Goal: Task Accomplishment & Management: Use online tool/utility

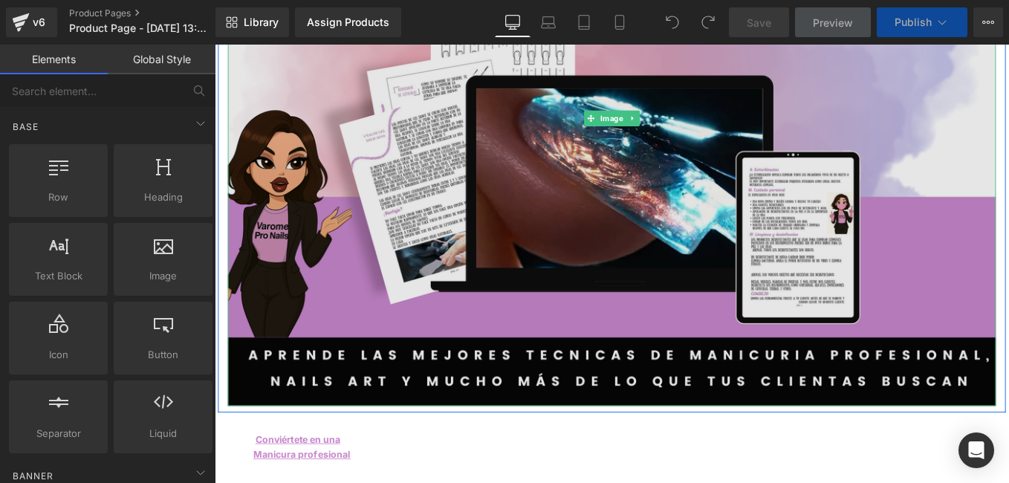
scroll to position [446, 0]
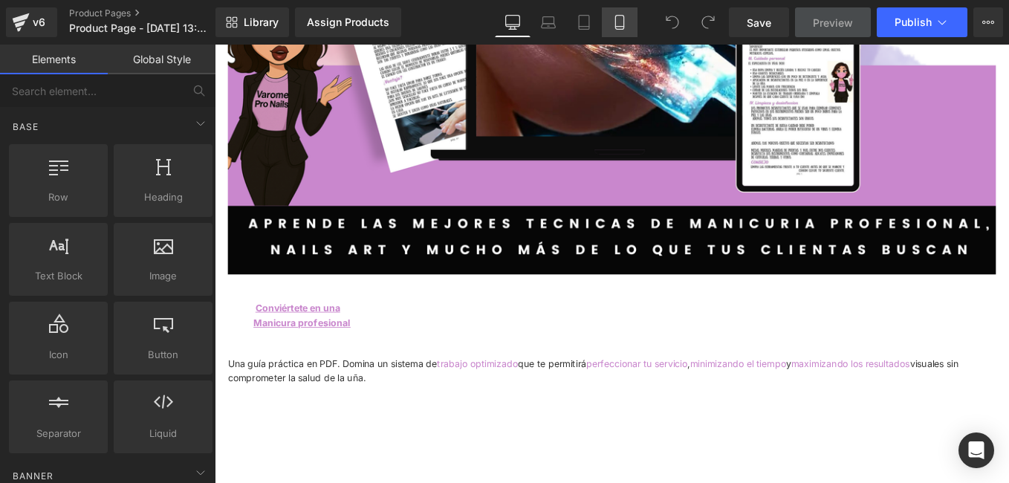
click at [622, 27] on icon at bounding box center [619, 22] width 15 height 15
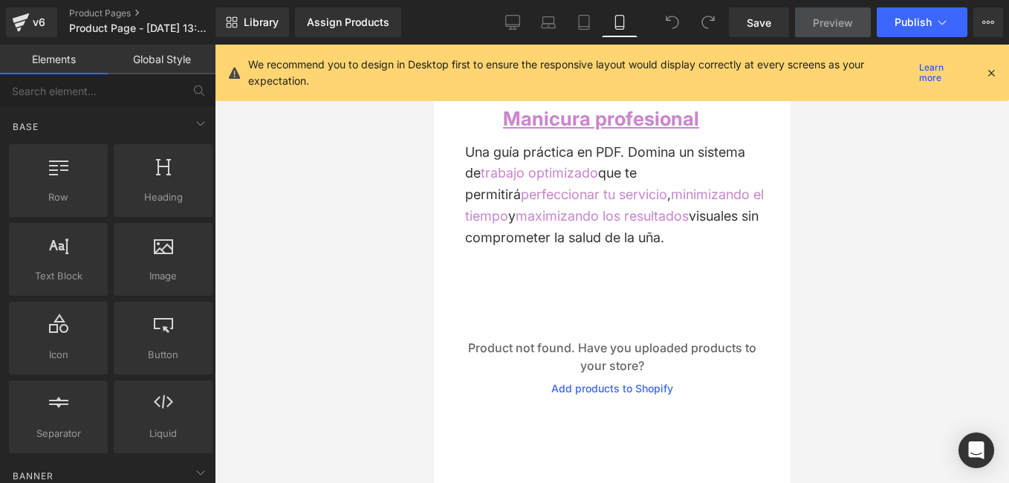
click at [989, 71] on icon at bounding box center [990, 72] width 13 height 13
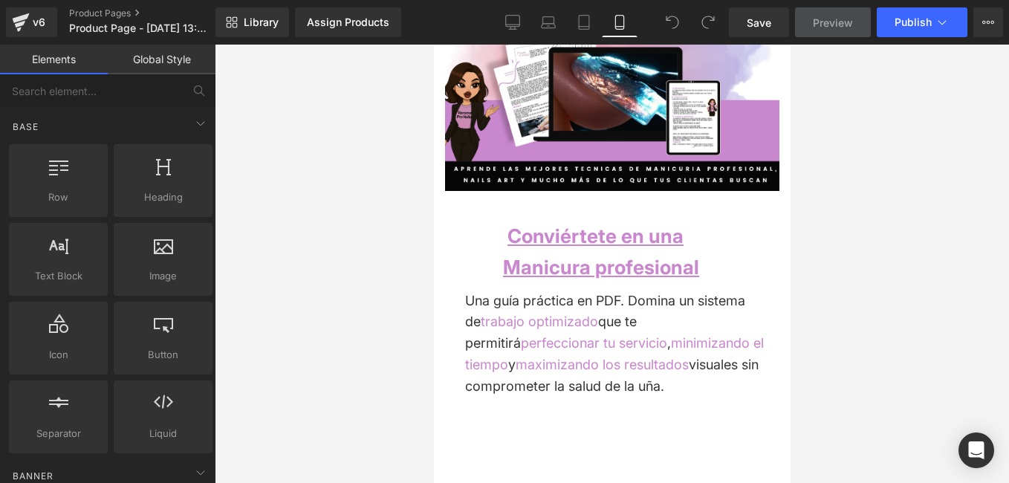
scroll to position [0, 0]
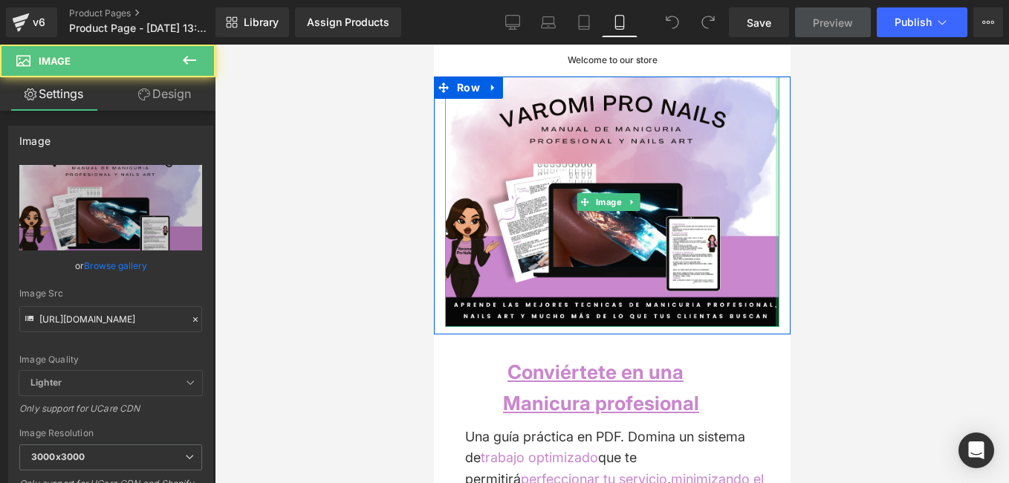
drag, startPoint x: 769, startPoint y: 258, endPoint x: 783, endPoint y: 258, distance: 14.1
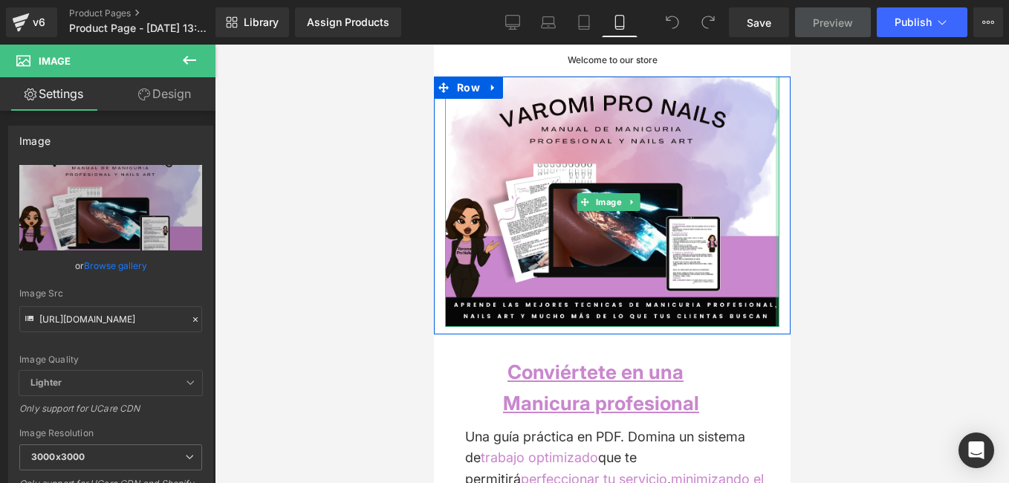
click at [775, 250] on div "Image" at bounding box center [611, 202] width 357 height 250
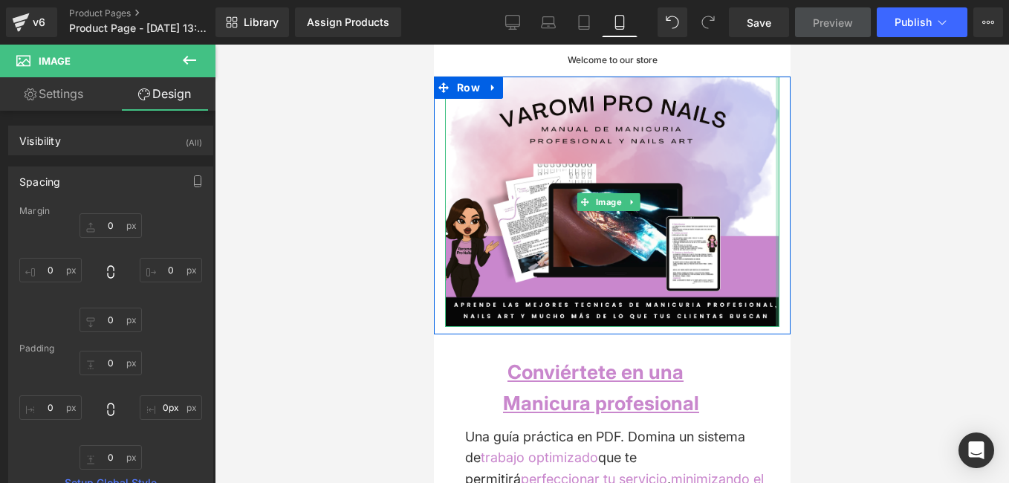
drag, startPoint x: 769, startPoint y: 213, endPoint x: 783, endPoint y: 213, distance: 14.1
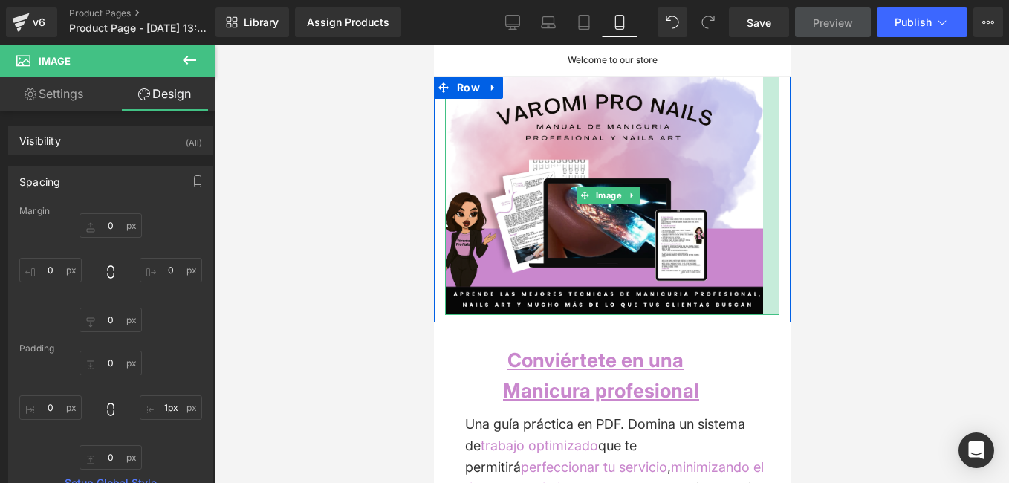
type input "0px"
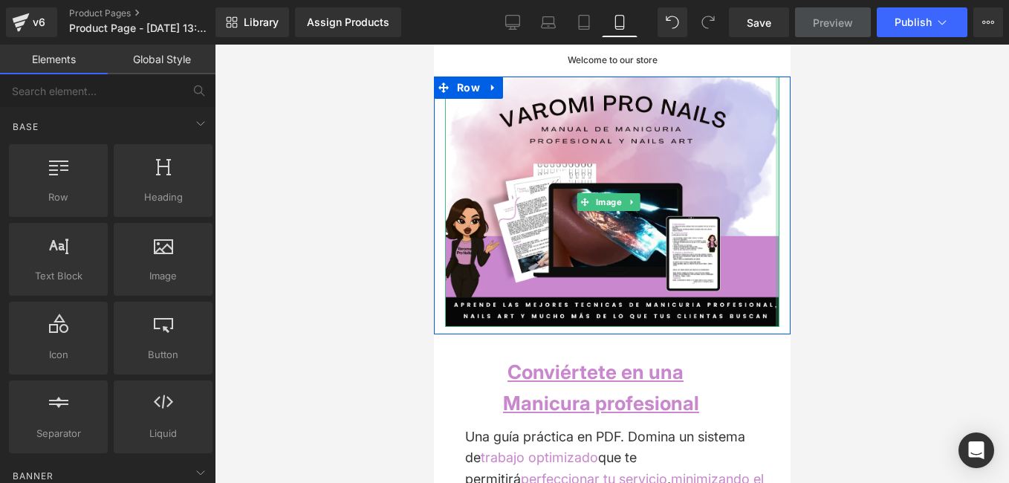
click at [923, 209] on div at bounding box center [612, 264] width 794 height 438
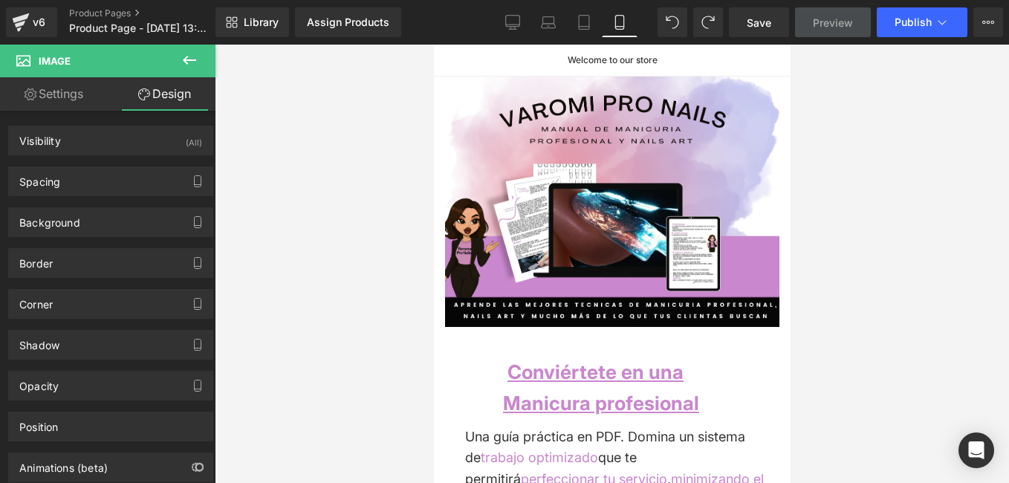
click at [190, 64] on icon at bounding box center [189, 60] width 18 height 18
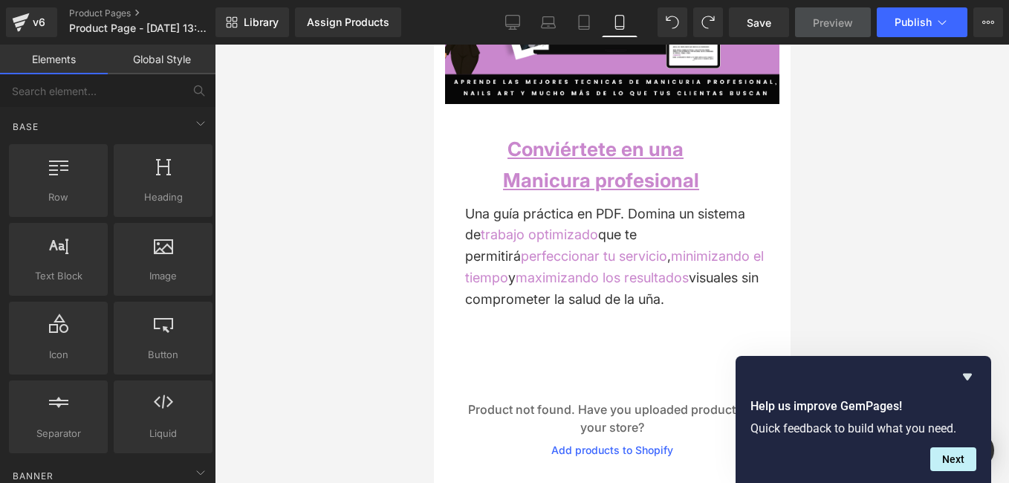
scroll to position [371, 0]
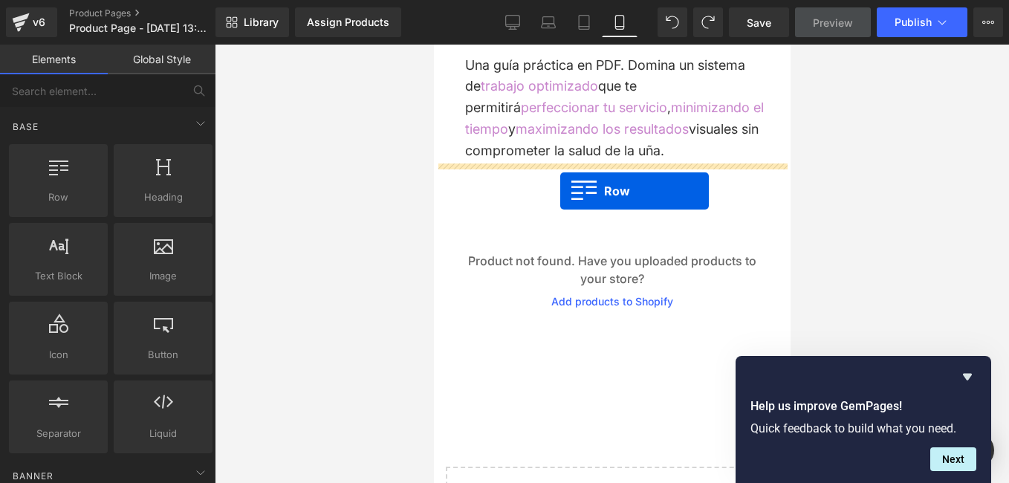
drag, startPoint x: 488, startPoint y: 237, endPoint x: 559, endPoint y: 191, distance: 84.9
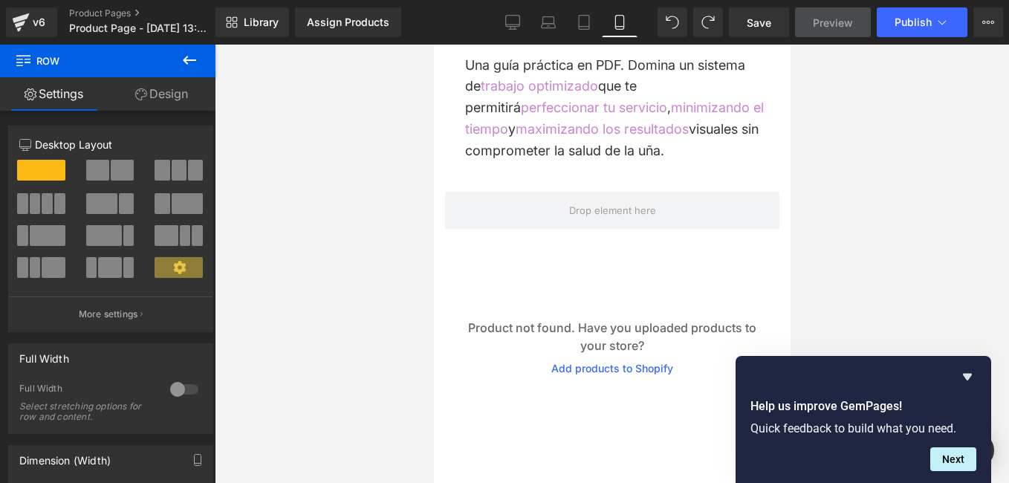
click at [192, 61] on icon at bounding box center [189, 60] width 13 height 9
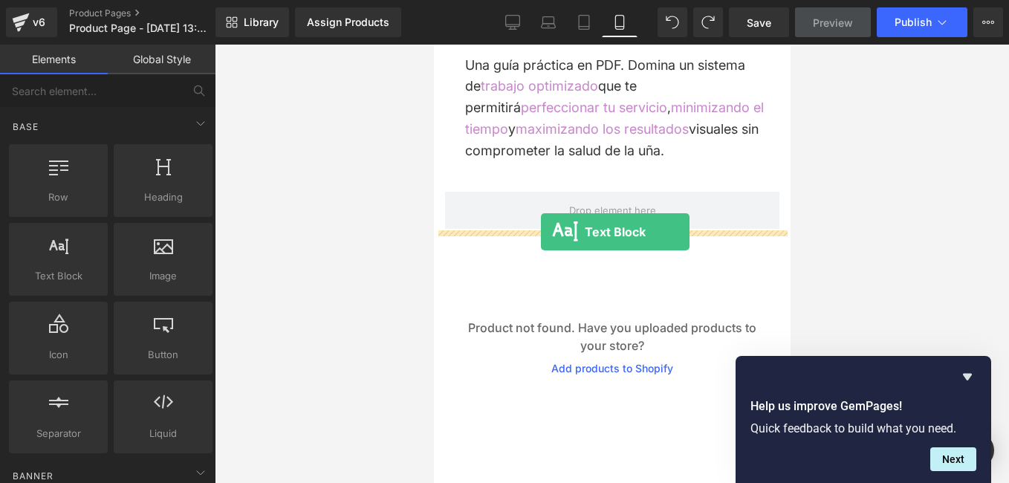
drag, startPoint x: 477, startPoint y: 325, endPoint x: 540, endPoint y: 232, distance: 112.9
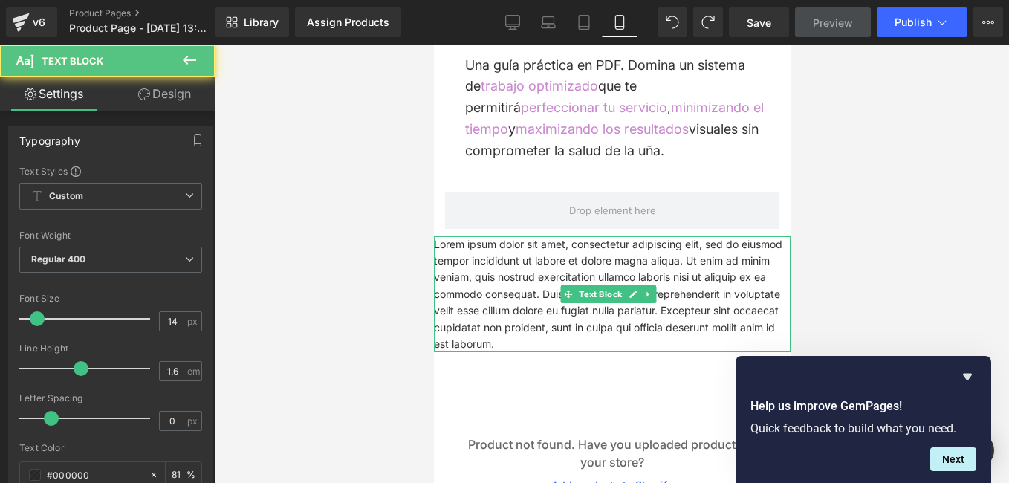
click at [517, 338] on p "Lorem ipsum dolor sit amet, consectetur adipiscing elit, sed do eiusmod tempor …" at bounding box center [611, 294] width 357 height 117
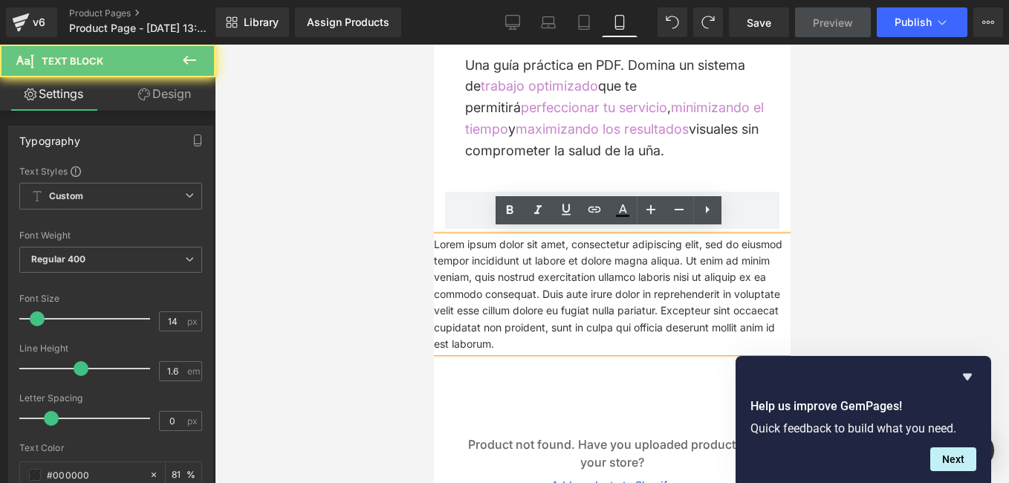
click at [517, 338] on p "Lorem ipsum dolor sit amet, consectetur adipiscing elit, sed do eiusmod tempor …" at bounding box center [611, 294] width 357 height 117
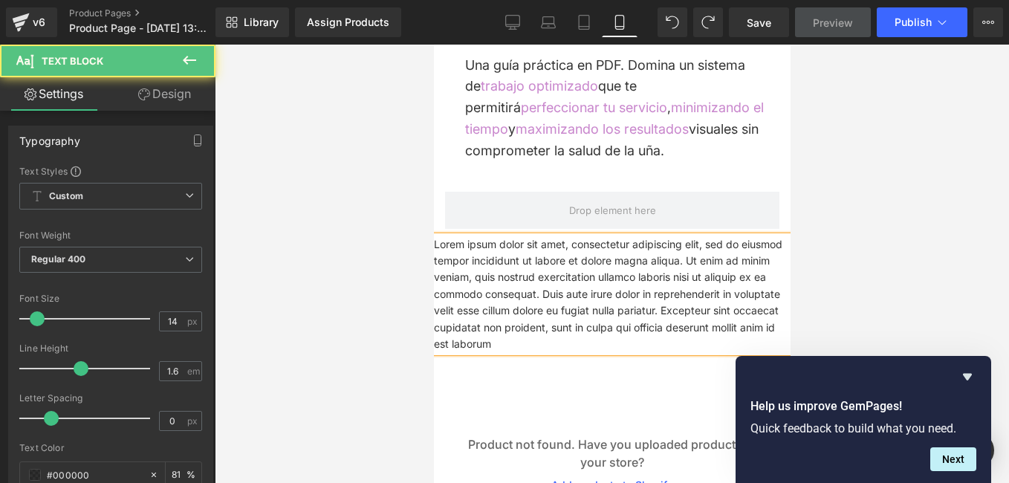
click at [498, 341] on p "Lorem ipsum dolor sit amet, consectetur adipiscing elit, sed do eiusmod tempor …" at bounding box center [611, 294] width 357 height 117
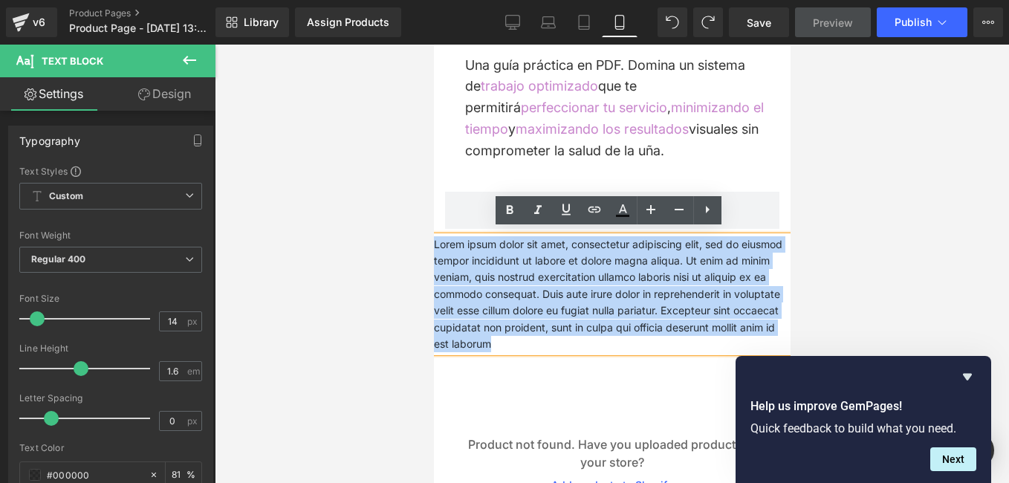
drag, startPoint x: 498, startPoint y: 341, endPoint x: 859, endPoint y: 286, distance: 365.1
click at [433, 241] on html "Ir directamente al contenido Welcome to our store Image Row Conviértete en una …" at bounding box center [611, 369] width 357 height 1393
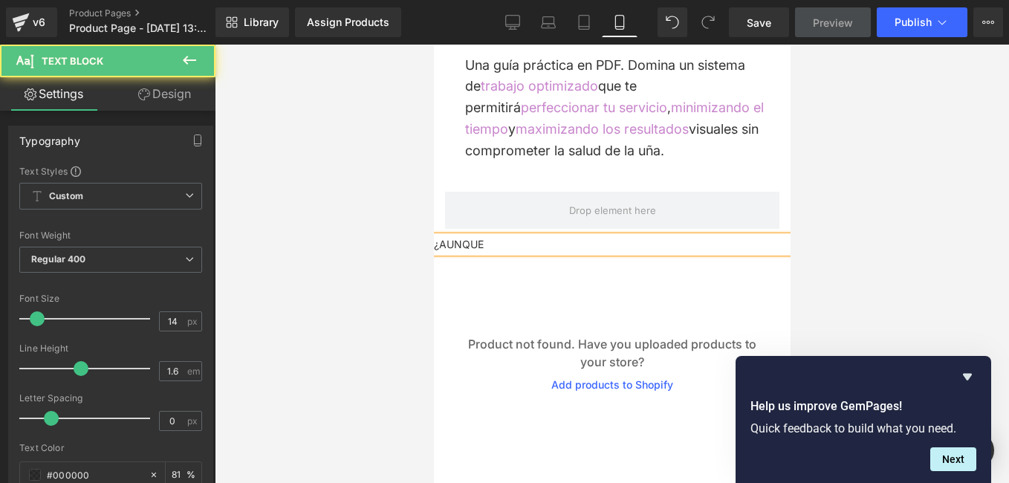
click at [534, 236] on p "¿AUNQUE" at bounding box center [611, 244] width 357 height 16
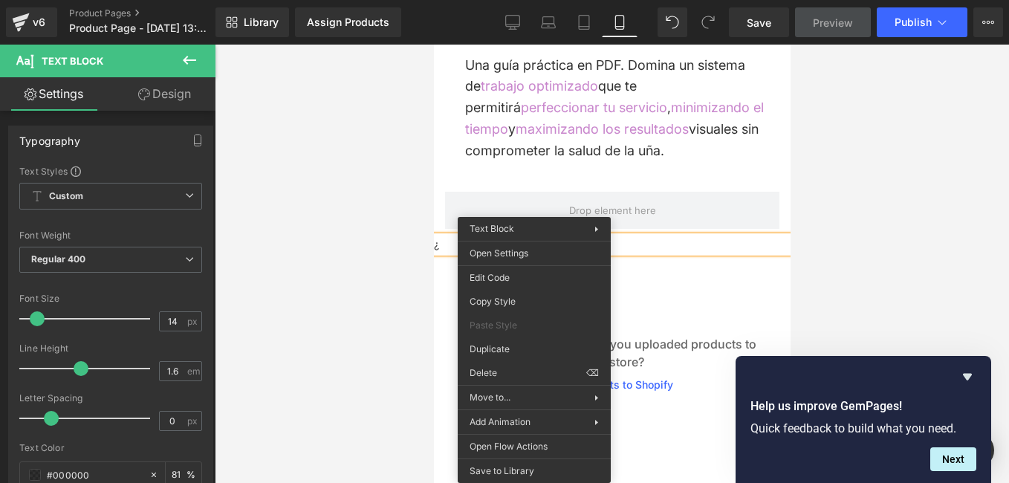
click at [649, 236] on p "¿" at bounding box center [611, 244] width 357 height 16
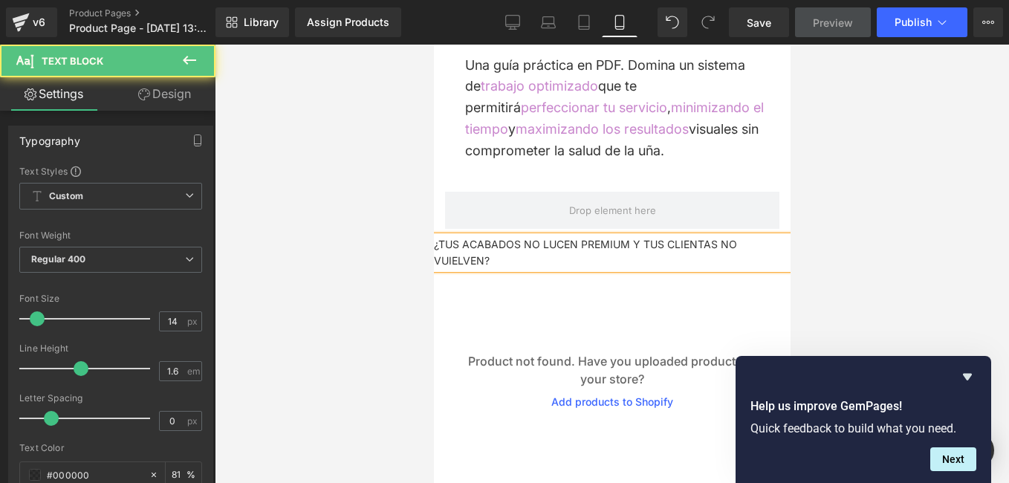
click at [503, 250] on p "¿TUS ACABADOS NO LUCEN PREMIUM Y TUS CLIENTAS NO VUIELVEN?" at bounding box center [611, 252] width 357 height 33
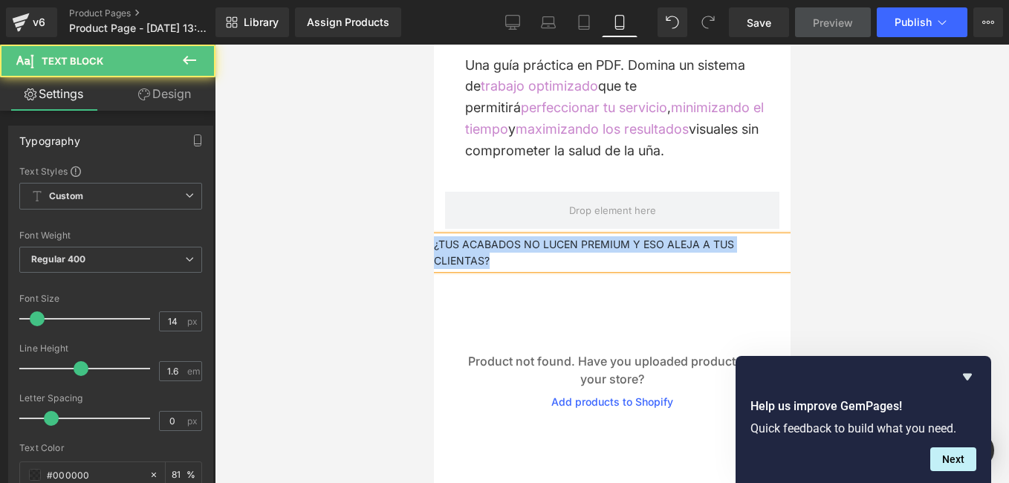
drag, startPoint x: 495, startPoint y: 250, endPoint x: 420, endPoint y: 235, distance: 77.4
click at [433, 235] on html "Ir directamente al contenido Welcome to our store Image Row Conviértete en una …" at bounding box center [611, 328] width 357 height 1310
click at [507, 254] on p "¿TUS ACABADOS NO LUCEN PREMIUM Y ESO ALEJA A TUS CLIENTAS?" at bounding box center [611, 252] width 357 height 33
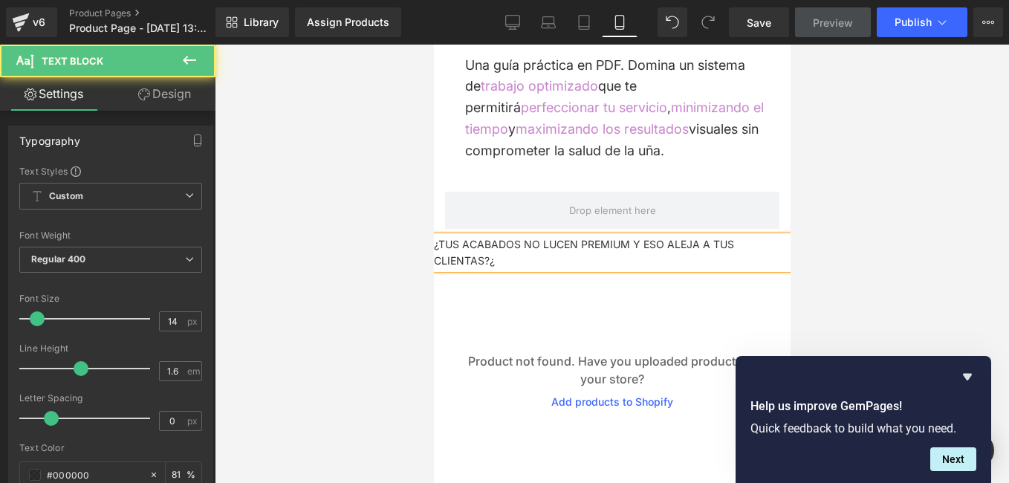
click at [628, 240] on p "¿TUS ACABADOS NO LUCEN PREMIUM Y ESO ALEJA A TUS CLIENTAS?¿" at bounding box center [611, 252] width 357 height 33
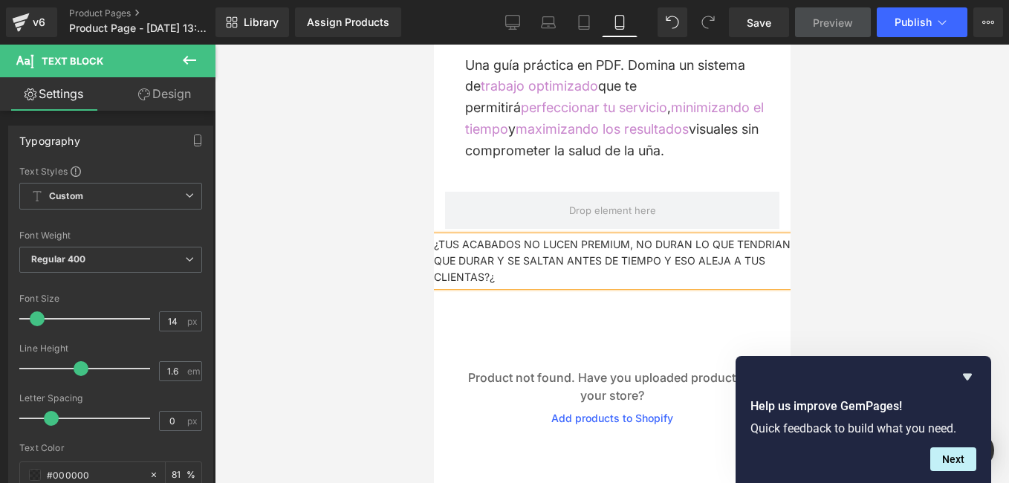
click at [481, 253] on p "¿TUS ACABADOS NO LUCEN PREMIUM, NO DURAN LO QUE TENDRIAN QUE DURAR Y SE SALTAN …" at bounding box center [611, 261] width 357 height 50
click at [632, 238] on p "¿TUS ACABADOS NO LUCEN PREMIUM, NO DURAN LO QUE TIENEN QUE DURAR Y SE SALTAN AN…" at bounding box center [611, 261] width 357 height 50
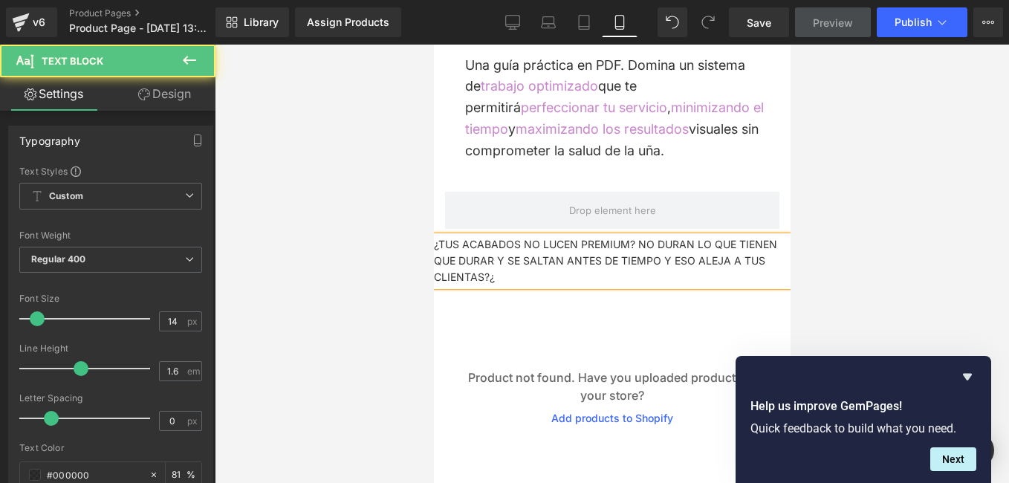
drag, startPoint x: 661, startPoint y: 253, endPoint x: 522, endPoint y: 253, distance: 138.9
click at [522, 253] on p "¿TUS ACABADOS NO LUCEN PREMIUM? NO DURAN LO QUE TIENEN QUE DURAR Y SE SALTAN AN…" at bounding box center [611, 261] width 357 height 50
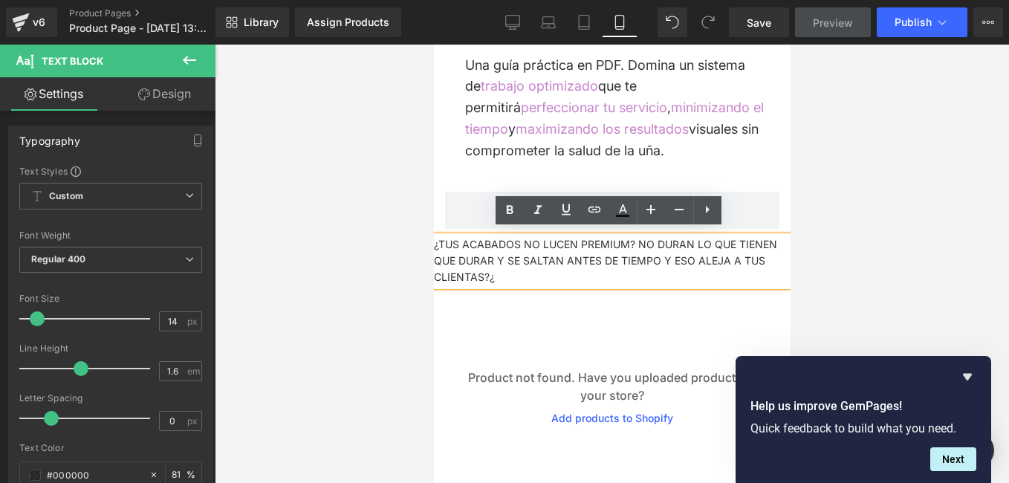
drag, startPoint x: 652, startPoint y: 247, endPoint x: 663, endPoint y: 255, distance: 13.4
click at [658, 253] on p "¿TUS ACABADOS NO LUCEN PREMIUM? NO DURAN LO QUE TIENEN QUE DURAR Y SE SALTAN AN…" at bounding box center [611, 261] width 357 height 50
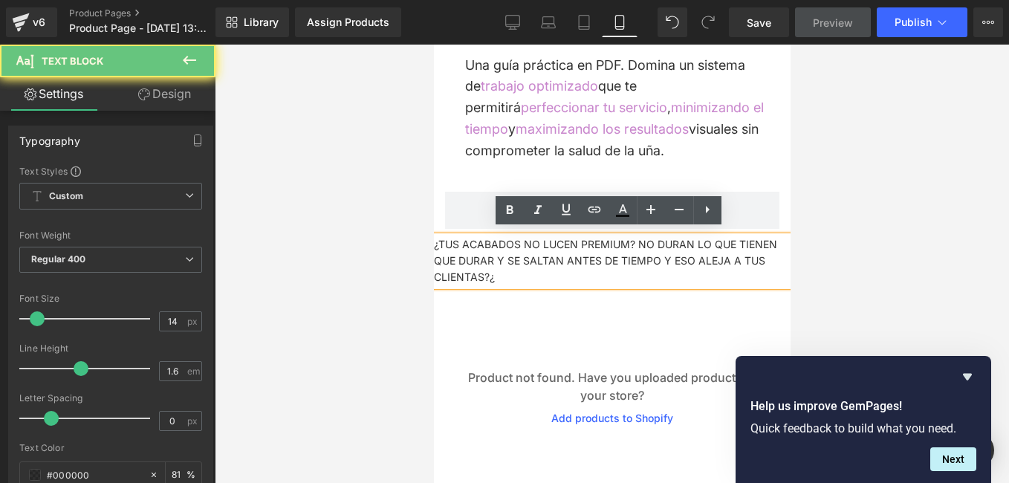
click at [663, 255] on p "¿TUS ACABADOS NO LUCEN PREMIUM? NO DURAN LO QUE TIENEN QUE DURAR Y SE SALTAN AN…" at bounding box center [611, 261] width 357 height 50
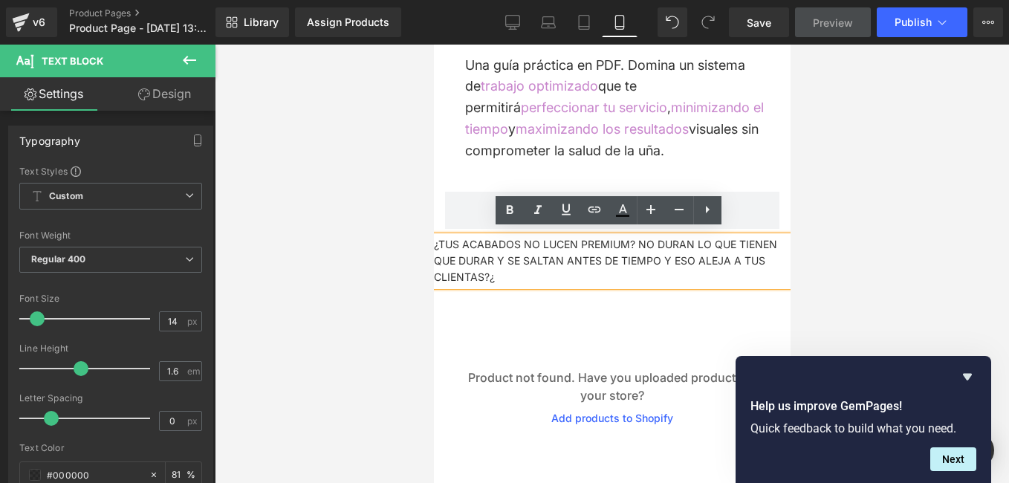
drag, startPoint x: 657, startPoint y: 254, endPoint x: 556, endPoint y: 253, distance: 100.3
click at [556, 253] on p "¿TUS ACABADOS NO LUCEN PREMIUM? NO DURAN LO QUE TIENEN QUE DURAR Y SE SALTAN AN…" at bounding box center [611, 261] width 357 height 50
click at [513, 251] on p "¿TUS ACABADOS NO LUCEN PREMIUM? NO DURAN LO QUE TIENEN QUE DURAR Y SE SALTAN AN…" at bounding box center [611, 261] width 357 height 50
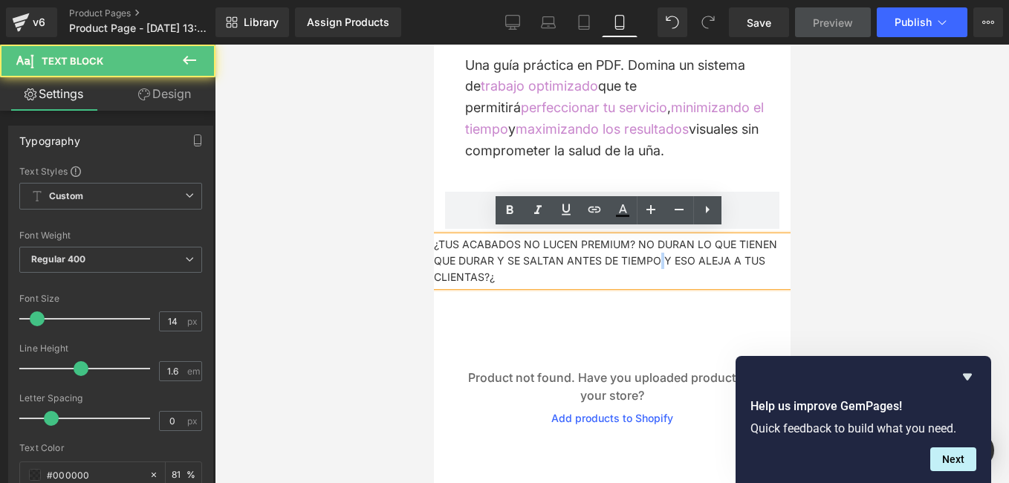
click at [657, 254] on p "¿TUS ACABADOS NO LUCEN PREMIUM? NO DURAN LO QUE TIENEN QUE DURAR Y SE SALTAN AN…" at bounding box center [611, 261] width 357 height 50
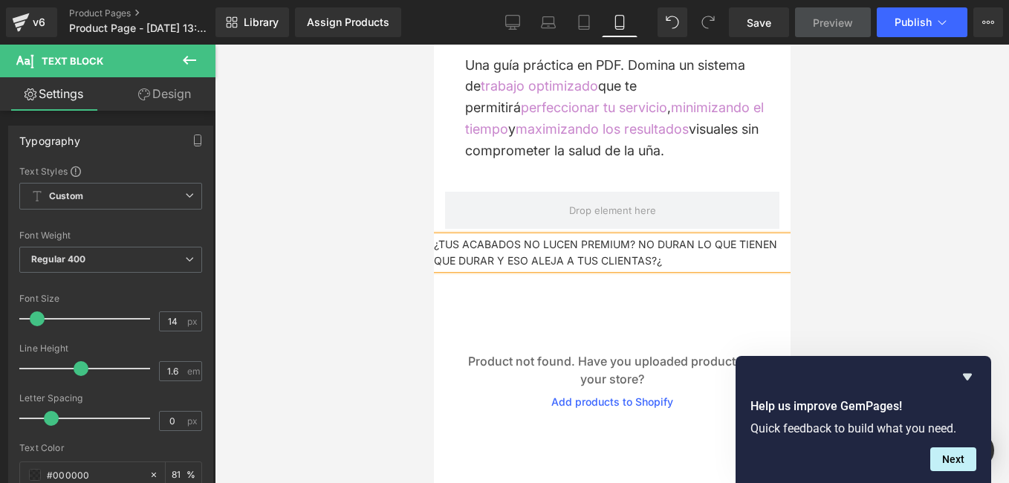
click at [633, 236] on p "¿TUS ACABADOS NO LUCEN PREMIUM? NO DURAN LO QUE TIENEN QUE DURAR Y ESO ALEJA A …" at bounding box center [611, 252] width 357 height 33
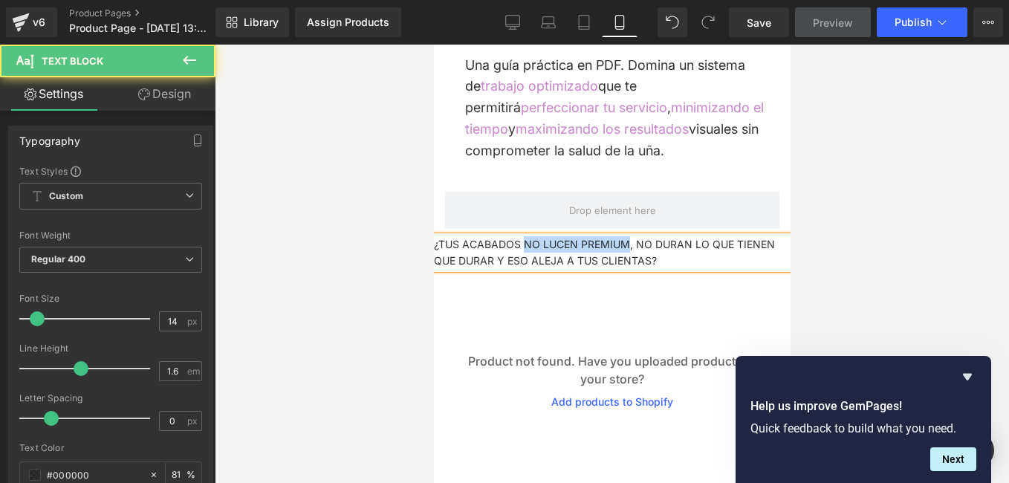
drag, startPoint x: 524, startPoint y: 238, endPoint x: 626, endPoint y: 238, distance: 102.5
click at [626, 238] on p "¿TUS ACABADOS NO LUCEN PREMIUM, NO DURAN LO QUE TIENEN QUE DURAR Y ESO ALEJA A …" at bounding box center [611, 252] width 357 height 33
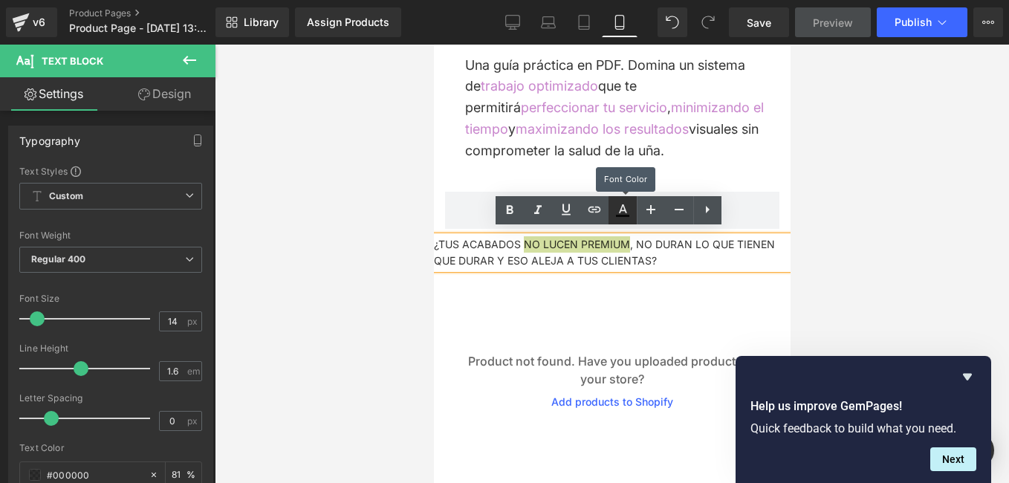
click at [618, 206] on icon at bounding box center [623, 210] width 18 height 18
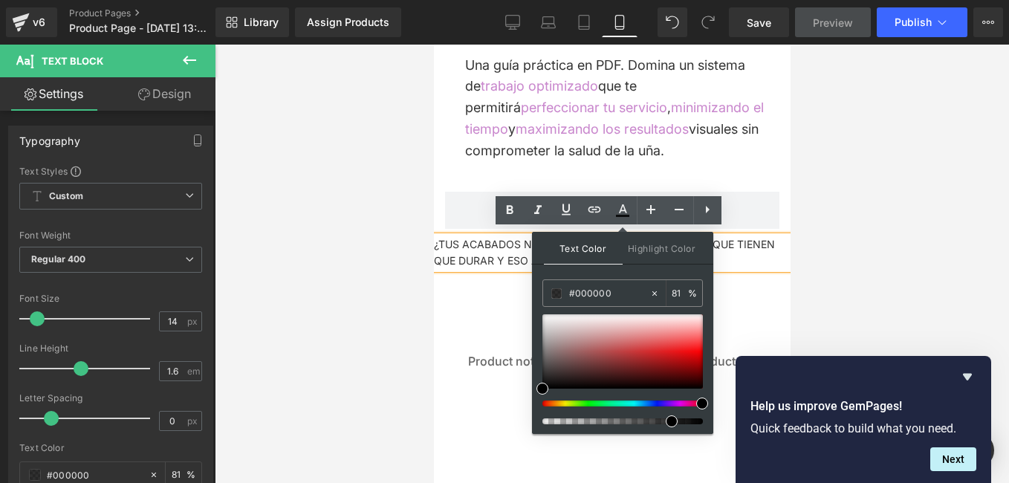
click at [696, 403] on div at bounding box center [616, 403] width 160 height 6
click at [671, 350] on div at bounding box center [622, 351] width 160 height 74
type input "#d60a0d"
drag, startPoint x: 671, startPoint y: 350, endPoint x: 686, endPoint y: 356, distance: 16.0
click at [686, 356] on span at bounding box center [686, 356] width 12 height 12
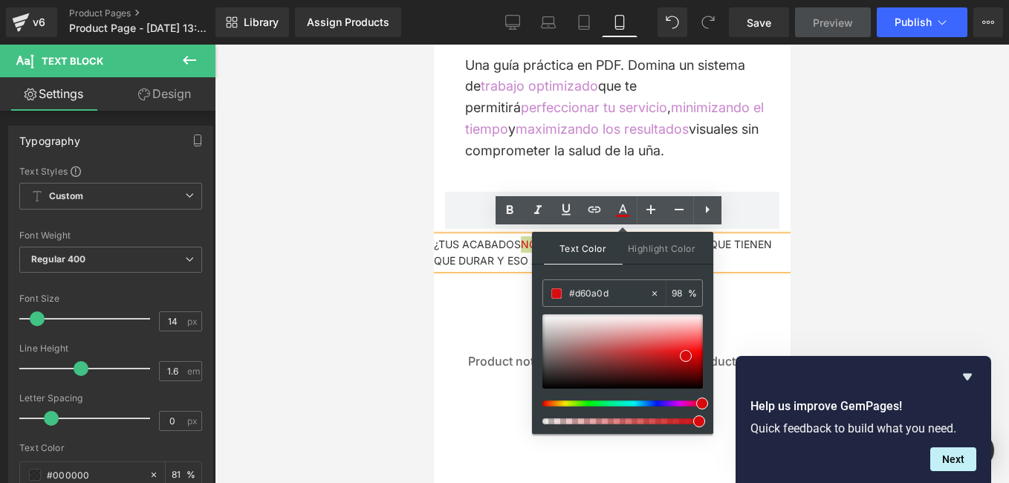
type input "99"
drag, startPoint x: 673, startPoint y: 420, endPoint x: 697, endPoint y: 415, distance: 24.3
click at [697, 415] on div at bounding box center [622, 369] width 160 height 110
click at [684, 354] on span at bounding box center [684, 353] width 12 height 12
click at [699, 295] on div "99 %" at bounding box center [684, 293] width 36 height 26
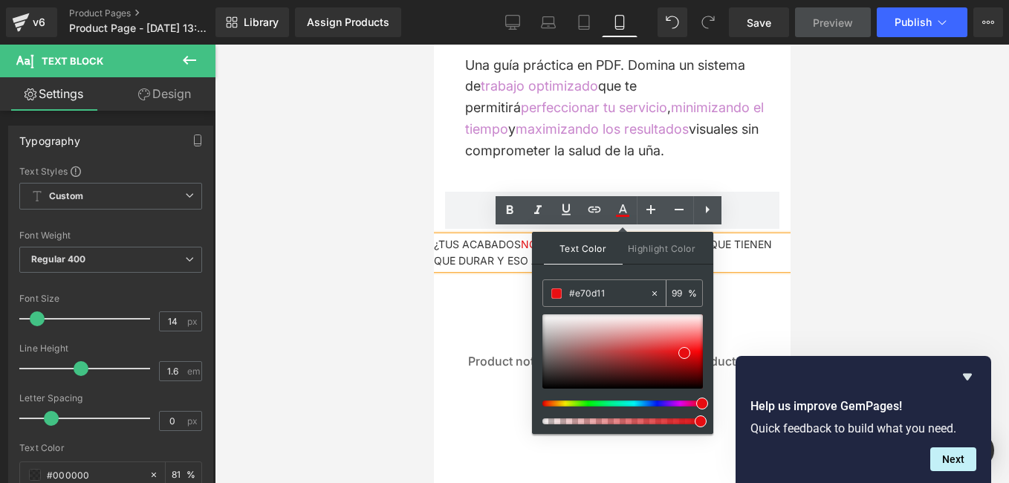
click at [688, 291] on div "99 %" at bounding box center [684, 293] width 36 height 26
click at [419, 212] on div at bounding box center [612, 264] width 794 height 438
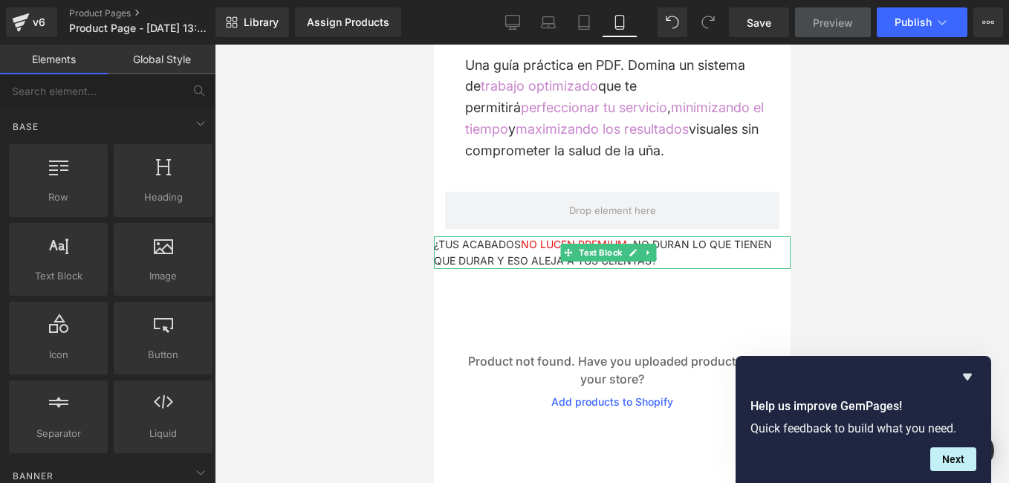
click at [728, 252] on p "¿TUS ACABADOS NO LUCEN PREMIUM , NO DURAN LO QUE TIENEN QUE DURAR Y ESO ALEJA A…" at bounding box center [611, 252] width 357 height 33
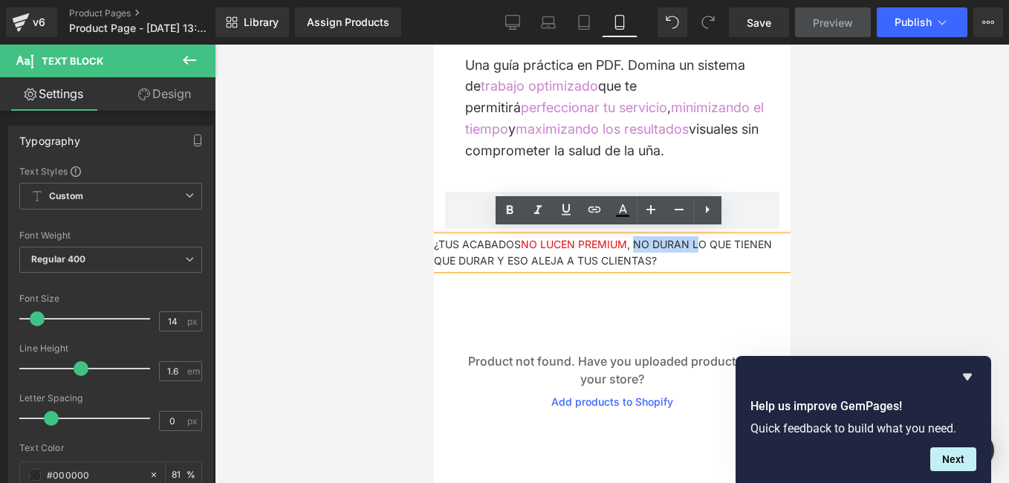
drag, startPoint x: 634, startPoint y: 237, endPoint x: 701, endPoint y: 235, distance: 67.6
click at [701, 236] on p "¿TUS ACABADOS NO LUCEN PREMIUM , NO DURAN LO QUE TIENEN QUE DURAR Y ESO ALEJA A…" at bounding box center [611, 252] width 357 height 33
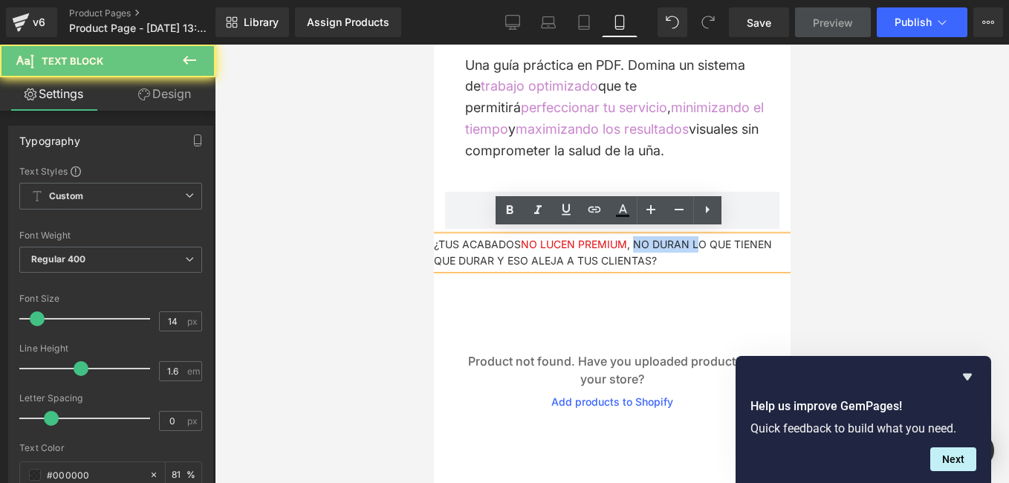
click at [692, 236] on p "¿TUS ACABADOS NO LUCEN PREMIUM , NO DURAN LO QUE TIENEN QUE DURAR Y ESO ALEJA A…" at bounding box center [611, 252] width 357 height 33
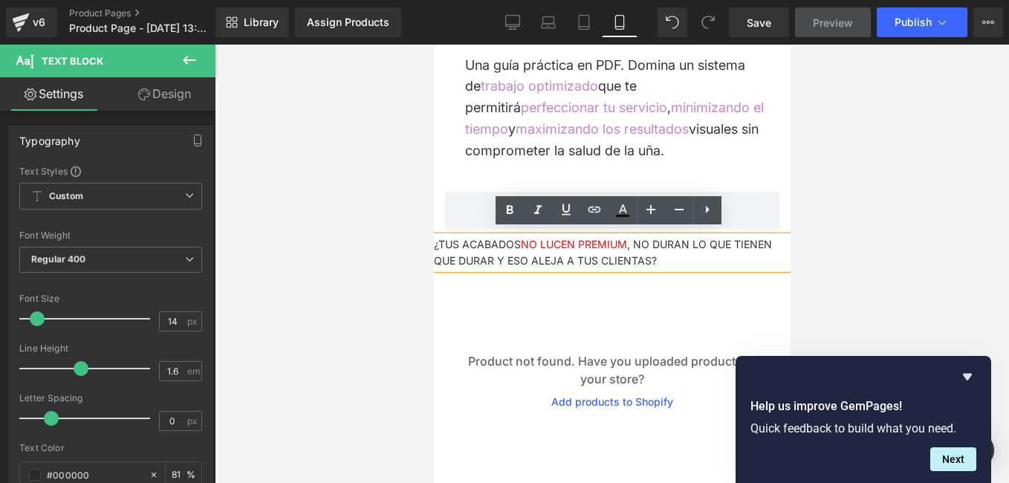
click at [700, 248] on p "¿TUS ACABADOS NO LUCEN PREMIUM , NO DURAN LO QUE TIENEN QUE DURAR Y ESO ALEJA A…" at bounding box center [611, 252] width 357 height 33
drag, startPoint x: 633, startPoint y: 238, endPoint x: 689, endPoint y: 238, distance: 56.4
click at [689, 238] on p "¿TUS ACABADOS NO LUCEN PREMIUM , NO DURAN LO QUE TIENEN QUE DURAR Y ESO ALEJA A…" at bounding box center [611, 252] width 357 height 33
click at [629, 219] on icon at bounding box center [623, 210] width 18 height 18
type input "#000000"
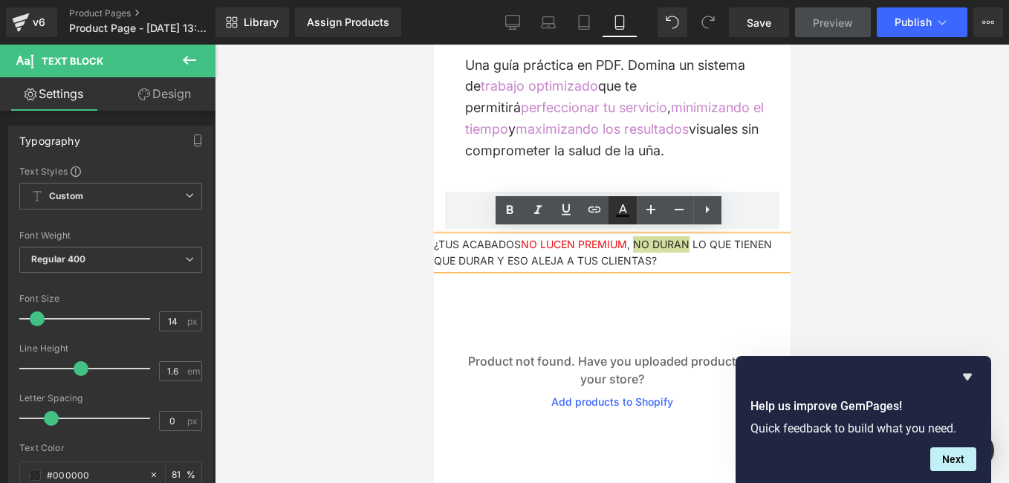
type input "81"
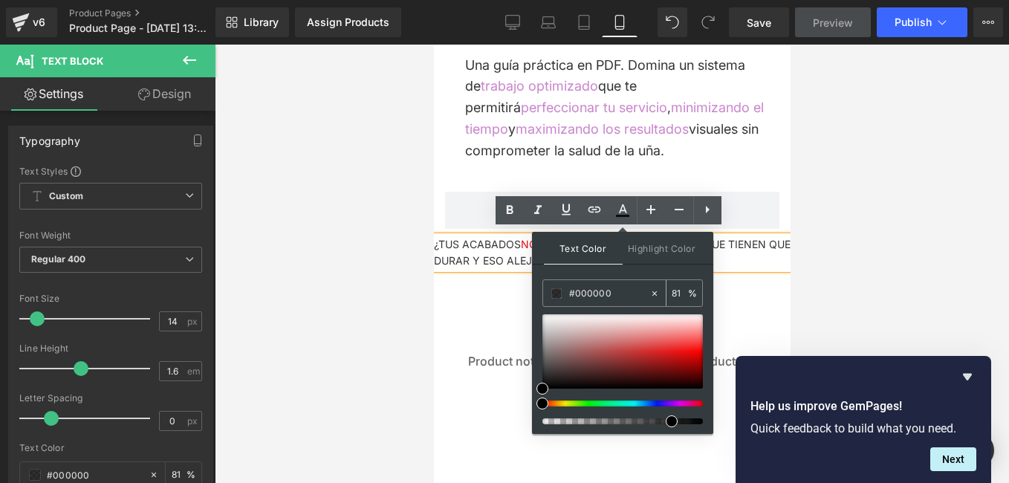
click at [608, 290] on input "#000000" at bounding box center [609, 293] width 80 height 16
click at [607, 290] on input "#000000" at bounding box center [609, 293] width 80 height 16
click at [607, 289] on input "#000000" at bounding box center [609, 293] width 80 height 16
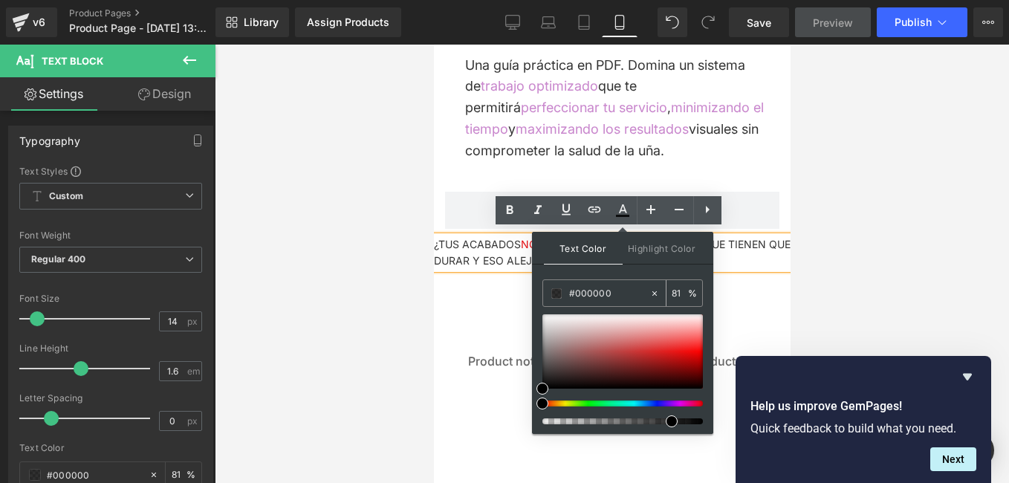
click at [607, 289] on input "#000000" at bounding box center [609, 293] width 80 height 16
click at [623, 295] on input "#000000" at bounding box center [609, 293] width 80 height 16
type input "#E"
type input "0"
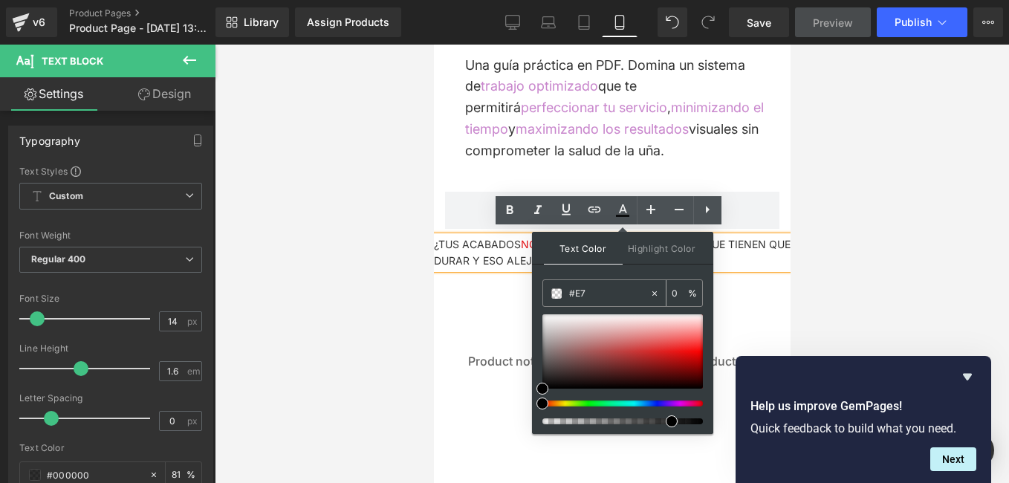
type input "#E70"
type input "100"
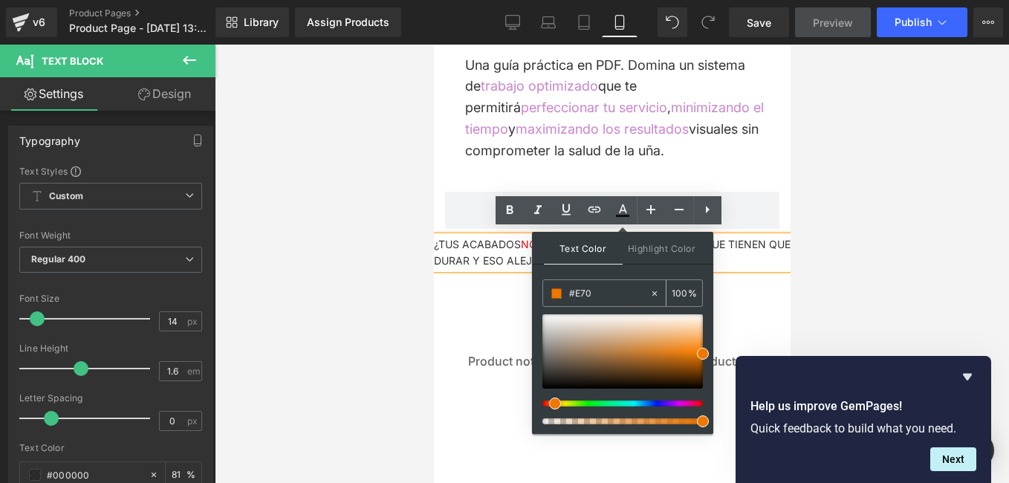
type input "#E70D"
type input "87"
type input "#E70D1"
type input "0"
type input "#E70D11"
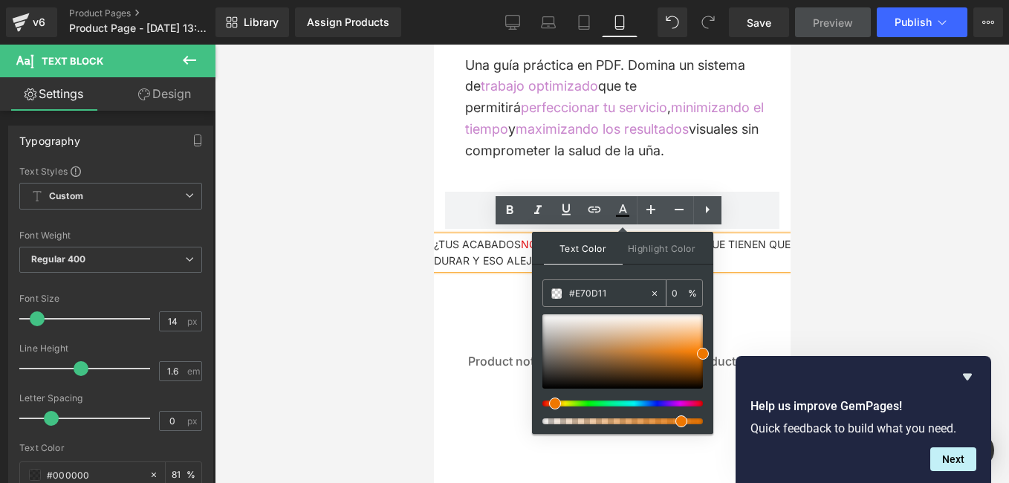
type input "100"
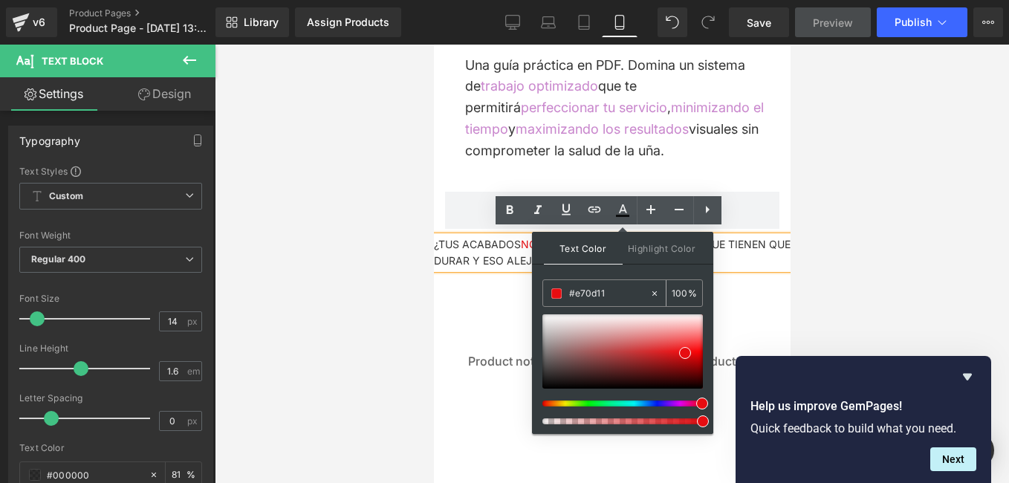
click at [682, 296] on input "100" at bounding box center [679, 292] width 16 height 16
click at [515, 294] on div "Product not found. Have you uploaded products to your store? Add products to Sh…" at bounding box center [611, 380] width 342 height 178
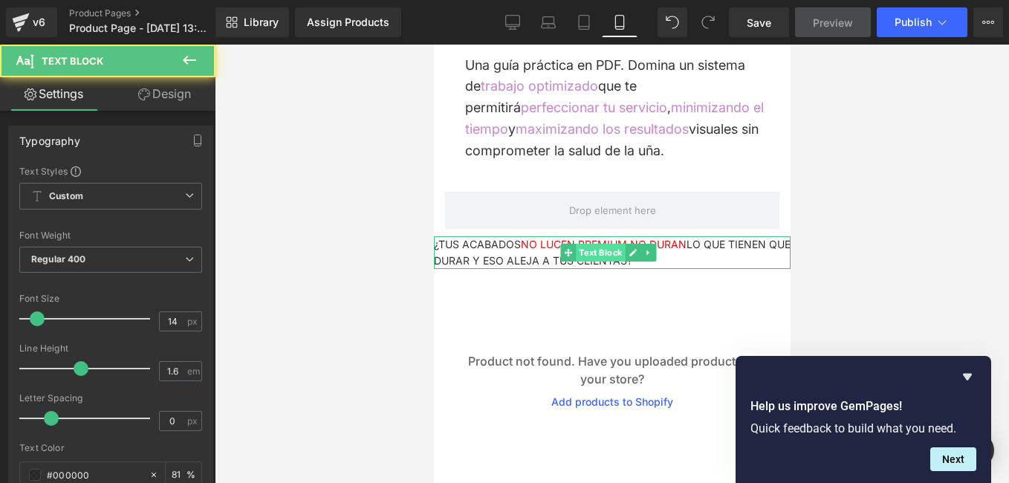
drag, startPoint x: 530, startPoint y: 257, endPoint x: 584, endPoint y: 250, distance: 53.9
click at [584, 250] on div "¿TUS ACABADOS NO LUCEN PREMIUM , NO DURAN LO QUE TIENEN QUE DURAR Y ESO ALEJA A…" at bounding box center [611, 252] width 357 height 33
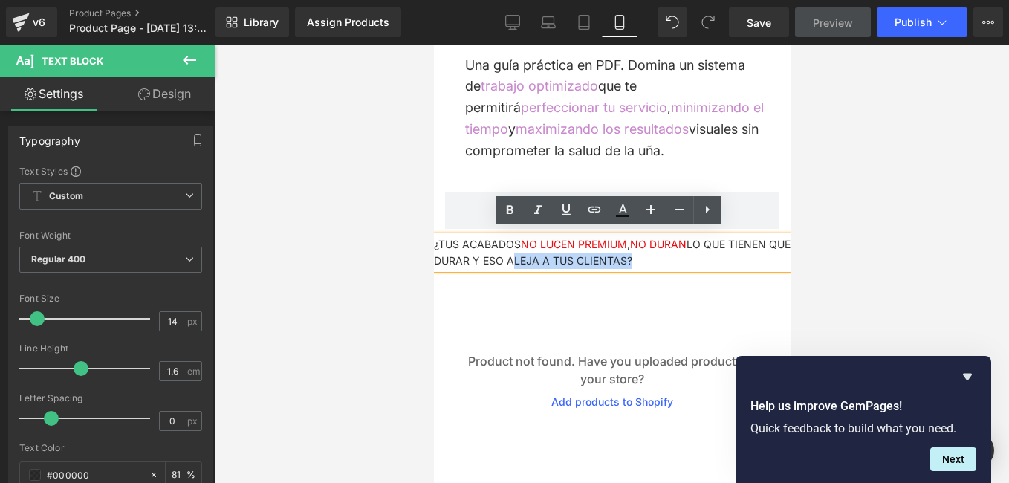
drag, startPoint x: 532, startPoint y: 254, endPoint x: 647, endPoint y: 252, distance: 115.1
click at [647, 252] on p "¿TUS ACABADOS NO LUCEN PREMIUM , NO DURAN LO QUE TIENEN QUE DURAR Y ESO ALEJA A…" at bounding box center [611, 252] width 357 height 33
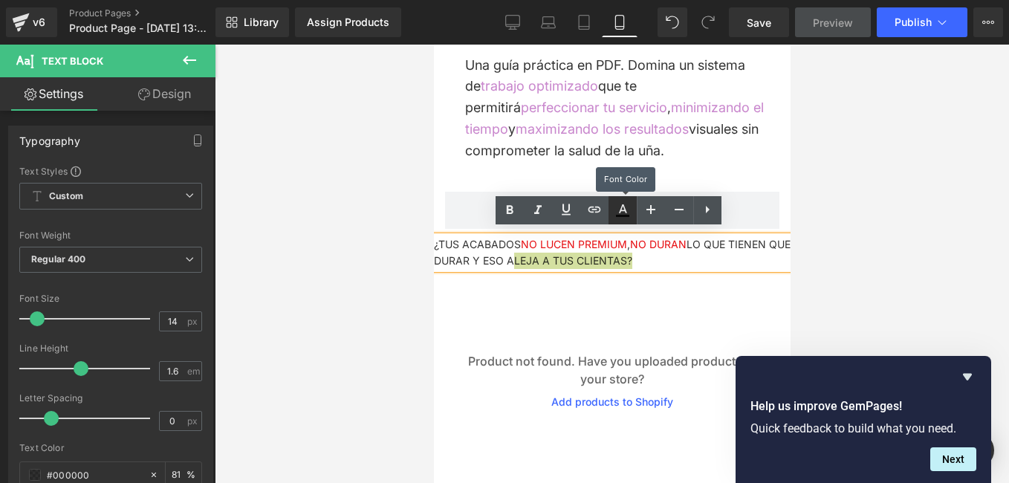
click at [625, 209] on icon at bounding box center [623, 208] width 8 height 9
type input "#000000"
type input "81"
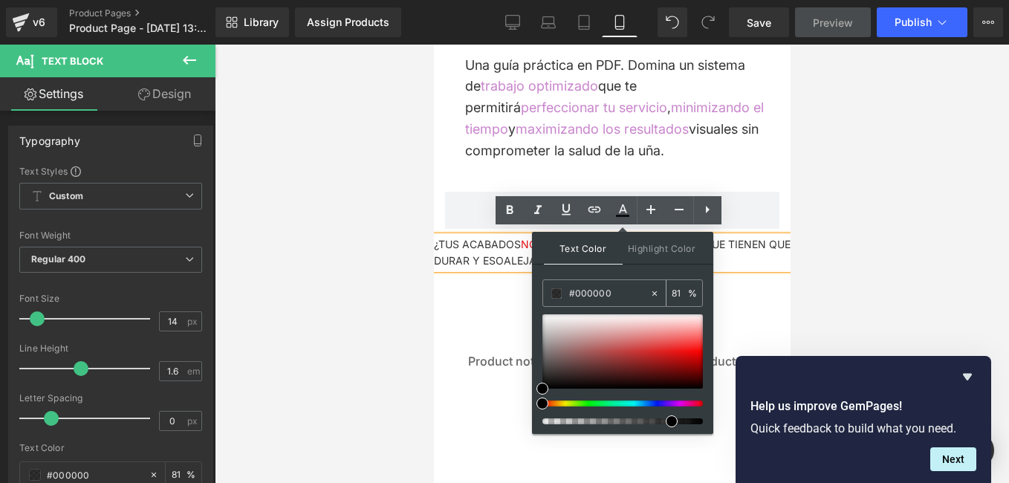
click at [615, 296] on input "#000000" at bounding box center [609, 293] width 80 height 16
type input "#00000"
type input "0"
type input "#000"
type input "100"
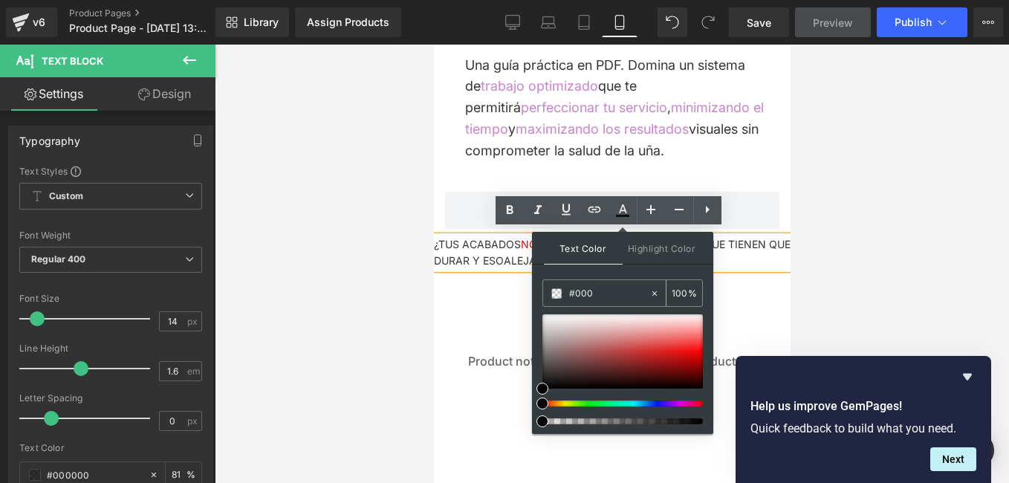
type input "#00"
type input "0"
type input "#E70"
type input "100"
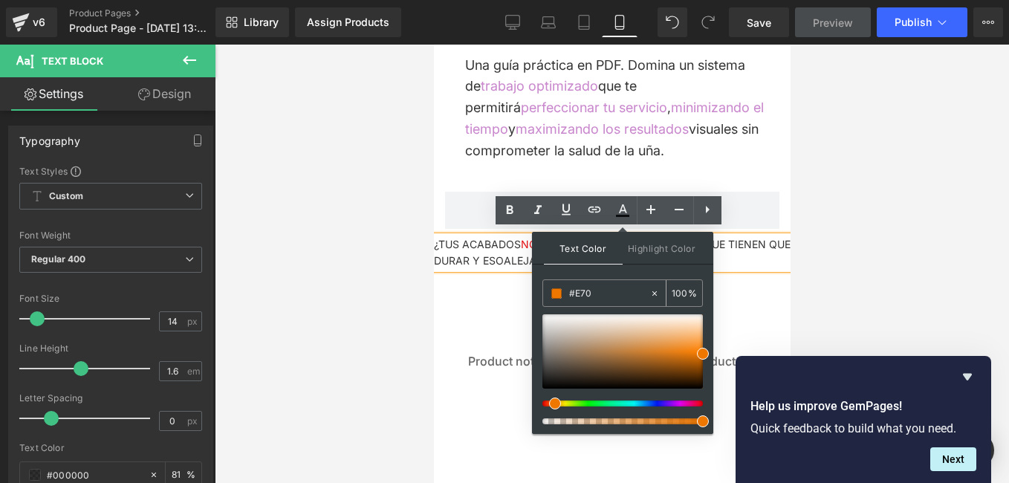
type input "#E70D"
type input "87"
type input "#E70D1"
type input "0"
type input "#E70D11"
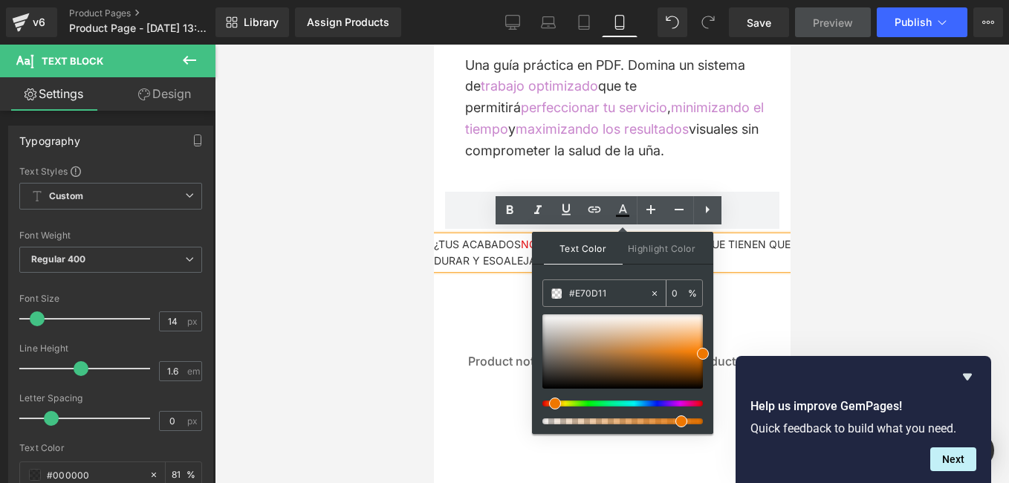
type input "100"
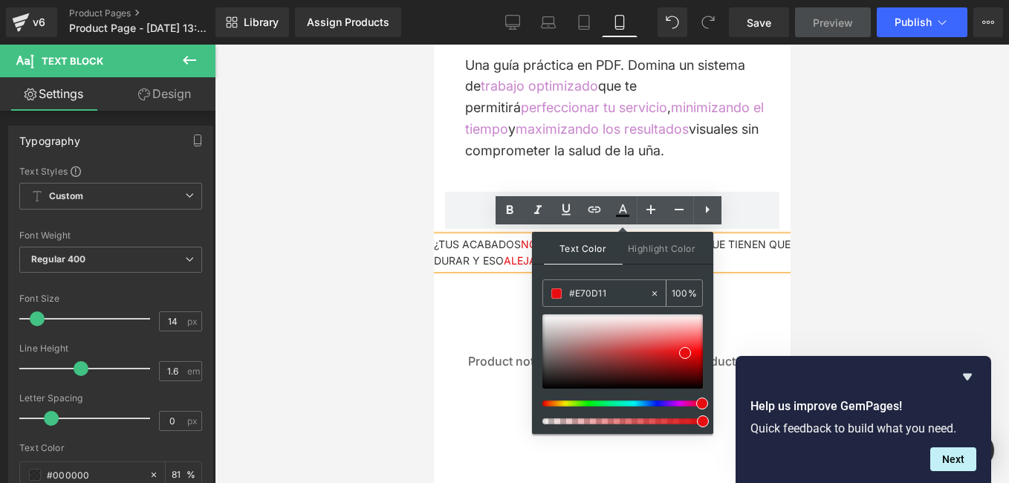
type input "#e70d11"
click at [684, 291] on input "100" at bounding box center [679, 292] width 16 height 16
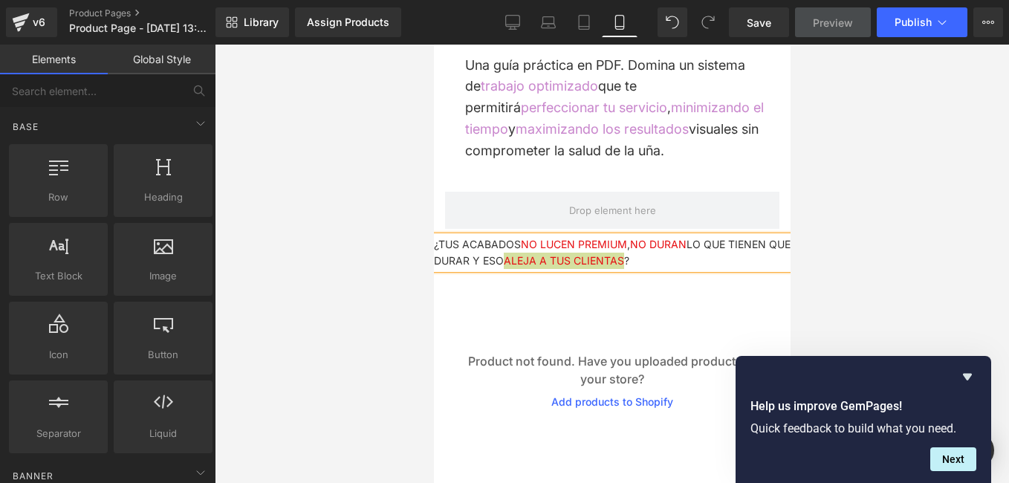
click at [414, 324] on div at bounding box center [612, 264] width 794 height 438
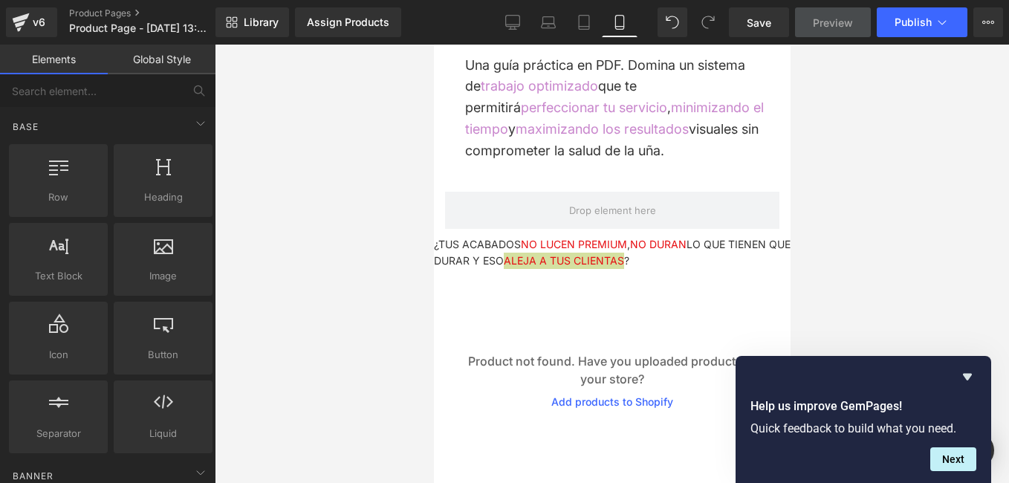
click at [368, 416] on div at bounding box center [612, 264] width 794 height 438
click at [582, 325] on div "Product not found. Have you uploaded products to your store? Add products to Sh…" at bounding box center [611, 380] width 342 height 178
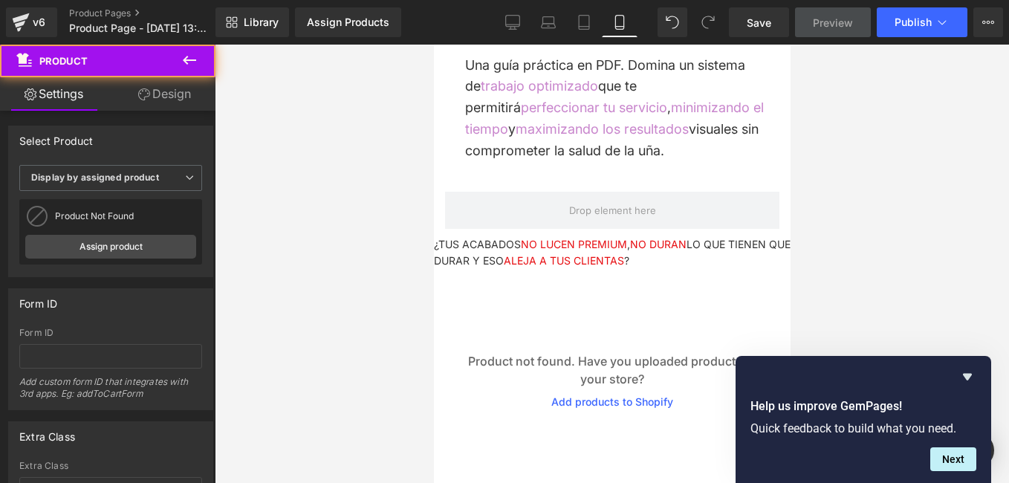
click at [278, 258] on div at bounding box center [612, 264] width 794 height 438
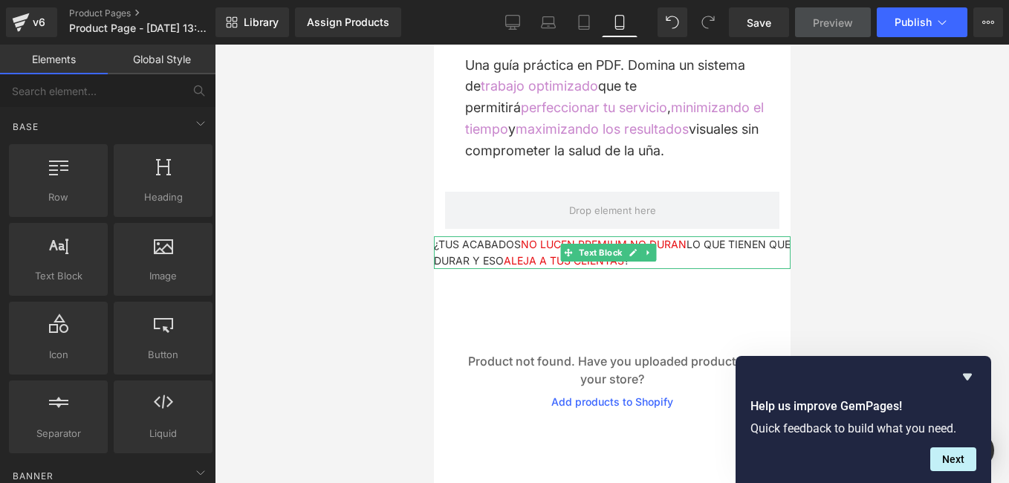
click at [450, 250] on p "¿TUS ACABADOS NO LUCEN PREMIUM , NO DURAN LO QUE TIENEN QUE DURAR Y ESO ALEJA A…" at bounding box center [611, 252] width 357 height 33
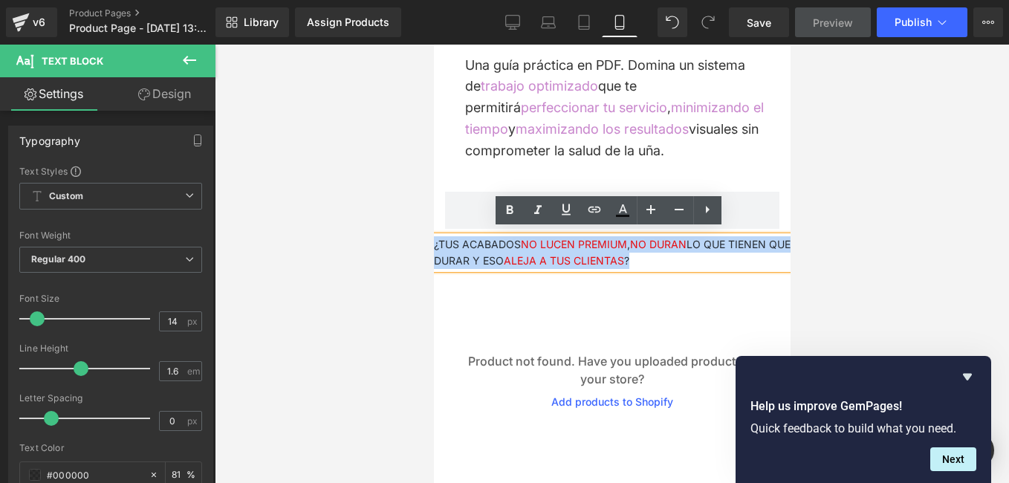
drag, startPoint x: 434, startPoint y: 238, endPoint x: 790, endPoint y: 257, distance: 356.3
click at [790, 257] on html "Ir directamente al contenido Welcome to our store Image Row Conviértete en una …" at bounding box center [611, 328] width 357 height 1310
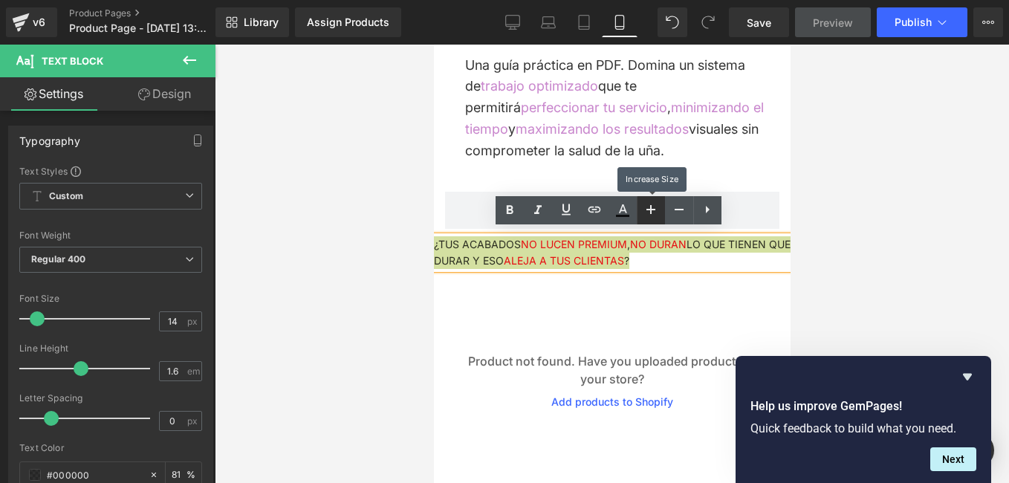
click at [647, 215] on icon at bounding box center [651, 210] width 18 height 18
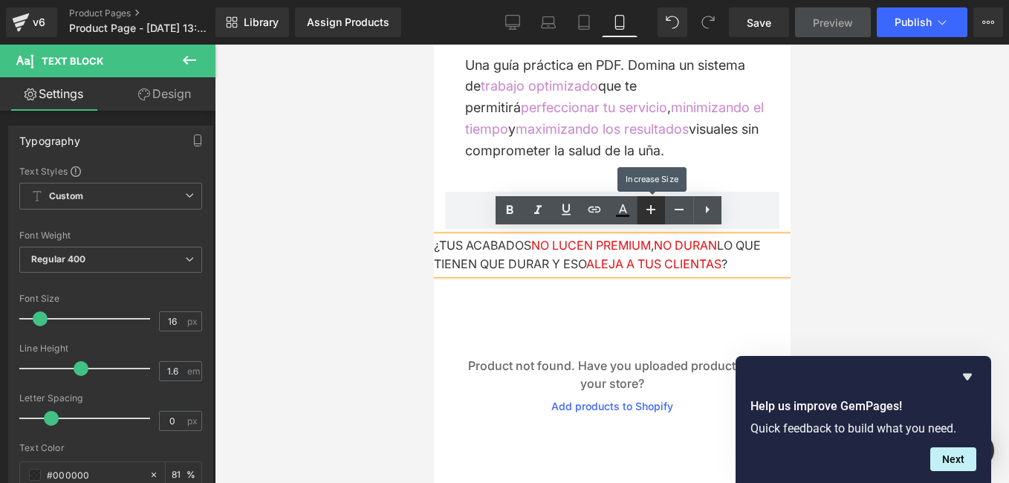
click at [647, 215] on icon at bounding box center [651, 210] width 18 height 18
type input "20"
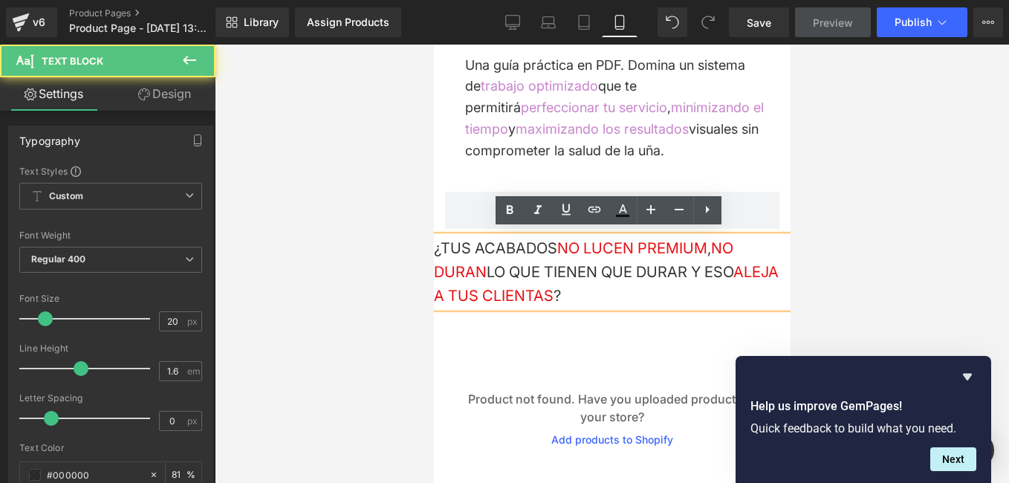
click at [556, 247] on p "¿TUS ACABADOS NO LUCEN PREMIUM , NO DURAN LO QUE TIENEN QUE DURAR Y ESO ALEJA A…" at bounding box center [611, 271] width 357 height 71
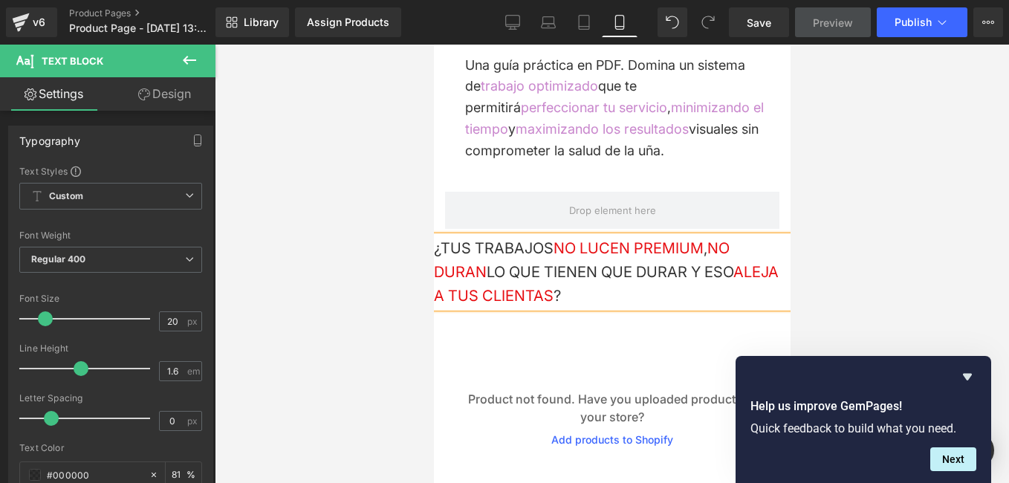
click at [720, 295] on p "¿TUS TRABAJOS NO LUCEN PREMIUM , NO DURAN LO QUE TIENEN QUE DURAR Y ESO ALEJA A…" at bounding box center [611, 271] width 357 height 71
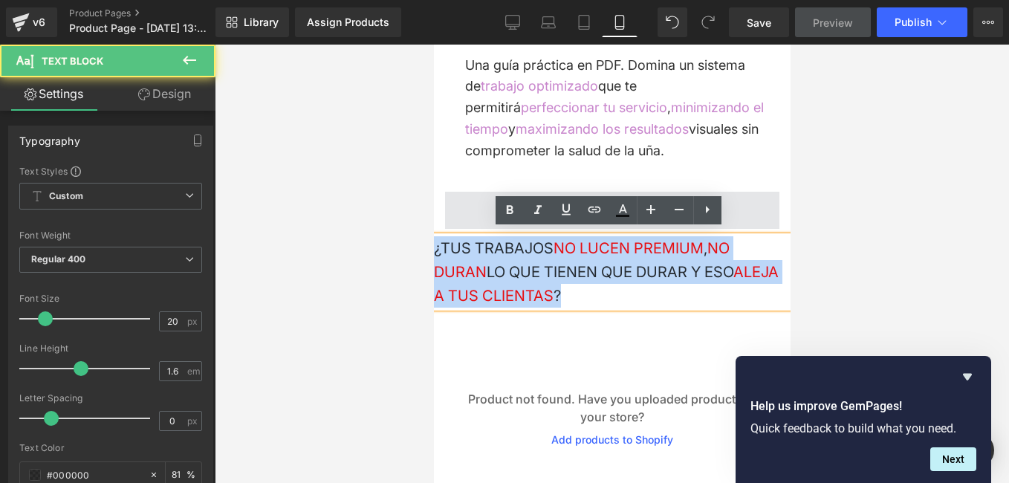
drag, startPoint x: 626, startPoint y: 290, endPoint x: 479, endPoint y: 218, distance: 163.4
click at [433, 241] on html "Ir directamente al contenido Welcome to our store Image Row Conviértete en una …" at bounding box center [611, 347] width 357 height 1349
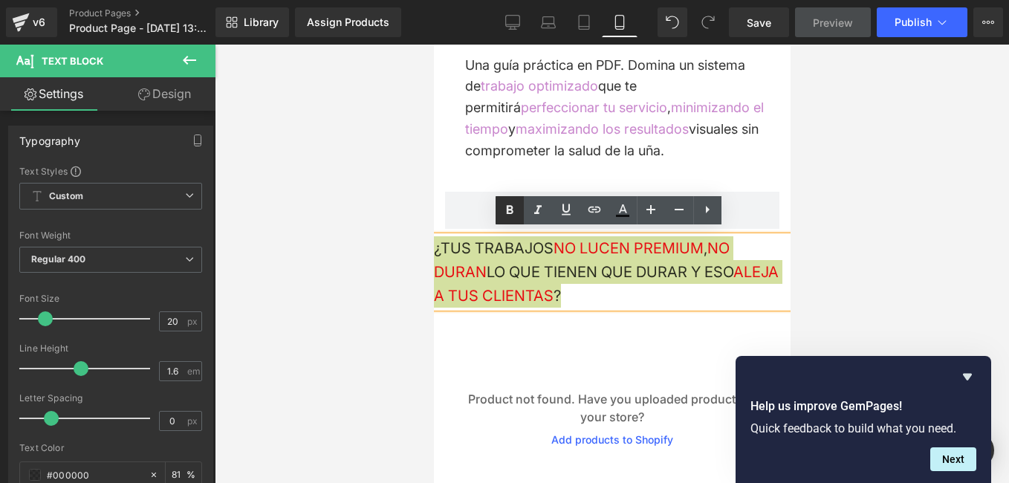
click at [509, 212] on icon at bounding box center [510, 210] width 18 height 18
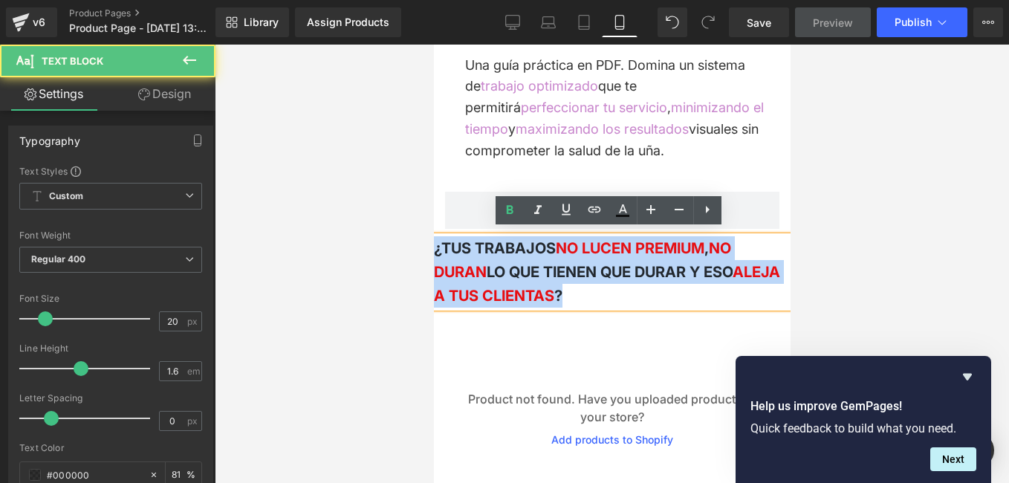
drag, startPoint x: 629, startPoint y: 293, endPoint x: 865, endPoint y: 287, distance: 235.5
click at [433, 243] on html "Ir directamente al contenido Welcome to our store Image Row Conviértete en una …" at bounding box center [611, 347] width 357 height 1349
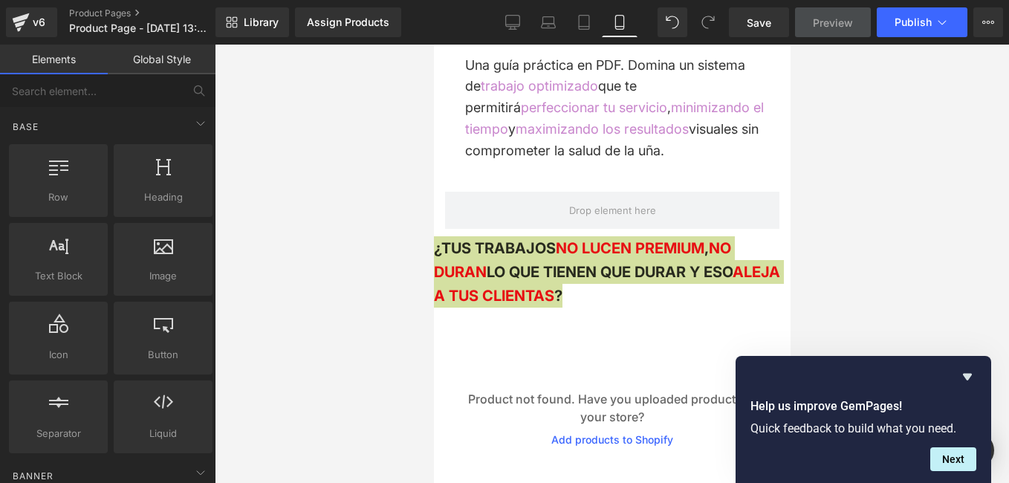
click at [417, 242] on div at bounding box center [612, 264] width 794 height 438
click at [413, 225] on div at bounding box center [612, 264] width 794 height 438
click at [414, 223] on div at bounding box center [612, 264] width 794 height 438
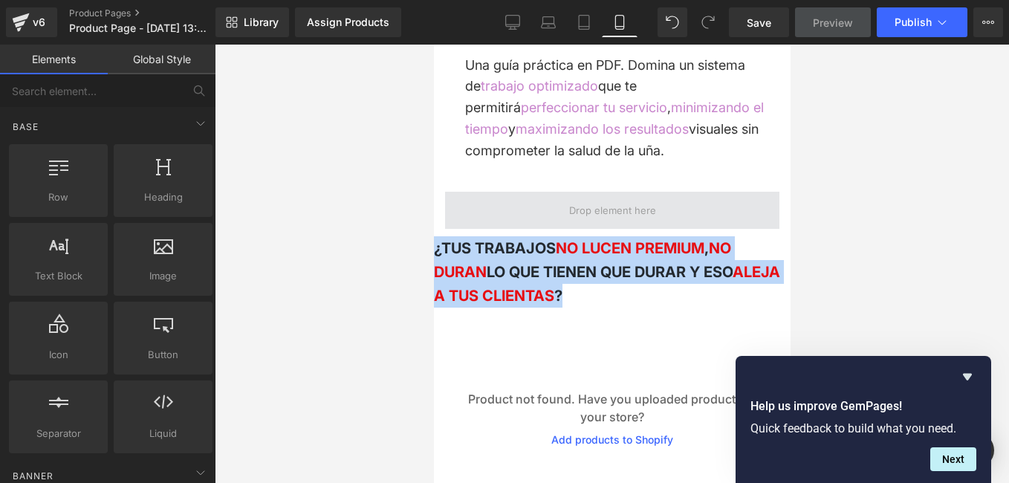
click at [474, 206] on span at bounding box center [611, 210] width 334 height 37
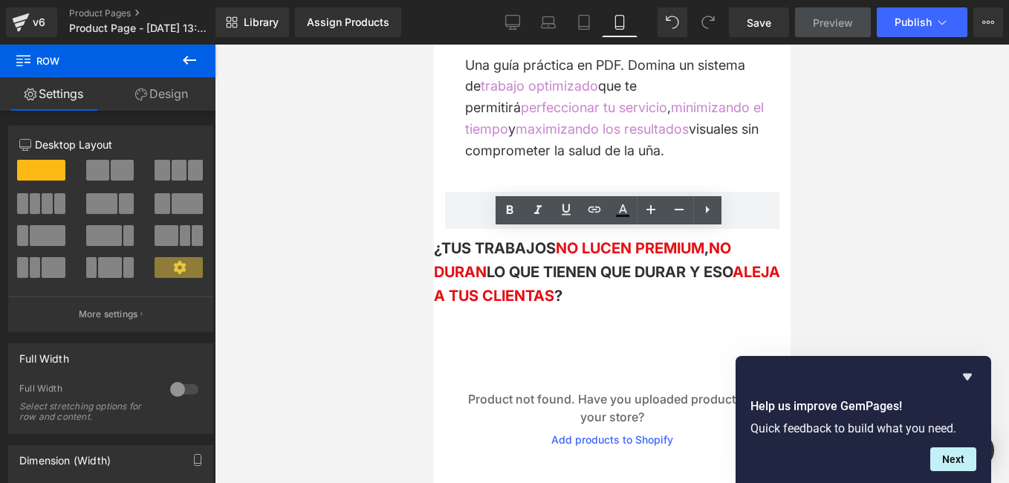
click at [423, 215] on div at bounding box center [612, 264] width 794 height 438
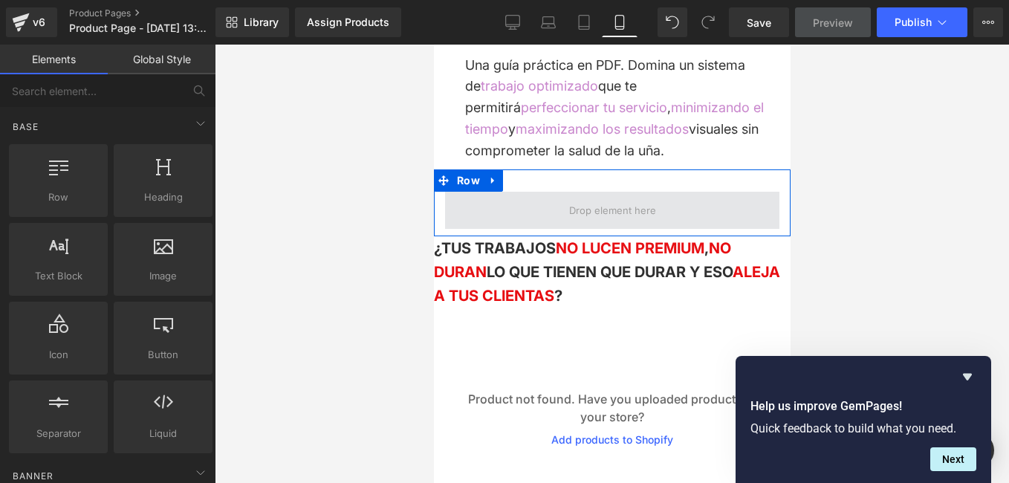
click at [547, 206] on span at bounding box center [611, 210] width 334 height 37
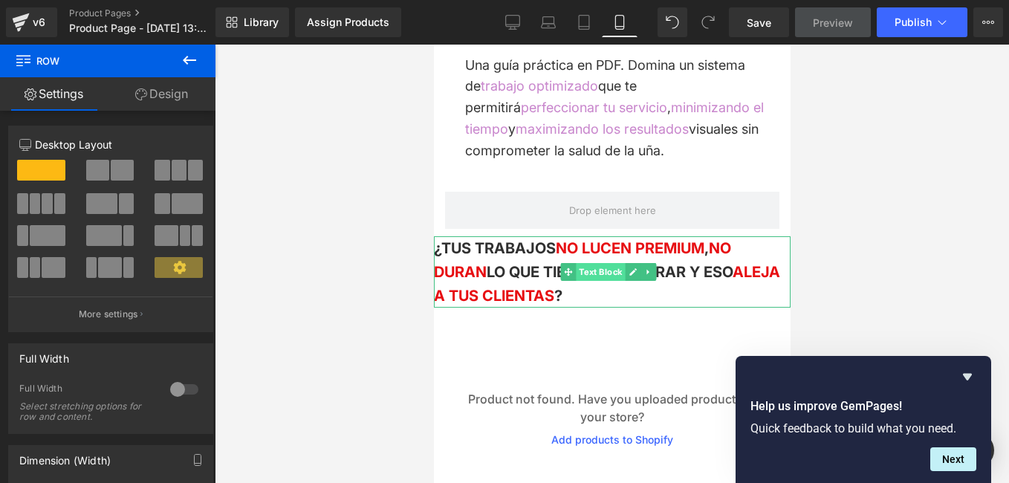
click at [600, 268] on span "Text Block" at bounding box center [599, 272] width 49 height 18
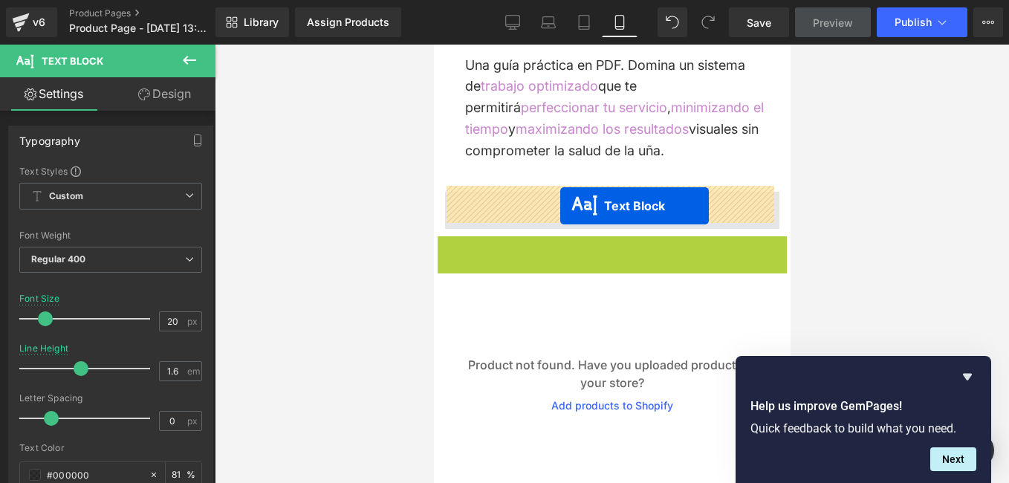
drag, startPoint x: 565, startPoint y: 266, endPoint x: 559, endPoint y: 206, distance: 60.5
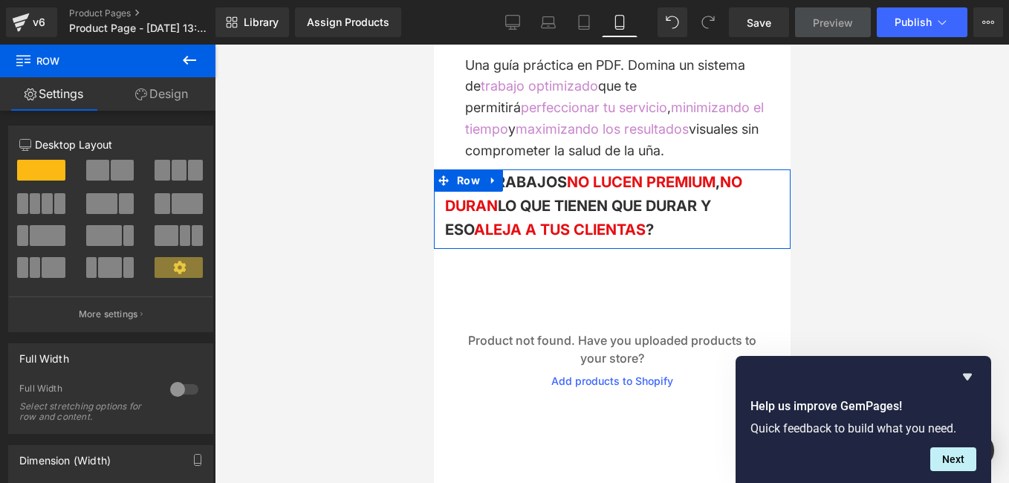
drag, startPoint x: 637, startPoint y: 184, endPoint x: 638, endPoint y: 163, distance: 21.6
click at [638, 163] on div "Image Row Conviértete en una Manicura profesional Text Block Row Una guía práct…" at bounding box center [611, 207] width 357 height 1004
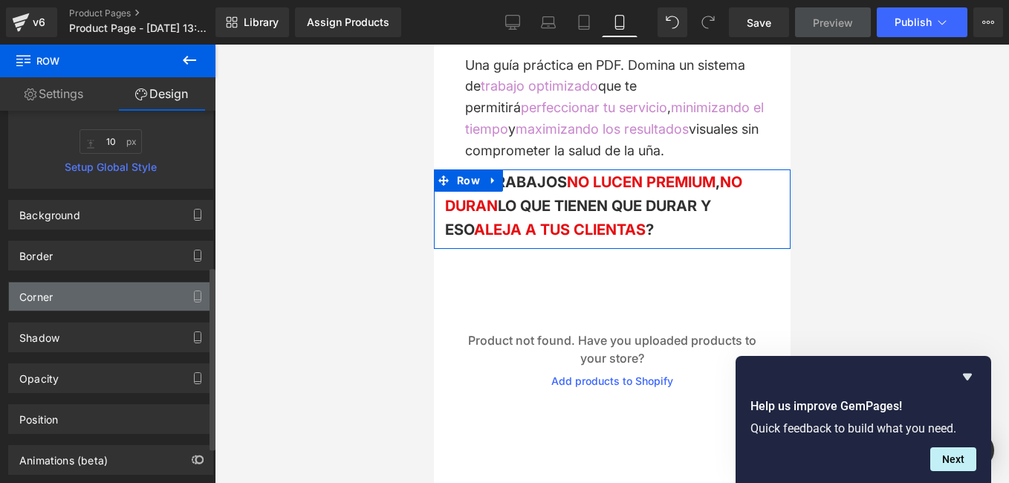
scroll to position [241, 0]
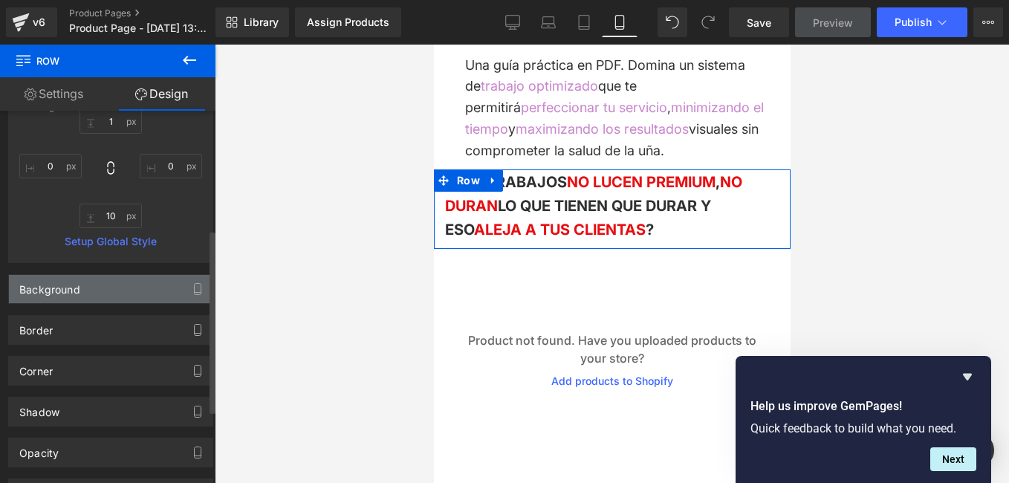
click at [150, 293] on div "Background" at bounding box center [111, 289] width 204 height 28
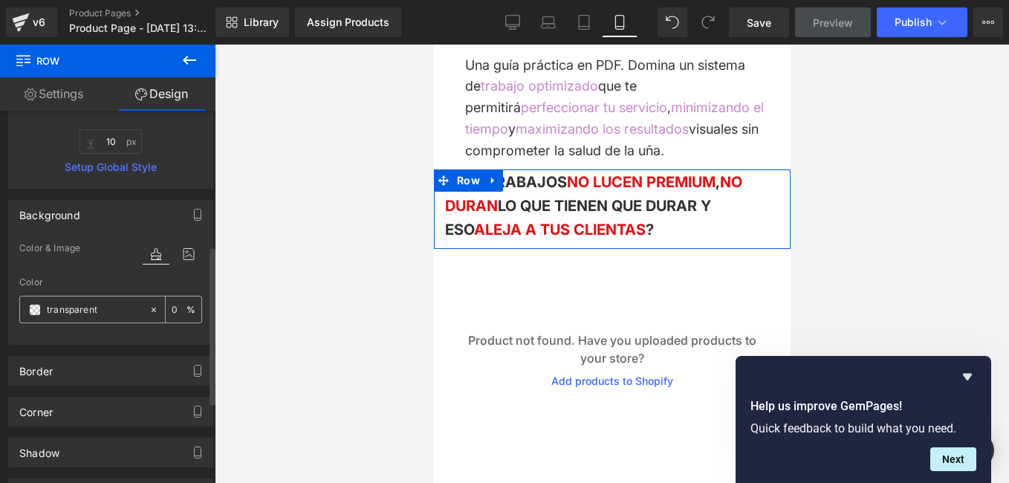
scroll to position [464, 0]
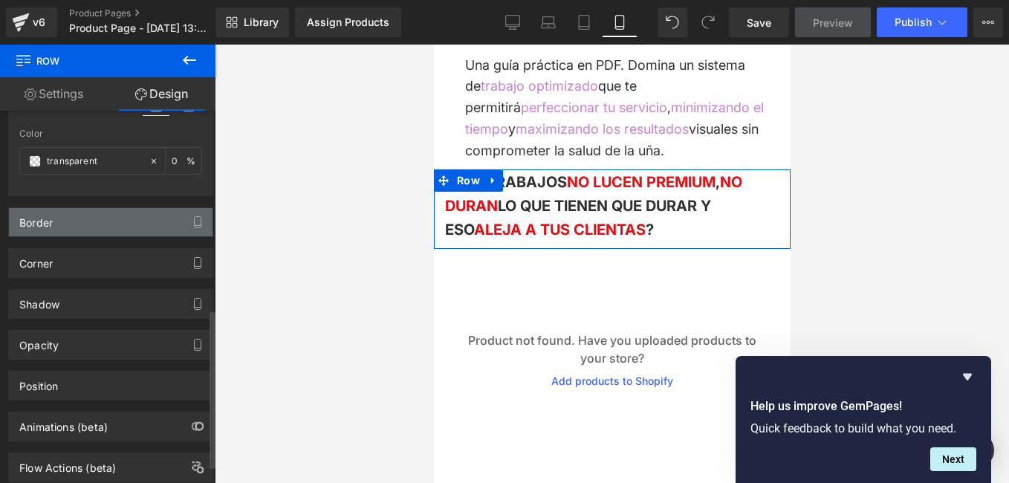
click at [107, 229] on div "Border" at bounding box center [111, 222] width 204 height 28
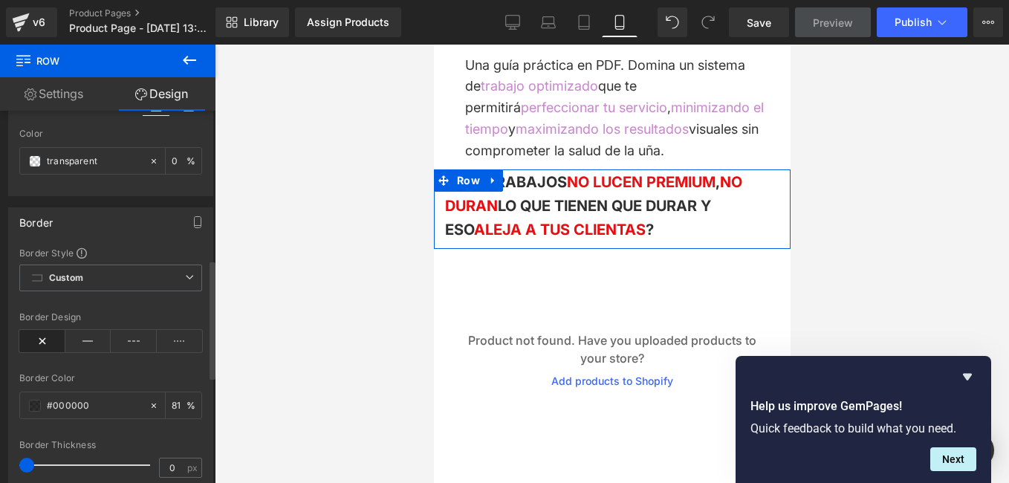
click at [108, 227] on div "Border" at bounding box center [111, 222] width 204 height 28
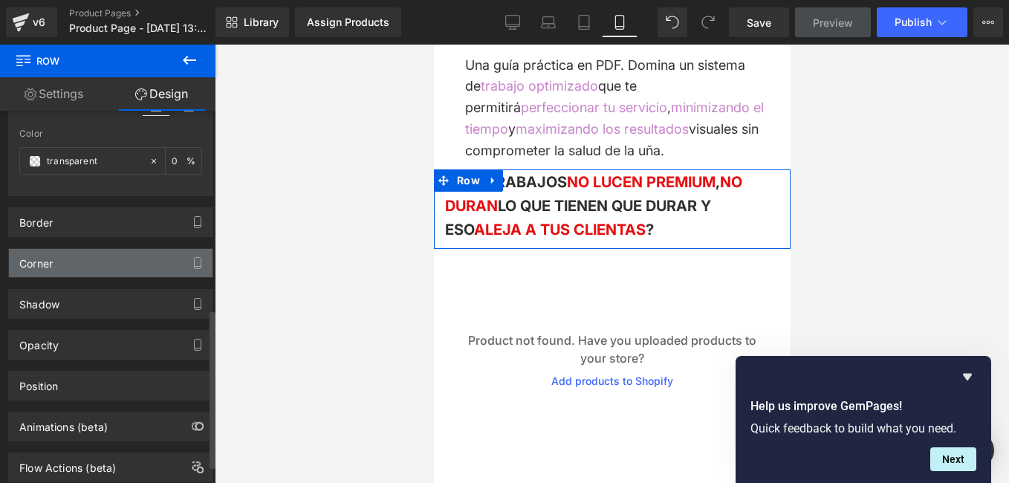
click at [91, 260] on div "Corner" at bounding box center [111, 263] width 204 height 28
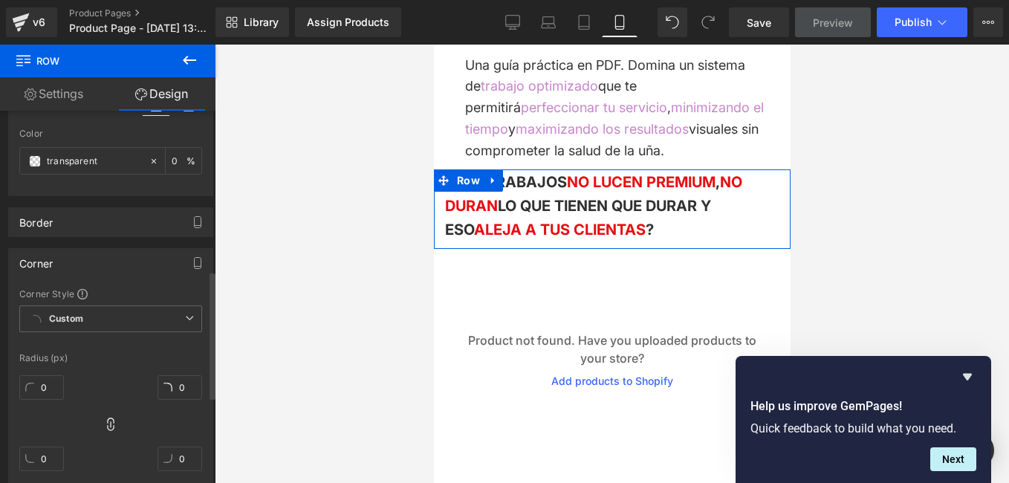
click at [91, 260] on div "Corner" at bounding box center [111, 263] width 204 height 28
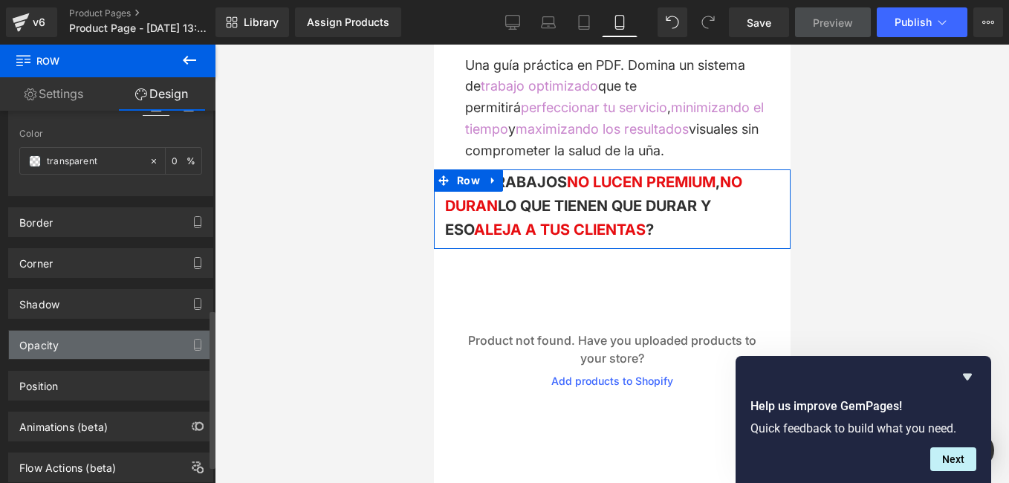
scroll to position [505, 0]
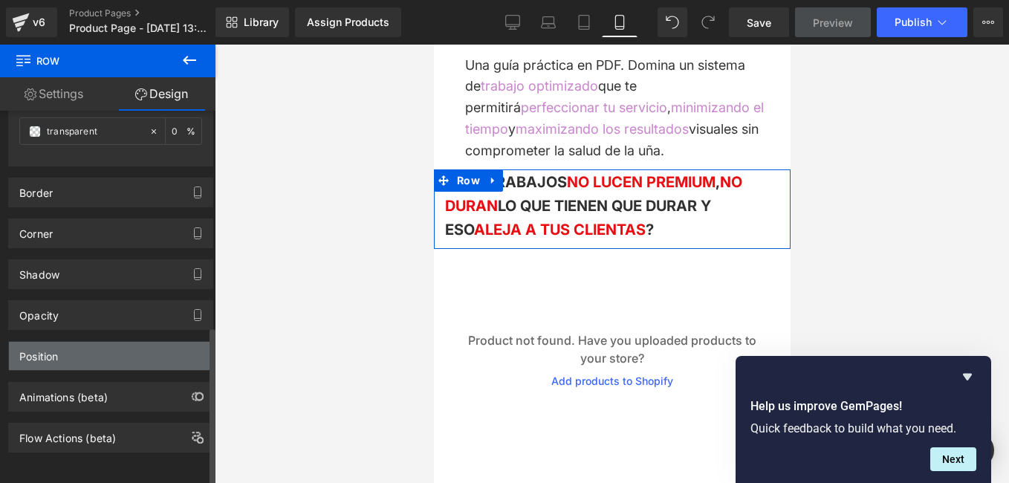
click at [55, 350] on div "Position" at bounding box center [38, 352] width 39 height 21
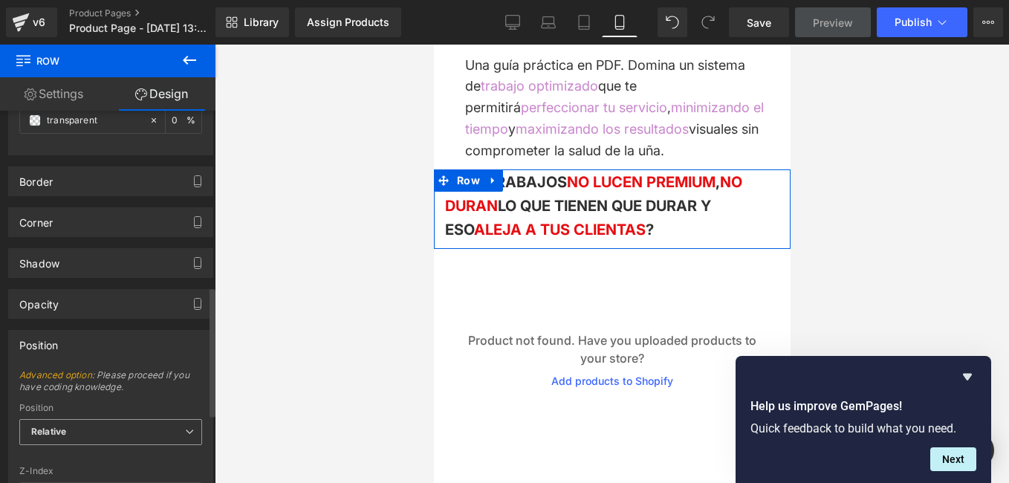
scroll to position [654, 0]
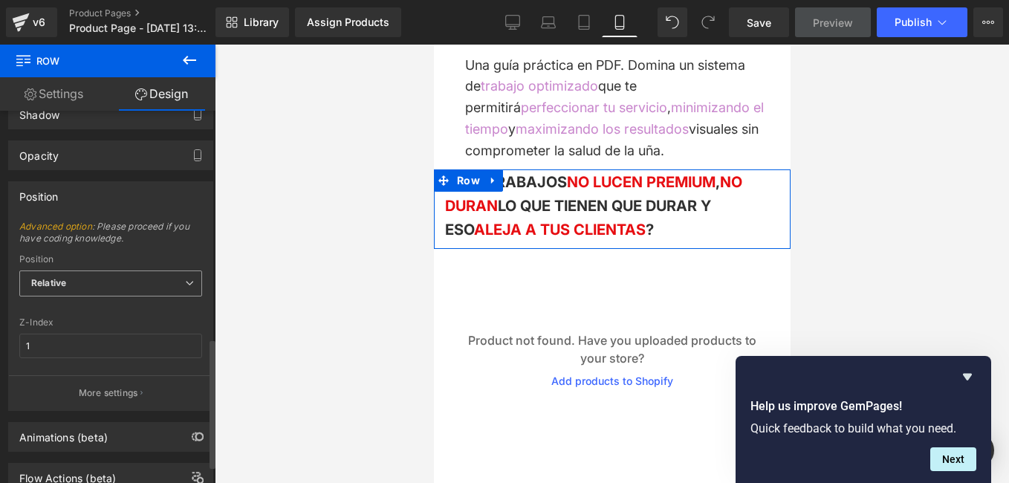
click at [178, 276] on span "Relative" at bounding box center [110, 283] width 183 height 26
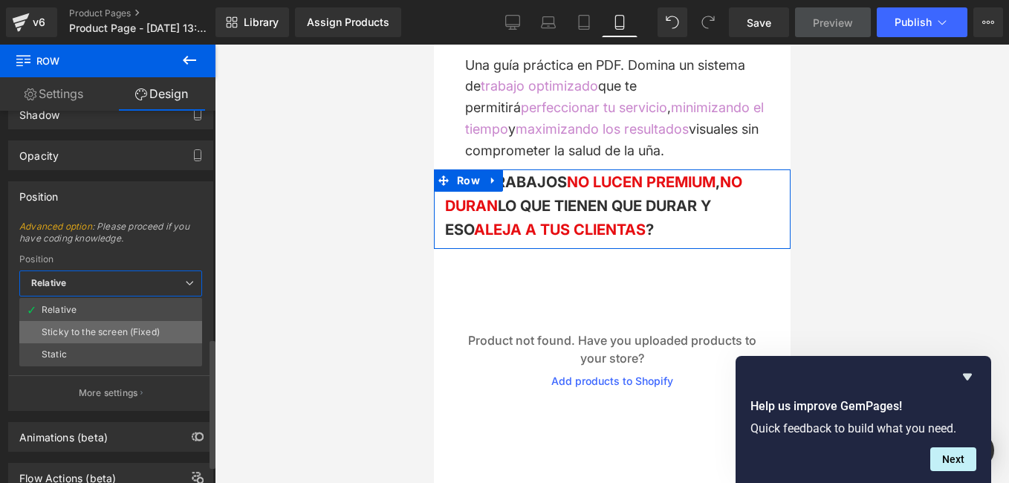
click at [81, 329] on div "Sticky to the screen (Fixed)" at bounding box center [101, 332] width 118 height 10
type input "99"
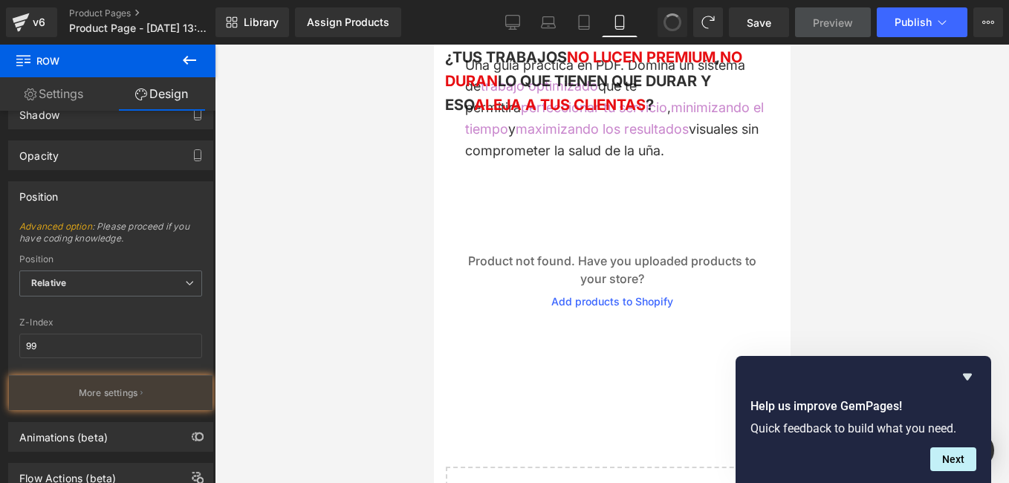
type input "0"
type input "1"
type input "0"
type input "10"
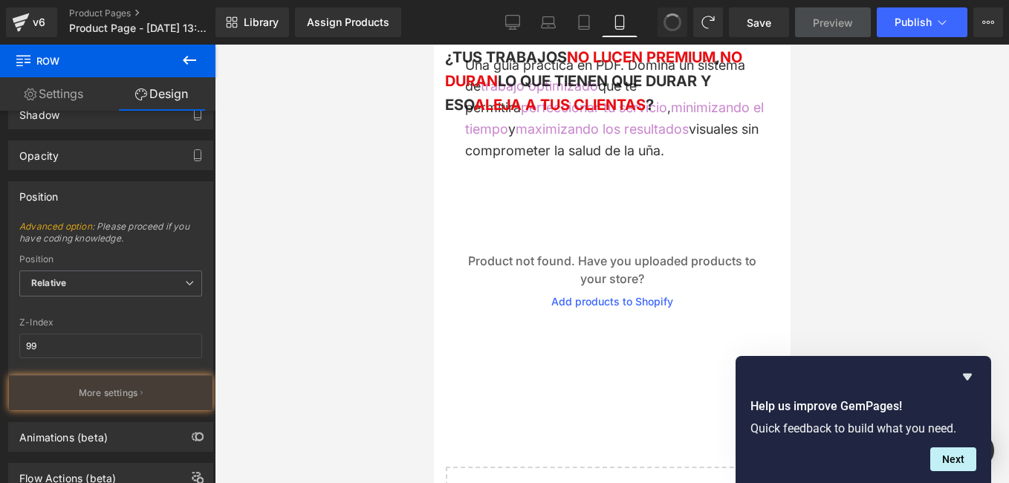
type input "0"
type input "1"
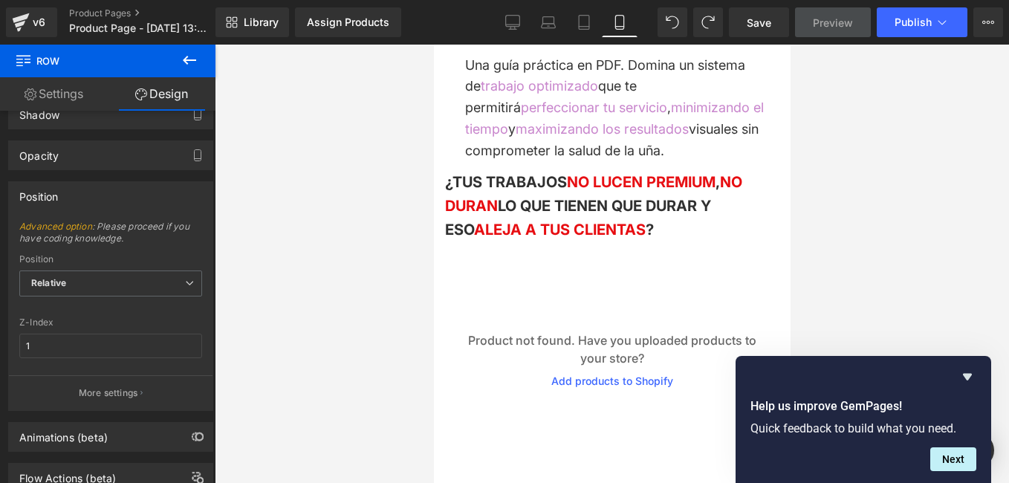
click at [371, 290] on div at bounding box center [612, 264] width 794 height 438
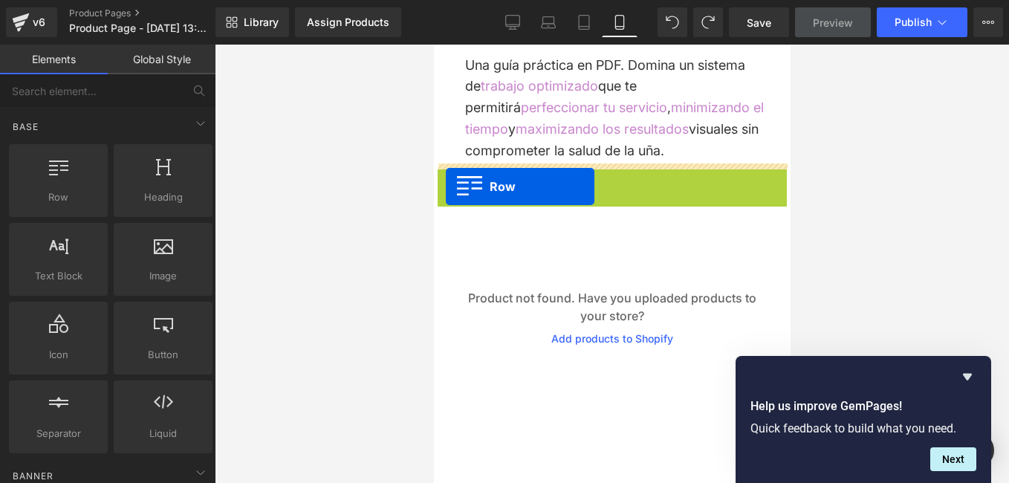
drag, startPoint x: 443, startPoint y: 178, endPoint x: 445, endPoint y: 186, distance: 8.5
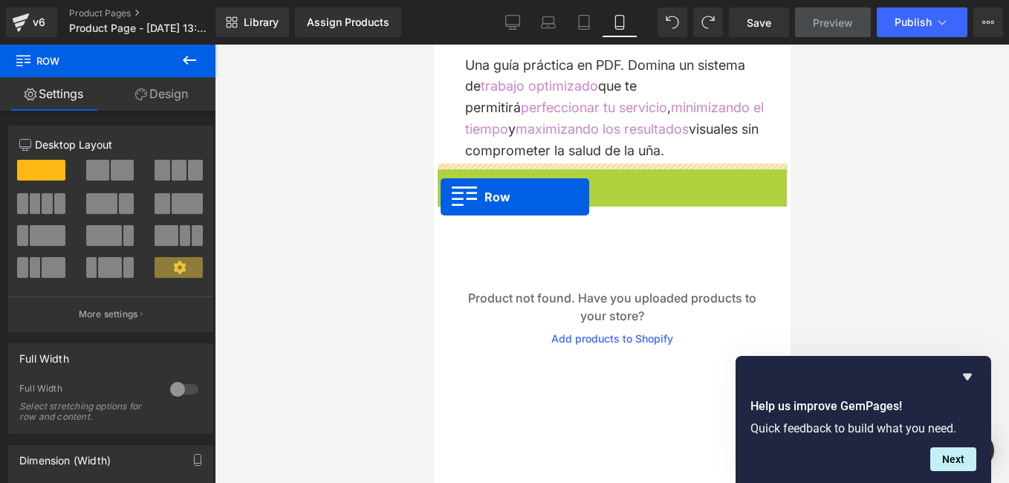
drag, startPoint x: 440, startPoint y: 175, endPoint x: 440, endPoint y: 197, distance: 21.5
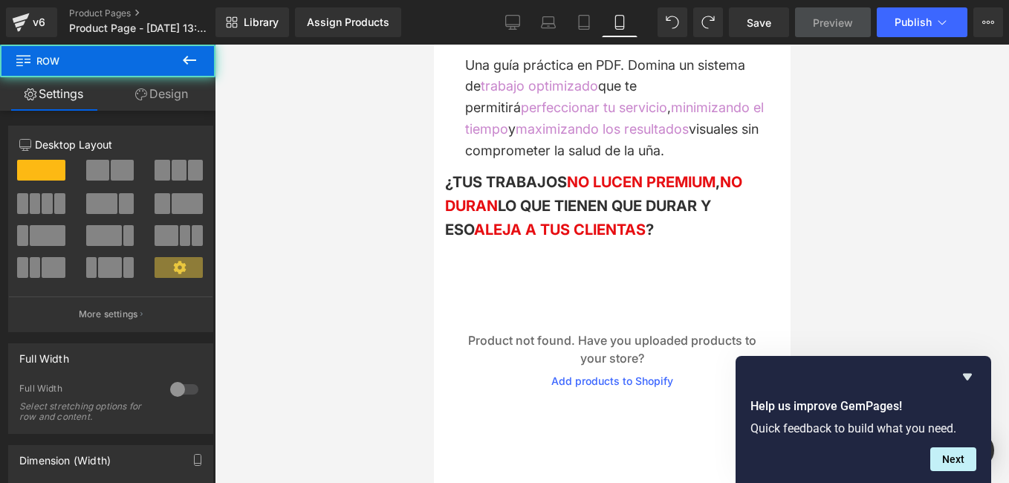
click at [403, 266] on div at bounding box center [612, 264] width 794 height 438
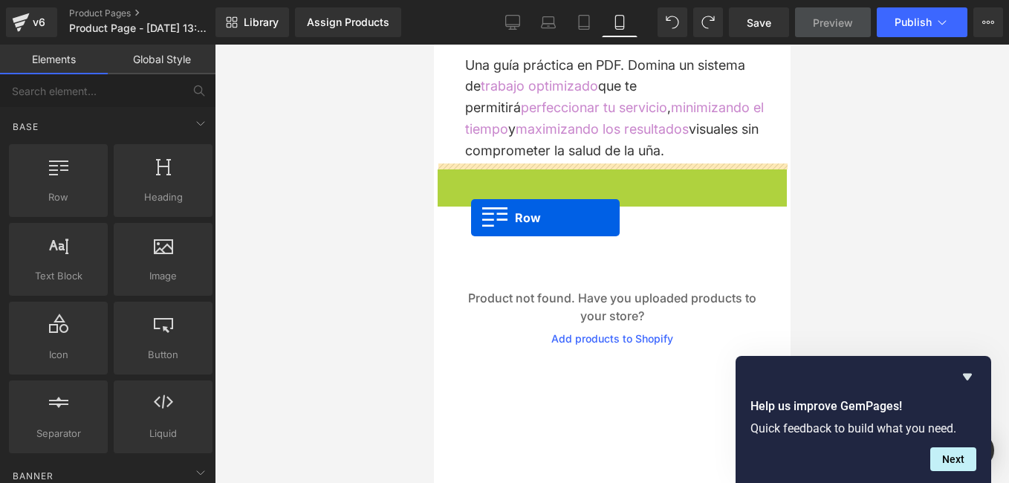
drag, startPoint x: 442, startPoint y: 175, endPoint x: 470, endPoint y: 218, distance: 50.9
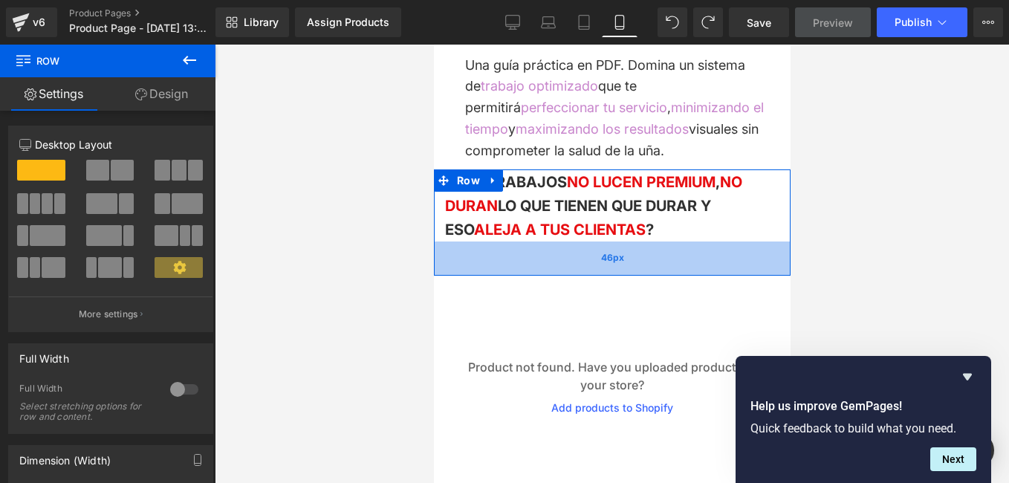
drag, startPoint x: 651, startPoint y: 241, endPoint x: 648, endPoint y: 268, distance: 26.9
click at [648, 268] on div "46px" at bounding box center [611, 258] width 357 height 34
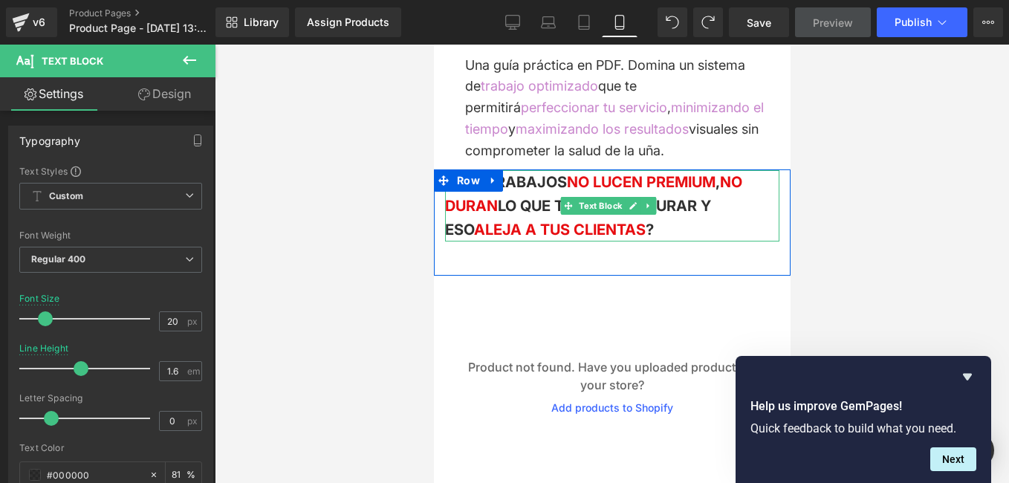
click at [655, 230] on div "¿TUS TRABAJOS NO LUCEN PREMIUM , NO DURAN LO QUE TIENEN QUE DURAR Y ESO ALEJA A…" at bounding box center [611, 205] width 334 height 71
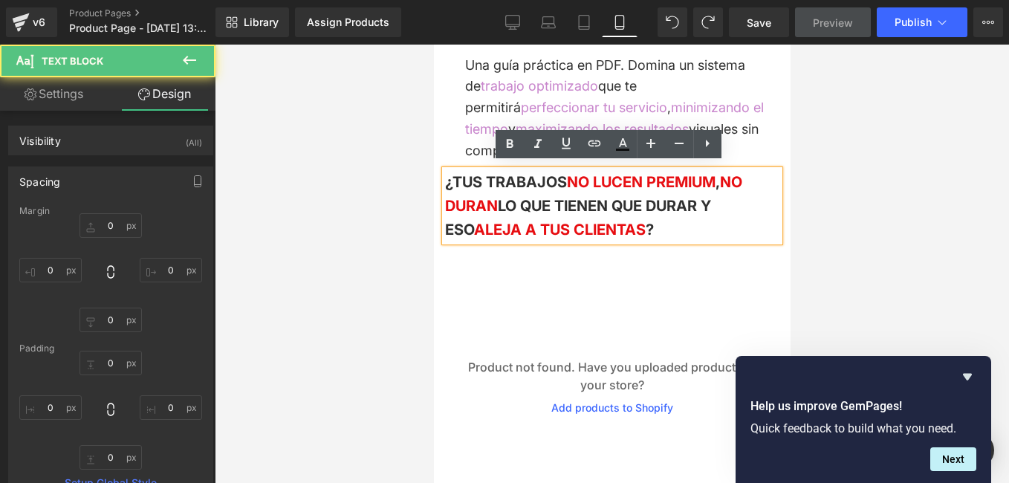
click at [651, 220] on p "¿TUS TRABAJOS NO LUCEN PREMIUM , NO DURAN LO QUE TIENEN QUE DURAR Y ESO ALEJA A…" at bounding box center [611, 205] width 334 height 71
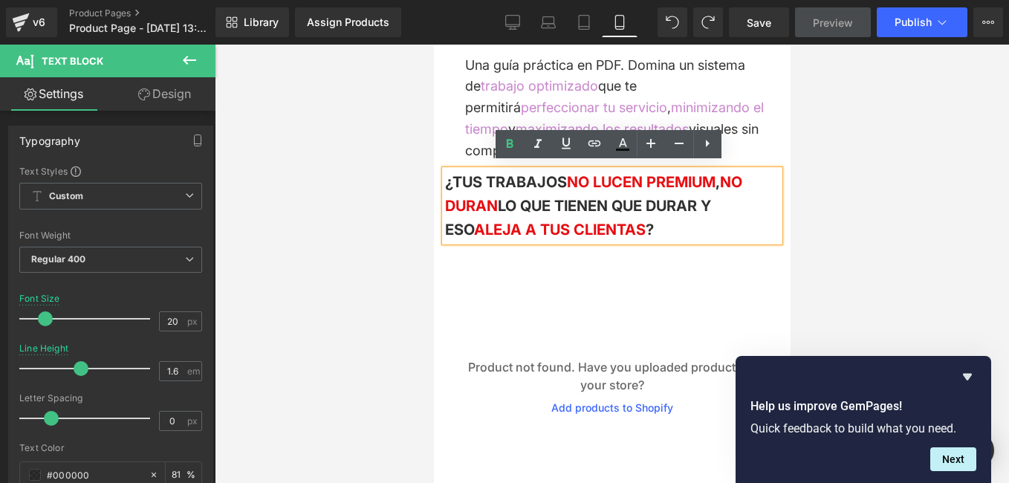
click at [439, 154] on div "Una guía práctica en PDF. Domina un sistema de trabajo optimizado que te permit…" at bounding box center [611, 108] width 357 height 107
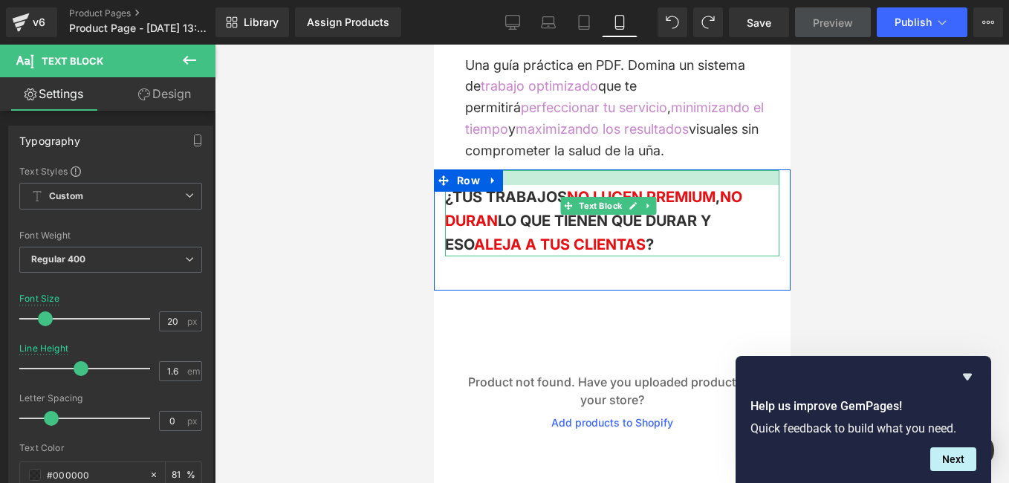
drag, startPoint x: 561, startPoint y: 166, endPoint x: 568, endPoint y: 180, distance: 16.6
click at [568, 180] on div "¿TUS TRABAJOS NO LUCEN PREMIUM , NO DURAN LO QUE TIENEN QUE DURAR Y ESO ALEJA A…" at bounding box center [611, 213] width 334 height 86
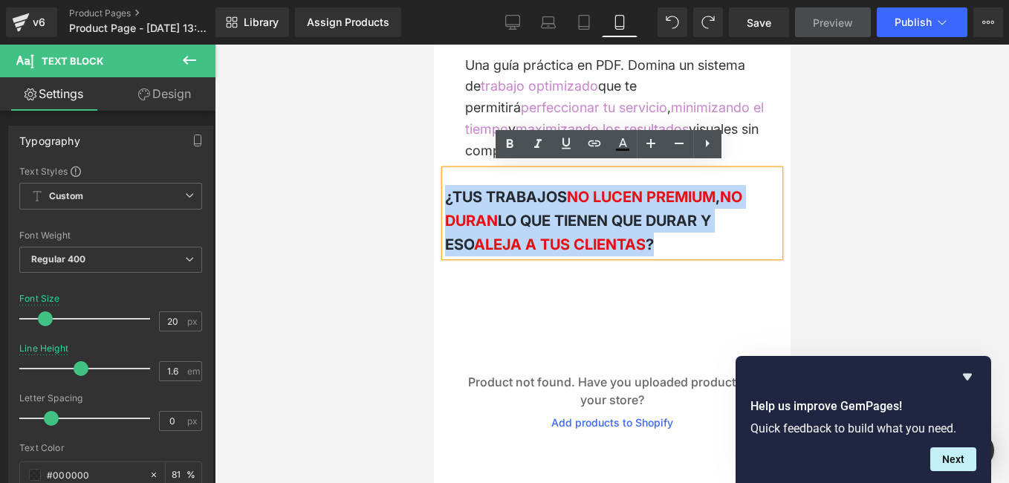
drag, startPoint x: 655, startPoint y: 242, endPoint x: 446, endPoint y: 188, distance: 215.6
click at [446, 188] on p "¿TUS TRABAJOS NO LUCEN PREMIUM , NO DURAN LO QUE TIENEN QUE DURAR Y ESO ALEJA A…" at bounding box center [611, 220] width 334 height 71
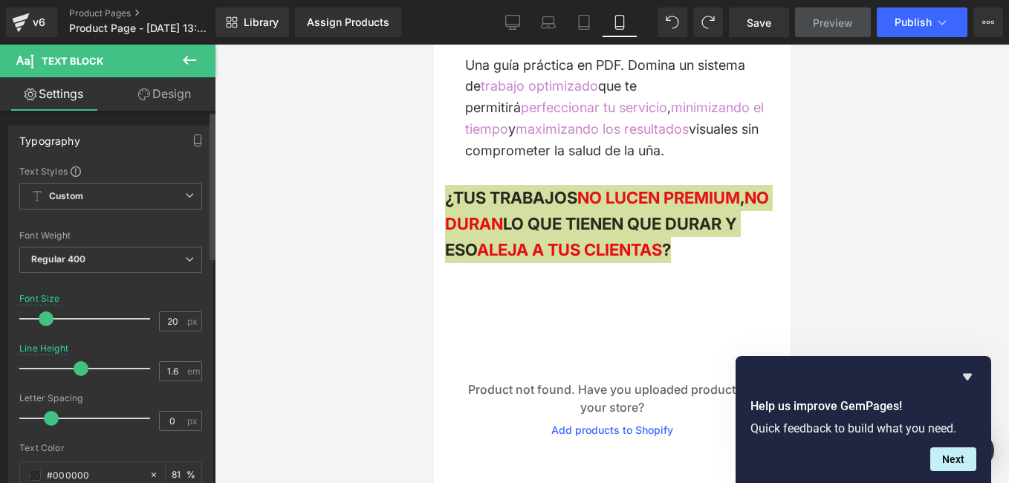
type input "19"
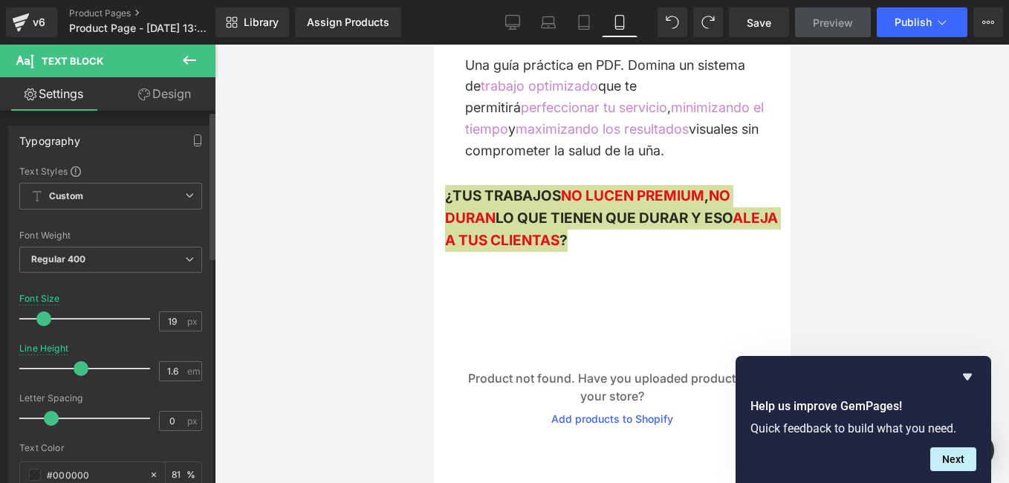
click at [40, 312] on span at bounding box center [43, 318] width 15 height 15
type input "1.5"
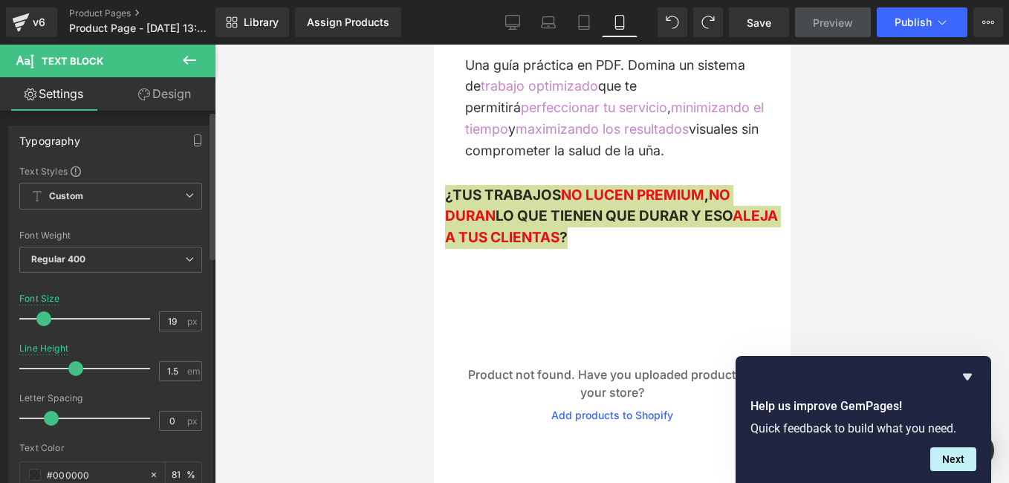
drag, startPoint x: 81, startPoint y: 369, endPoint x: 74, endPoint y: 362, distance: 10.0
click at [74, 362] on span at bounding box center [75, 368] width 15 height 15
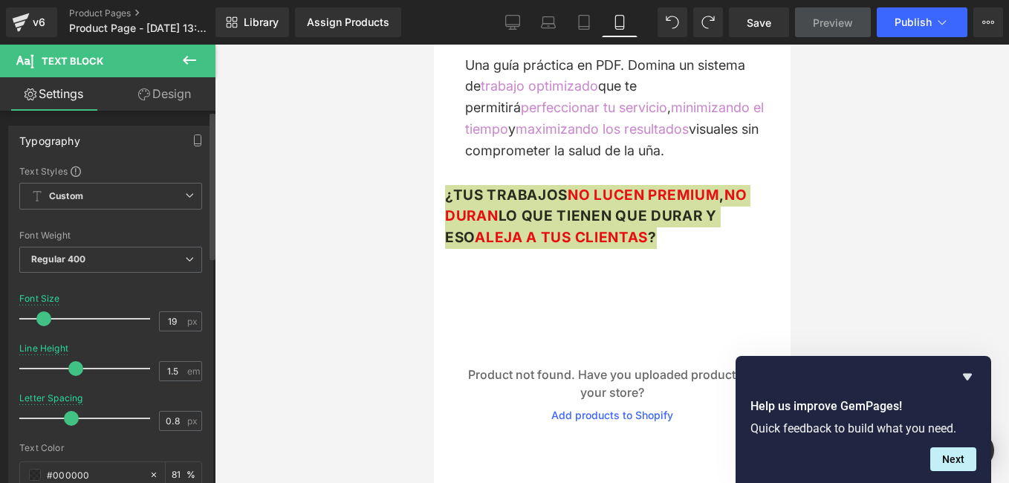
type input "0.9"
drag, startPoint x: 48, startPoint y: 416, endPoint x: 70, endPoint y: 411, distance: 22.7
click at [70, 411] on span at bounding box center [73, 418] width 15 height 15
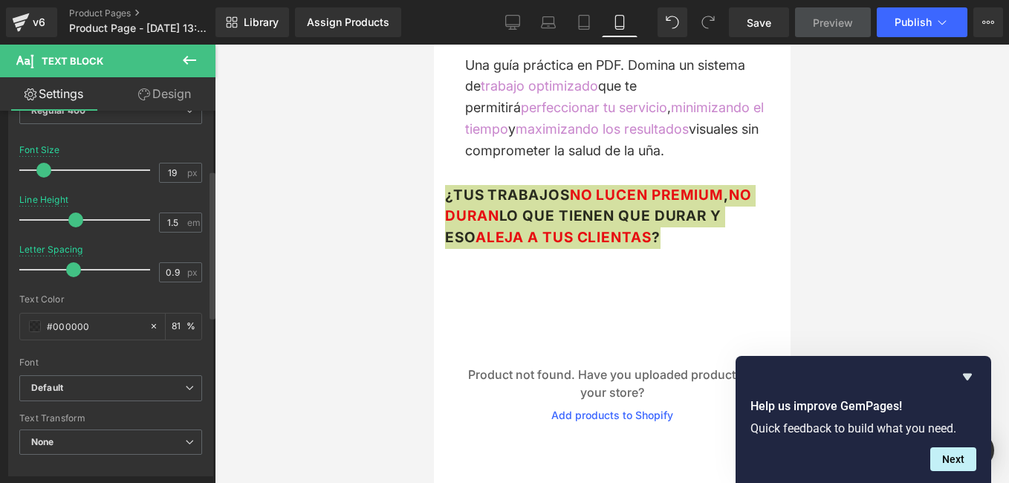
scroll to position [223, 0]
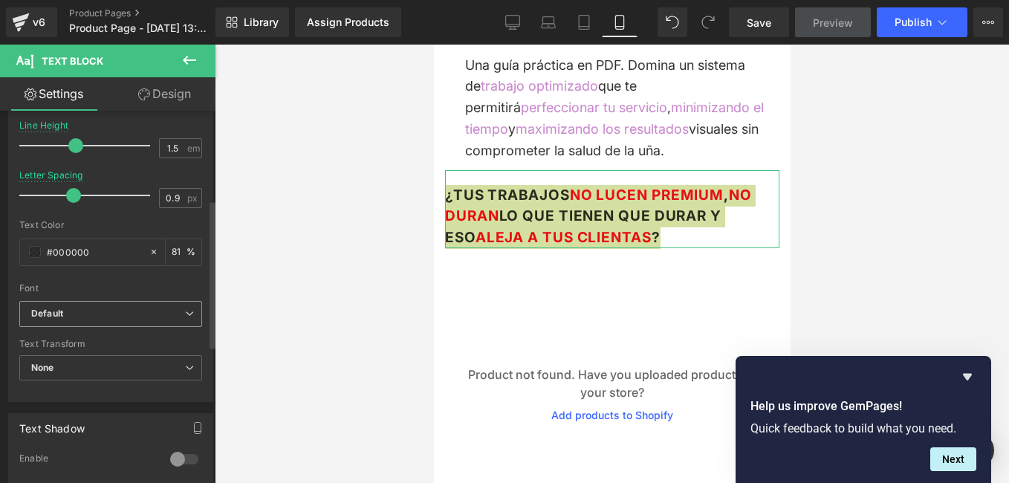
click at [185, 315] on icon at bounding box center [189, 313] width 9 height 9
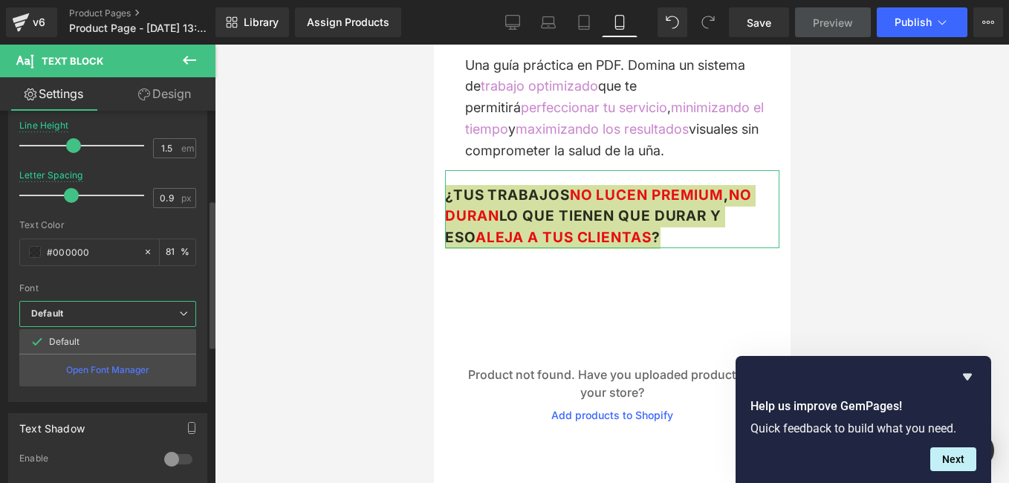
click at [183, 313] on icon at bounding box center [183, 313] width 9 height 9
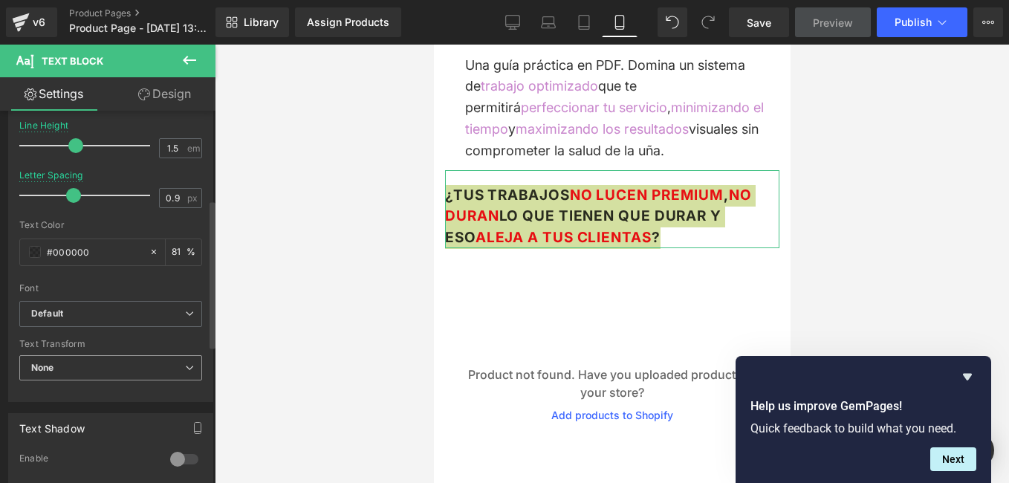
click at [190, 368] on span "None" at bounding box center [110, 368] width 183 height 26
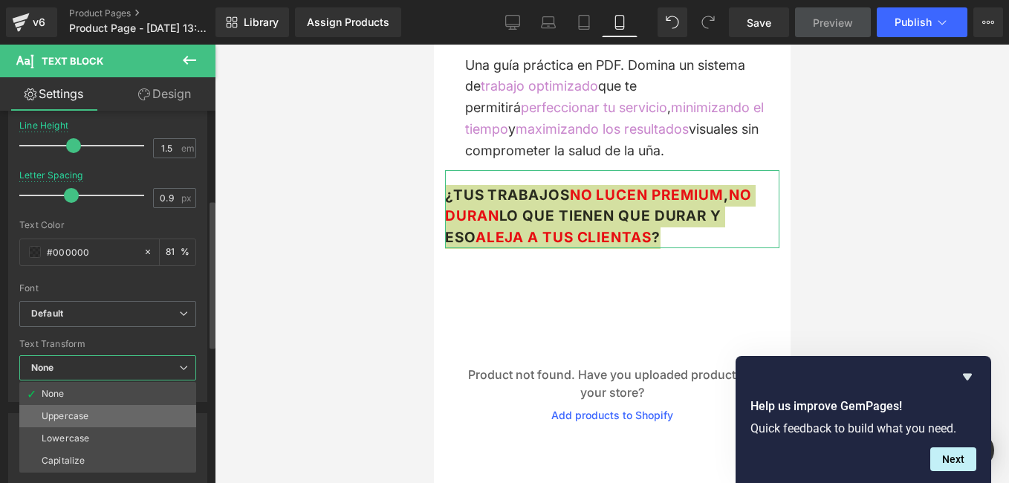
click at [103, 414] on li "Uppercase" at bounding box center [107, 416] width 177 height 22
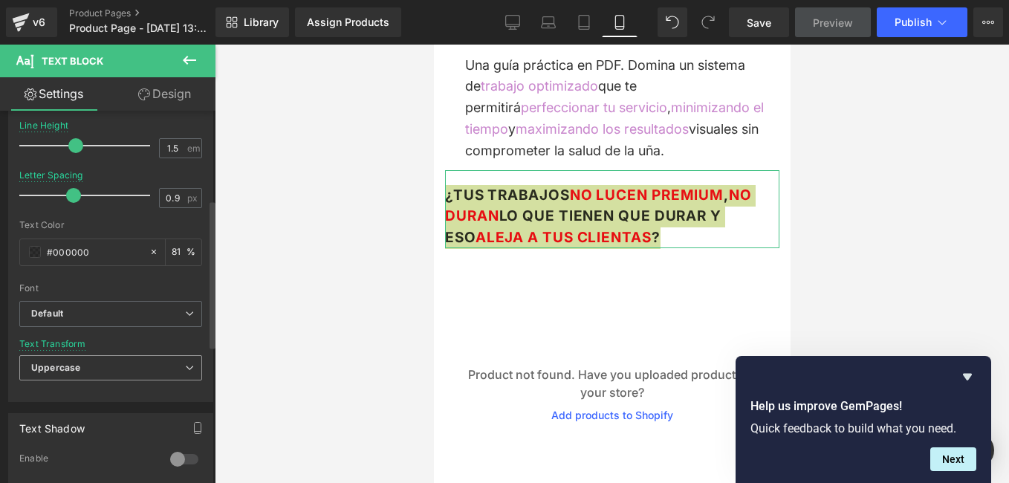
click at [181, 362] on span "Uppercase" at bounding box center [110, 368] width 183 height 26
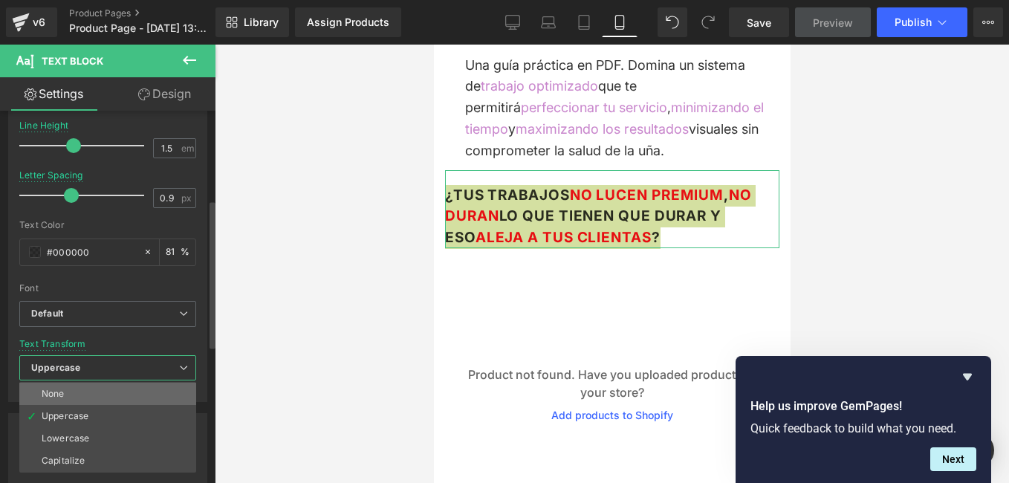
click at [119, 393] on li "None" at bounding box center [107, 394] width 177 height 22
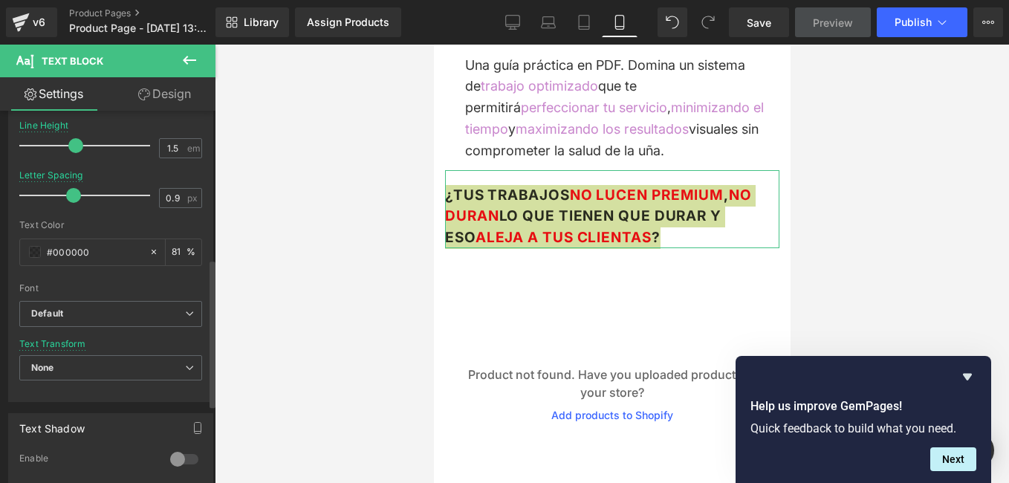
scroll to position [371, 0]
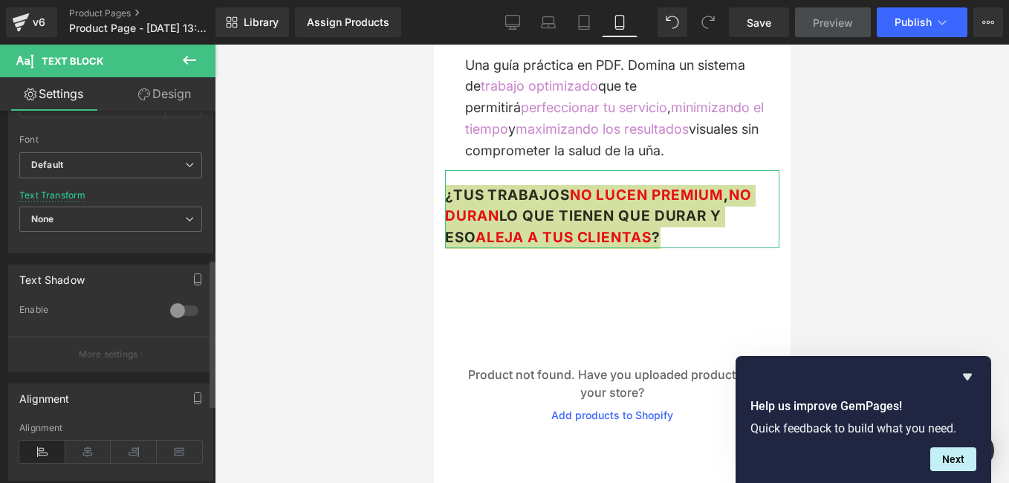
click at [171, 307] on div at bounding box center [184, 311] width 36 height 24
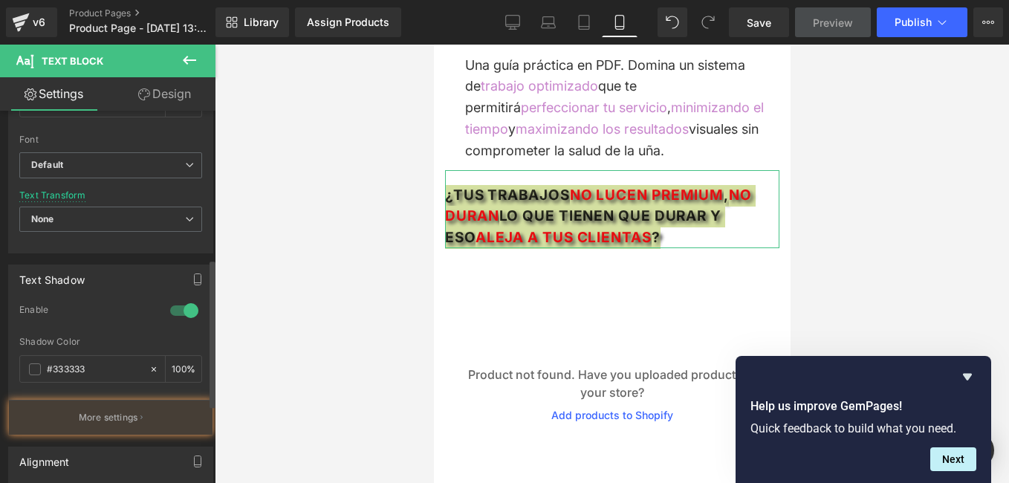
click at [171, 307] on div at bounding box center [184, 311] width 36 height 24
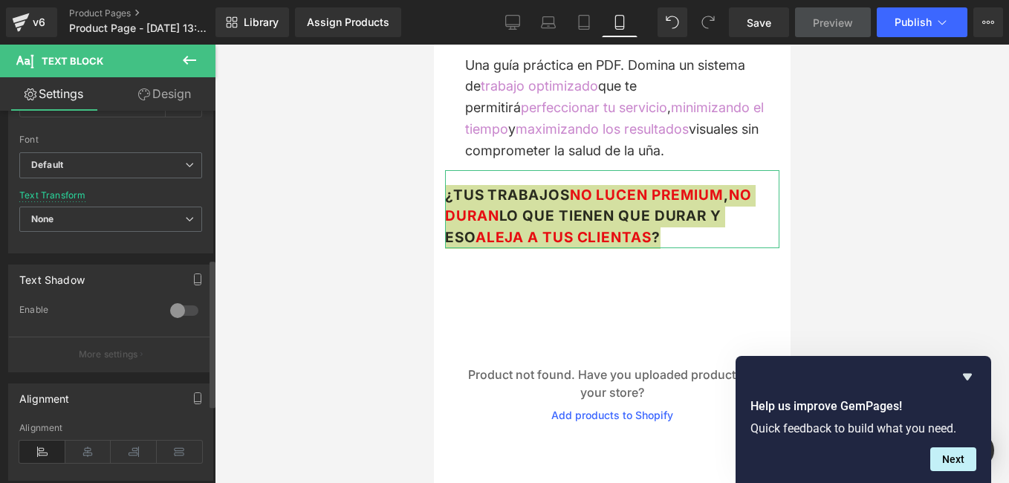
click at [172, 311] on div at bounding box center [184, 311] width 36 height 24
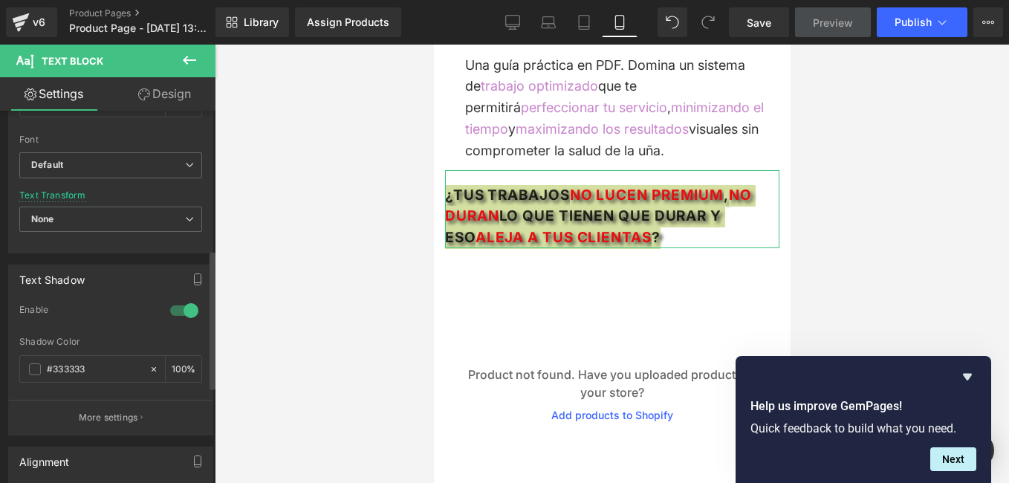
click at [147, 253] on div "Text Shadow 1 Enable #333333 Shadow Color #333333 100 % More settings" at bounding box center [111, 344] width 222 height 182
click at [382, 224] on div at bounding box center [612, 264] width 794 height 438
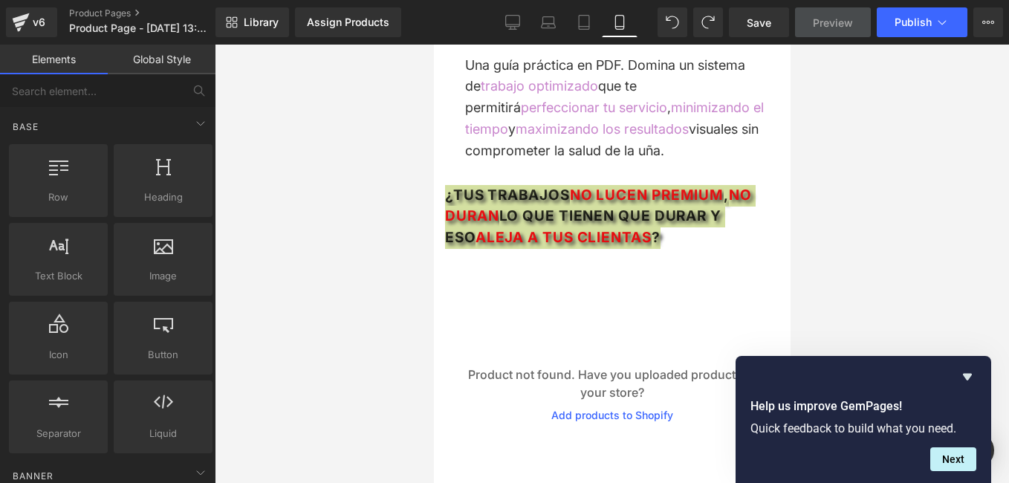
click at [409, 204] on div at bounding box center [612, 264] width 794 height 438
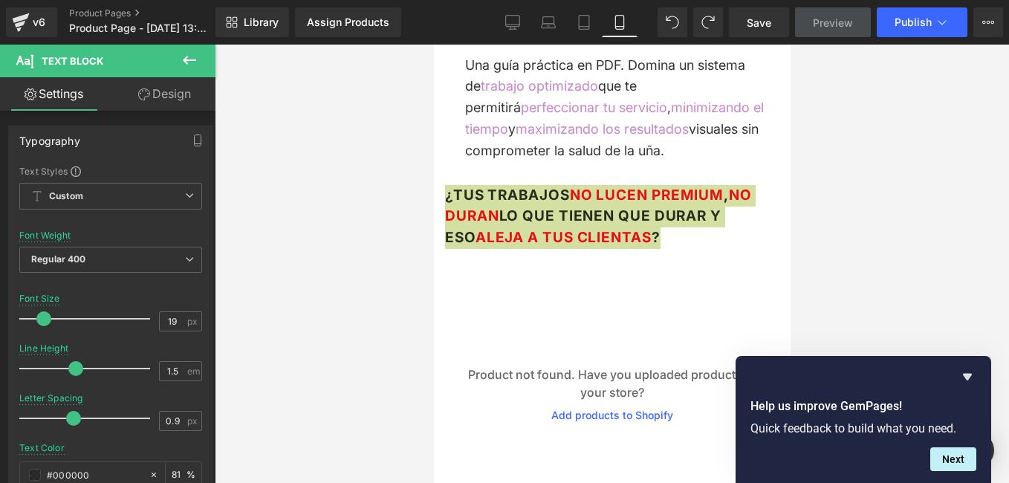
type input "0"
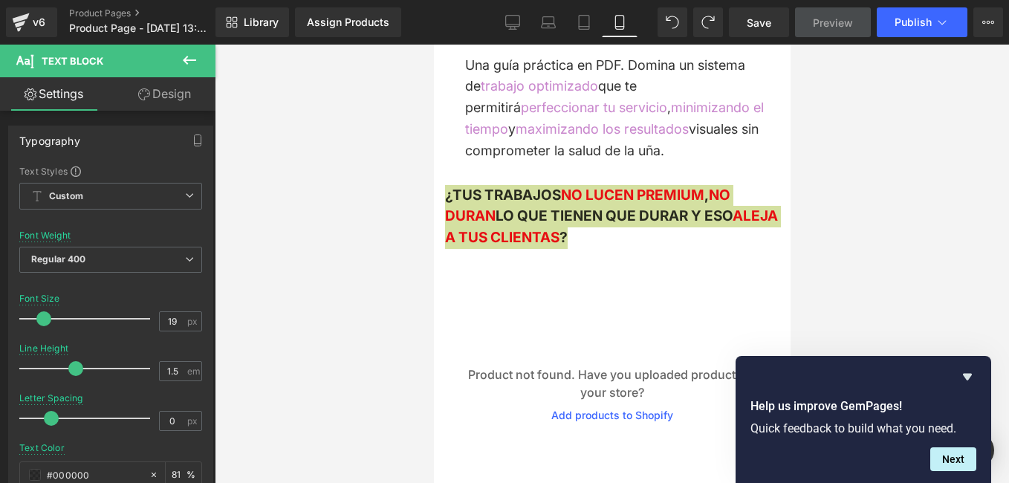
type input "1.6"
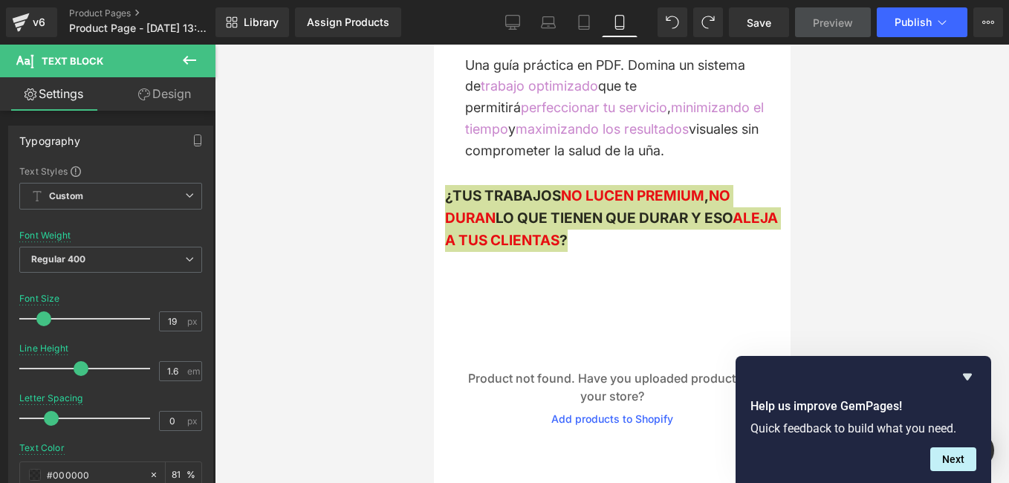
type input "20"
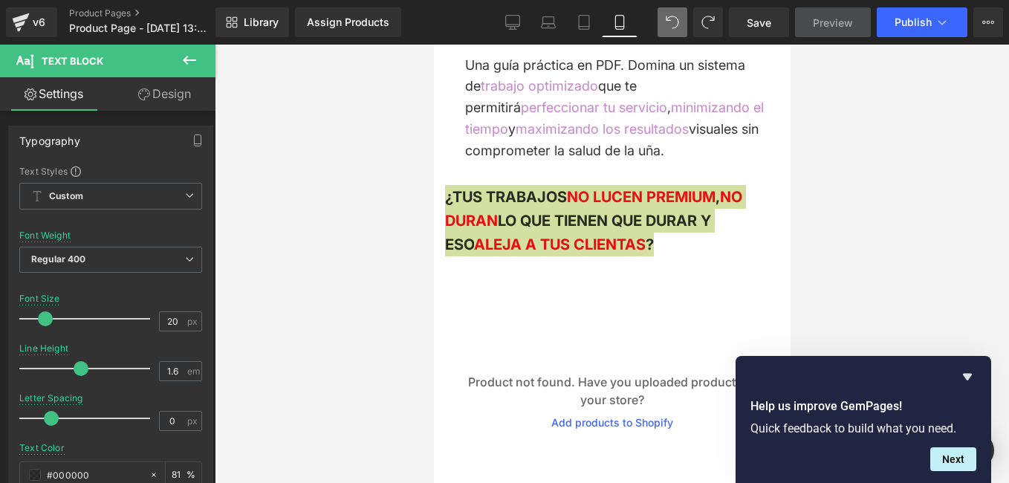
click at [686, 22] on button at bounding box center [672, 22] width 30 height 30
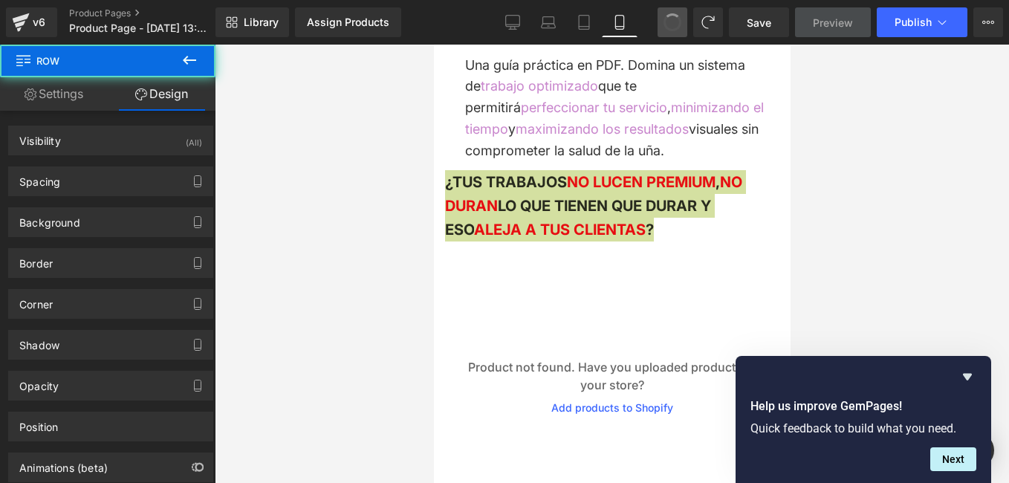
click at [683, 24] on button at bounding box center [672, 22] width 30 height 30
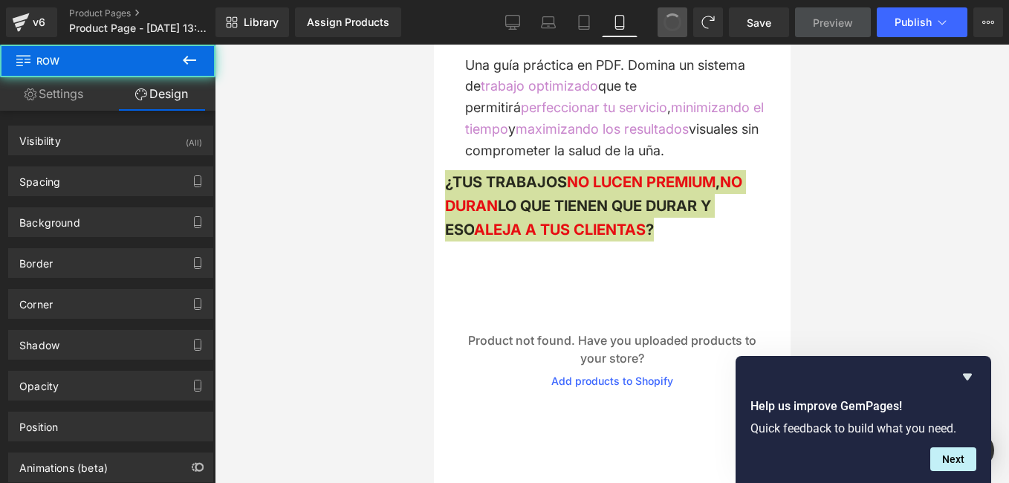
click at [683, 24] on button at bounding box center [672, 22] width 30 height 30
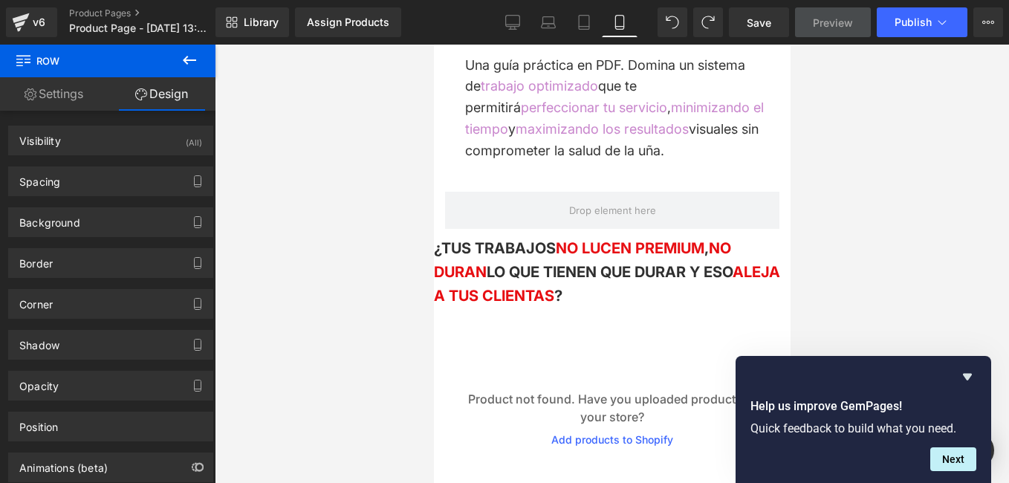
click at [370, 218] on div at bounding box center [612, 264] width 794 height 438
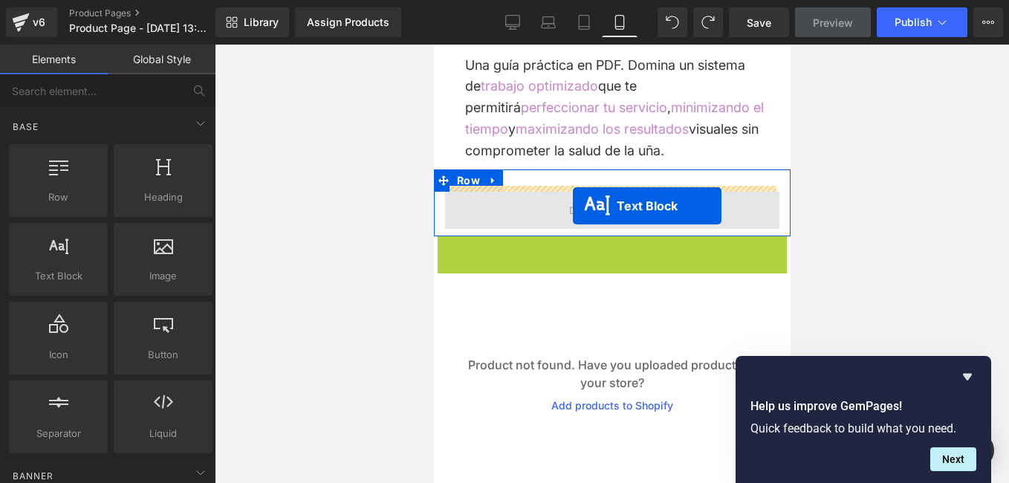
drag, startPoint x: 570, startPoint y: 267, endPoint x: 572, endPoint y: 206, distance: 61.7
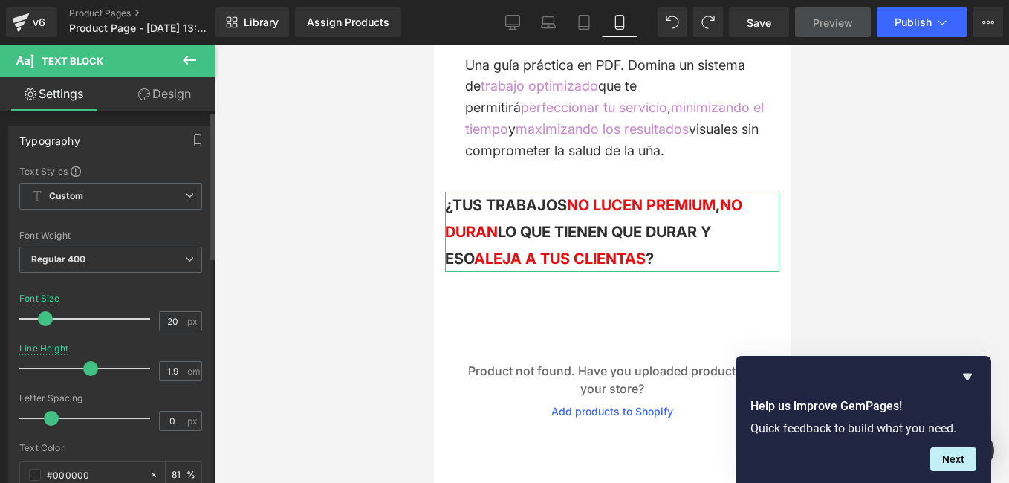
drag, startPoint x: 79, startPoint y: 368, endPoint x: 94, endPoint y: 366, distance: 15.0
click at [93, 366] on span at bounding box center [90, 368] width 15 height 15
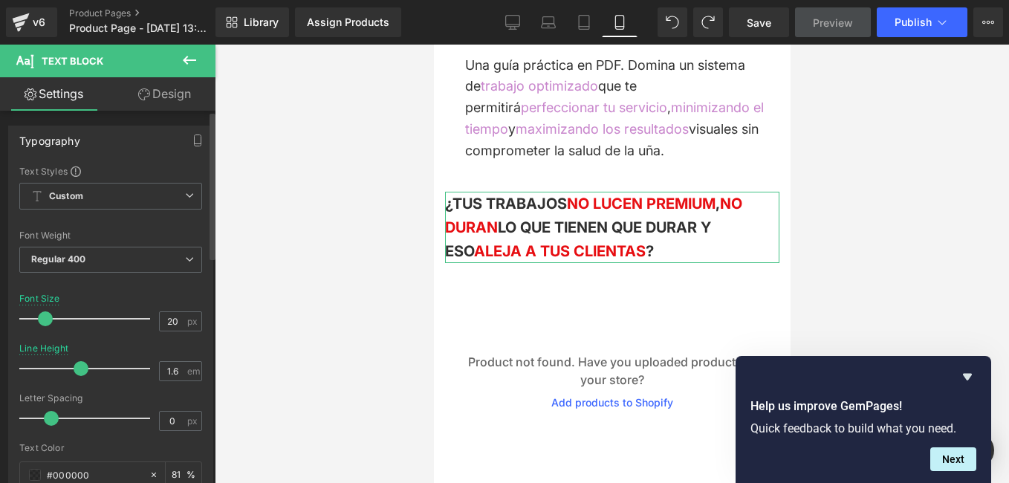
drag, startPoint x: 94, startPoint y: 366, endPoint x: 78, endPoint y: 362, distance: 16.8
click at [78, 362] on span at bounding box center [81, 368] width 15 height 15
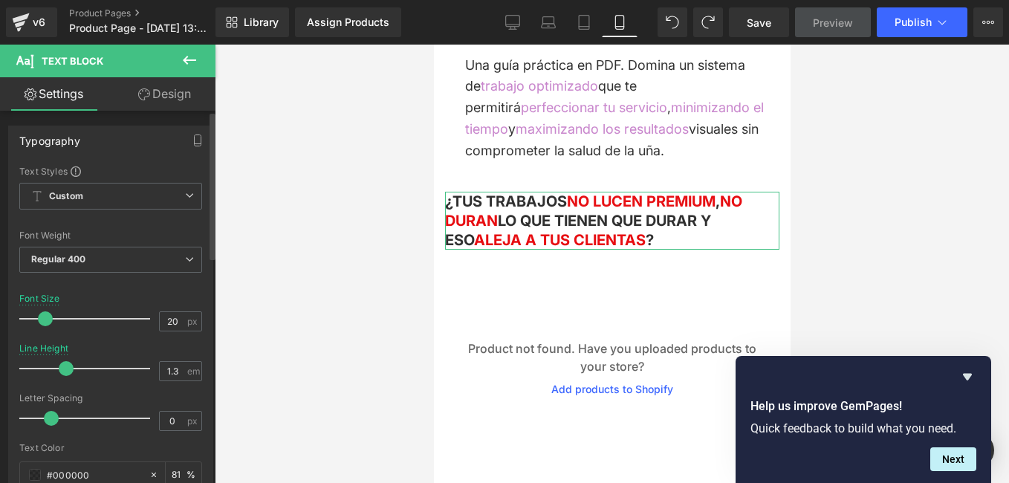
type input "1.4"
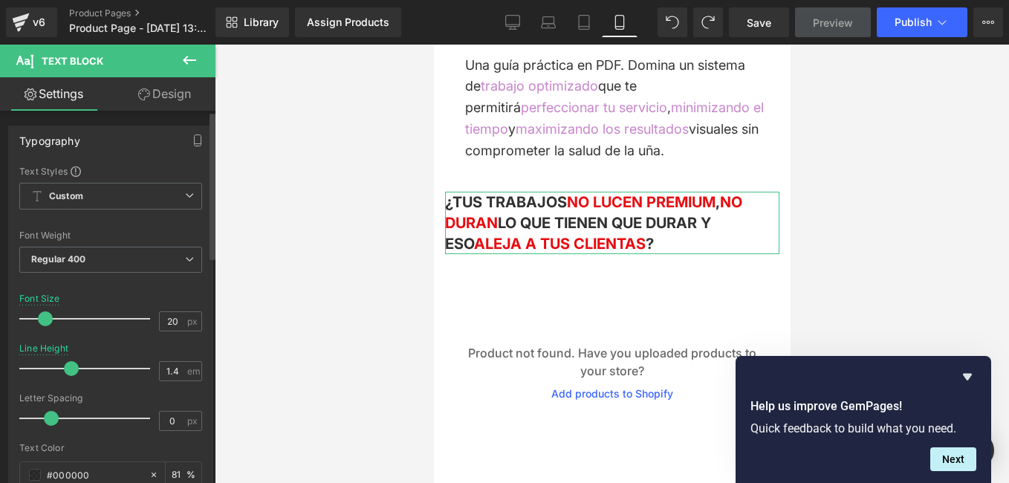
click at [71, 365] on div at bounding box center [88, 369] width 123 height 30
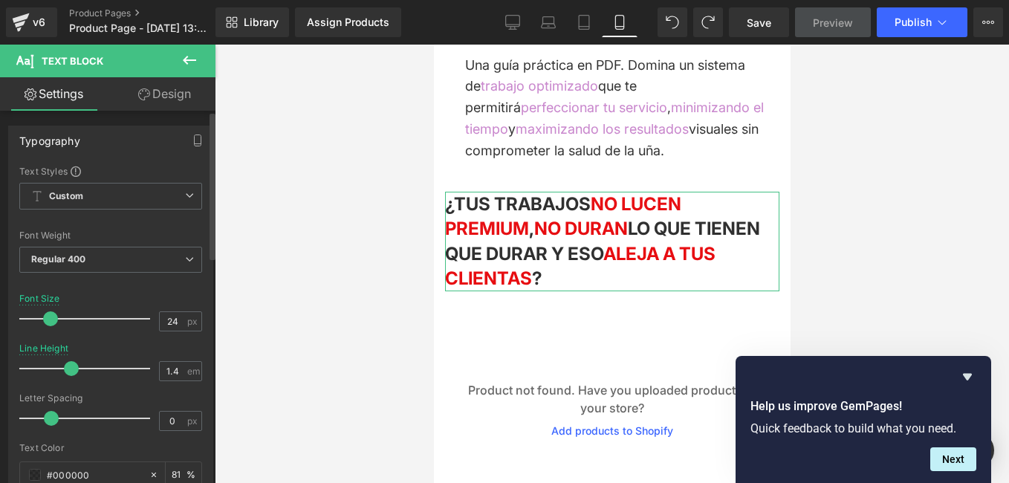
drag, startPoint x: 44, startPoint y: 320, endPoint x: 49, endPoint y: 313, distance: 8.5
click at [49, 313] on span at bounding box center [50, 318] width 15 height 15
type input "19"
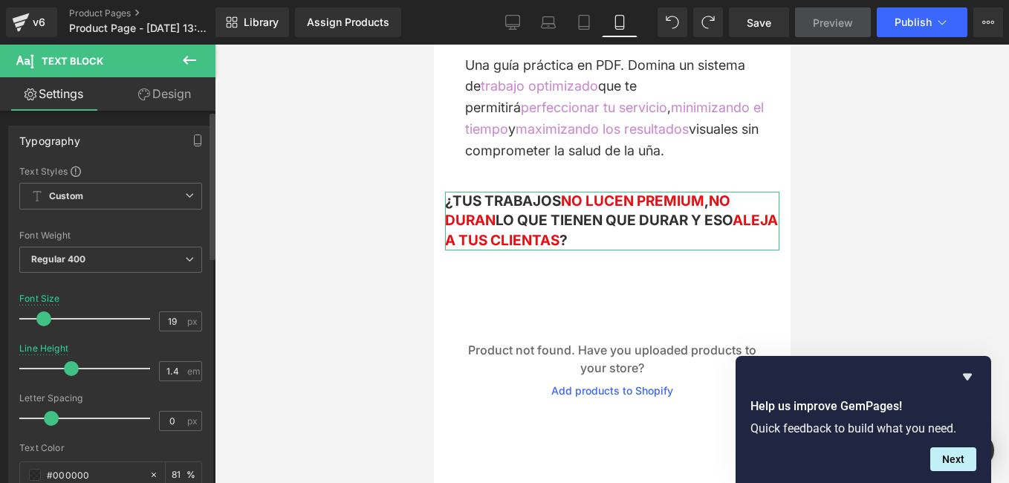
click at [43, 316] on span at bounding box center [43, 318] width 15 height 15
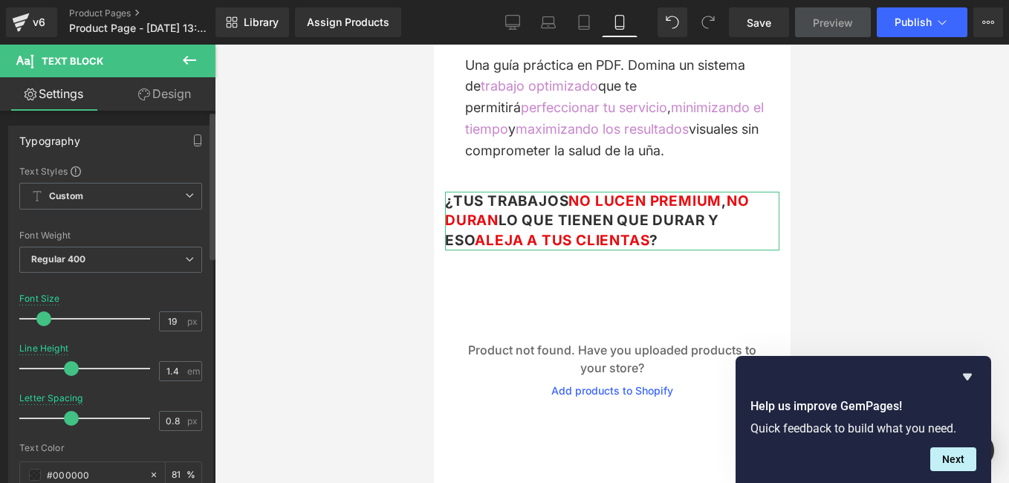
type input "0.9"
drag, startPoint x: 49, startPoint y: 420, endPoint x: 69, endPoint y: 416, distance: 20.5
click at [69, 416] on span at bounding box center [73, 418] width 15 height 15
click at [310, 249] on div at bounding box center [612, 264] width 794 height 438
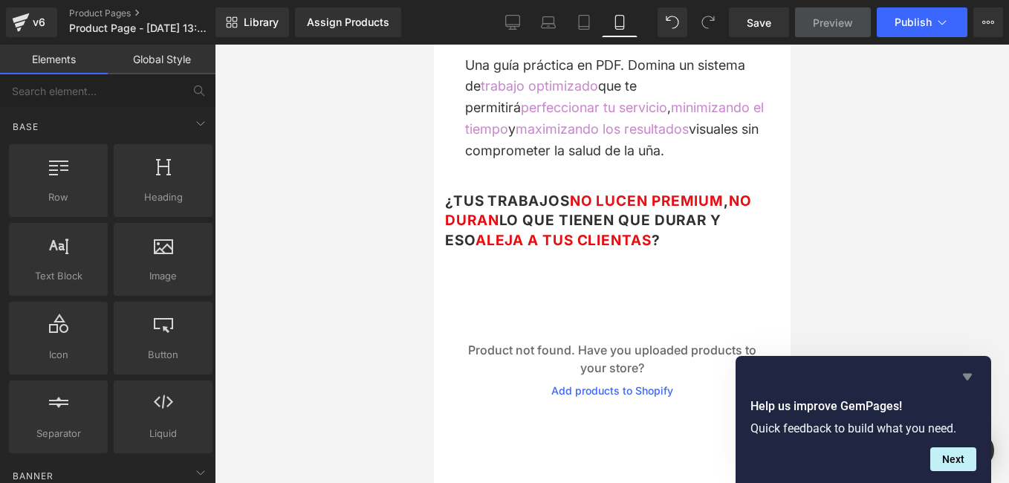
click at [970, 371] on icon "Hide survey" at bounding box center [967, 377] width 18 height 18
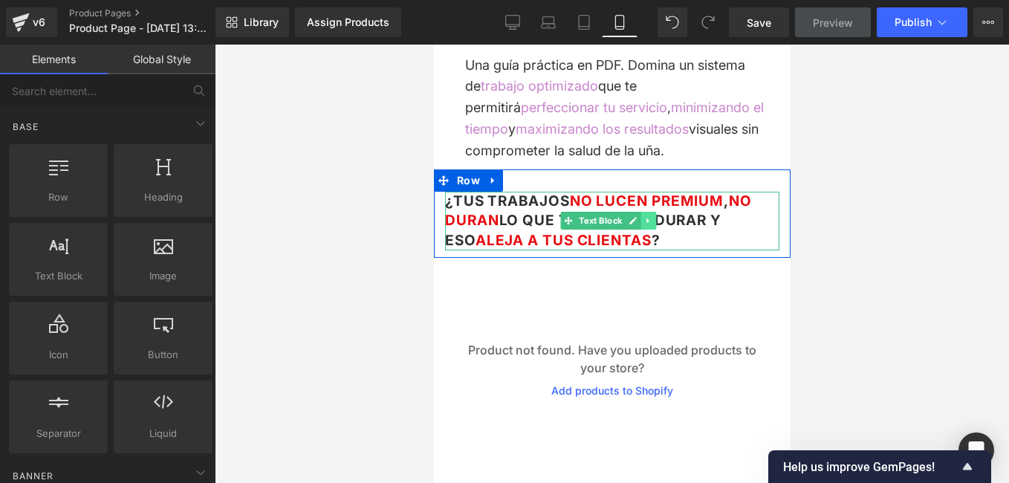
click at [644, 217] on icon at bounding box center [647, 220] width 8 height 9
click at [609, 219] on icon at bounding box center [609, 220] width 8 height 9
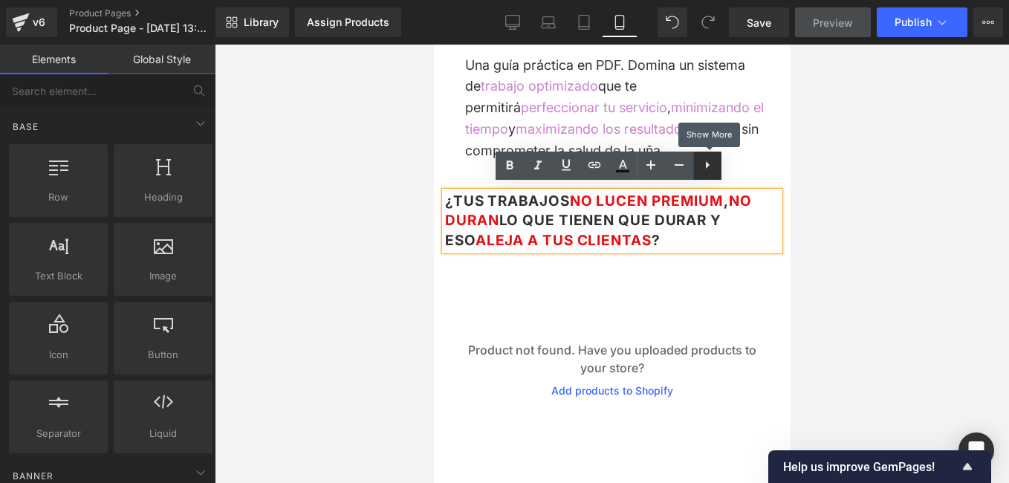
click at [712, 163] on icon at bounding box center [707, 165] width 18 height 18
click at [381, 193] on div at bounding box center [612, 264] width 794 height 438
click at [421, 318] on div at bounding box center [612, 264] width 794 height 438
click at [694, 238] on p "¿TUS TRABAJOS NO LUCEN PREMIUM , NO DURAN LO QUE TIENEN QUE DURAR Y ESO ALEJA A…" at bounding box center [611, 221] width 334 height 59
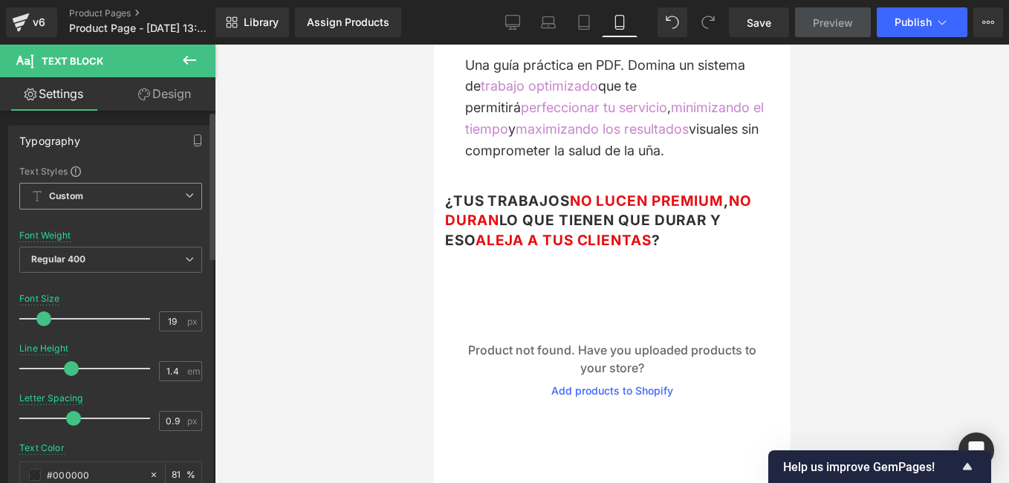
click at [187, 194] on icon at bounding box center [189, 195] width 9 height 9
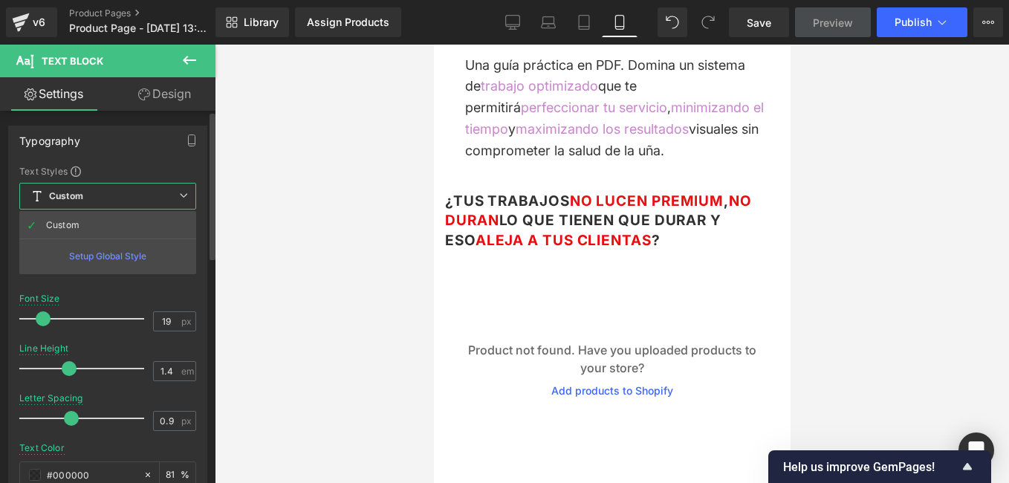
click at [187, 194] on icon at bounding box center [183, 195] width 9 height 9
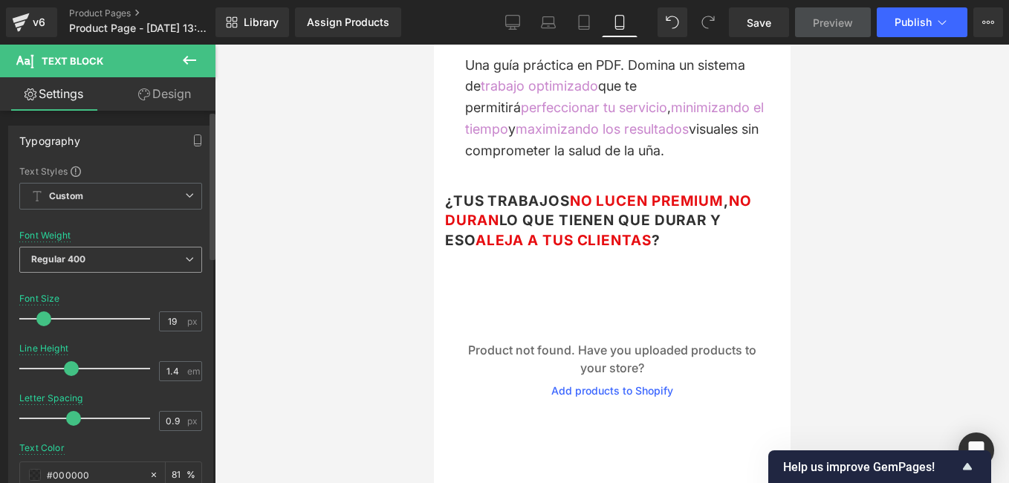
click at [190, 256] on span "Regular 400" at bounding box center [110, 260] width 183 height 26
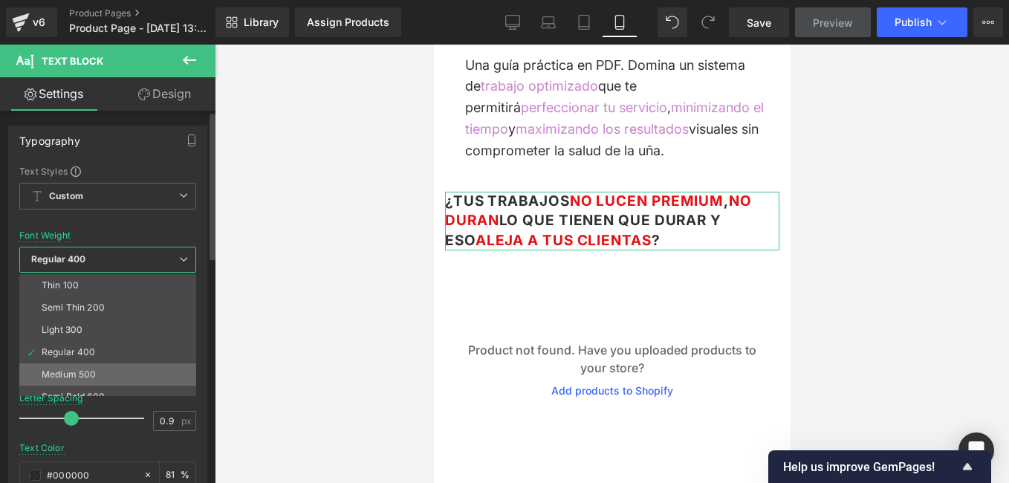
click at [59, 369] on div "Medium 500" at bounding box center [69, 374] width 54 height 10
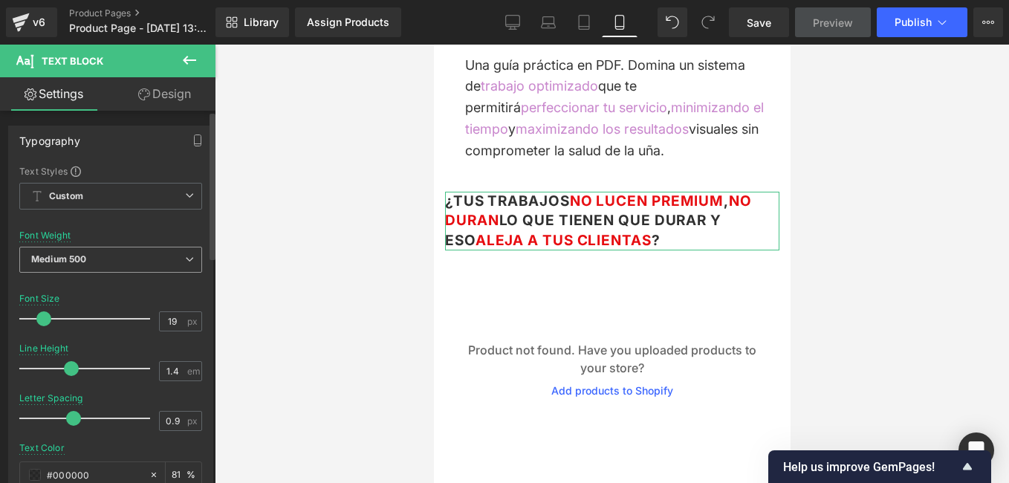
click at [178, 258] on span "Medium 500" at bounding box center [110, 260] width 183 height 26
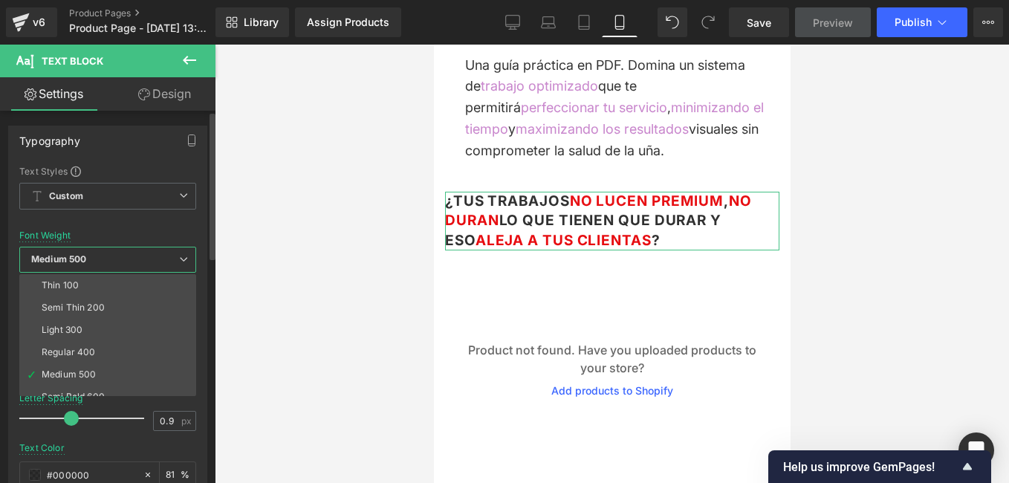
click at [60, 355] on div "Regular 400" at bounding box center [69, 352] width 54 height 10
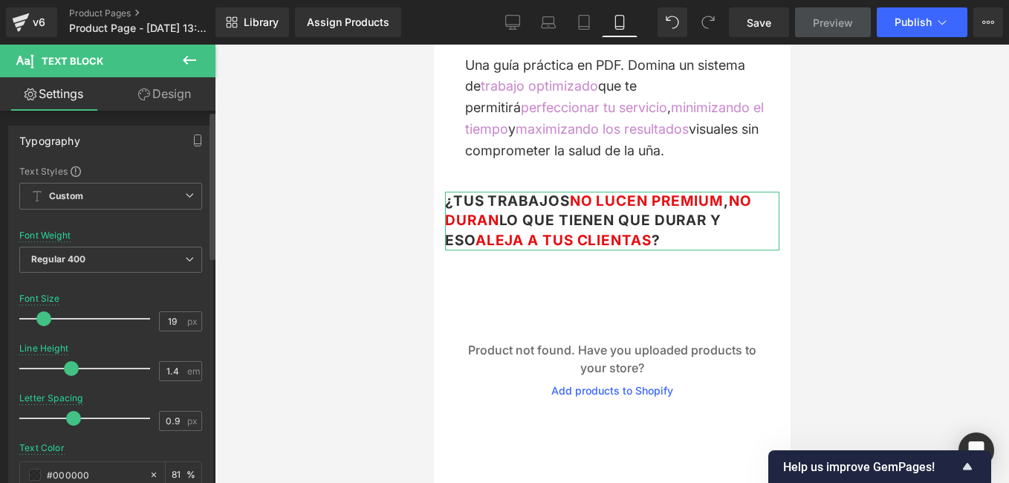
scroll to position [74, 0]
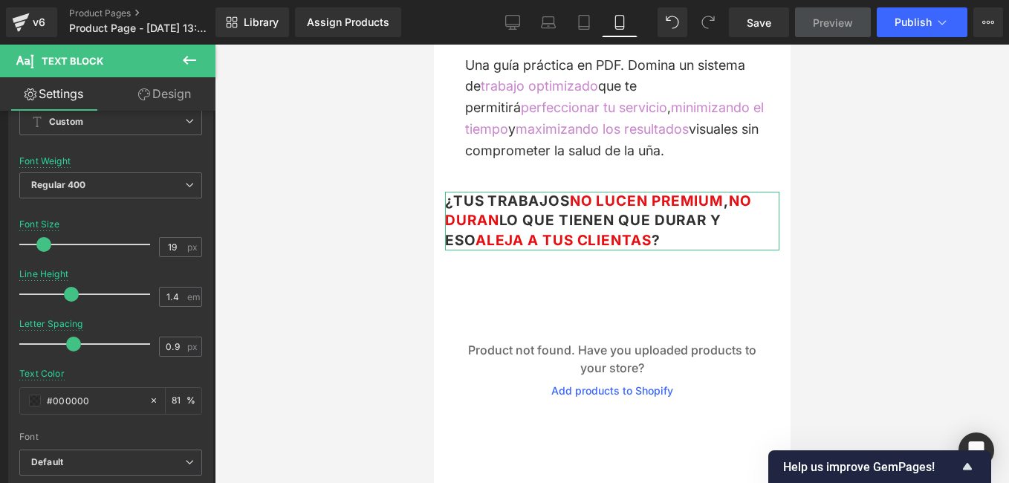
click at [183, 97] on link "Design" at bounding box center [165, 93] width 108 height 33
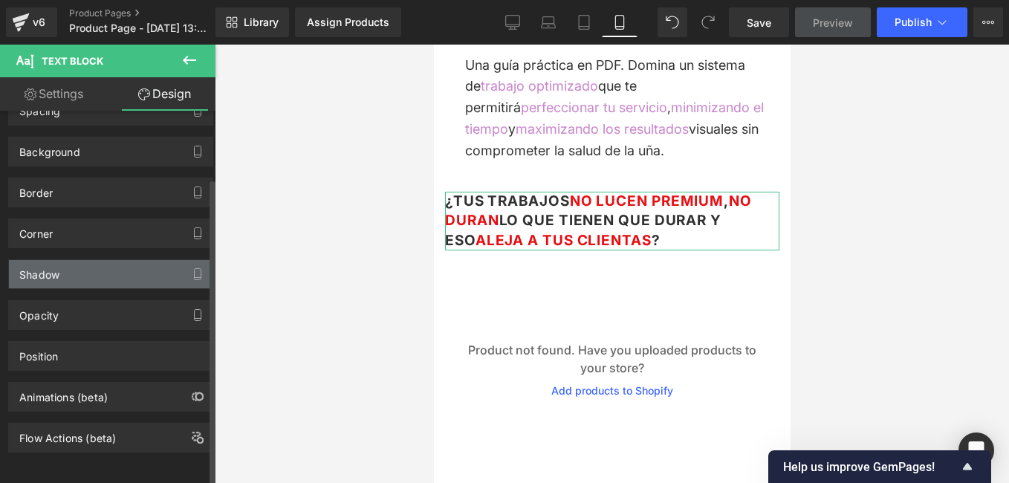
scroll to position [0, 0]
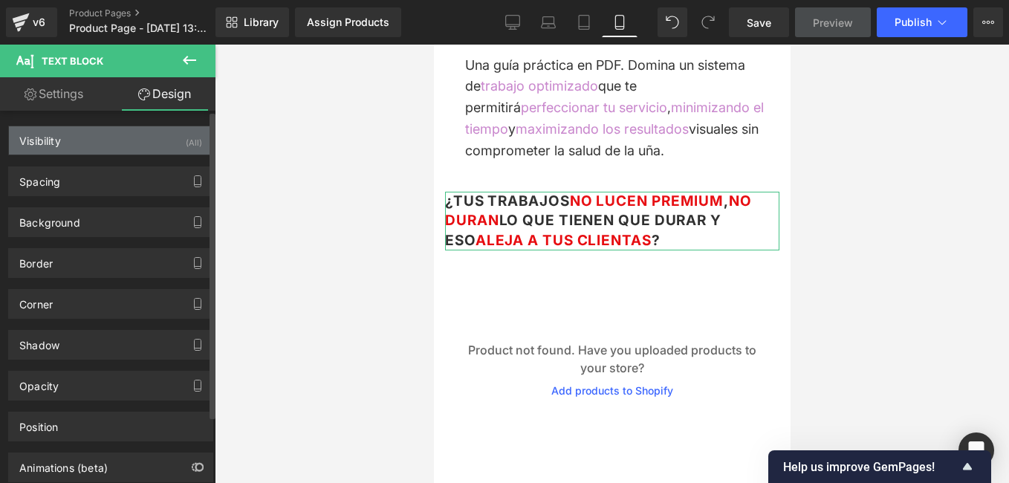
click at [137, 143] on div "Visibility (All)" at bounding box center [111, 140] width 204 height 28
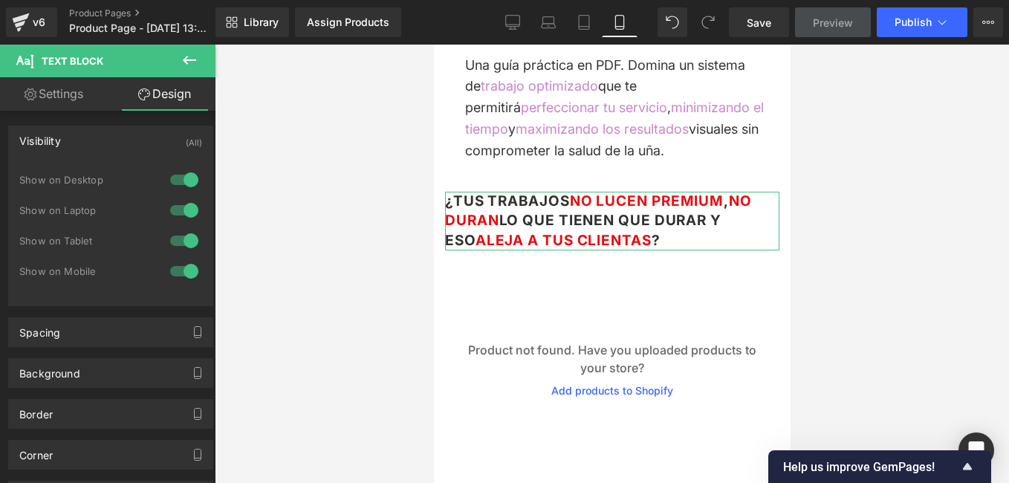
click at [171, 91] on link "Design" at bounding box center [165, 93] width 108 height 33
click at [68, 91] on link "Settings" at bounding box center [54, 93] width 108 height 33
type input "81"
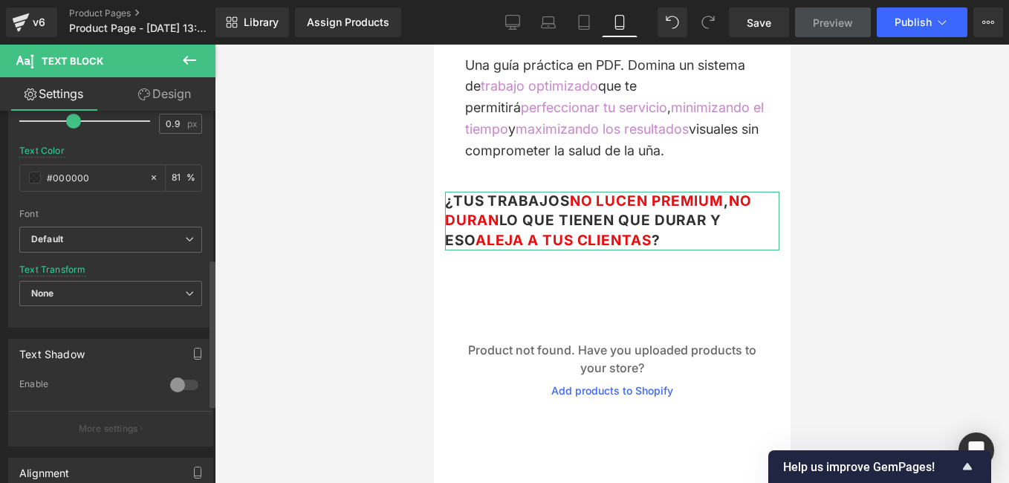
scroll to position [520, 0]
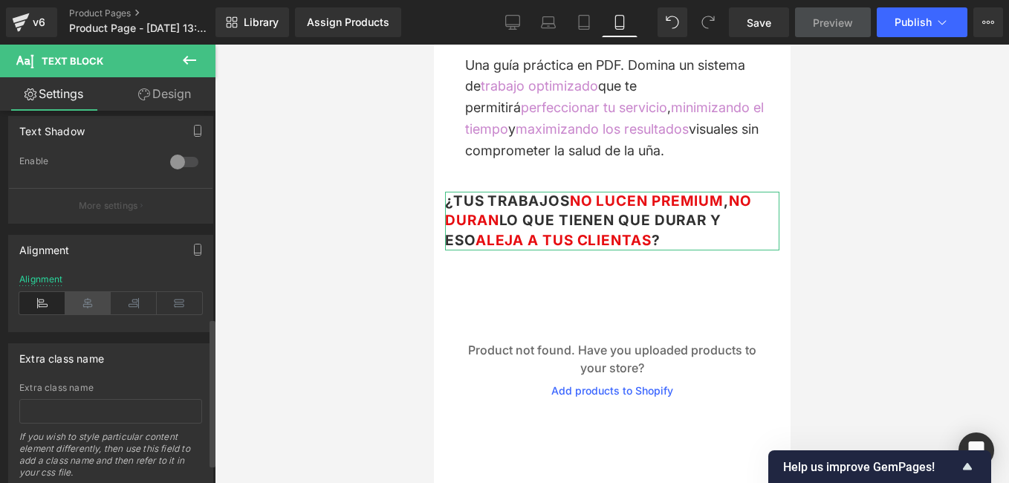
click at [91, 305] on icon at bounding box center [88, 303] width 46 height 22
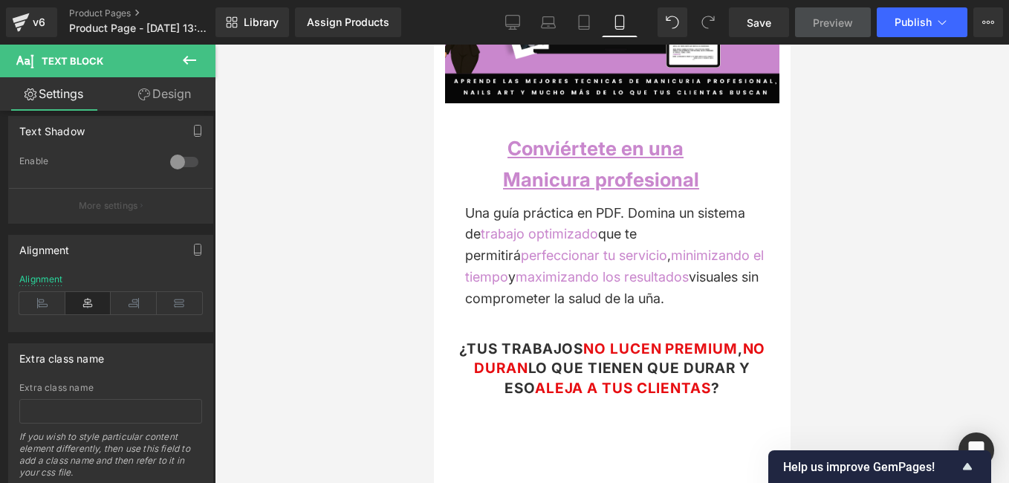
scroll to position [221, 0]
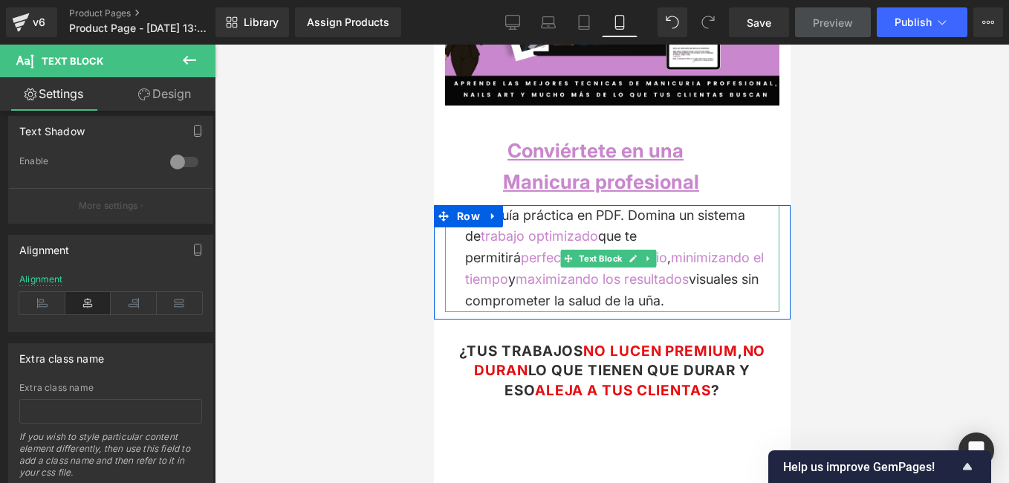
click at [608, 274] on div "Una guía práctica en PDF. Domina un sistema de trabajo optimizado que te permit…" at bounding box center [611, 258] width 334 height 107
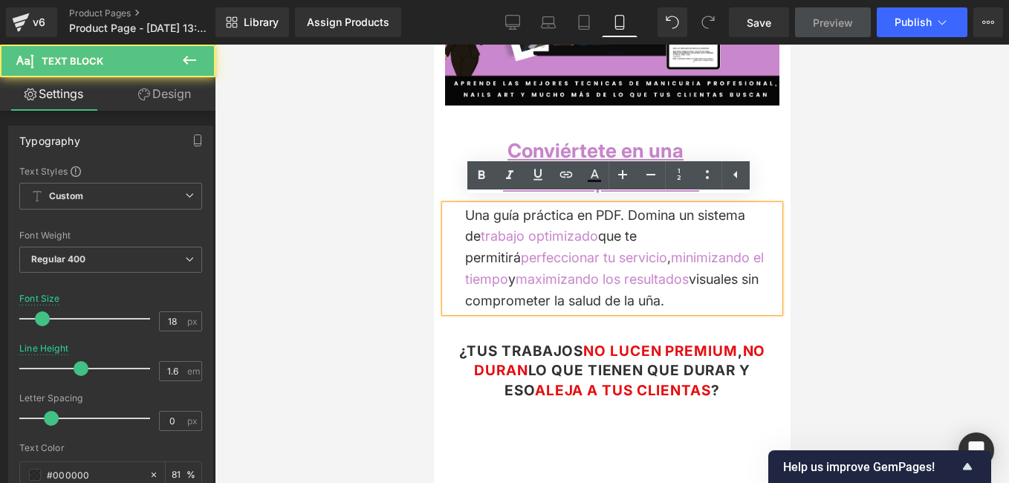
drag, startPoint x: 553, startPoint y: 302, endPoint x: 492, endPoint y: 296, distance: 61.2
click at [503, 299] on div "Una guía práctica en PDF. Domina un sistema de trabajo optimizado que te permit…" at bounding box center [611, 258] width 334 height 107
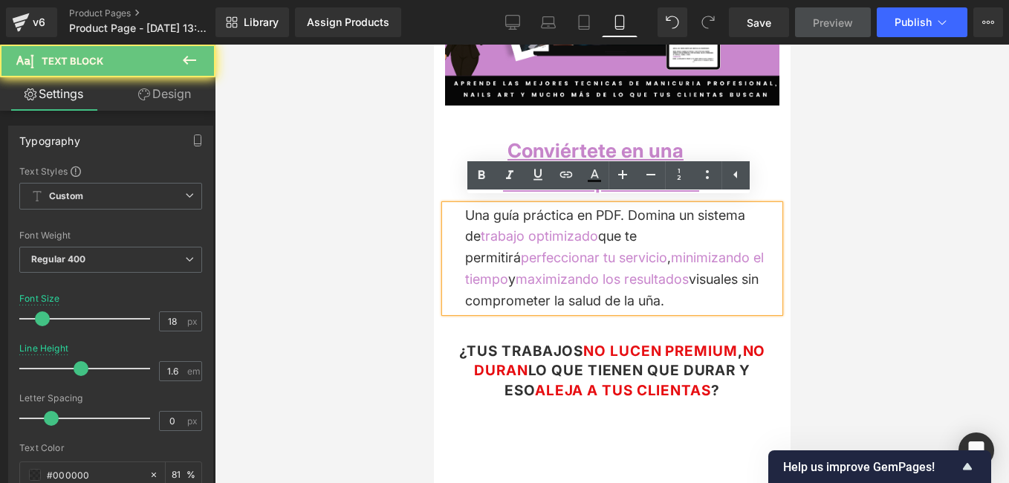
drag, startPoint x: 492, startPoint y: 296, endPoint x: 463, endPoint y: 229, distance: 73.2
click at [463, 229] on div "Una guía práctica en PDF. Domina un sistema de trabajo optimizado que te permit…" at bounding box center [611, 258] width 334 height 107
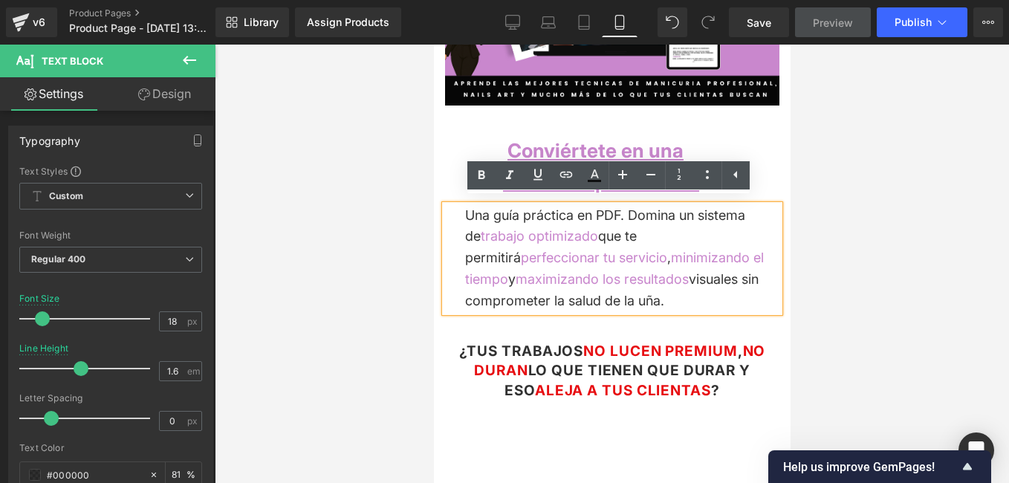
drag, startPoint x: 572, startPoint y: 297, endPoint x: 579, endPoint y: 289, distance: 11.0
click at [573, 295] on div "Una guía práctica en PDF. Domina un sistema de trabajo optimizado que te permit…" at bounding box center [611, 258] width 334 height 107
drag, startPoint x: 560, startPoint y: 296, endPoint x: 461, endPoint y: 212, distance: 130.2
click at [461, 212] on div "Una guía práctica en PDF. Domina un sistema de trabajo optimizado que te permit…" at bounding box center [611, 258] width 334 height 107
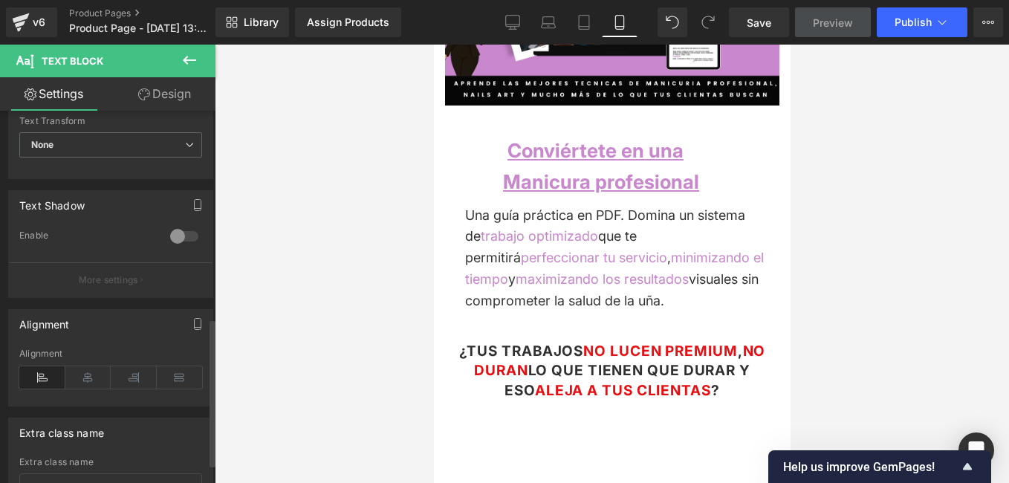
scroll to position [520, 0]
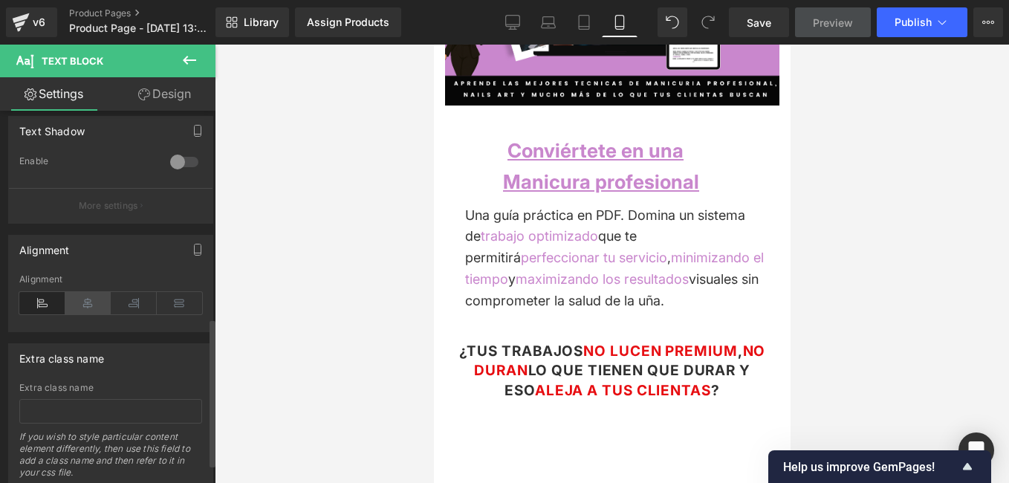
click at [92, 310] on icon at bounding box center [88, 303] width 46 height 22
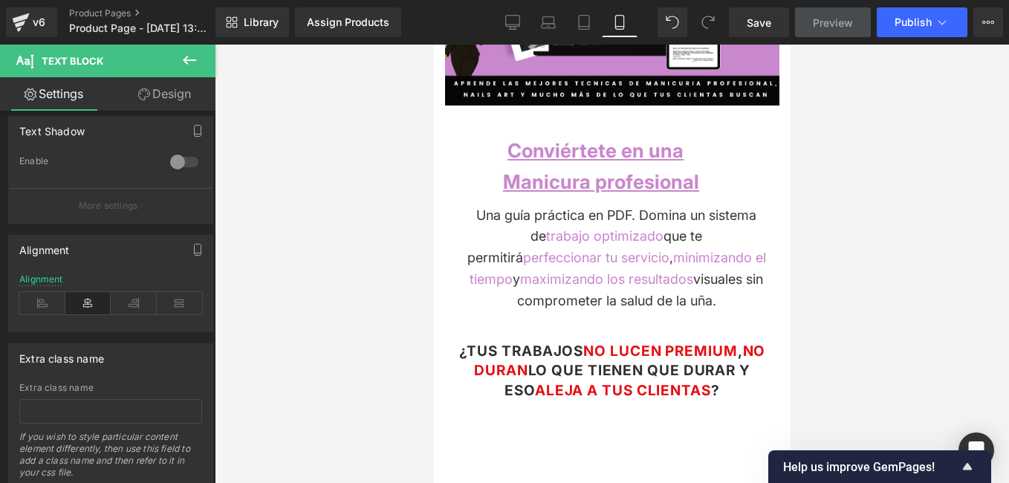
click at [357, 305] on div at bounding box center [612, 264] width 794 height 438
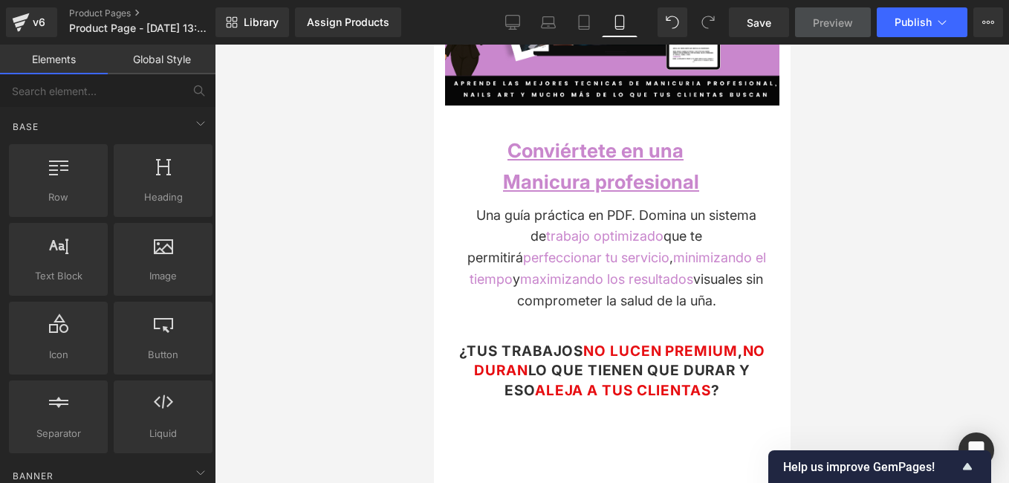
click at [381, 283] on div at bounding box center [612, 264] width 794 height 438
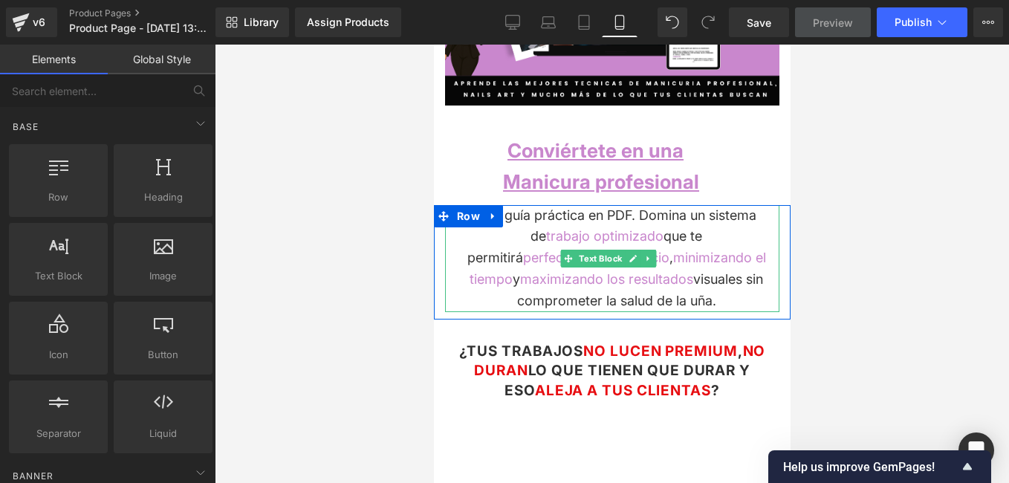
click at [457, 264] on div "Una guía práctica en PDF. Domina un sistema de trabajo optimizado que te permit…" at bounding box center [611, 258] width 334 height 107
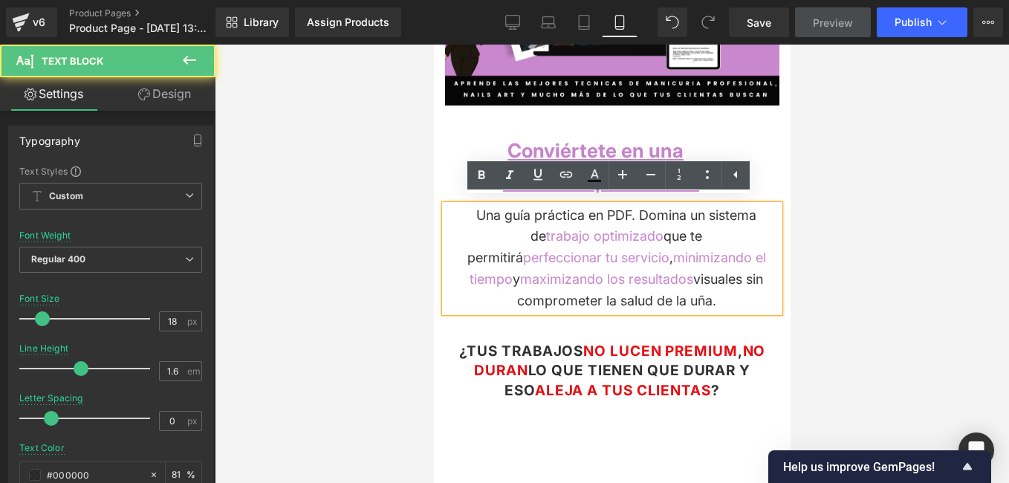
click at [405, 375] on div at bounding box center [612, 264] width 794 height 438
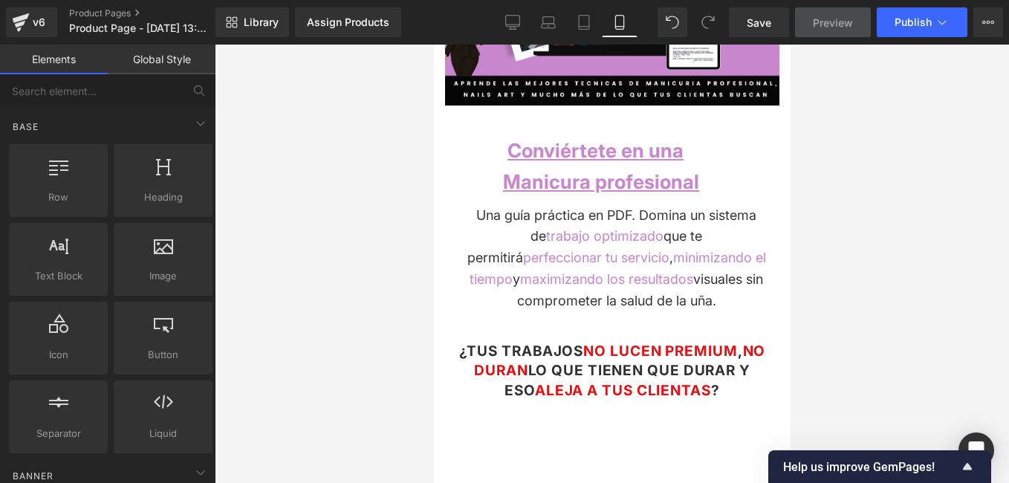
click at [368, 284] on div at bounding box center [612, 264] width 794 height 438
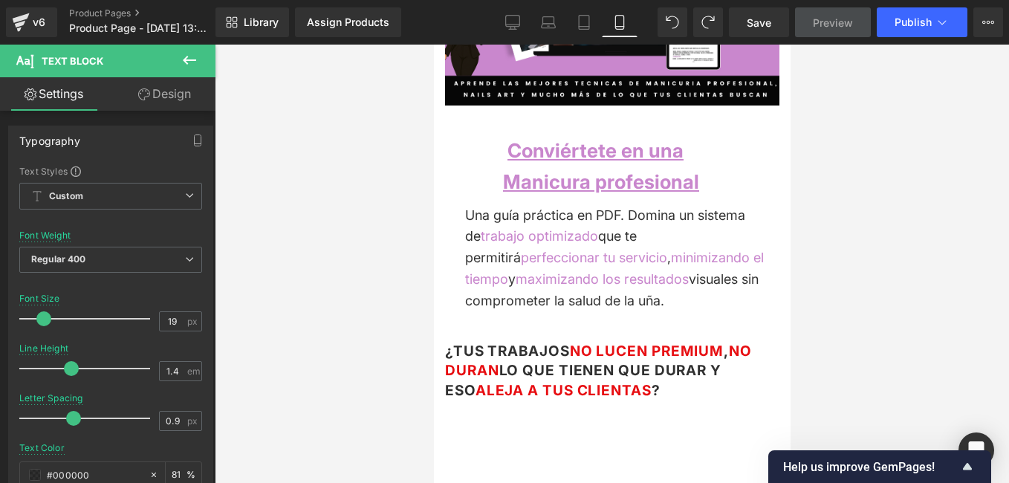
type input "0"
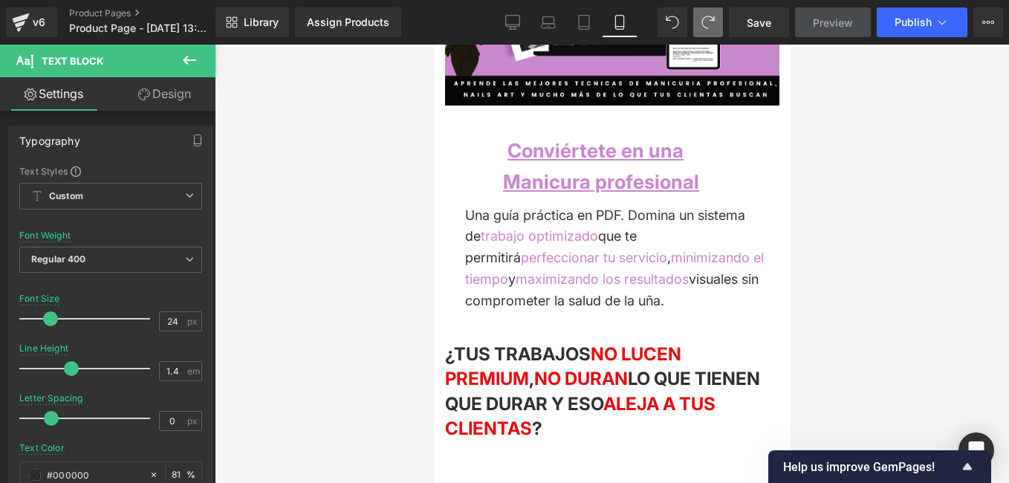
type input "19"
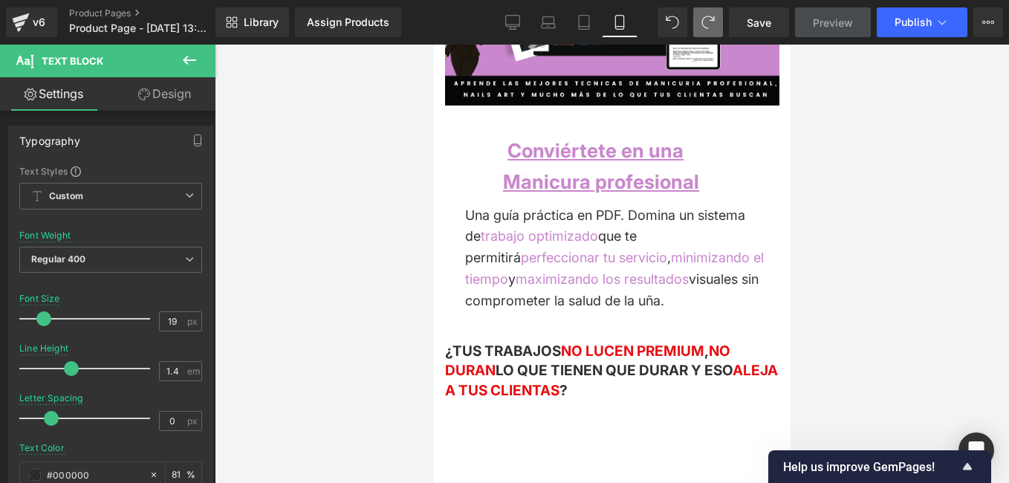
type input "0.9"
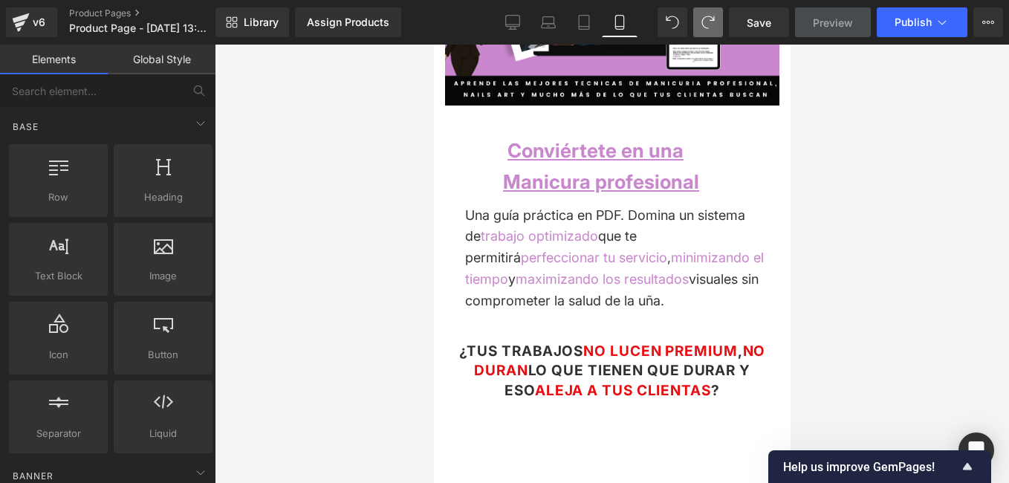
click at [397, 331] on div at bounding box center [612, 264] width 794 height 438
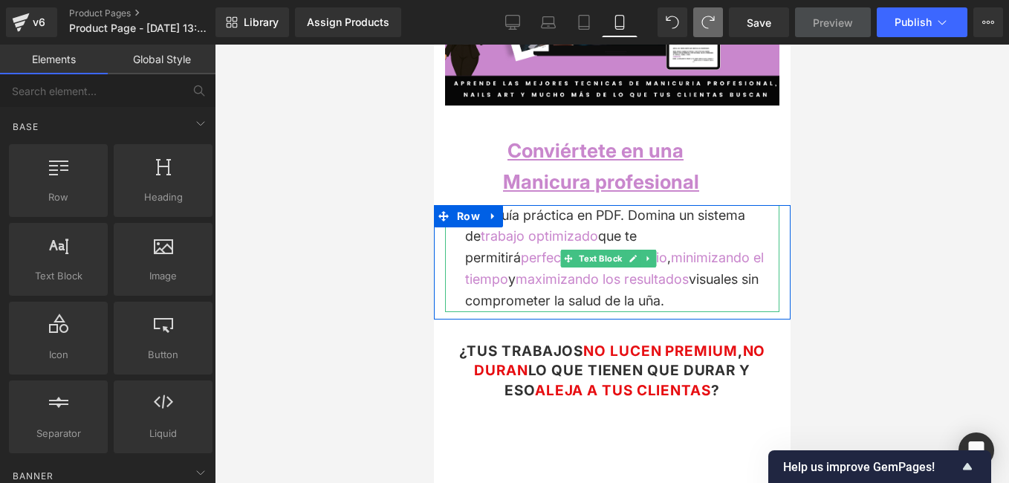
click at [550, 293] on div "Una guía práctica en PDF. Domina un sistema de trabajo optimizado que te permit…" at bounding box center [611, 258] width 334 height 107
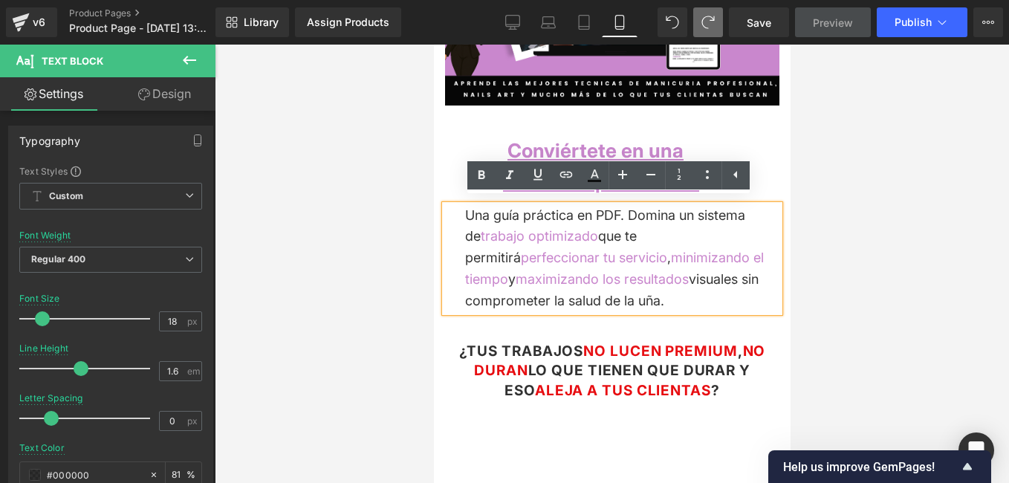
click at [381, 323] on div at bounding box center [612, 264] width 794 height 438
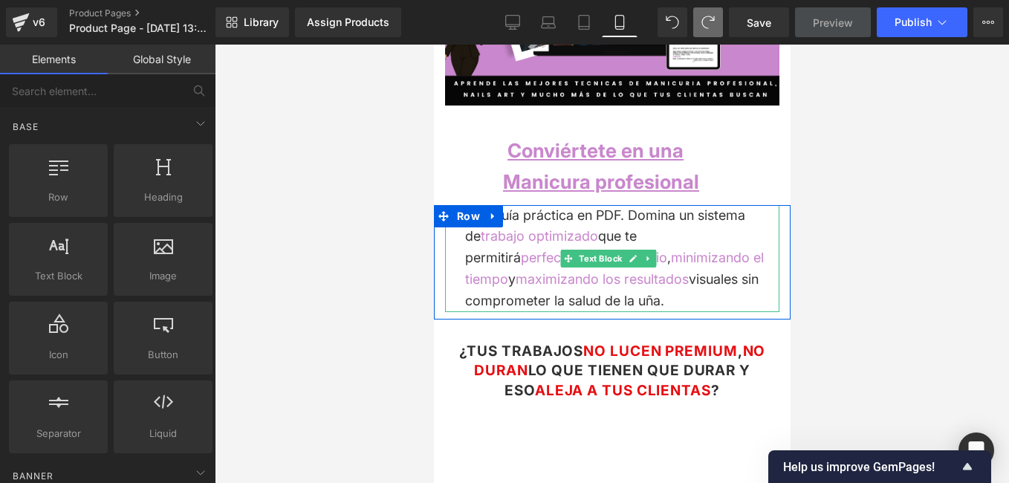
click at [553, 293] on div "Una guía práctica en PDF. Domina un sistema de trabajo optimizado que te permit…" at bounding box center [611, 258] width 334 height 107
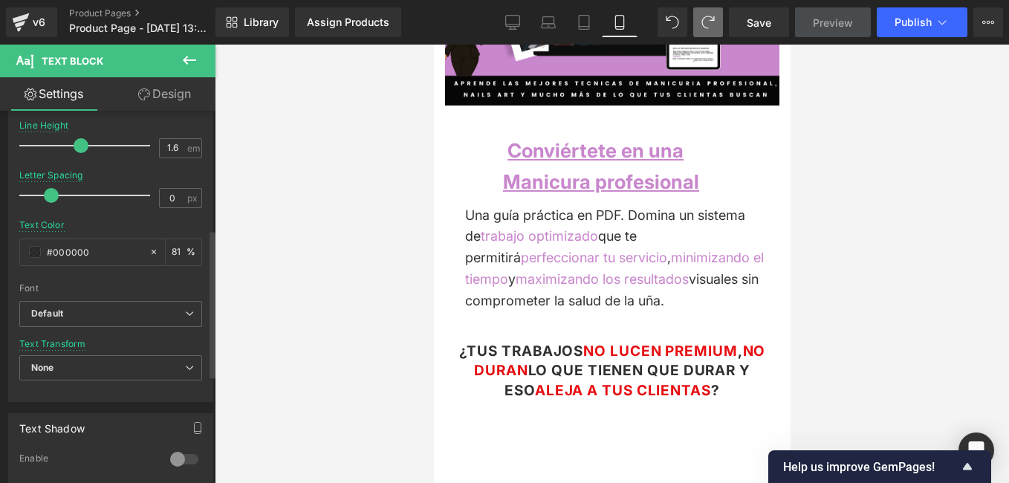
scroll to position [446, 0]
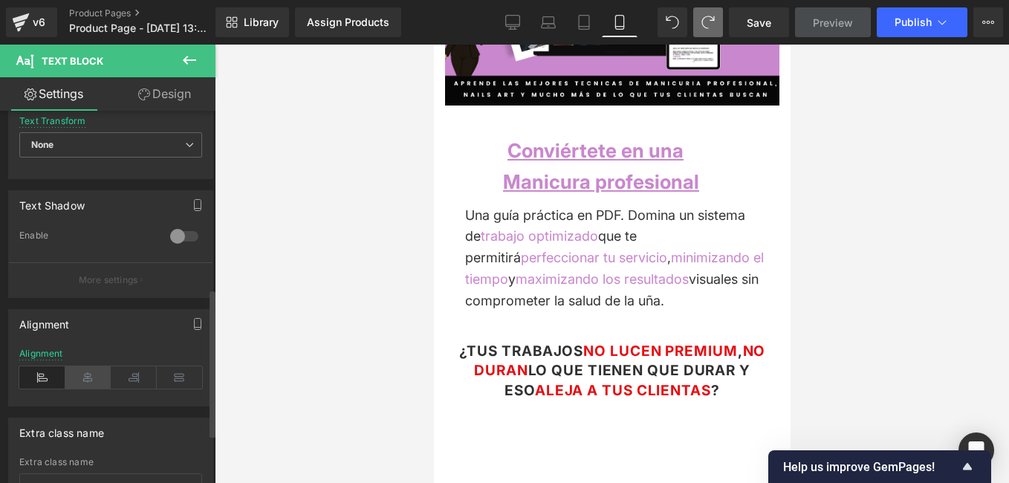
click at [100, 376] on icon at bounding box center [88, 377] width 46 height 22
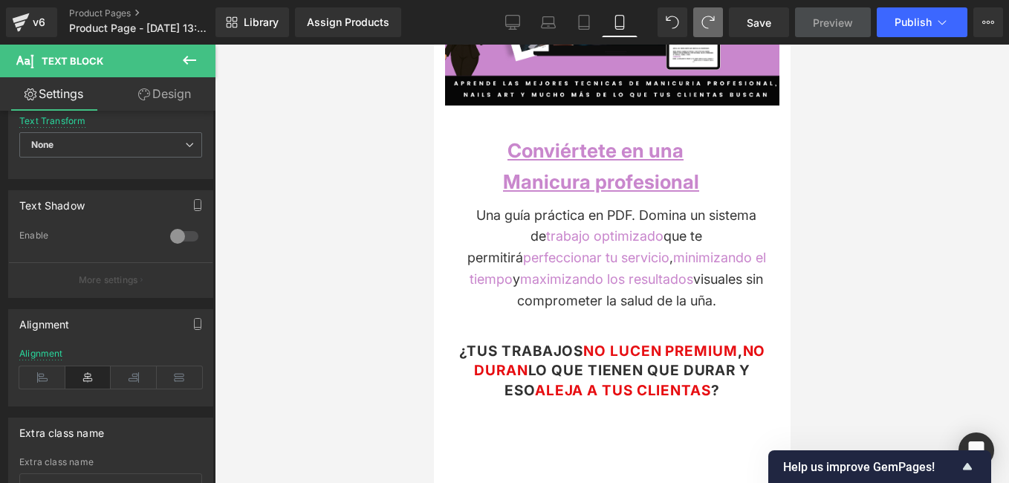
click at [347, 351] on div at bounding box center [612, 264] width 794 height 438
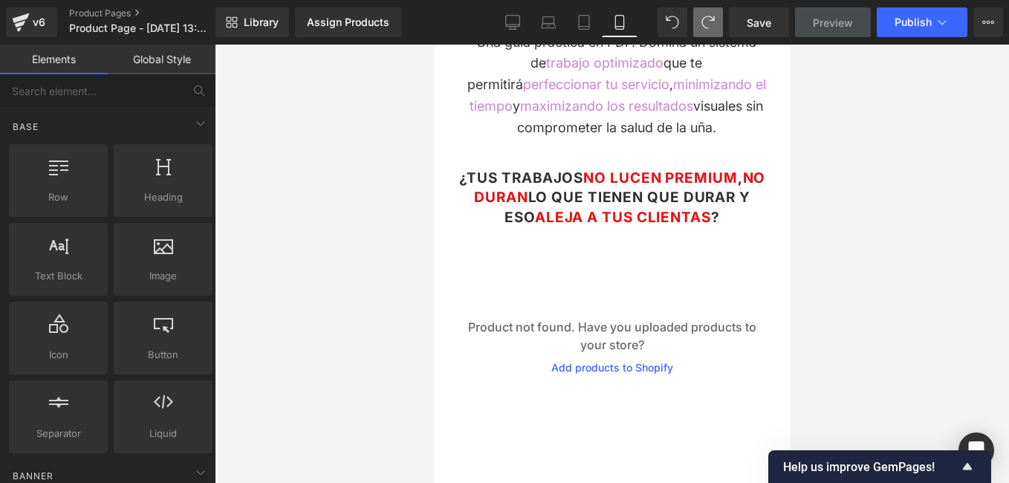
scroll to position [401, 0]
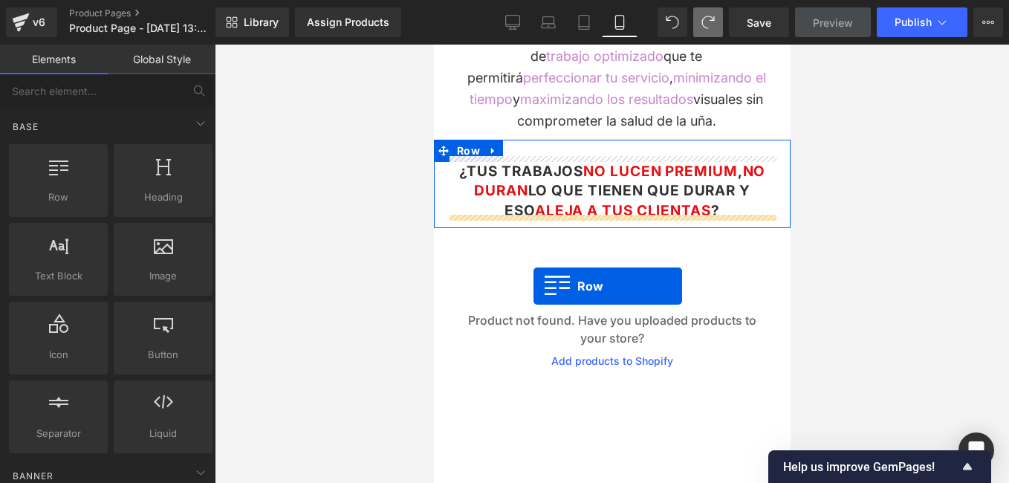
drag, startPoint x: 484, startPoint y: 244, endPoint x: 533, endPoint y: 286, distance: 64.2
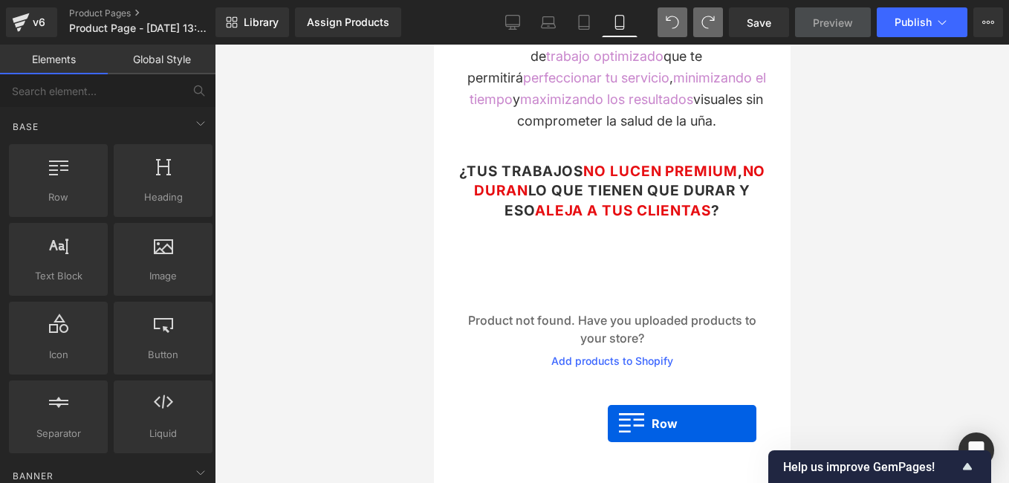
scroll to position [550, 0]
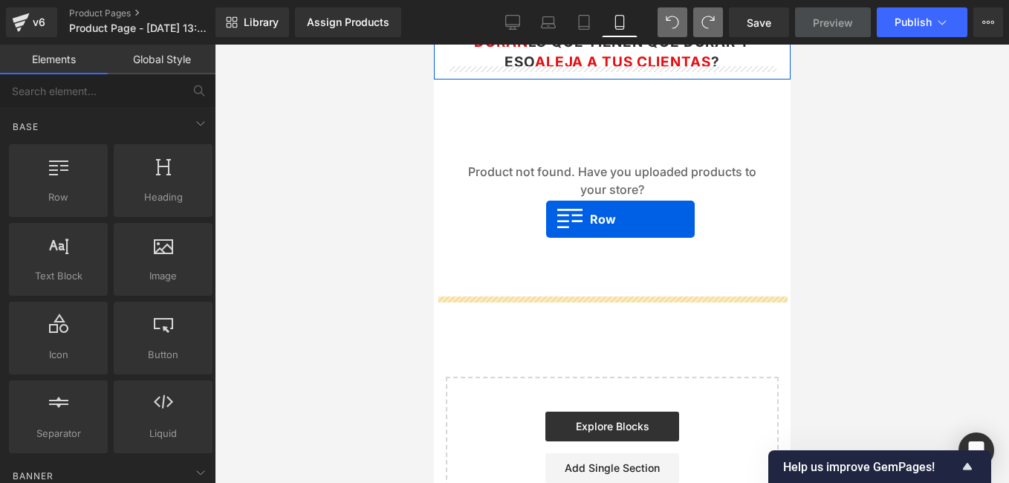
drag, startPoint x: 510, startPoint y: 248, endPoint x: 545, endPoint y: 219, distance: 45.4
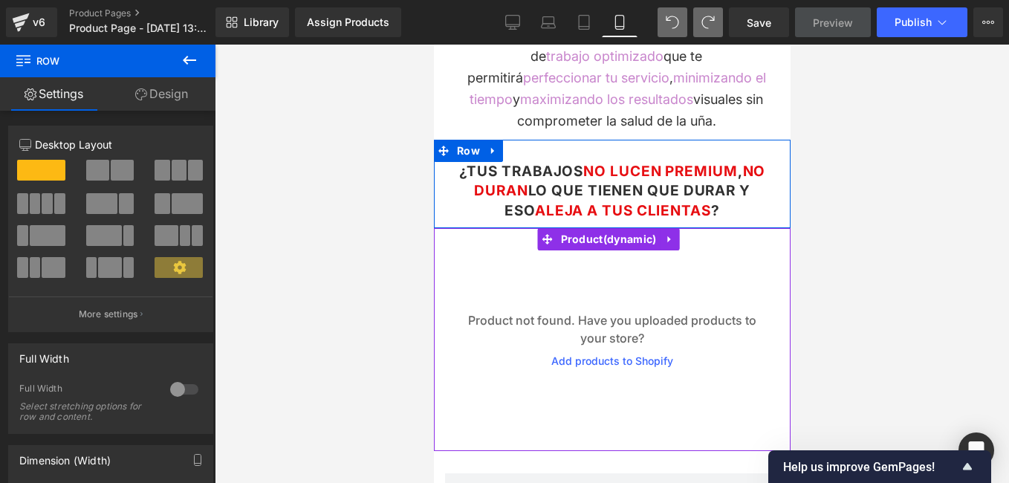
scroll to position [475, 0]
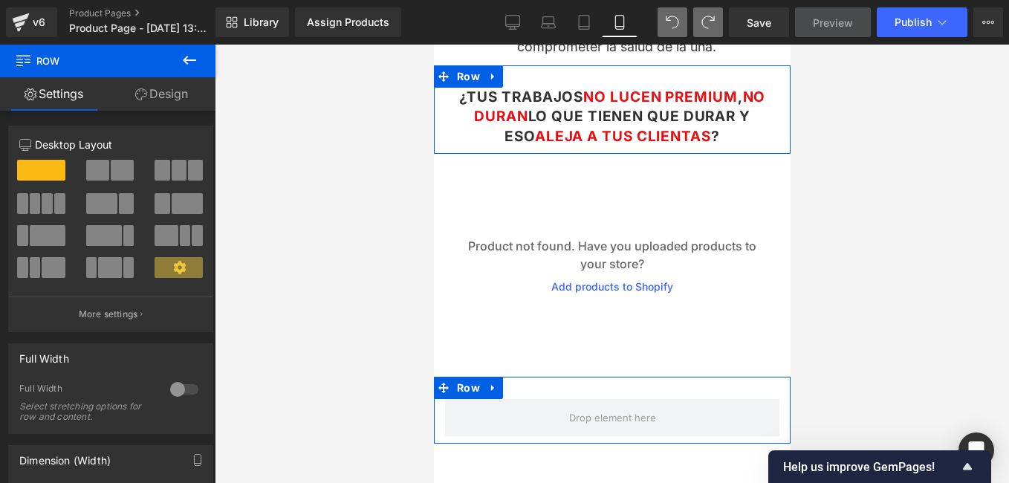
click at [495, 383] on link at bounding box center [492, 388] width 19 height 22
click at [531, 383] on icon at bounding box center [531, 388] width 10 height 10
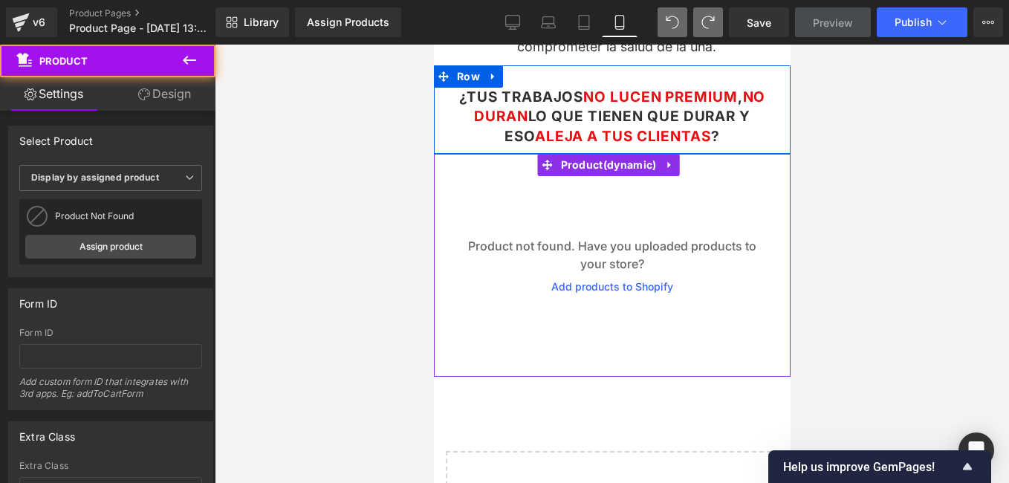
click at [697, 253] on p "Product not found. Have you uploaded products to your store?" at bounding box center [611, 255] width 342 height 36
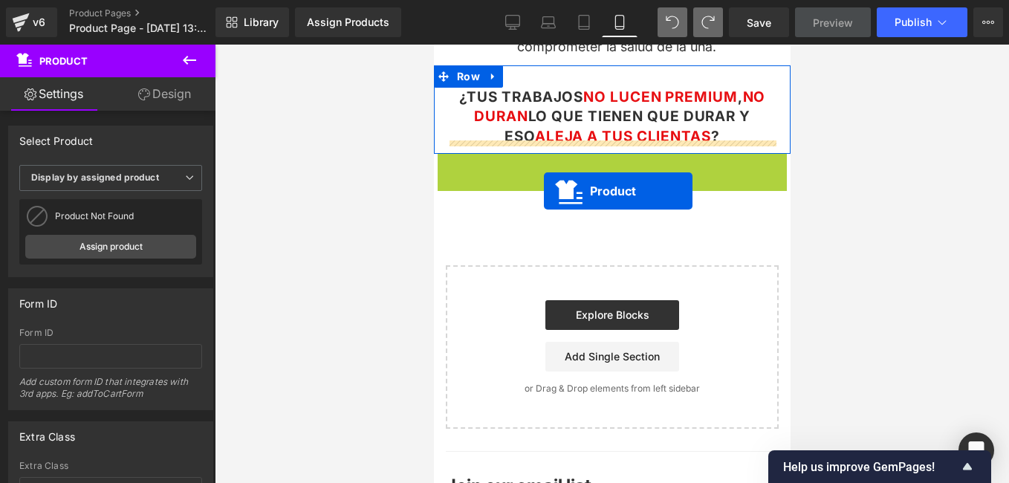
drag, startPoint x: 544, startPoint y: 162, endPoint x: 543, endPoint y: 191, distance: 29.0
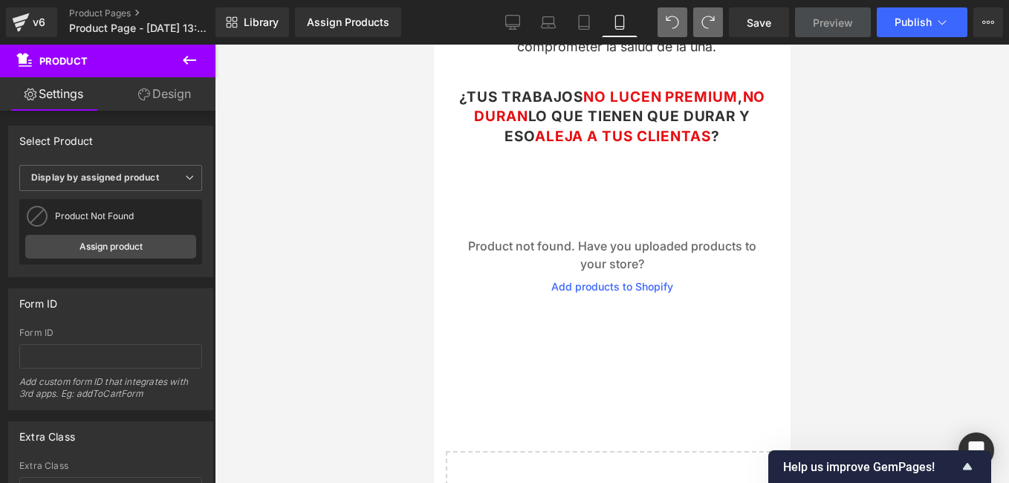
click at [190, 57] on icon at bounding box center [189, 60] width 18 height 18
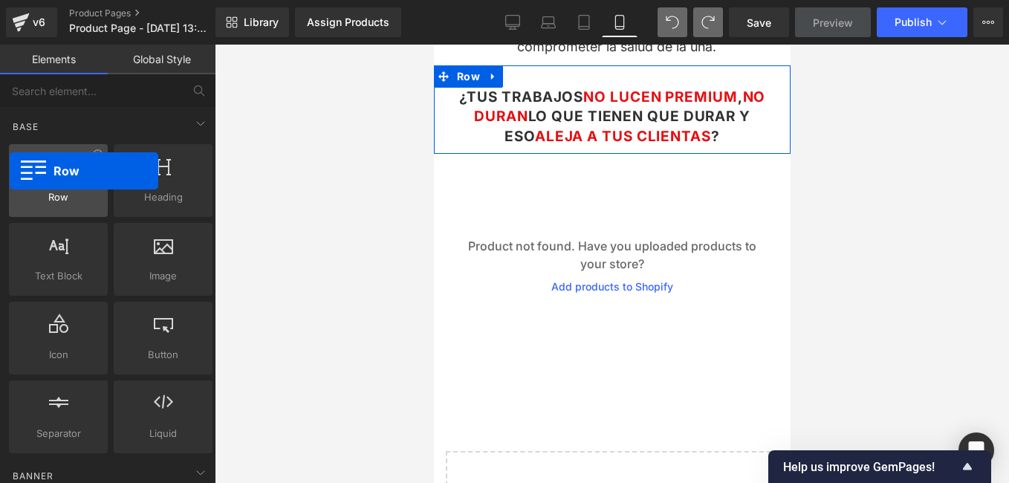
drag, startPoint x: 63, startPoint y: 192, endPoint x: 10, endPoint y: 171, distance: 57.4
click at [10, 171] on div "Row rows, columns, layouts, div" at bounding box center [58, 180] width 99 height 73
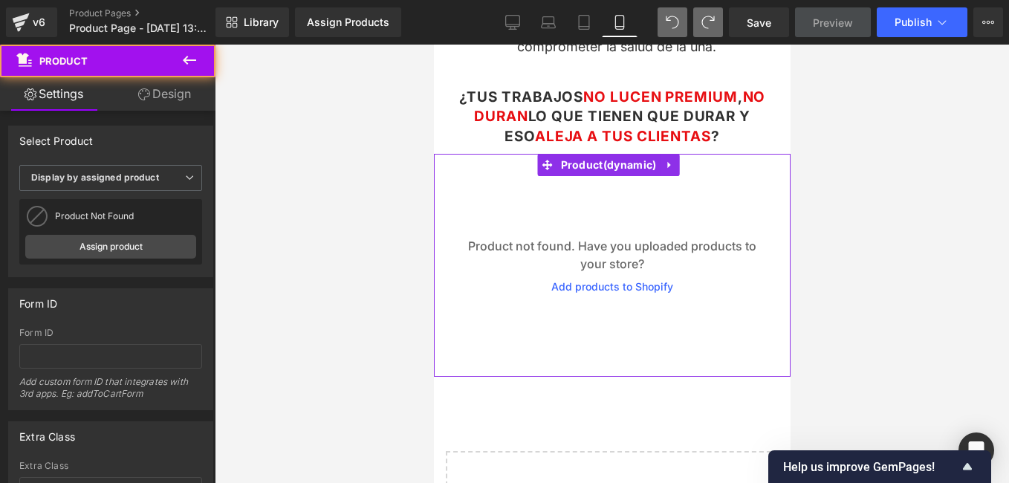
drag, startPoint x: 498, startPoint y: 274, endPoint x: 498, endPoint y: 283, distance: 8.9
click at [498, 283] on div "Product not found. Have you uploaded products to your store? Add products to Sh…" at bounding box center [611, 265] width 342 height 178
click at [471, 183] on div "Product not found. Have you uploaded products to your store? Add products to Sh…" at bounding box center [611, 265] width 342 height 178
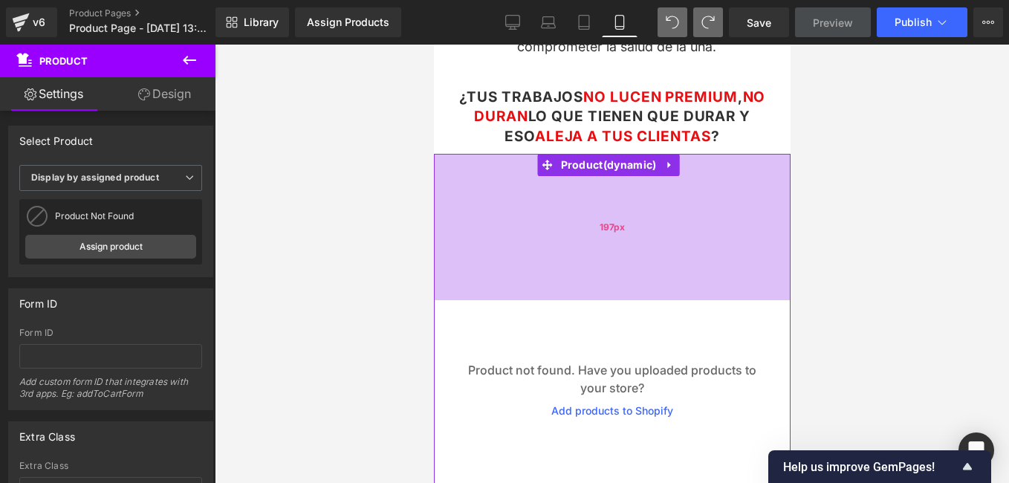
drag, startPoint x: 511, startPoint y: 152, endPoint x: 503, endPoint y: 276, distance: 124.3
click at [503, 276] on div "197px" at bounding box center [611, 227] width 357 height 146
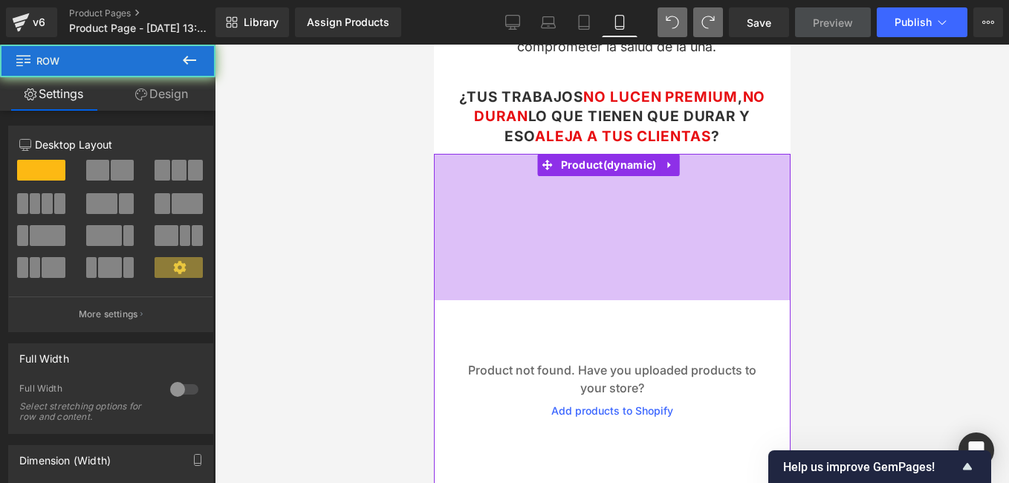
drag, startPoint x: 509, startPoint y: 146, endPoint x: 507, endPoint y: 167, distance: 20.9
click at [507, 167] on div "Image Row Conviértete en una Manicura profesional Text Block Row Una guía práct…" at bounding box center [611, 169] width 357 height 1137
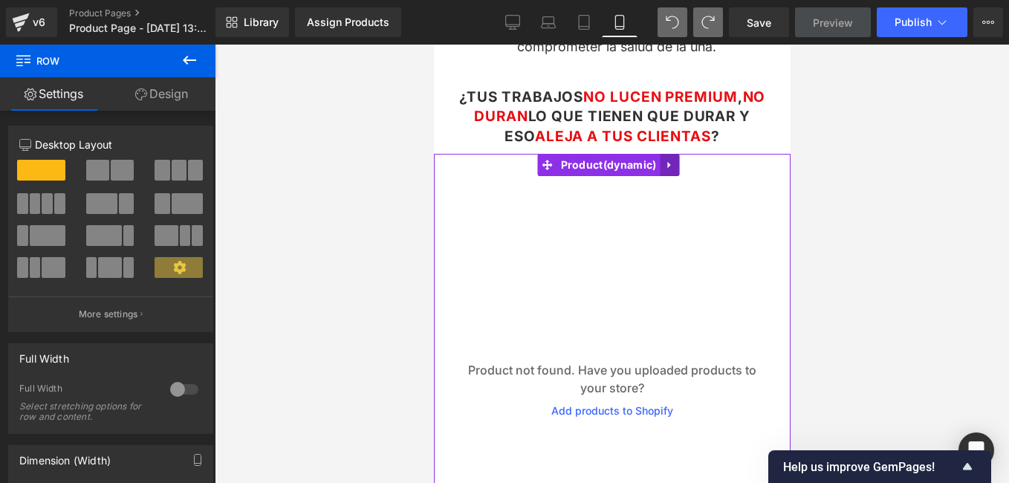
click at [668, 160] on icon at bounding box center [668, 165] width 10 height 11
click at [677, 160] on icon at bounding box center [678, 165] width 10 height 10
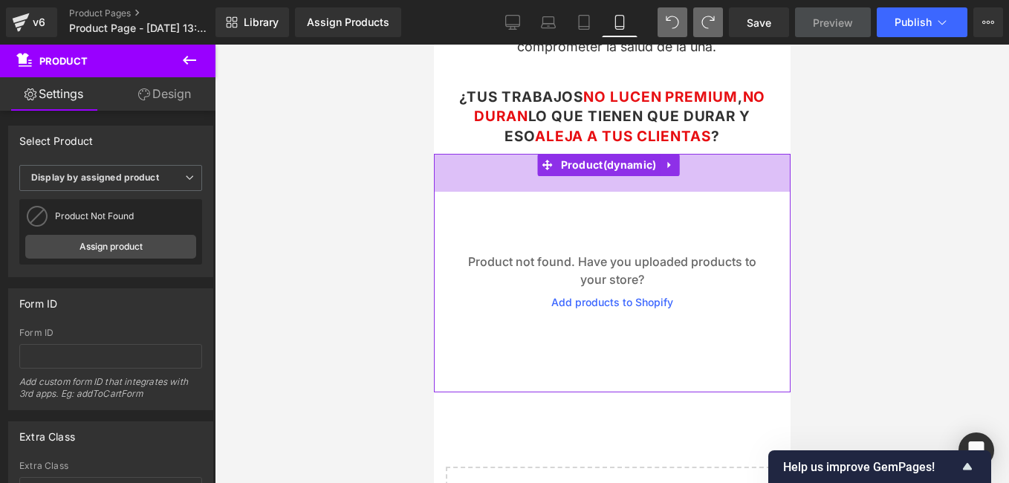
drag, startPoint x: 702, startPoint y: 155, endPoint x: 726, endPoint y: -17, distance: 174.0
click at [726, 0] on html "Ir directamente al contenido Welcome to our store Image Row Conviértete en una …" at bounding box center [611, 226] width 357 height 1315
click at [876, 120] on div at bounding box center [612, 264] width 794 height 438
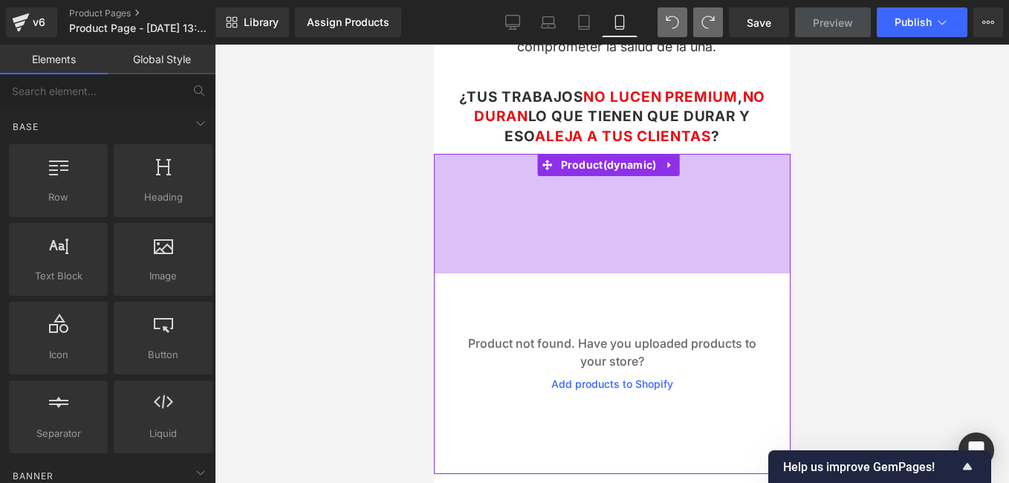
click at [357, 118] on div at bounding box center [612, 264] width 794 height 438
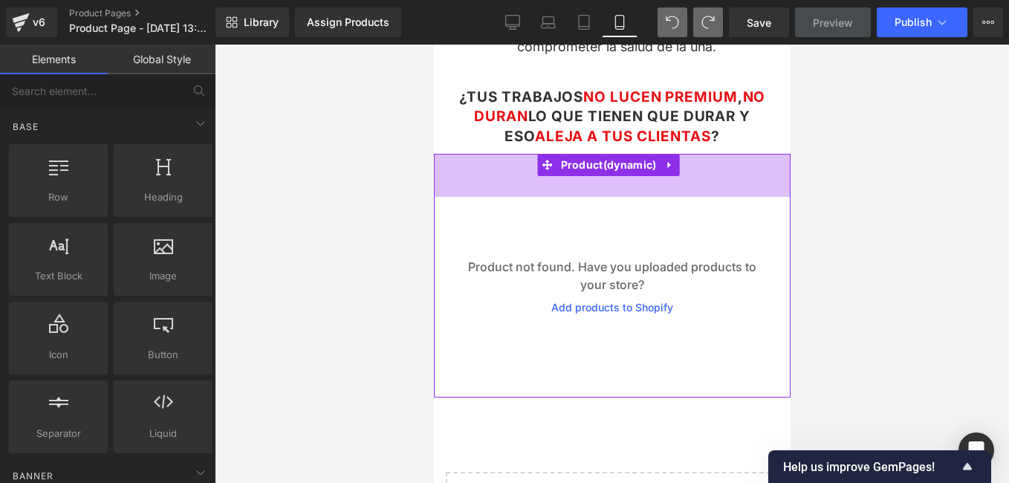
click at [456, 8] on div "Assign Products Product Preview No product match your search. Please try anothe…" at bounding box center [382, 22] width 186 height 30
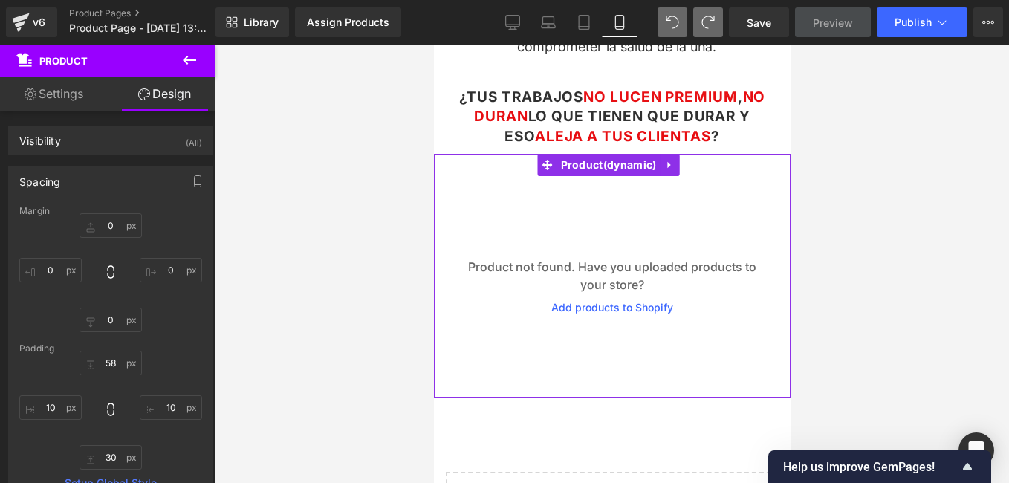
click at [690, 259] on p "Product not found. Have you uploaded products to your store?" at bounding box center [611, 276] width 342 height 36
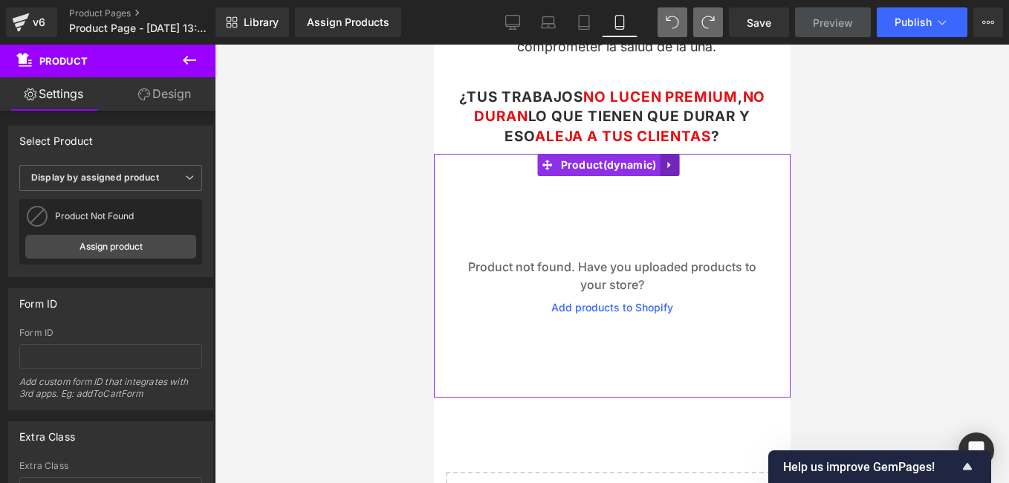
click at [670, 160] on link at bounding box center [668, 165] width 19 height 22
click at [673, 160] on icon at bounding box center [678, 165] width 10 height 10
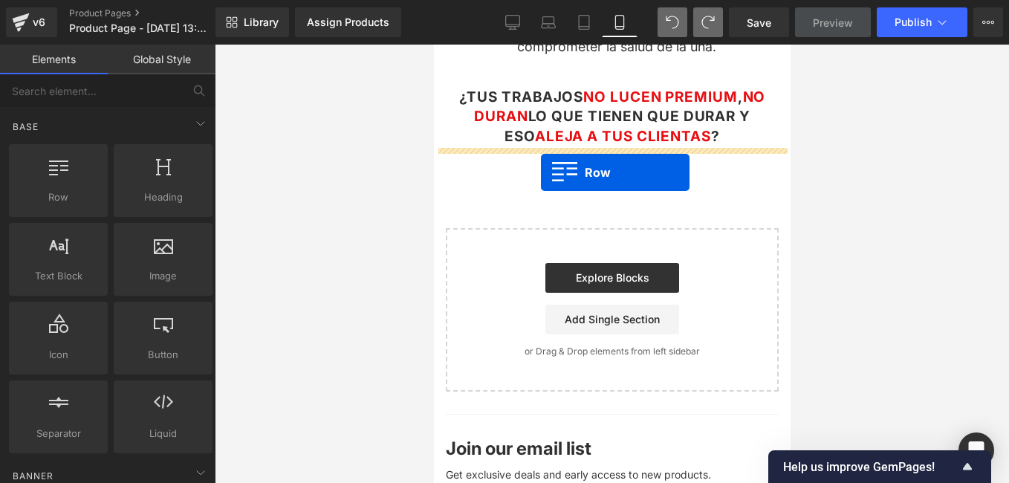
drag, startPoint x: 504, startPoint y: 241, endPoint x: 540, endPoint y: 172, distance: 77.1
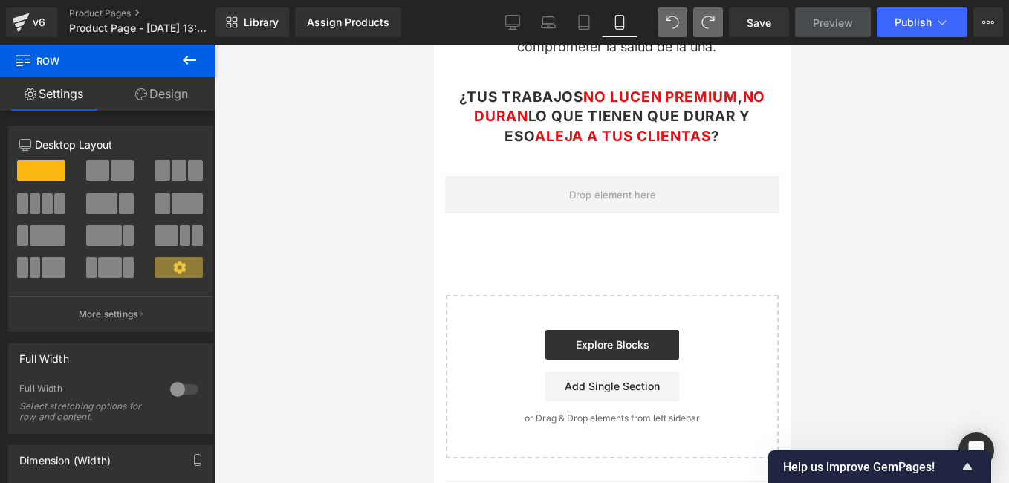
click at [192, 53] on icon at bounding box center [189, 60] width 18 height 18
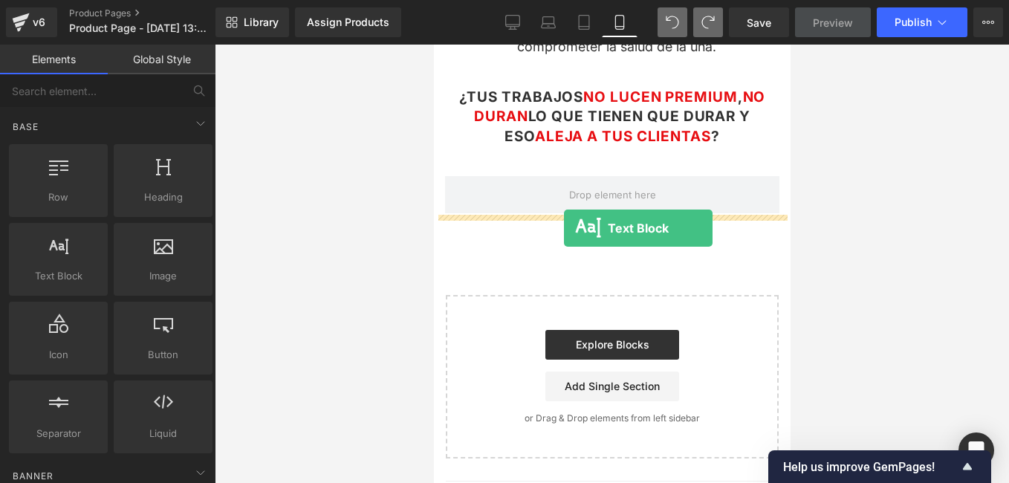
drag, startPoint x: 505, startPoint y: 327, endPoint x: 563, endPoint y: 228, distance: 114.5
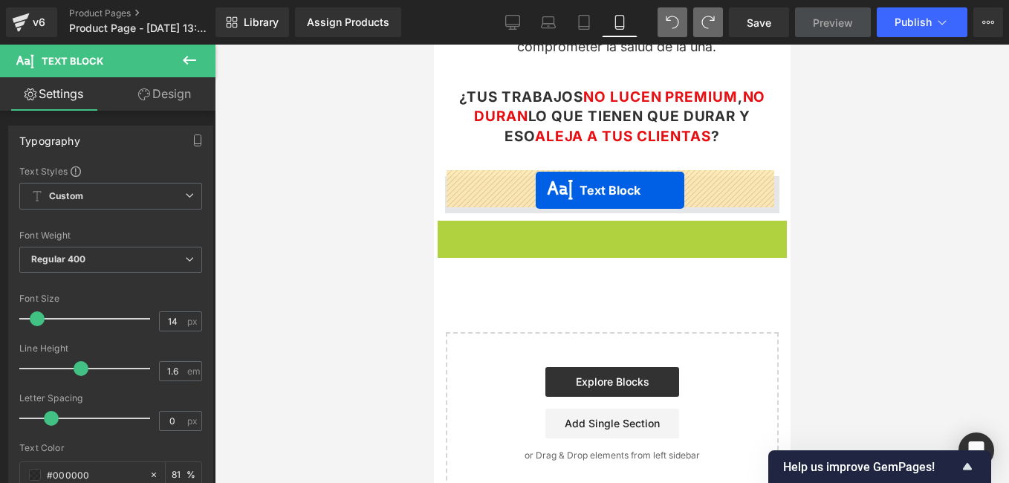
drag, startPoint x: 571, startPoint y: 272, endPoint x: 535, endPoint y: 190, distance: 89.4
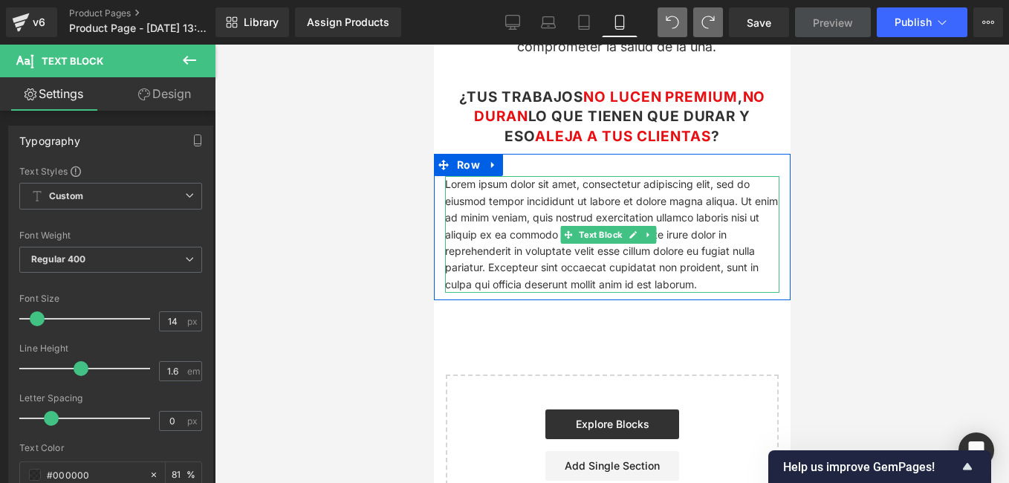
click at [676, 273] on p "Lorem ipsum dolor sit amet, consectetur adipiscing elit, sed do eiusmod tempor …" at bounding box center [611, 234] width 334 height 117
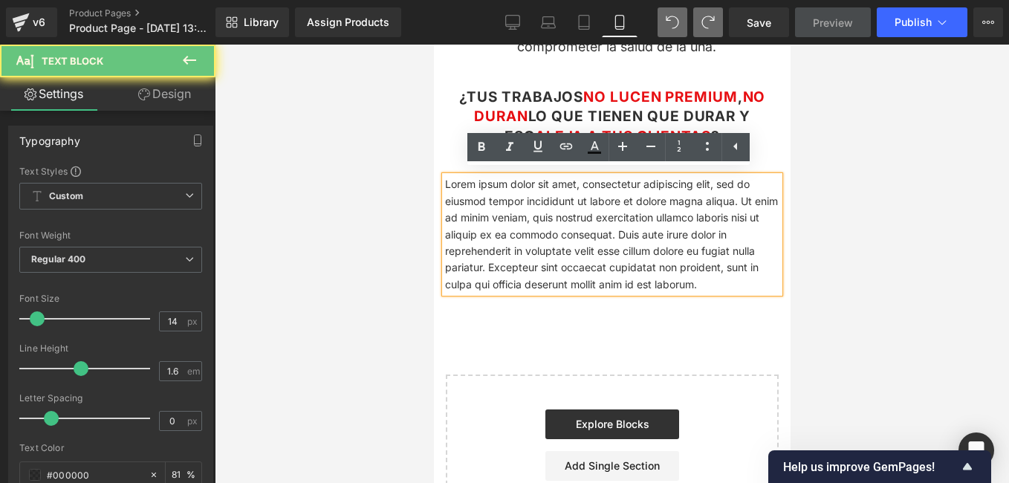
click at [676, 273] on p "Lorem ipsum dolor sit amet, consectetur adipiscing elit, sed do eiusmod tempor …" at bounding box center [611, 234] width 334 height 117
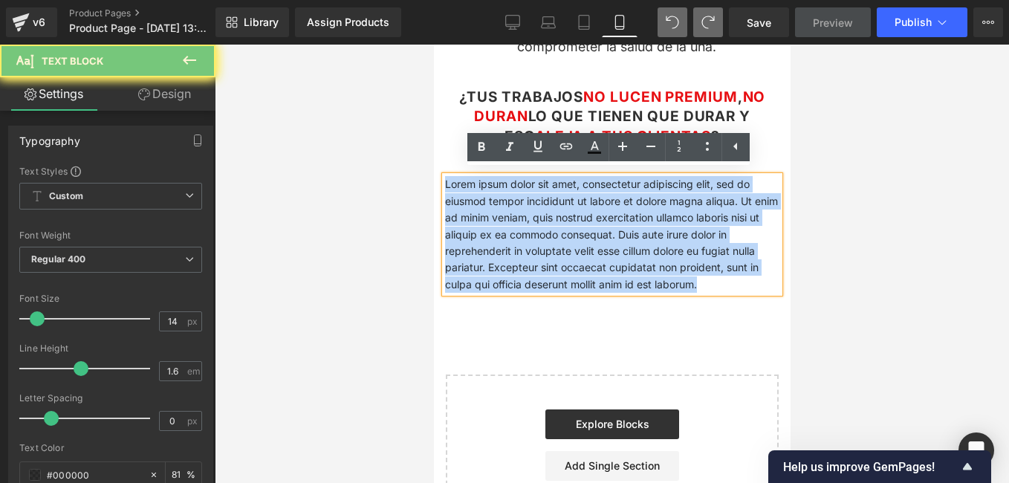
click at [676, 273] on p "Lorem ipsum dolor sit amet, consectetur adipiscing elit, sed do eiusmod tempor …" at bounding box center [611, 234] width 334 height 117
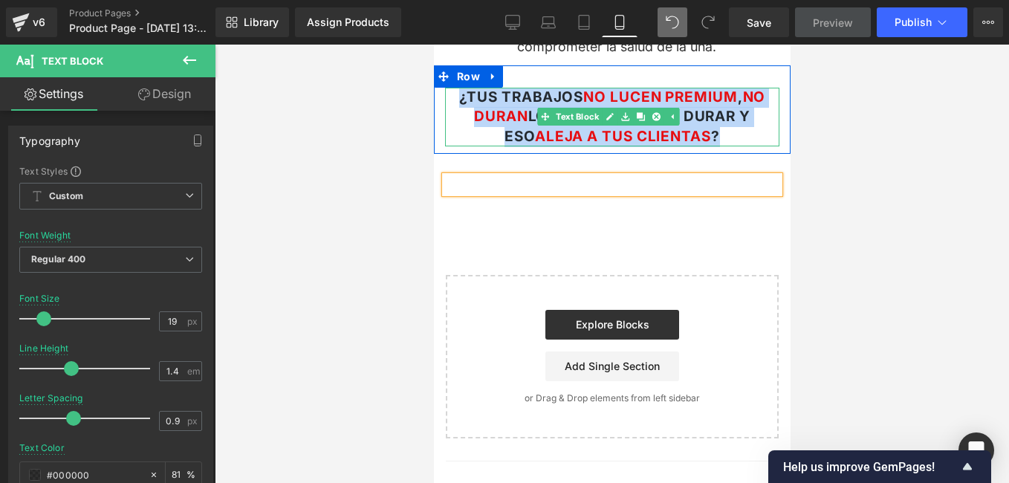
drag, startPoint x: 703, startPoint y: 127, endPoint x: 449, endPoint y: 91, distance: 256.6
click at [449, 91] on p "¿TUS TRABAJOS NO LUCEN PREMIUM , NO DURAN LO QUE TIENEN QUE DURAR Y ESO ALEJA A…" at bounding box center [611, 117] width 334 height 59
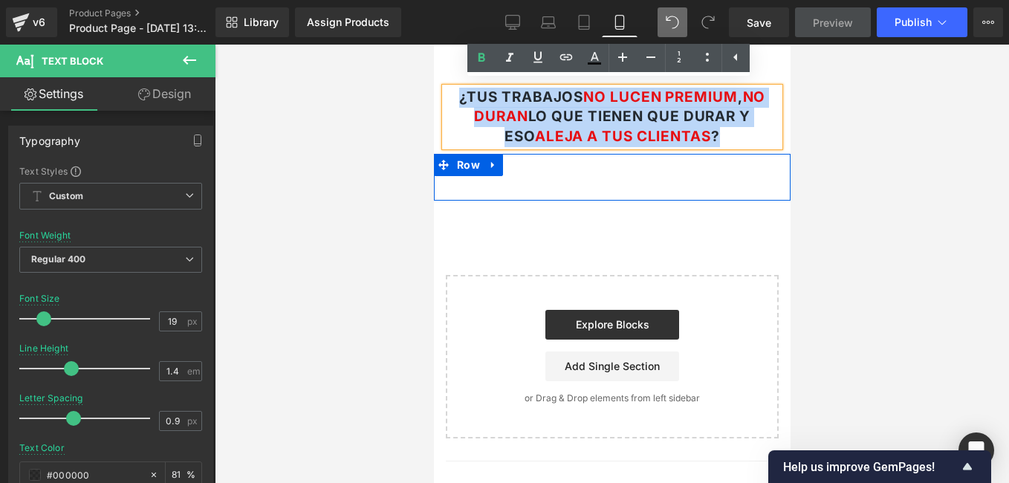
click at [557, 165] on div "Text Block Row" at bounding box center [611, 177] width 357 height 46
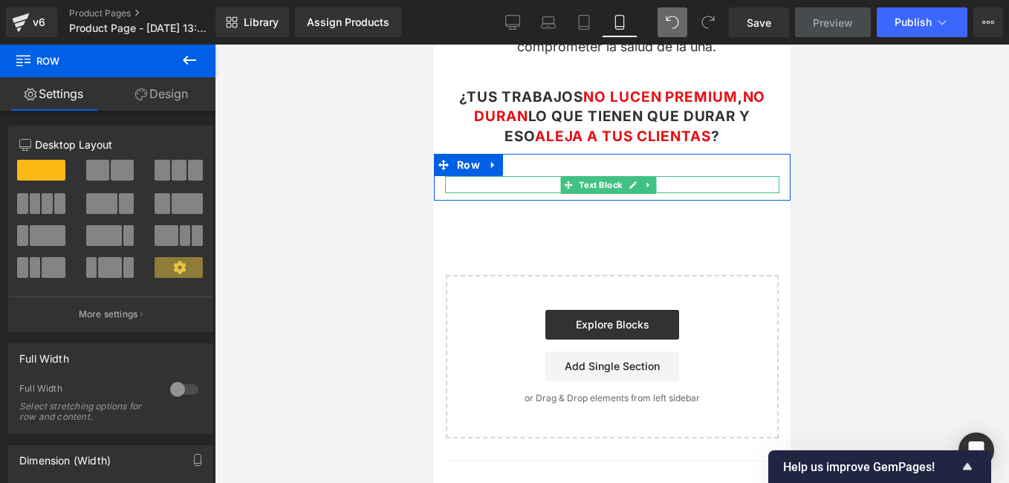
click at [511, 179] on p at bounding box center [611, 184] width 334 height 16
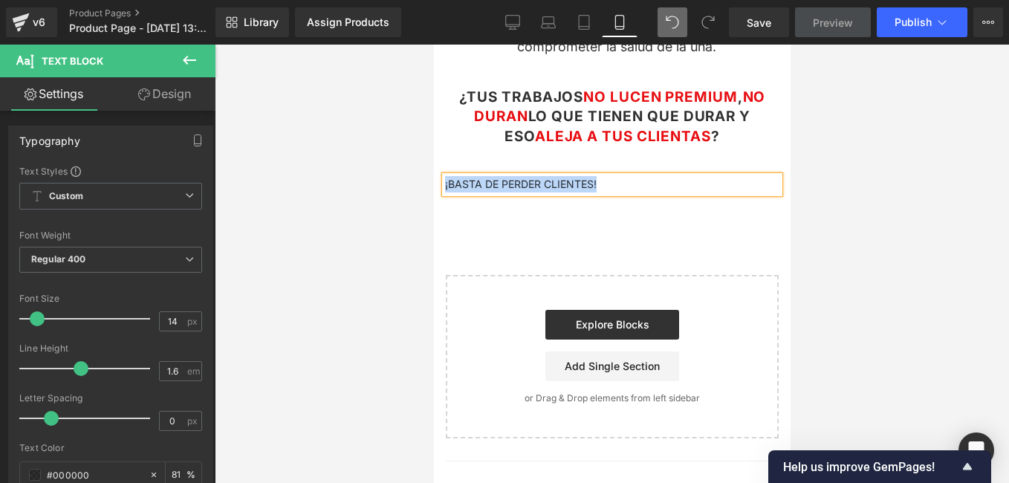
drag, startPoint x: 623, startPoint y: 178, endPoint x: 434, endPoint y: 178, distance: 189.4
click at [434, 178] on div "¡BASTA DE PERDER CLIENTES! Text Block" at bounding box center [611, 184] width 357 height 16
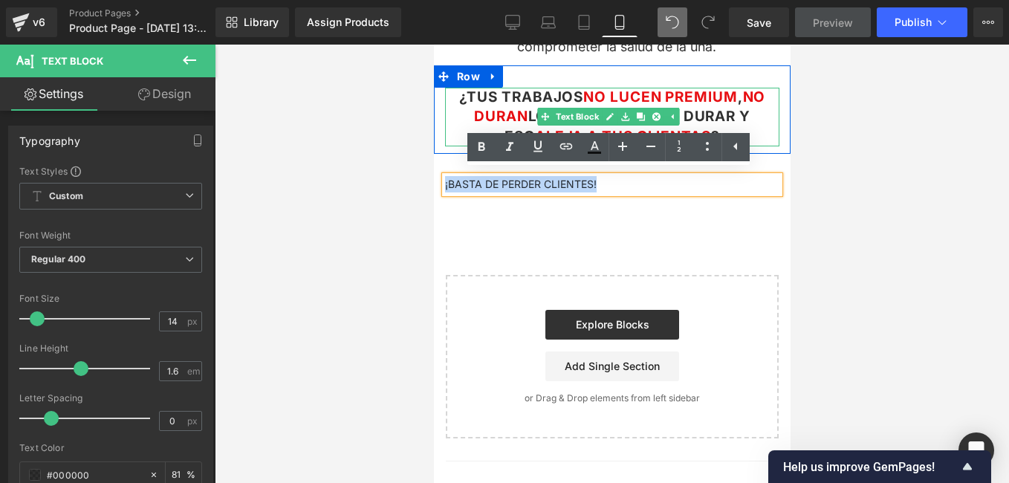
click at [495, 97] on span "¿TUS TRABAJOS NO LUCEN PREMIUM , NO DURAN LO QUE TIENEN QUE DURAR Y ESO ALEJA A…" at bounding box center [611, 116] width 307 height 56
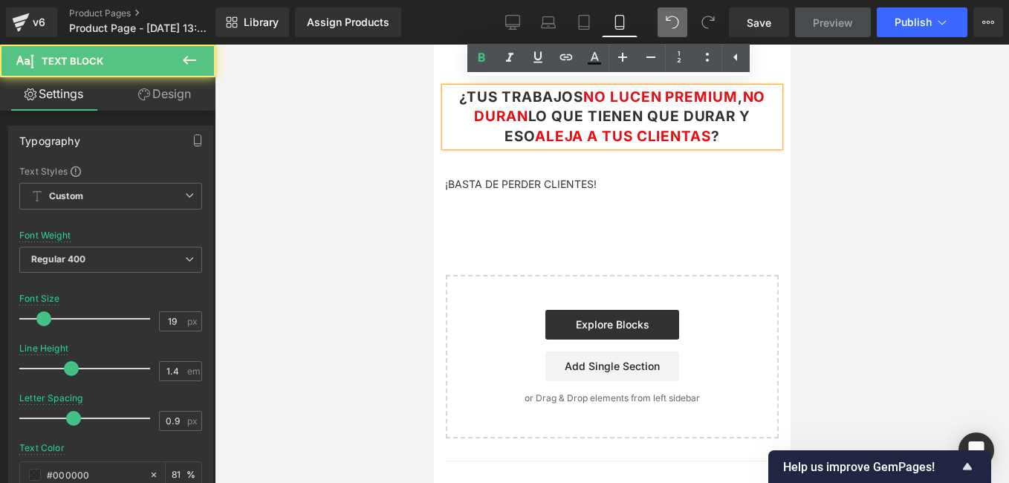
click at [640, 90] on span "NO LUCEN PREMIUM" at bounding box center [659, 96] width 154 height 17
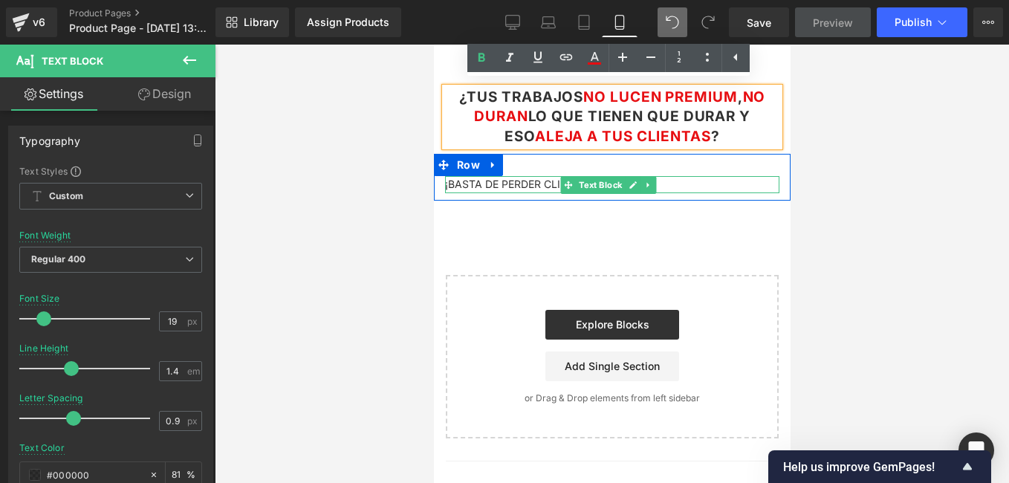
click at [530, 182] on p "¡BASTA DE PERDER CLIENTES!" at bounding box center [611, 184] width 334 height 16
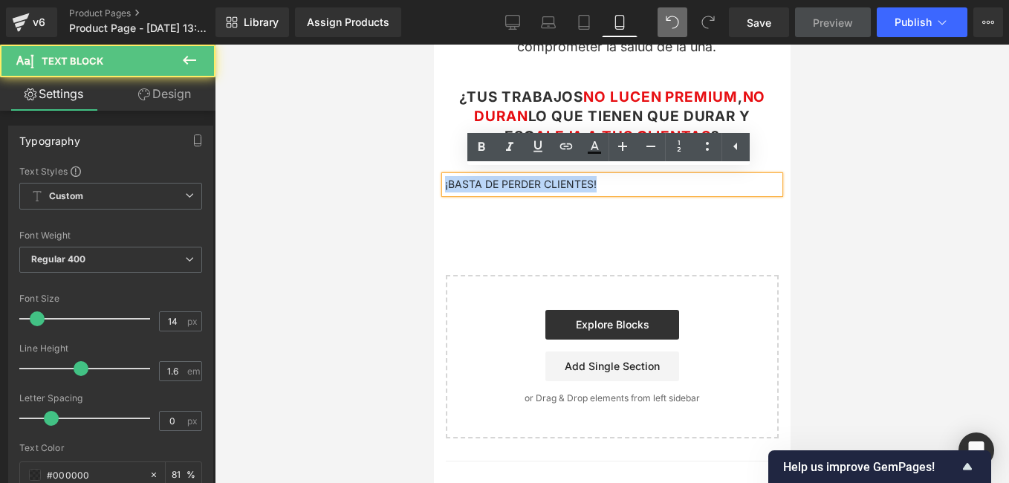
drag, startPoint x: 550, startPoint y: 180, endPoint x: 472, endPoint y: 174, distance: 77.5
click at [435, 182] on div "¡BASTA DE PERDER CLIENTES! Text Block" at bounding box center [611, 184] width 357 height 16
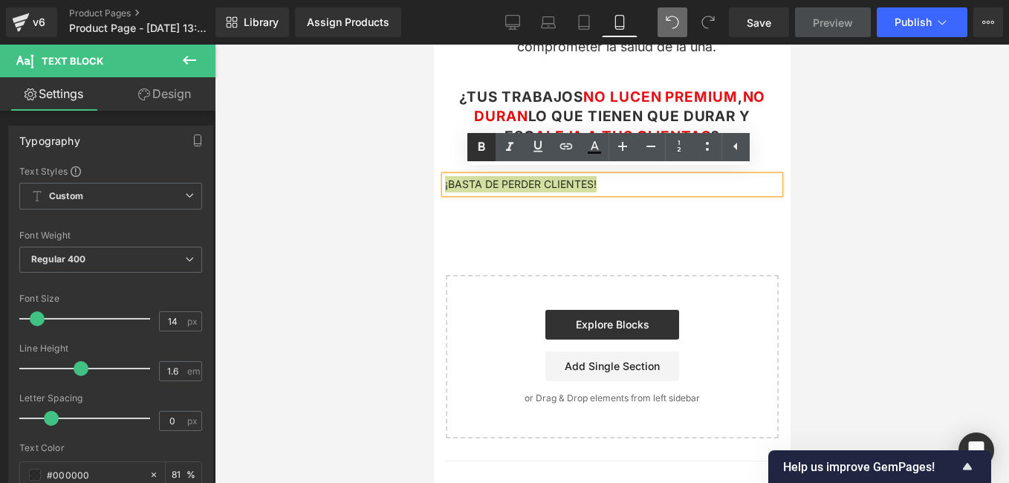
click at [489, 148] on icon at bounding box center [481, 147] width 18 height 18
drag, startPoint x: 482, startPoint y: 179, endPoint x: 450, endPoint y: 181, distance: 32.0
click at [450, 181] on span "¡BASTA DE PERDER CLIENTES!" at bounding box center [521, 184] width 154 height 13
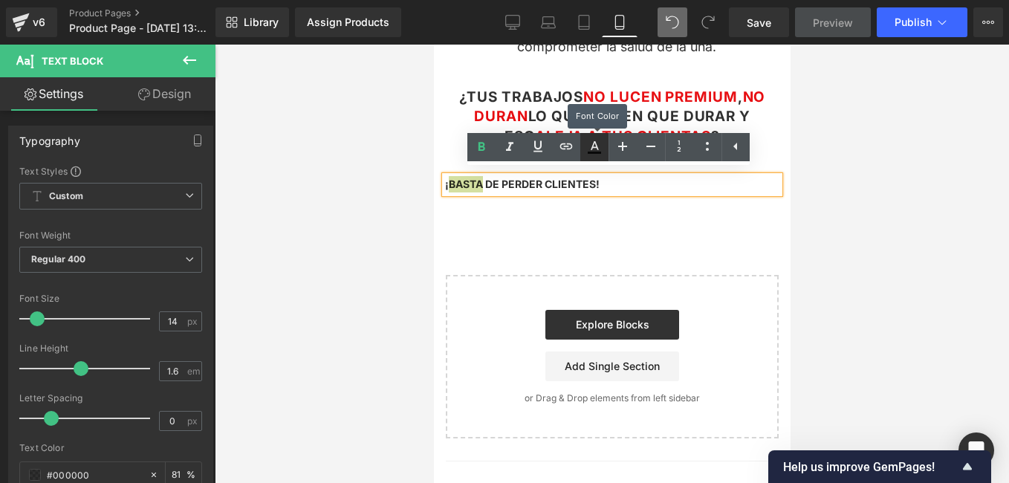
click at [596, 153] on icon at bounding box center [594, 153] width 13 height 2
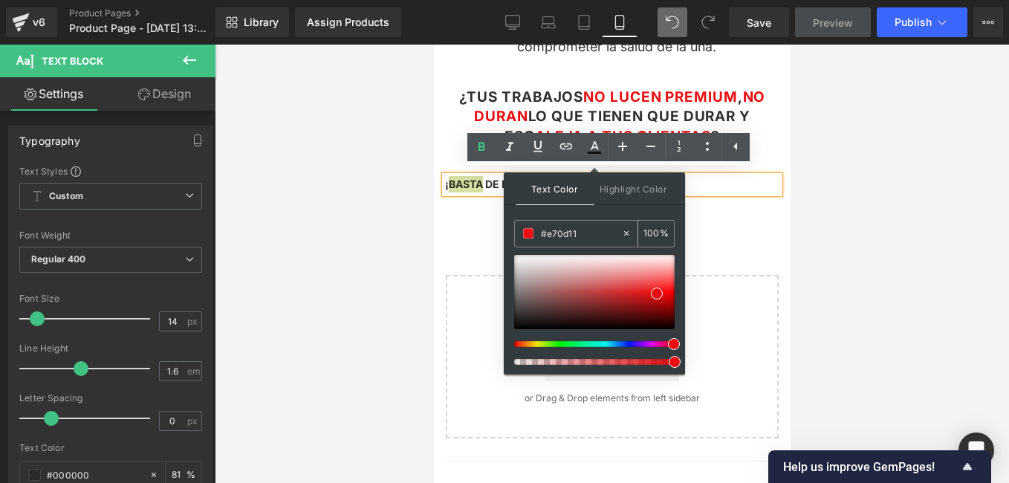
click at [660, 229] on div "100 %" at bounding box center [656, 234] width 36 height 26
click at [638, 233] on div "100 %" at bounding box center [656, 234] width 36 height 26
click at [645, 232] on input "100" at bounding box center [651, 233] width 16 height 16
click at [651, 232] on input "100" at bounding box center [651, 233] width 16 height 16
drag, startPoint x: 654, startPoint y: 231, endPoint x: 666, endPoint y: 230, distance: 11.2
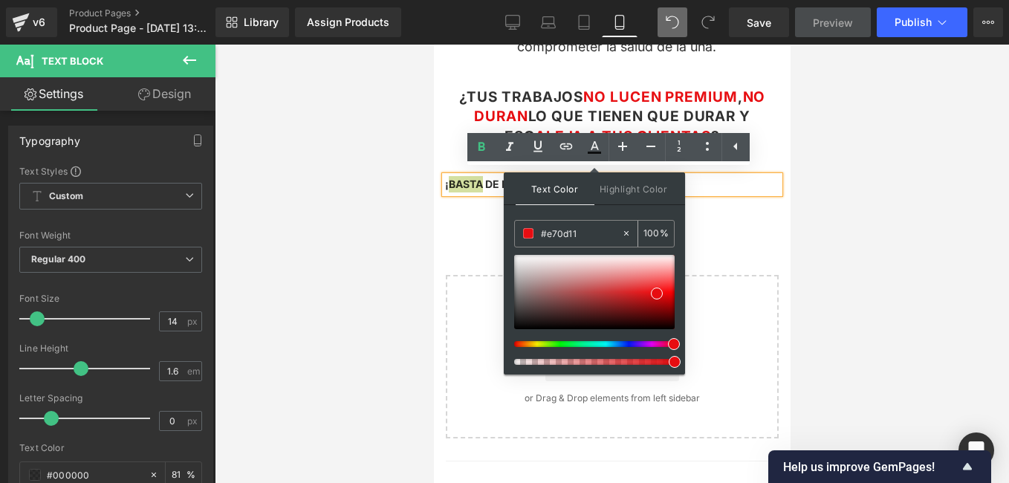
click at [656, 231] on input "100" at bounding box center [651, 233] width 16 height 16
click at [602, 236] on input "#e70d11" at bounding box center [581, 233] width 80 height 16
type input "#e70d1"
type input "0"
click at [602, 235] on input "#e70d11" at bounding box center [581, 233] width 80 height 16
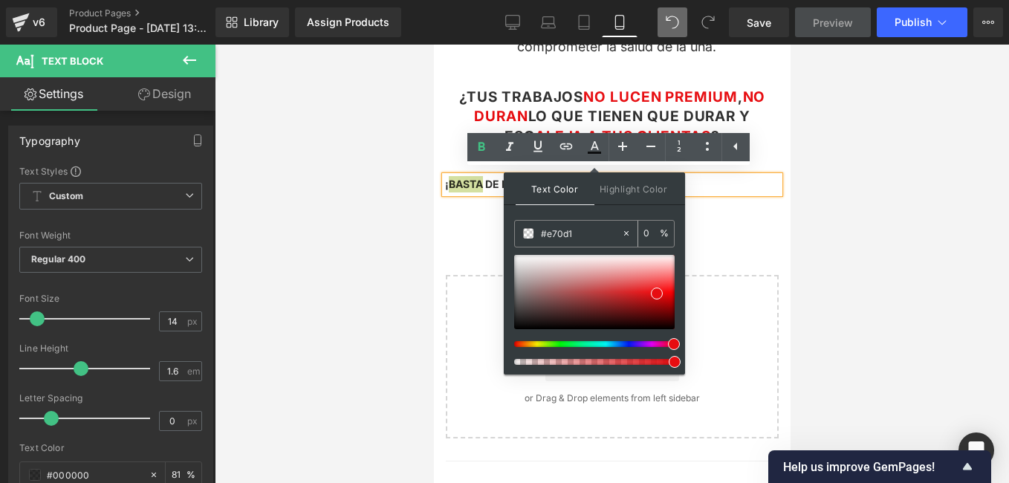
type input "#e70d"
type input "87"
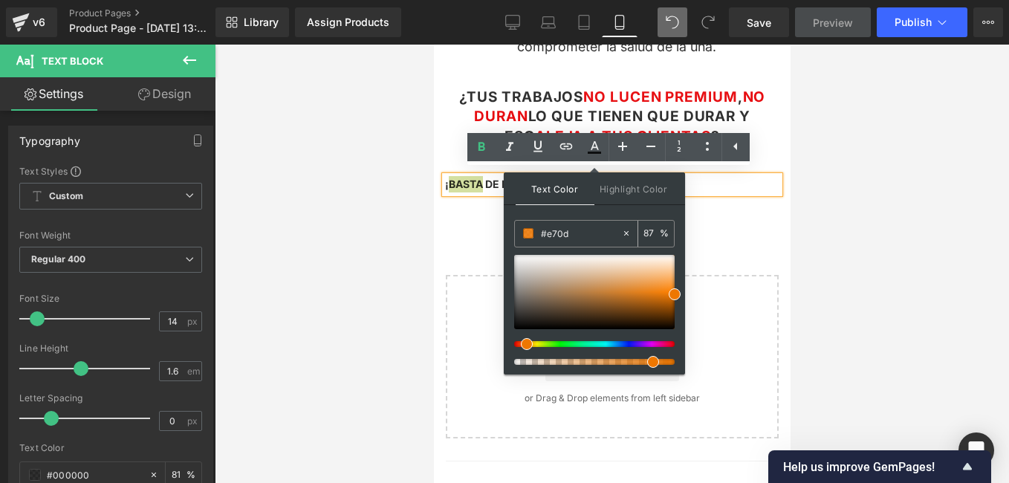
type input "#e70d1"
type input "0"
drag, startPoint x: 567, startPoint y: 233, endPoint x: 545, endPoint y: 235, distance: 21.6
click at [545, 235] on input "#e70d11" at bounding box center [581, 233] width 80 height 16
type input "#E70"
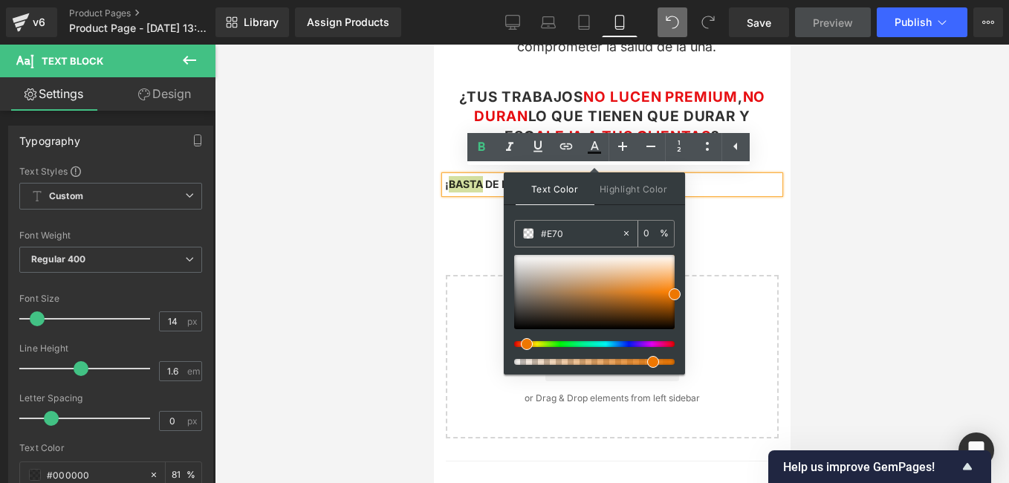
type input "100"
type input "#E70D"
type input "87"
type input "#E70D1"
type input "0"
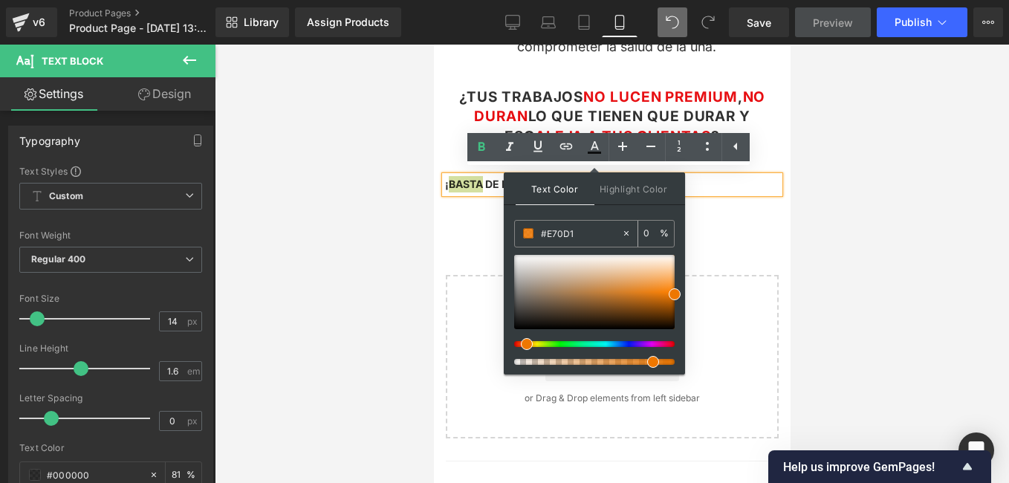
type input "#E70D11"
type input "100"
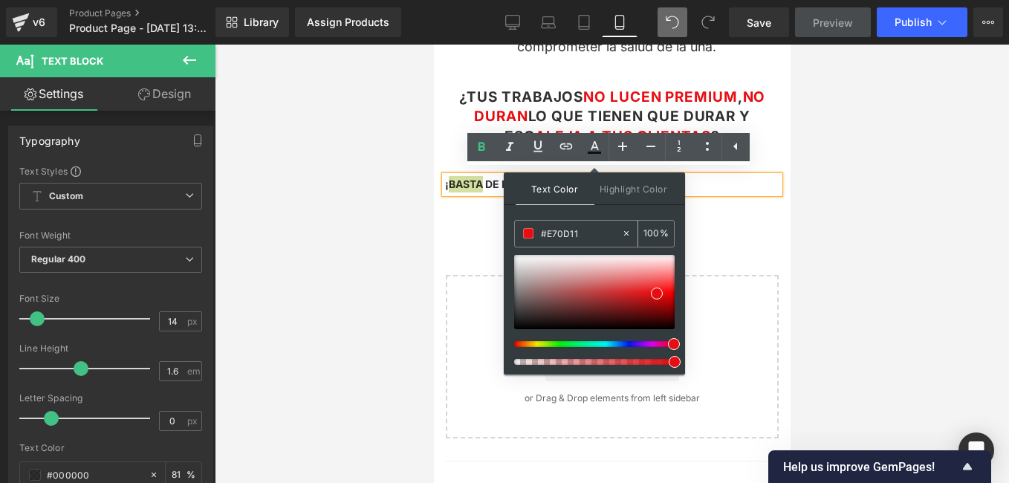
type input "#E70D11"
click at [652, 240] on input "100" at bounding box center [651, 233] width 16 height 16
click at [655, 232] on input "100" at bounding box center [651, 233] width 16 height 16
click at [662, 232] on div "100 %" at bounding box center [656, 234] width 36 height 26
click at [665, 232] on div "100 %" at bounding box center [656, 234] width 36 height 26
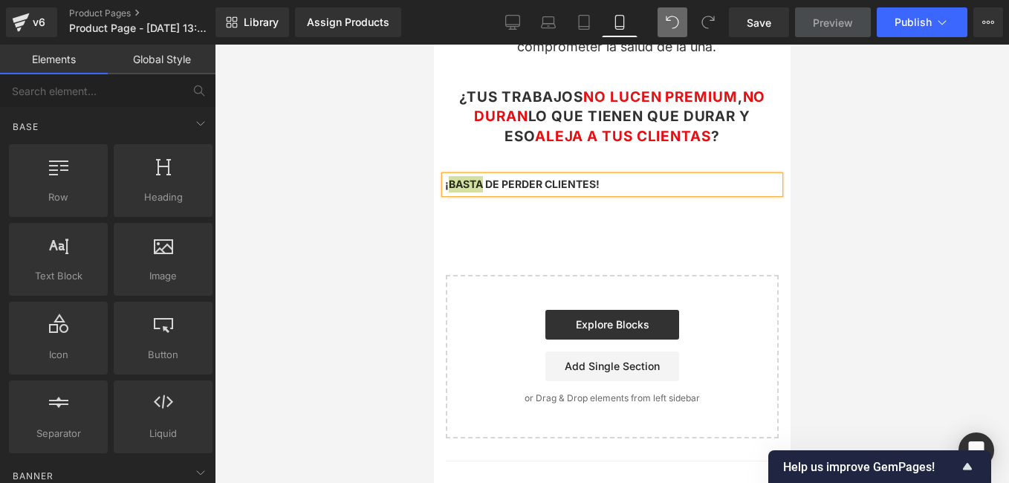
click at [414, 202] on div at bounding box center [612, 264] width 794 height 438
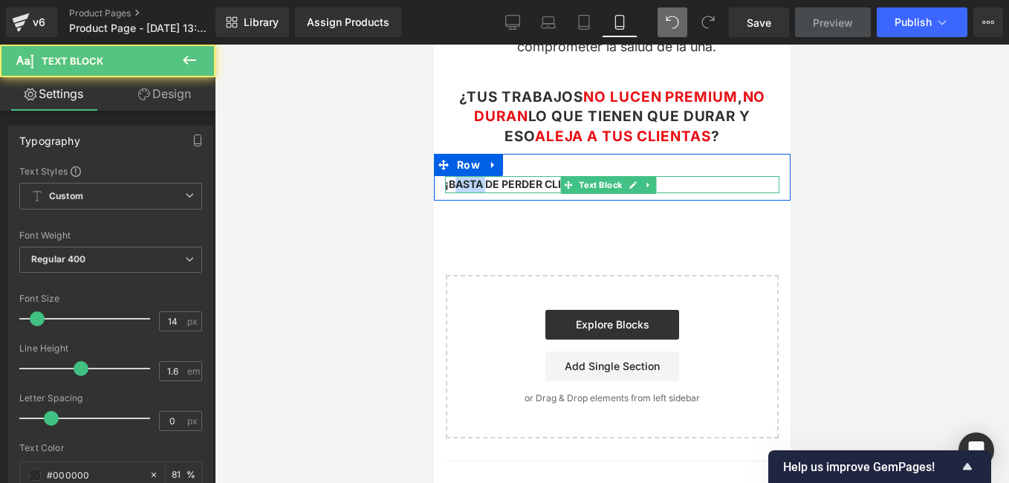
drag, startPoint x: 485, startPoint y: 182, endPoint x: 455, endPoint y: 178, distance: 30.0
click at [455, 178] on span "¡BASTA DE PERDER CLIENTES!" at bounding box center [521, 184] width 154 height 13
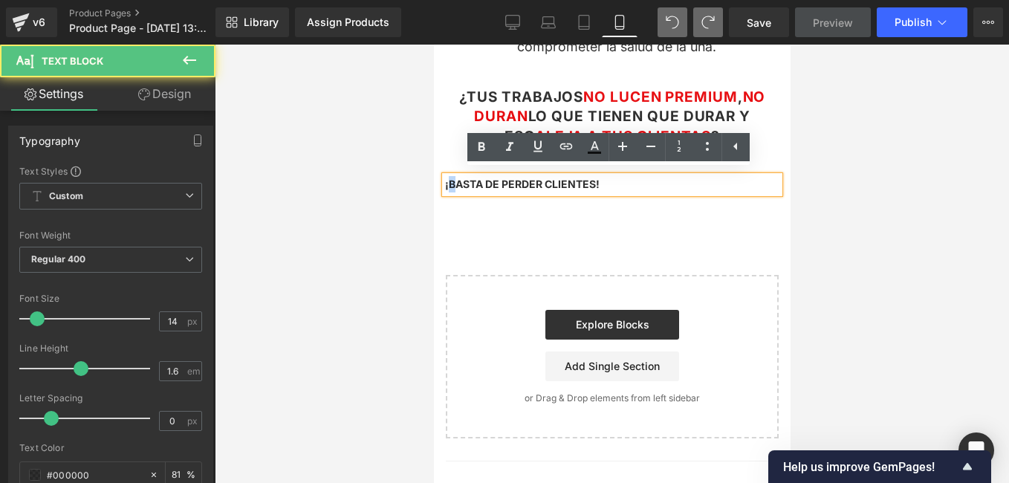
drag, startPoint x: 448, startPoint y: 180, endPoint x: 461, endPoint y: 179, distance: 12.6
click at [460, 179] on span "¡BASTA DE PERDER CLIENTES!" at bounding box center [521, 184] width 154 height 13
click at [480, 179] on span "¡BASTA DE PERDER CLIENTES!" at bounding box center [521, 184] width 154 height 13
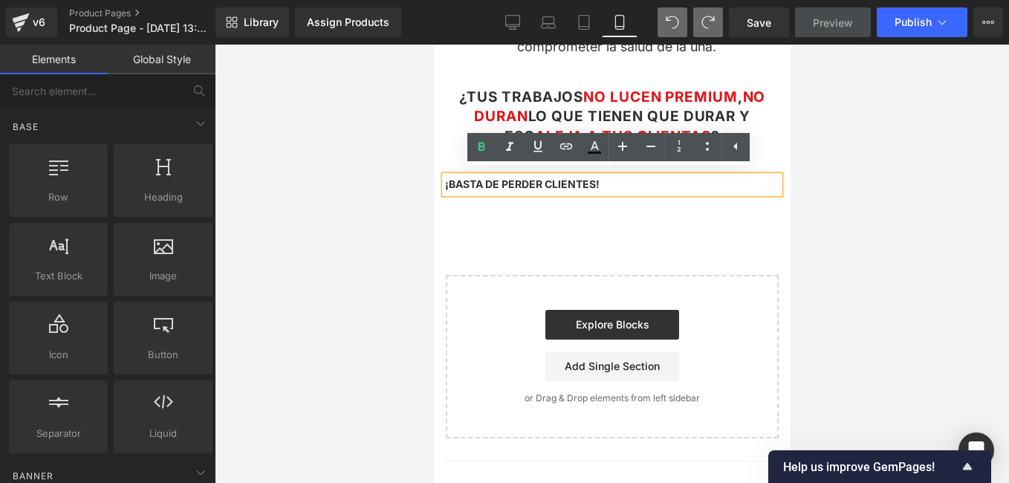
click at [475, 225] on div "Image Row Conviértete en una Manicura profesional Text Block Row Una guía práct…" at bounding box center [611, 19] width 357 height 837
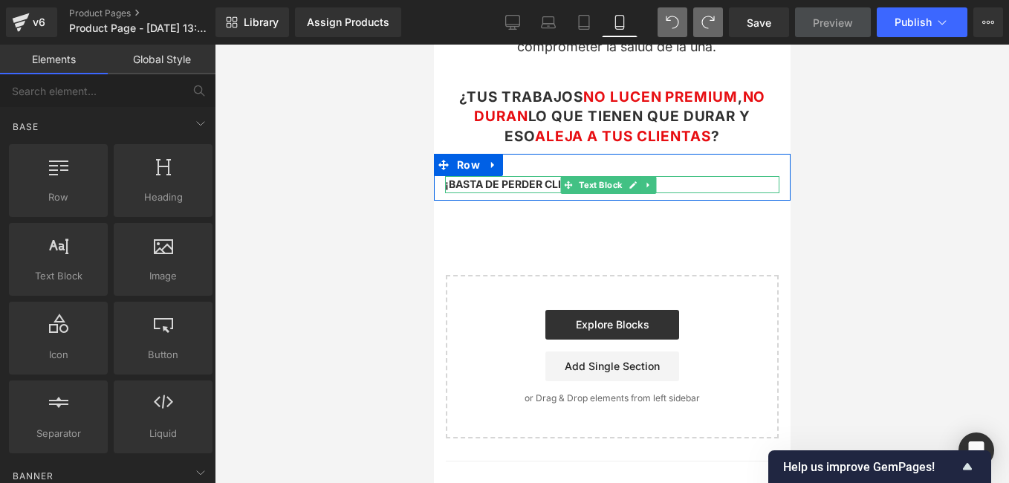
click at [691, 178] on p "¡BASTA DE PERDER CLIENTES!" at bounding box center [611, 184] width 334 height 16
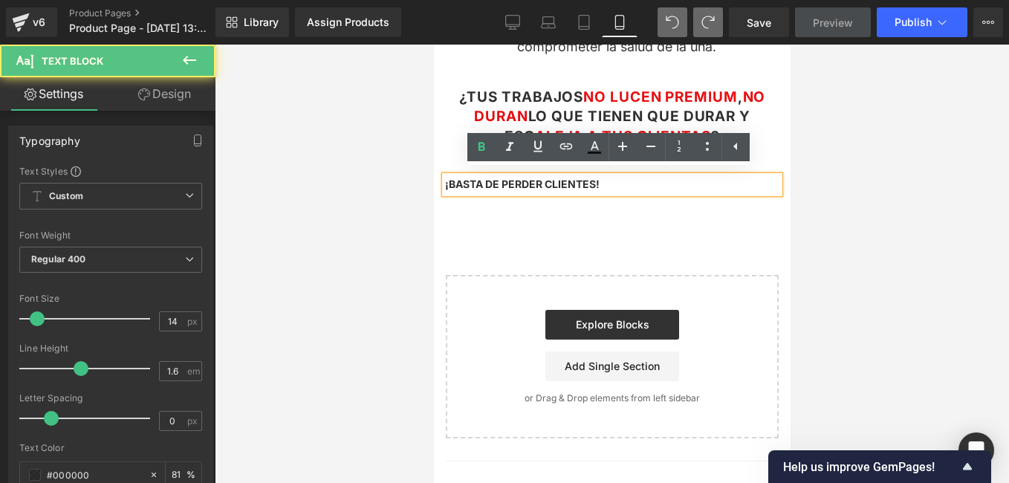
click at [707, 166] on div "¡BASTA DE PERDER CLIENTES! Text Block Row" at bounding box center [611, 177] width 357 height 46
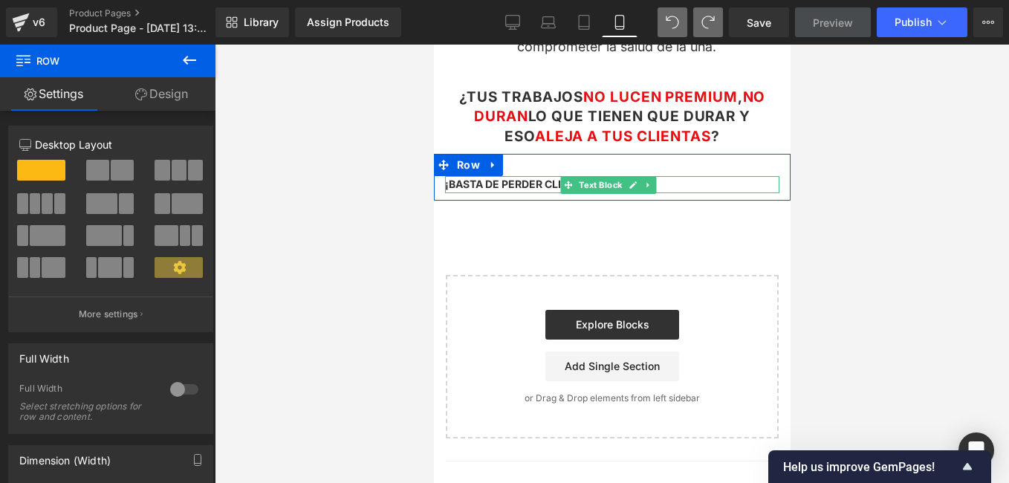
click at [535, 178] on span "¡BASTA DE PERDER CLIENTES!" at bounding box center [521, 184] width 154 height 13
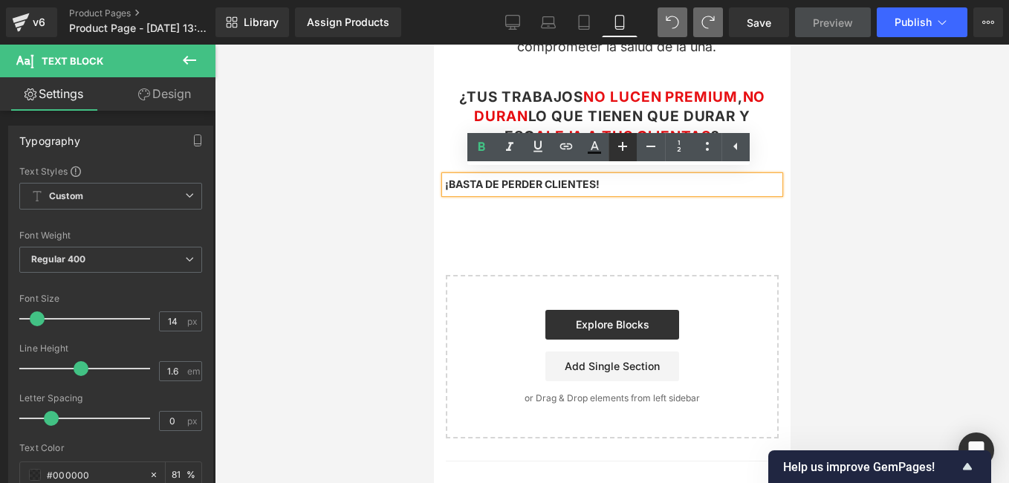
click at [621, 143] on icon at bounding box center [623, 146] width 18 height 18
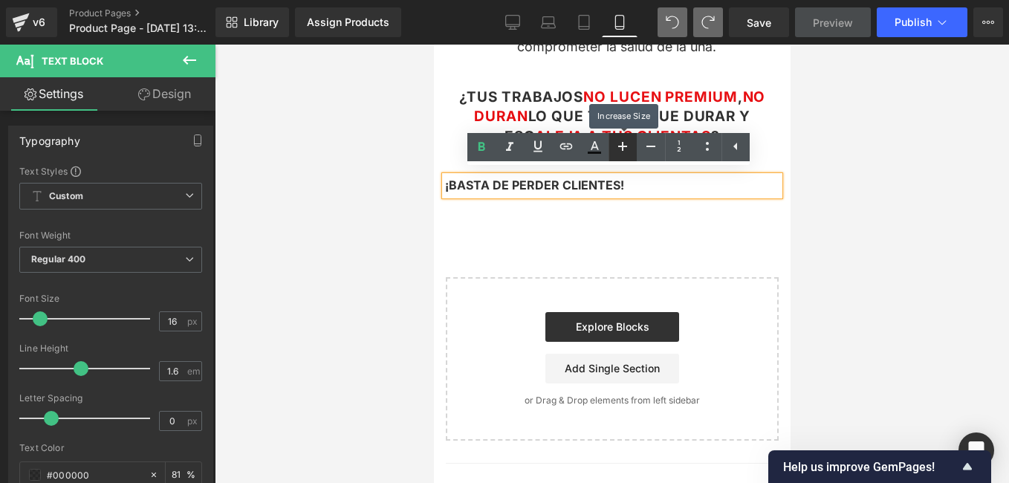
click at [621, 143] on icon at bounding box center [623, 146] width 18 height 18
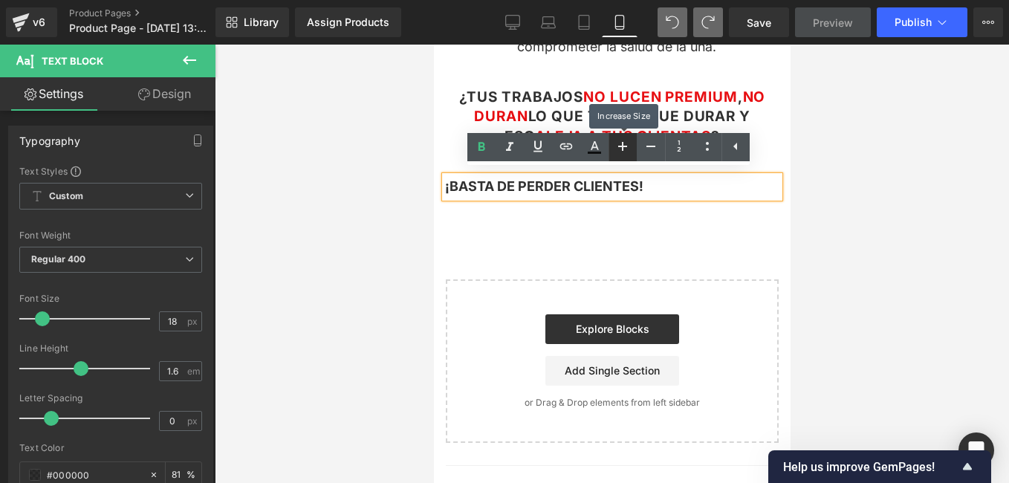
click at [621, 143] on icon at bounding box center [623, 146] width 18 height 18
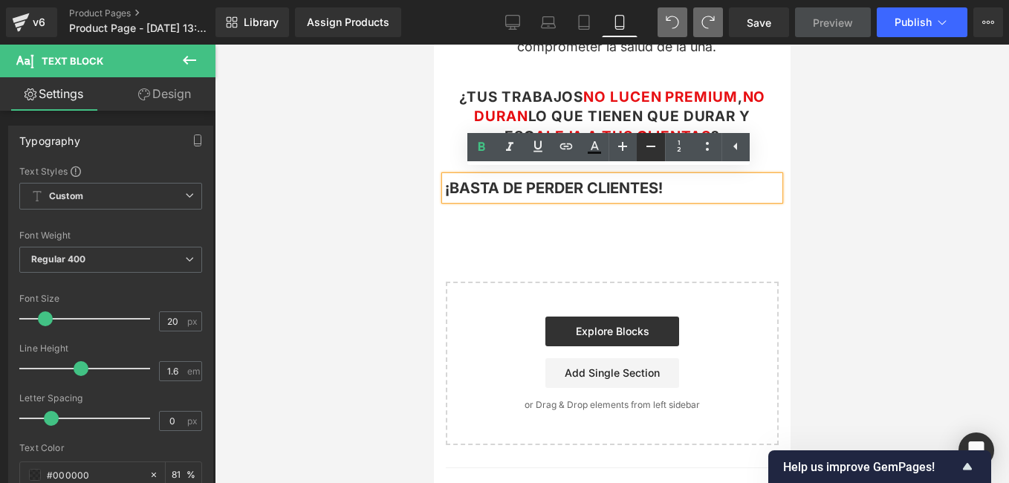
click at [653, 146] on icon at bounding box center [650, 146] width 9 height 1
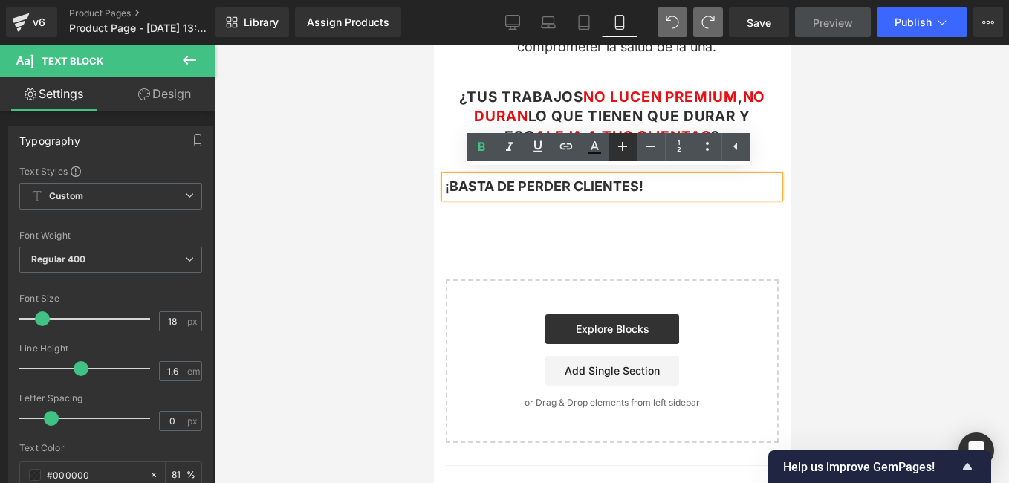
click at [614, 152] on icon at bounding box center [623, 146] width 18 height 18
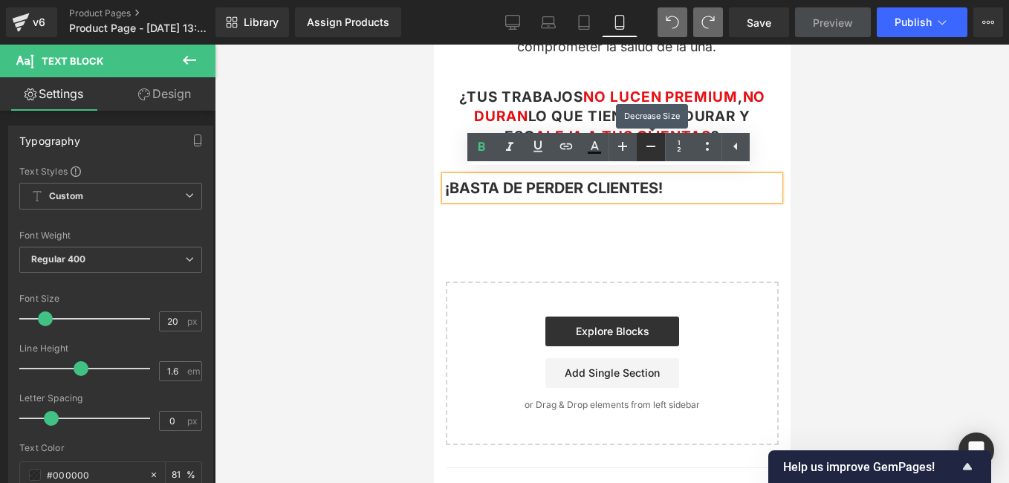
click at [661, 152] on link at bounding box center [651, 147] width 28 height 28
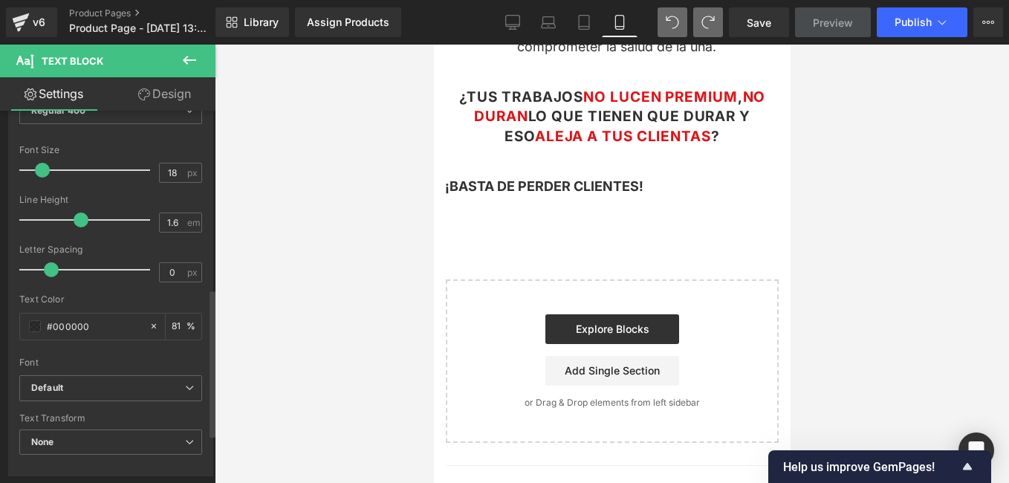
scroll to position [446, 0]
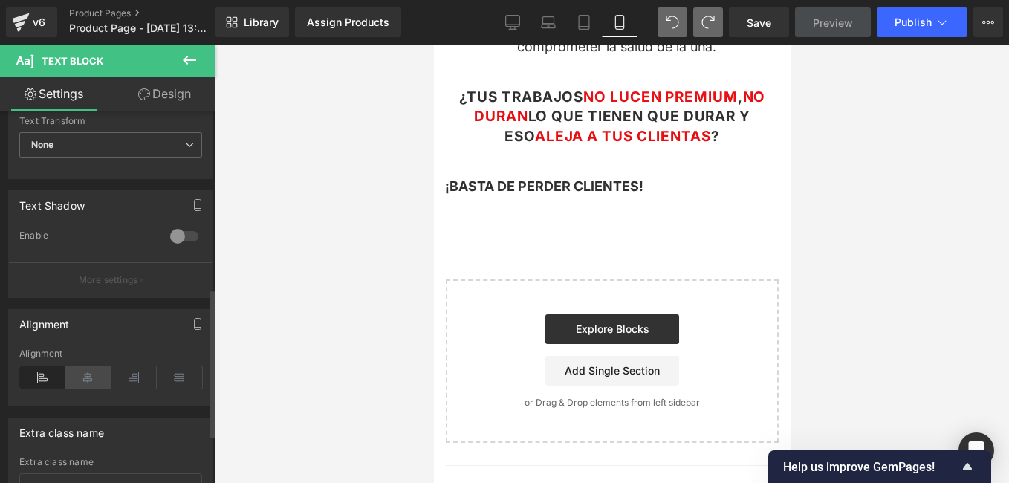
click at [85, 377] on icon at bounding box center [88, 377] width 46 height 22
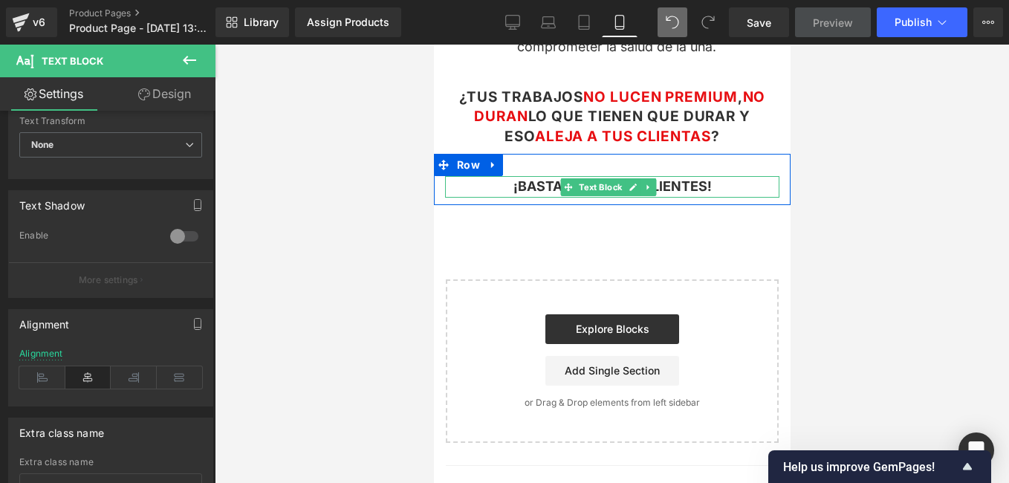
click at [738, 176] on p "¡BASTA DE PERDER CLIENTES!" at bounding box center [611, 187] width 334 height 22
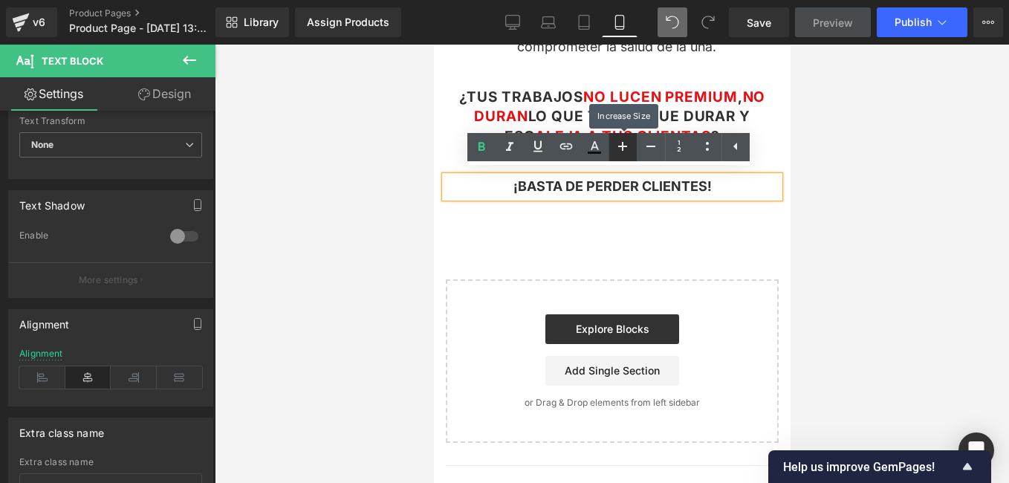
click at [625, 152] on icon at bounding box center [623, 146] width 18 height 18
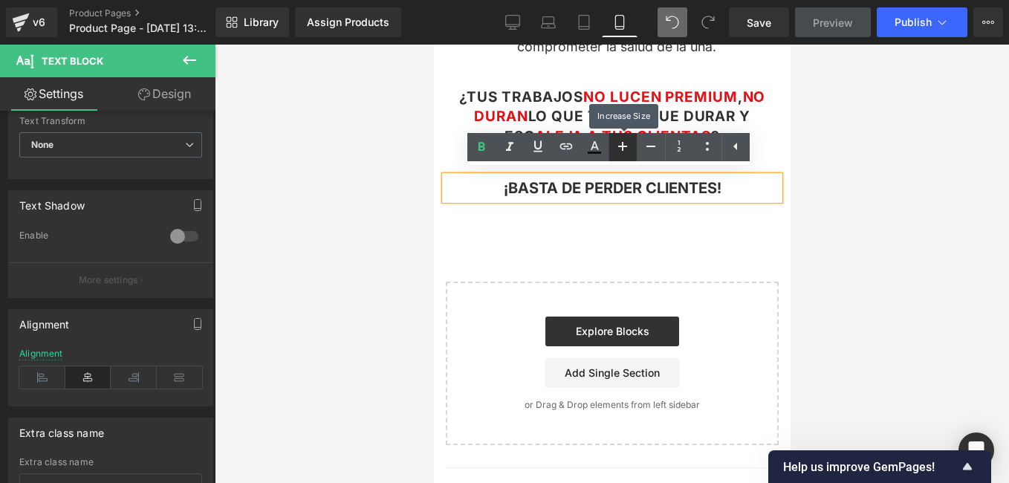
type input "20"
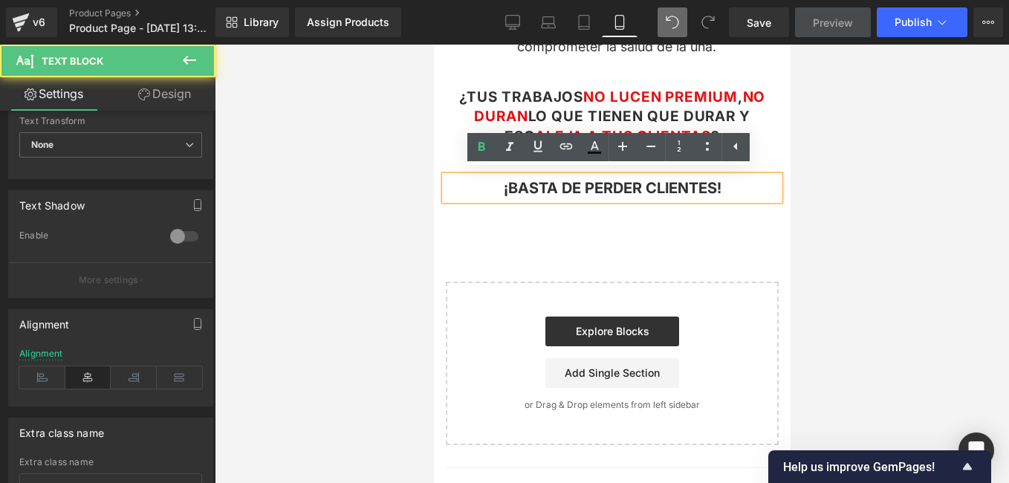
drag, startPoint x: 550, startPoint y: 182, endPoint x: 515, endPoint y: 183, distance: 34.9
click at [515, 183] on span "¡BASTA DE PERDER CLIENTES!" at bounding box center [612, 188] width 218 height 18
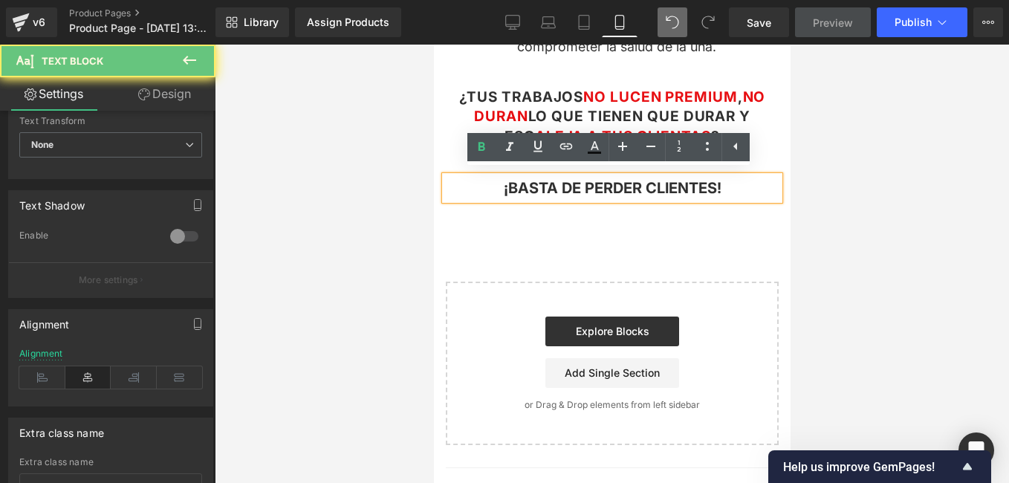
click at [515, 183] on span "¡BASTA DE PERDER CLIENTES!" at bounding box center [612, 188] width 218 height 18
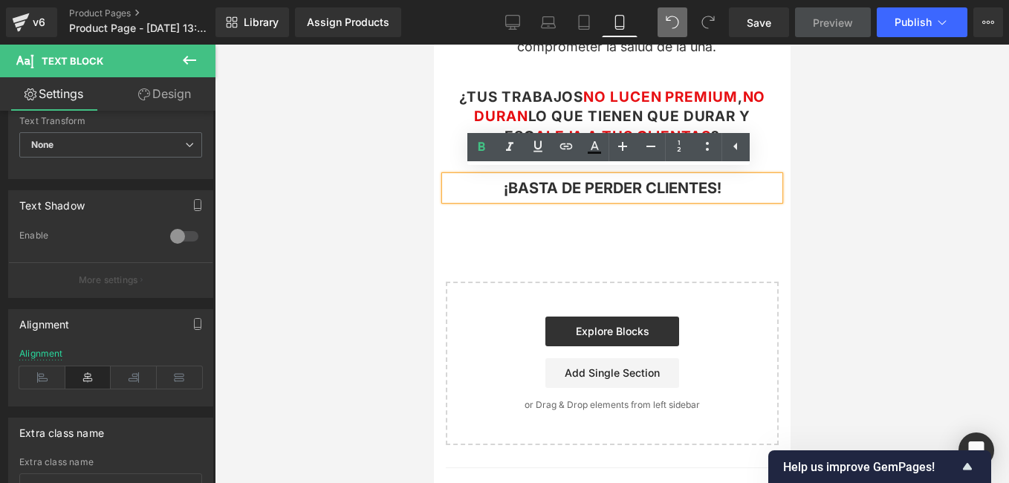
click at [524, 212] on div "Image Row Conviértete en una Manicura profesional Text Block Row Una guía práct…" at bounding box center [611, 23] width 357 height 844
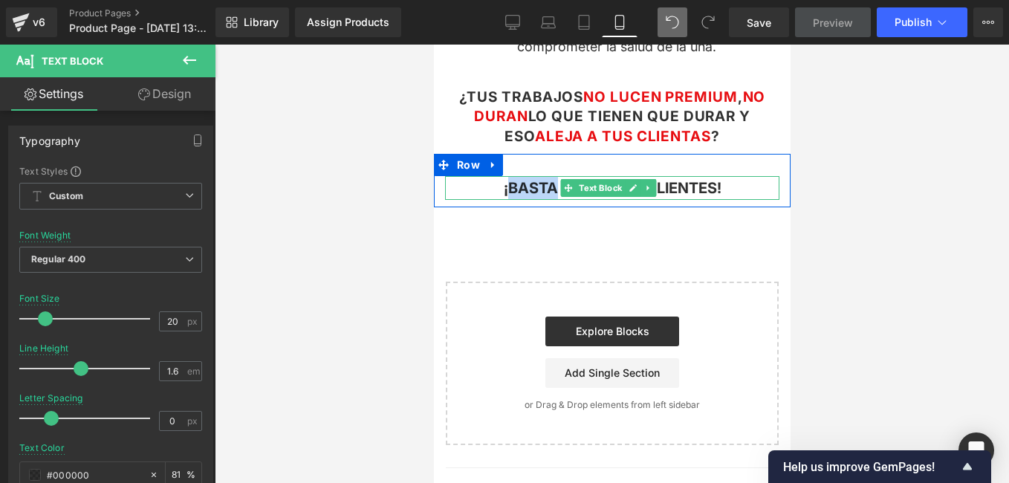
drag, startPoint x: 545, startPoint y: 180, endPoint x: 502, endPoint y: 182, distance: 43.1
click at [503, 182] on span "¡BASTA DE PERDER CLIENTES!" at bounding box center [612, 188] width 218 height 18
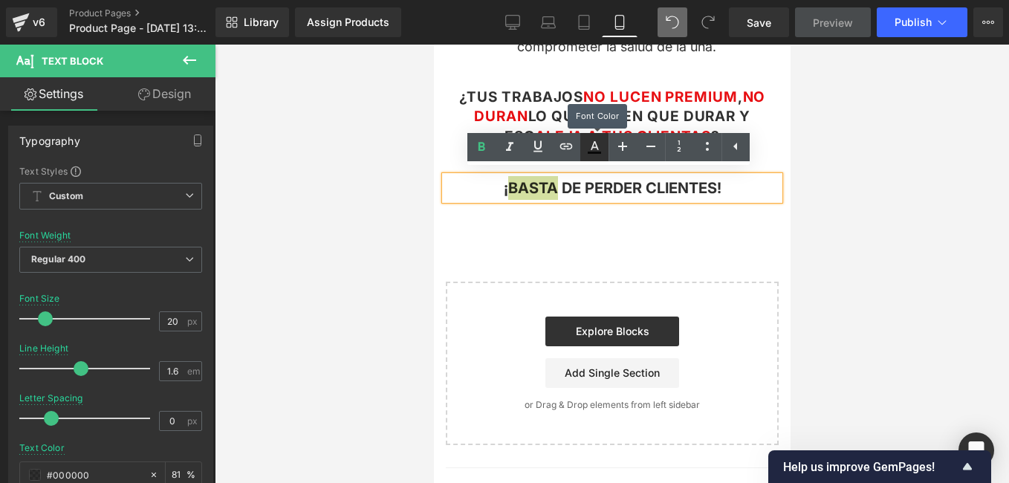
click at [591, 145] on icon at bounding box center [594, 147] width 18 height 18
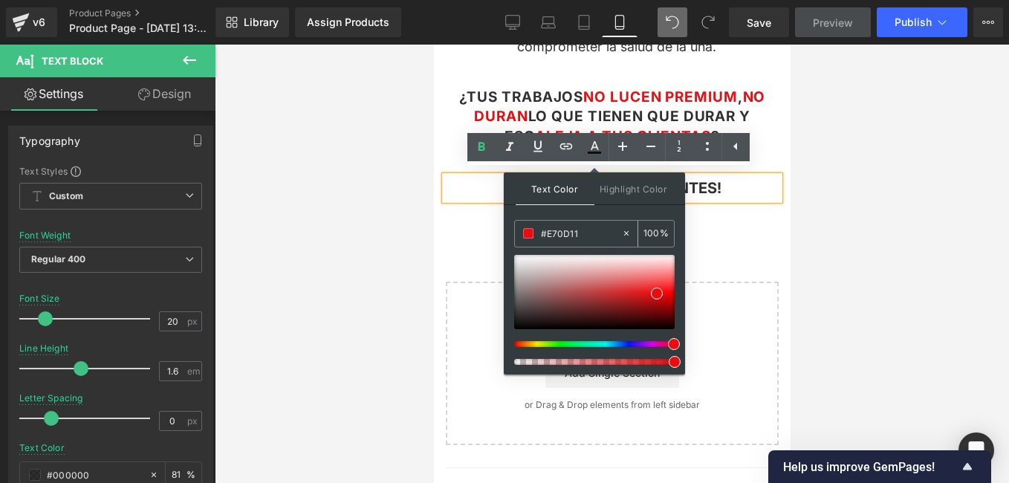
click at [657, 236] on input "100" at bounding box center [651, 233] width 16 height 16
click at [645, 230] on input "100" at bounding box center [651, 233] width 16 height 16
click at [655, 292] on span at bounding box center [657, 293] width 12 height 12
click at [657, 241] on input "100" at bounding box center [651, 233] width 16 height 16
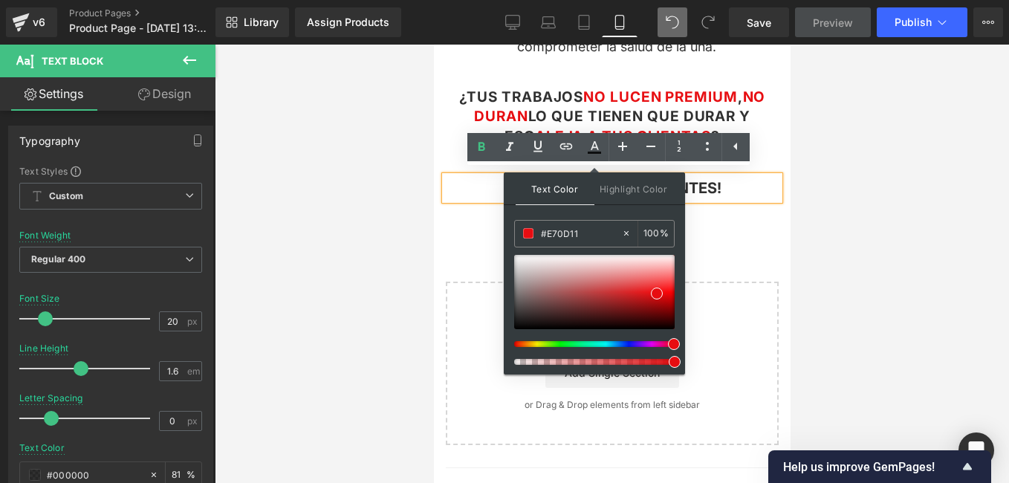
click at [658, 212] on div "Text Color Highlight Color rgb(231, 13, 17) #E70D11 100 % transparent transpare…" at bounding box center [594, 273] width 181 height 202
click at [654, 230] on input "100" at bounding box center [651, 233] width 16 height 16
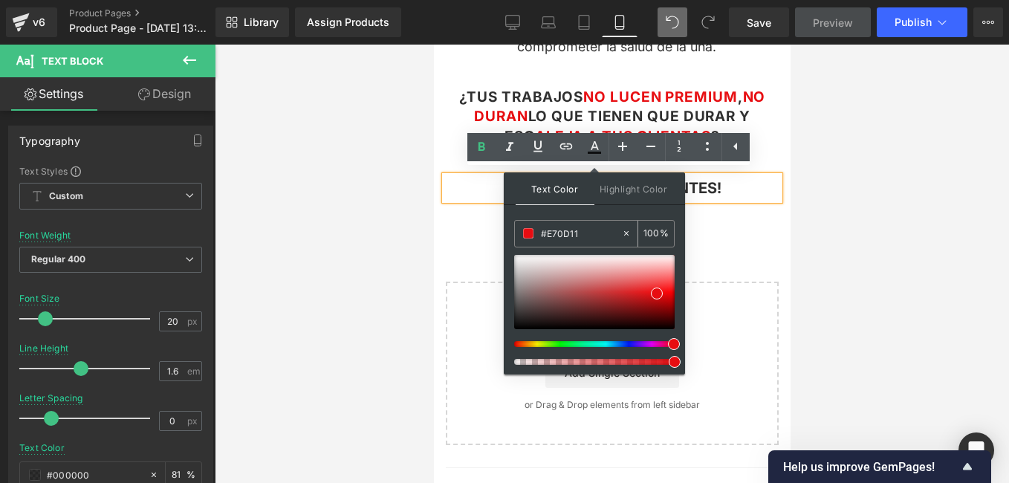
click at [654, 230] on input "100" at bounding box center [651, 233] width 16 height 16
click at [474, 154] on icon at bounding box center [481, 147] width 18 height 18
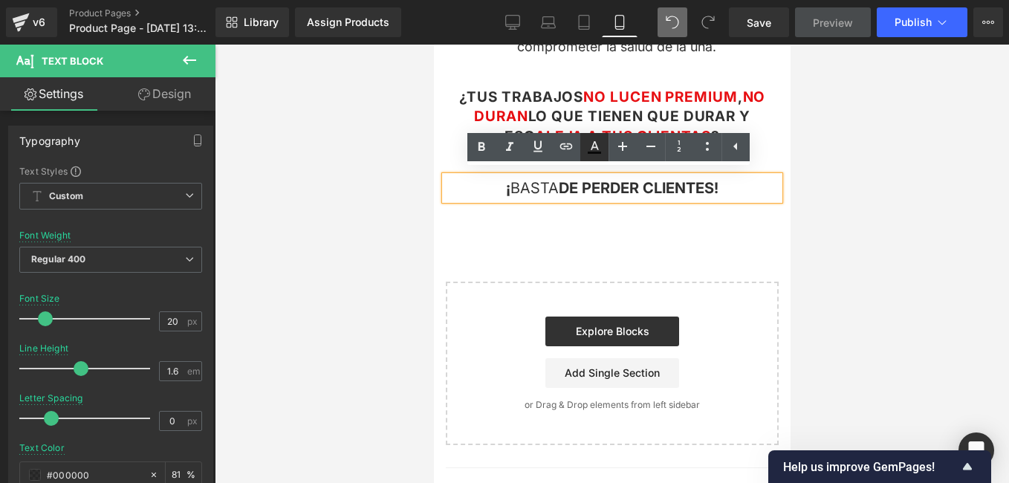
click at [598, 154] on icon at bounding box center [594, 147] width 18 height 18
type input "#000000"
type input "81"
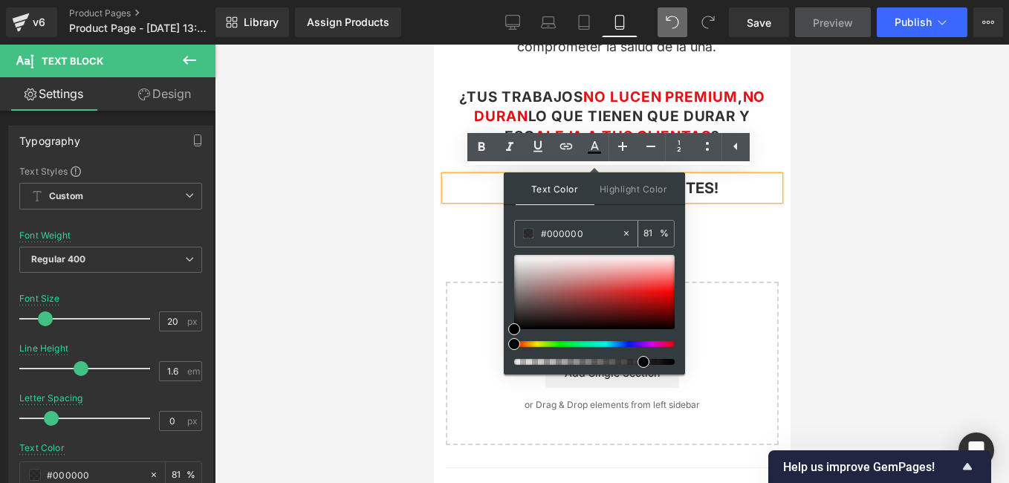
click at [590, 230] on input "#000000" at bounding box center [581, 233] width 80 height 16
type input "#E"
type input "0"
type input "#E70"
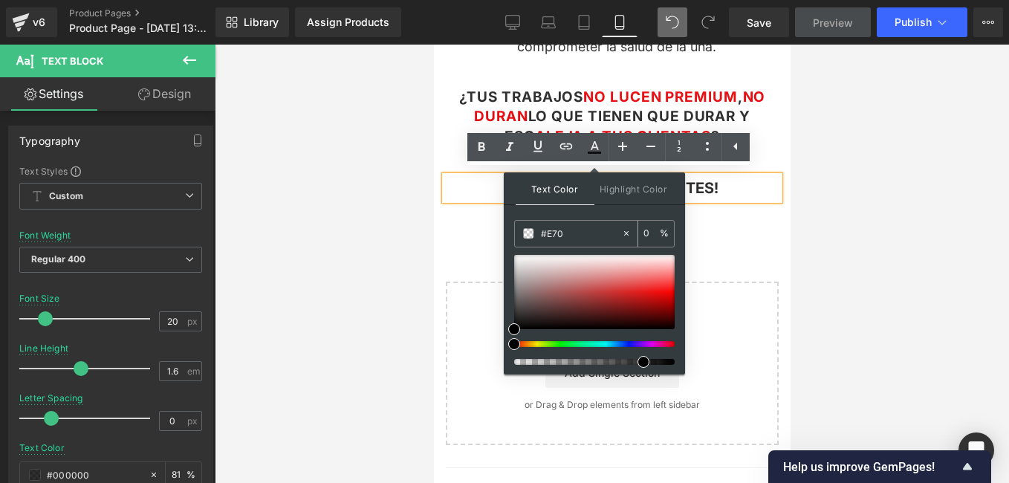
type input "100"
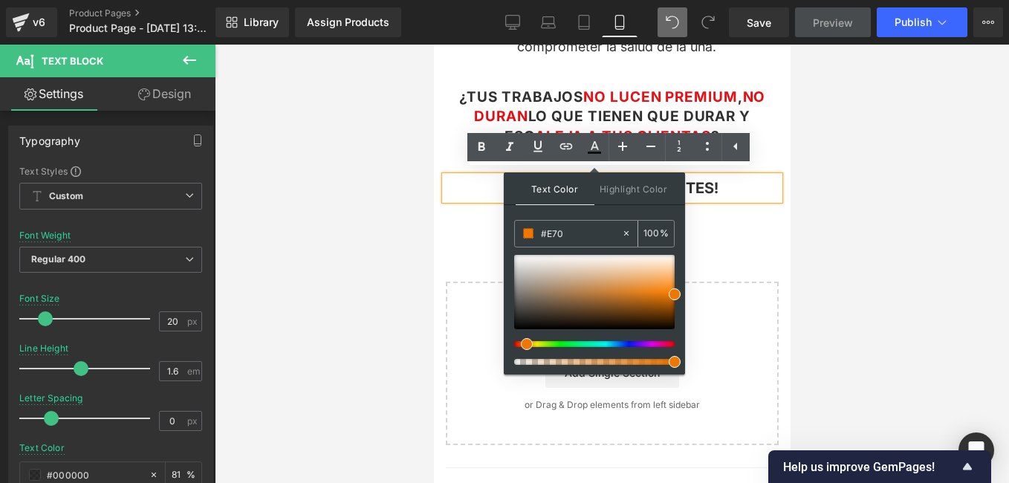
type input "#E70D"
type input "87"
type input "#E70D1"
type input "0"
type input "#E70D11"
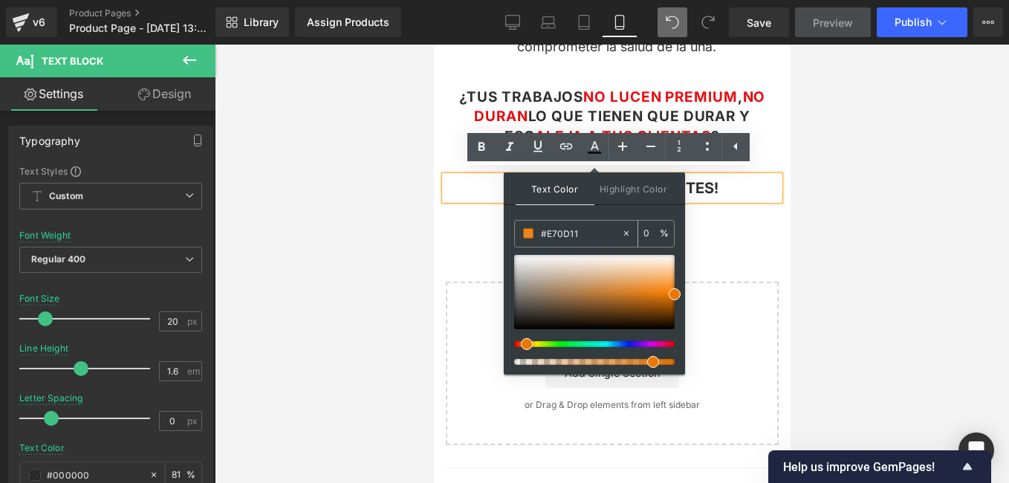
type input "100"
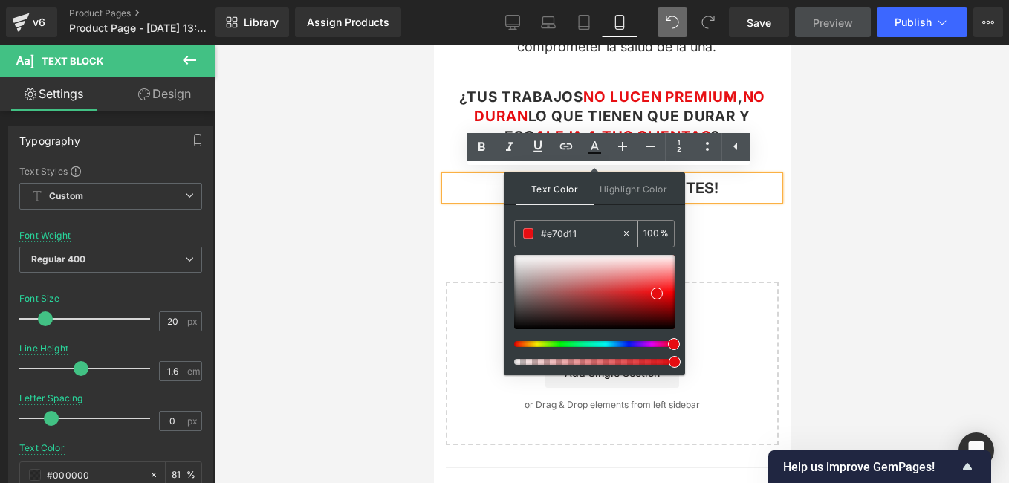
click at [657, 230] on input "100" at bounding box center [651, 233] width 16 height 16
click at [641, 235] on div "100 %" at bounding box center [656, 234] width 36 height 26
click at [646, 232] on input "100" at bounding box center [651, 233] width 16 height 16
click at [628, 238] on icon at bounding box center [626, 233] width 10 height 10
type input "none"
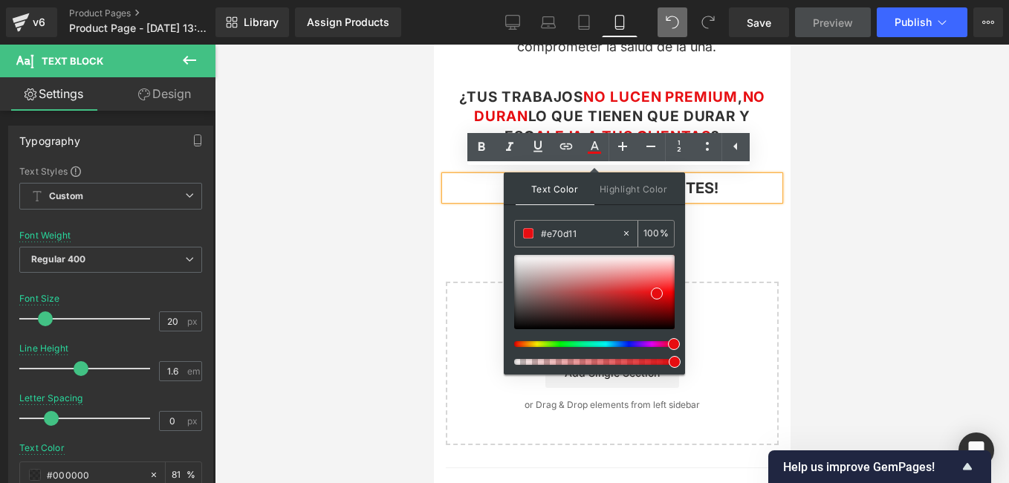
type input "0"
click at [819, 114] on div at bounding box center [612, 264] width 794 height 438
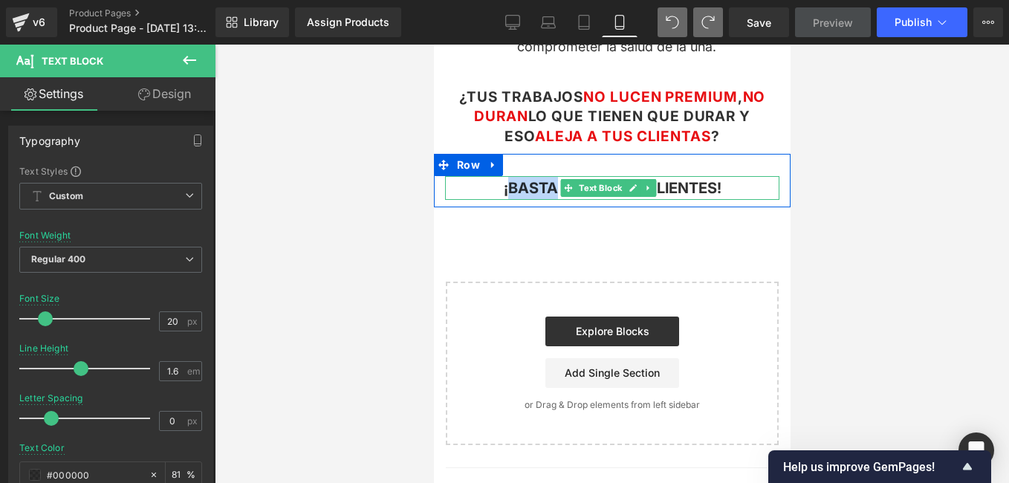
drag, startPoint x: 498, startPoint y: 182, endPoint x: 547, endPoint y: 180, distance: 49.0
click at [547, 180] on span "¡BASTA DE PERDER CLIENTES!" at bounding box center [612, 188] width 218 height 18
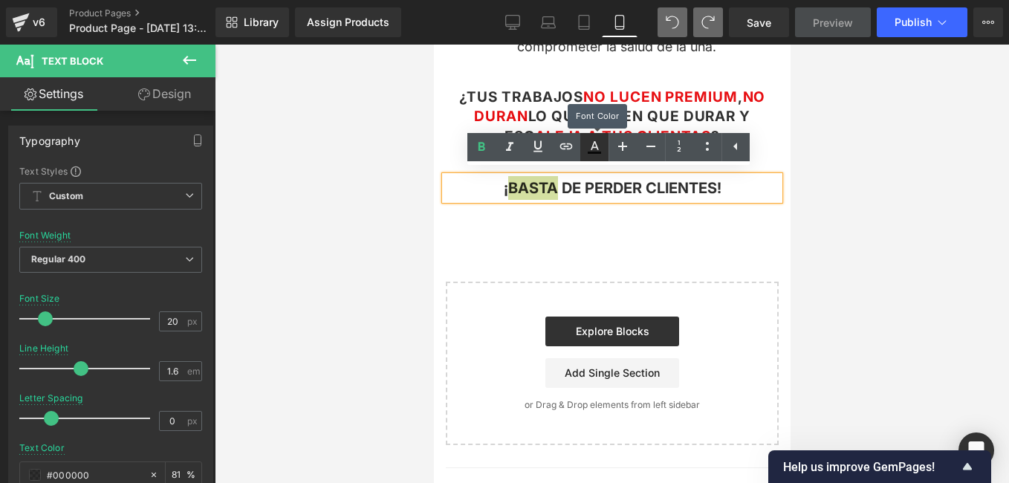
click at [596, 149] on icon at bounding box center [594, 147] width 18 height 18
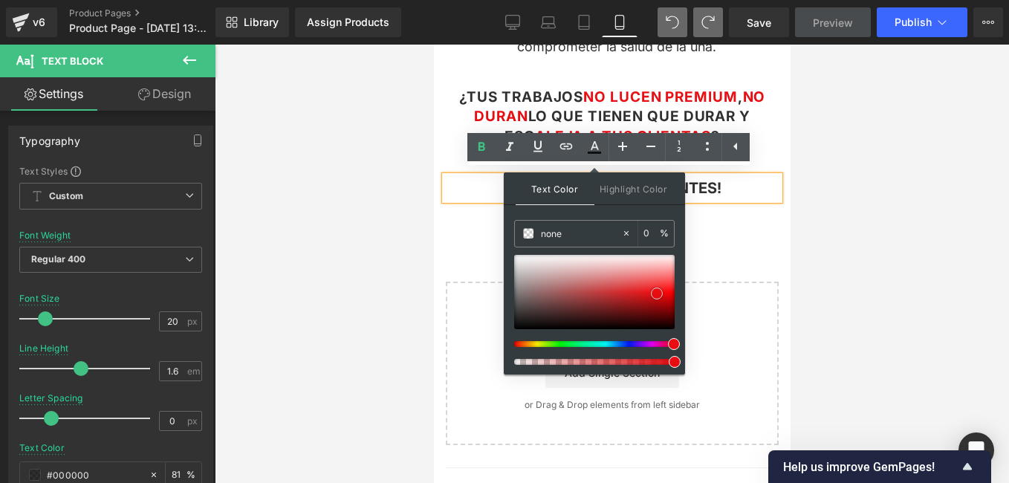
type input "#ec0d11"
type input "100"
click at [658, 290] on span at bounding box center [658, 293] width 12 height 12
click at [579, 234] on input "#ed0c10" at bounding box center [581, 233] width 80 height 16
type input "#ed0c1"
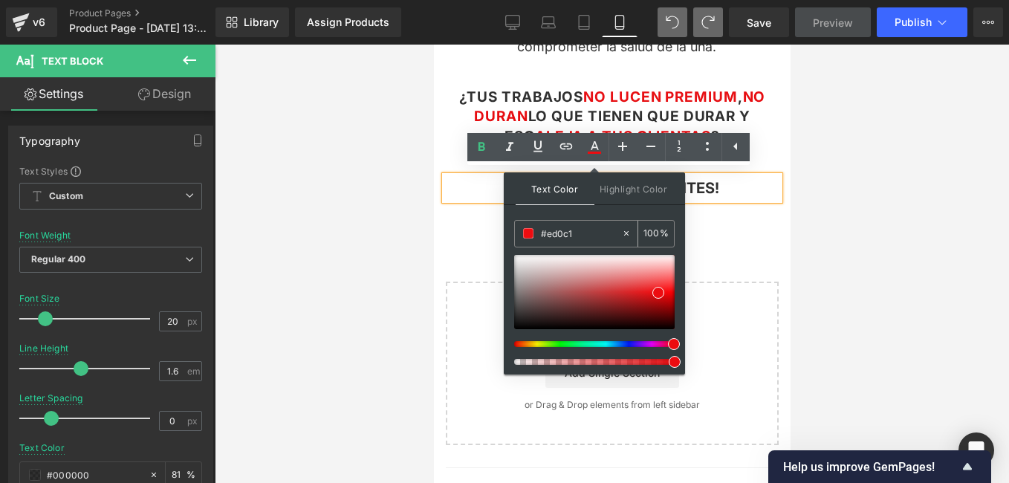
type input "0"
type input "#ed0c"
type input "80"
type input "#ed0"
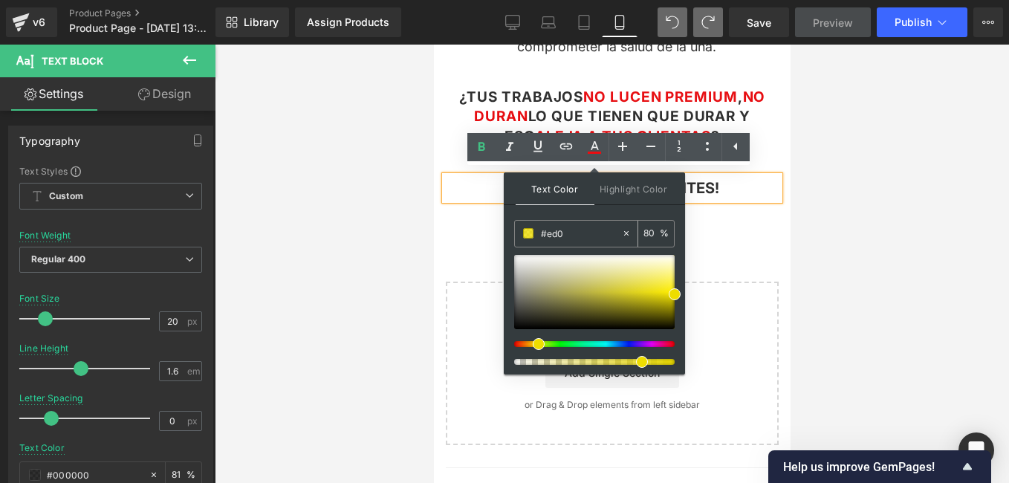
type input "100"
type input "#ed"
type input "0"
type input "#e70"
type input "100"
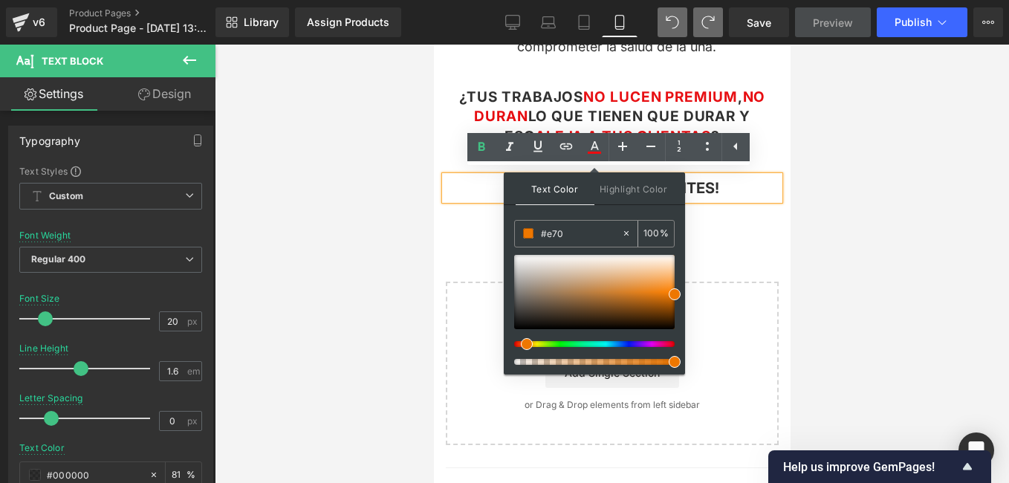
type input "#e70D"
type input "87"
type input "#e70D1"
type input "0"
type input "#e70D11"
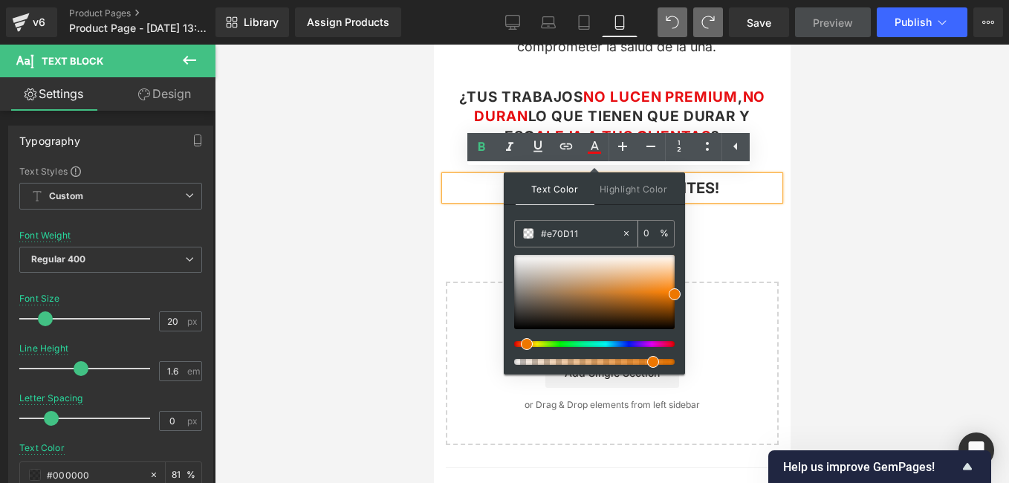
type input "100"
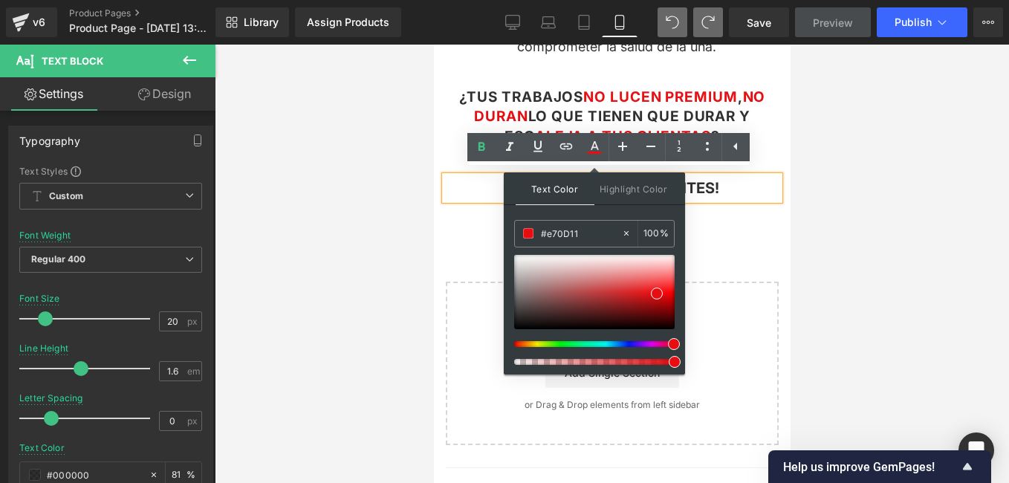
click at [688, 218] on div "Image Row Conviértete en una Manicura profesional Text Block Row Una guía práct…" at bounding box center [611, 23] width 357 height 844
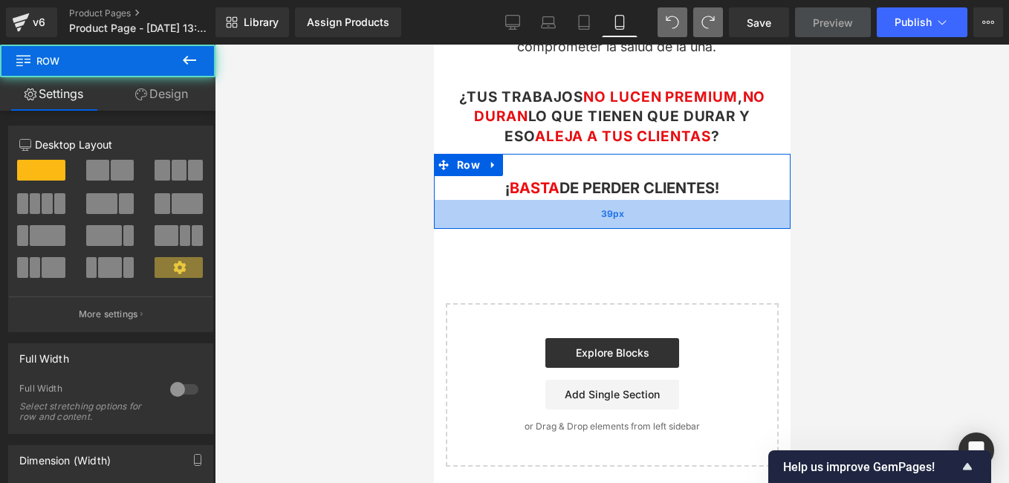
drag, startPoint x: 661, startPoint y: 200, endPoint x: 639, endPoint y: 198, distance: 22.3
click at [660, 225] on div "39px" at bounding box center [611, 214] width 357 height 29
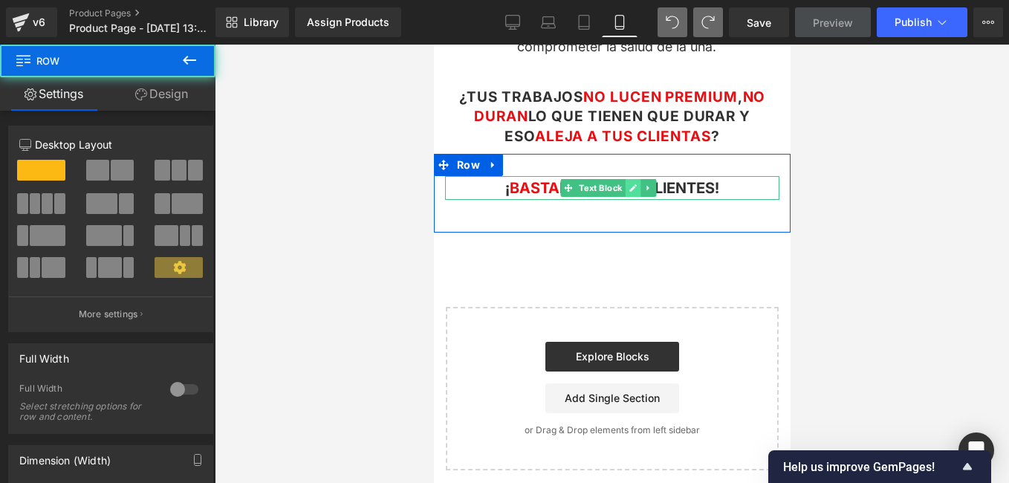
click at [623, 185] on div "¡ BASTA DE PERDER CLIENTES! Text Block" at bounding box center [611, 188] width 334 height 24
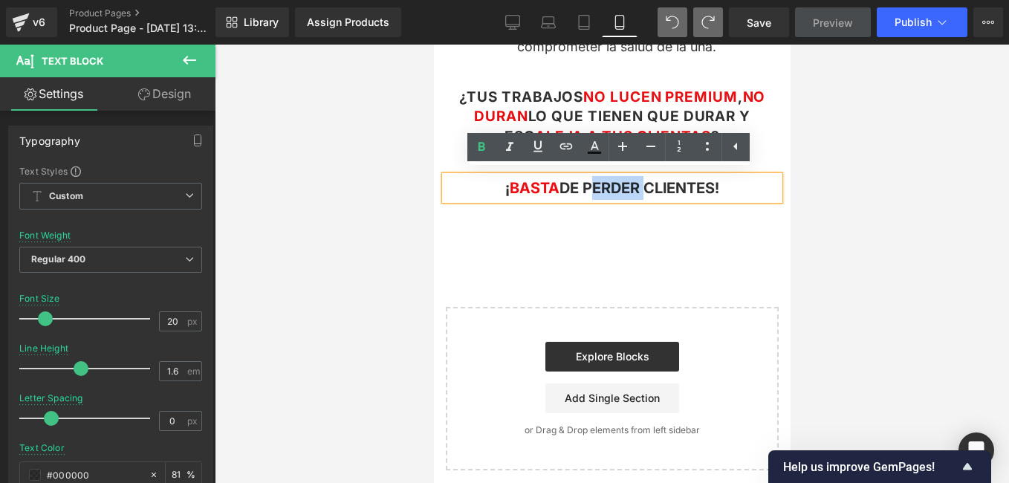
drag, startPoint x: 636, startPoint y: 182, endPoint x: 580, endPoint y: 179, distance: 55.8
click at [580, 179] on span "¡ BASTA DE PERDER CLIENTES!" at bounding box center [611, 188] width 214 height 18
click at [585, 154] on icon at bounding box center [594, 147] width 18 height 18
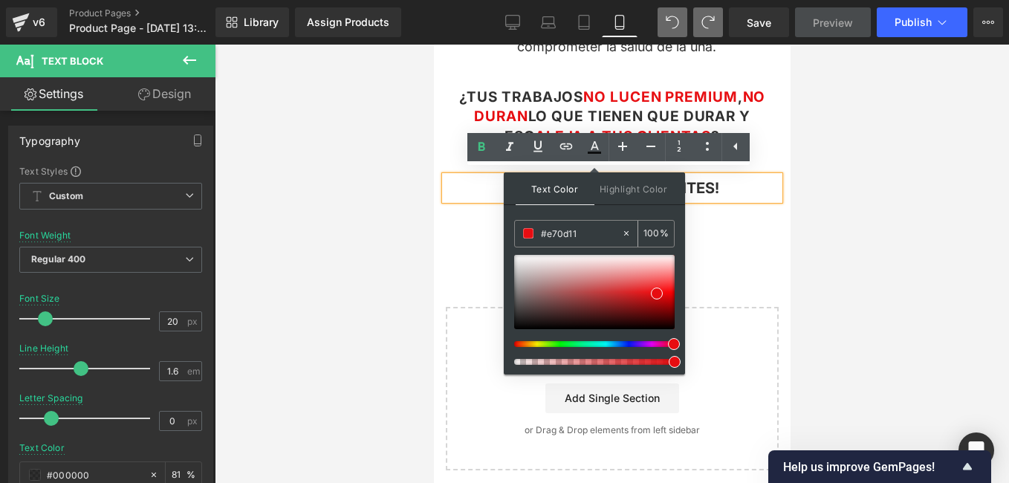
click at [598, 237] on input "#e70d11" at bounding box center [581, 233] width 80 height 16
type input "#e70d1"
type input "0"
type input "#e70d11"
click at [591, 237] on input "#e70d11" at bounding box center [581, 233] width 80 height 16
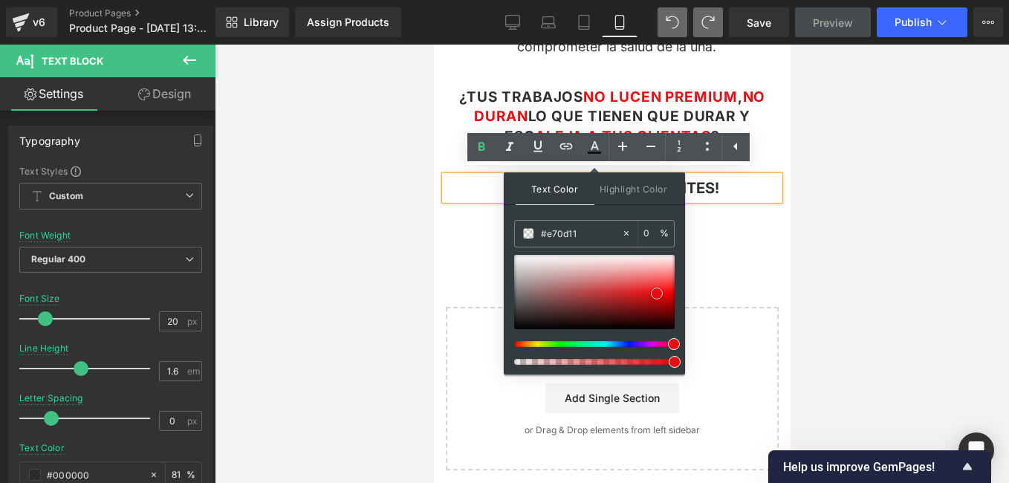
click at [656, 291] on span at bounding box center [657, 293] width 12 height 12
click at [653, 232] on input "0" at bounding box center [651, 233] width 16 height 16
drag, startPoint x: 653, startPoint y: 232, endPoint x: 619, endPoint y: 237, distance: 34.6
click at [619, 237] on div "#e70d11 0 %" at bounding box center [594, 233] width 160 height 27
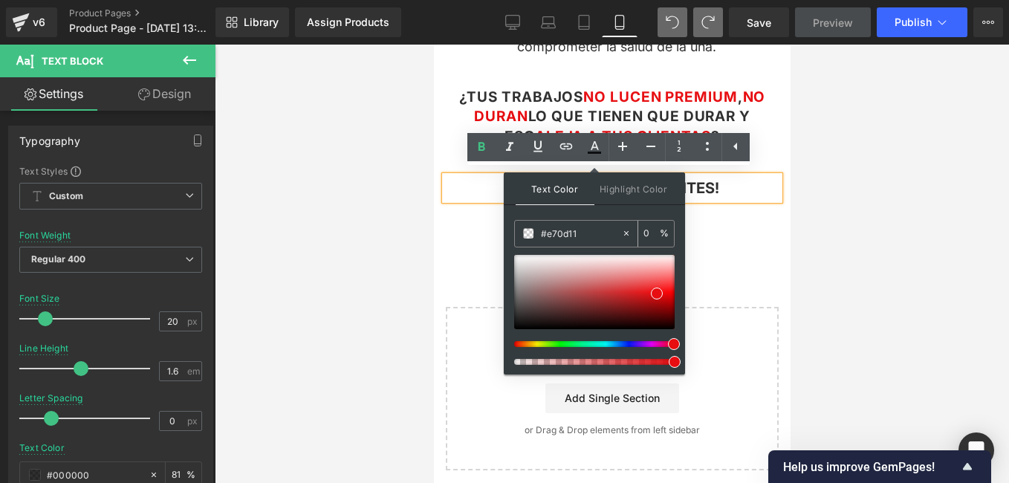
type input "1"
type input "100"
click at [697, 187] on span "¡ BASTA DE PERDER CLIENTES!" at bounding box center [611, 188] width 206 height 18
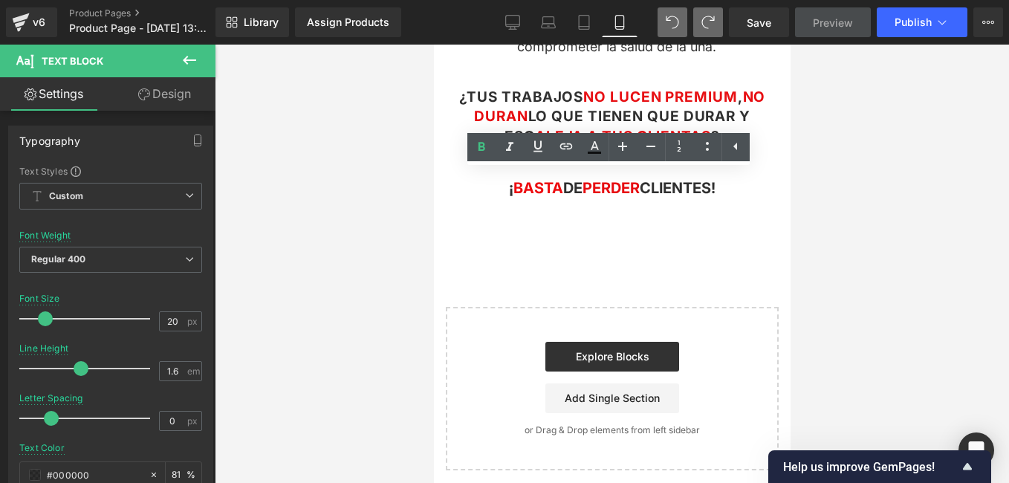
drag, startPoint x: 906, startPoint y: 201, endPoint x: 874, endPoint y: 195, distance: 32.5
click at [906, 200] on div at bounding box center [612, 264] width 794 height 438
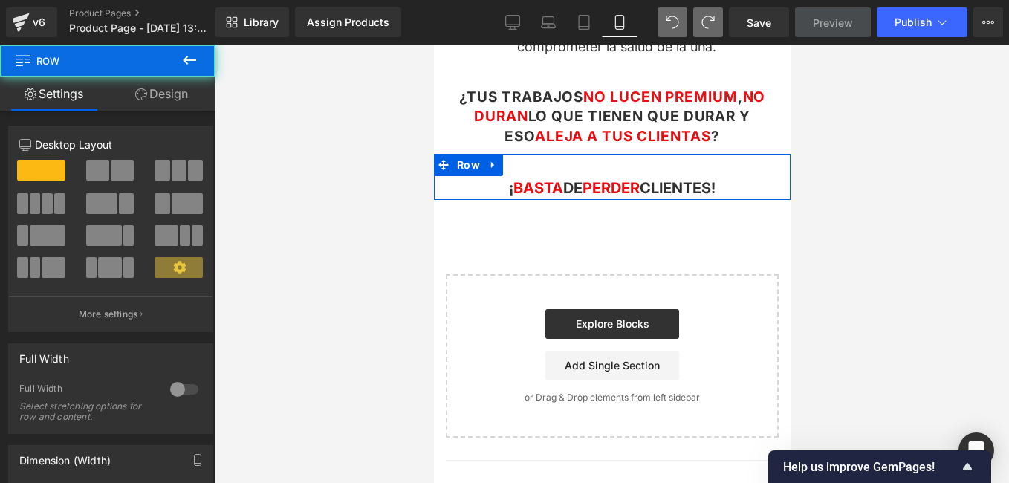
drag, startPoint x: 630, startPoint y: 212, endPoint x: 628, endPoint y: 192, distance: 19.4
click at [628, 192] on div "¡ BASTA DE PERDER CLIENTES! Text Block Row" at bounding box center [611, 177] width 357 height 46
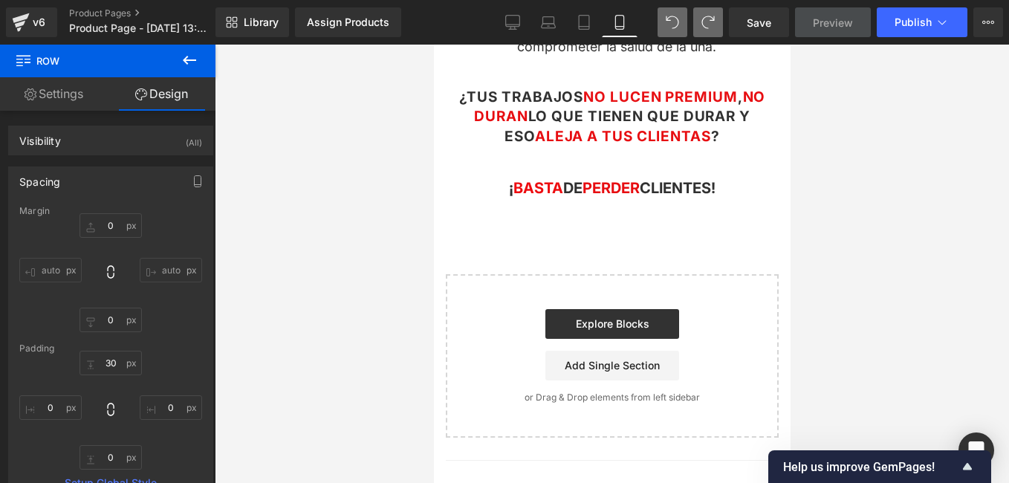
type input "0"
type input "30"
type input "0"
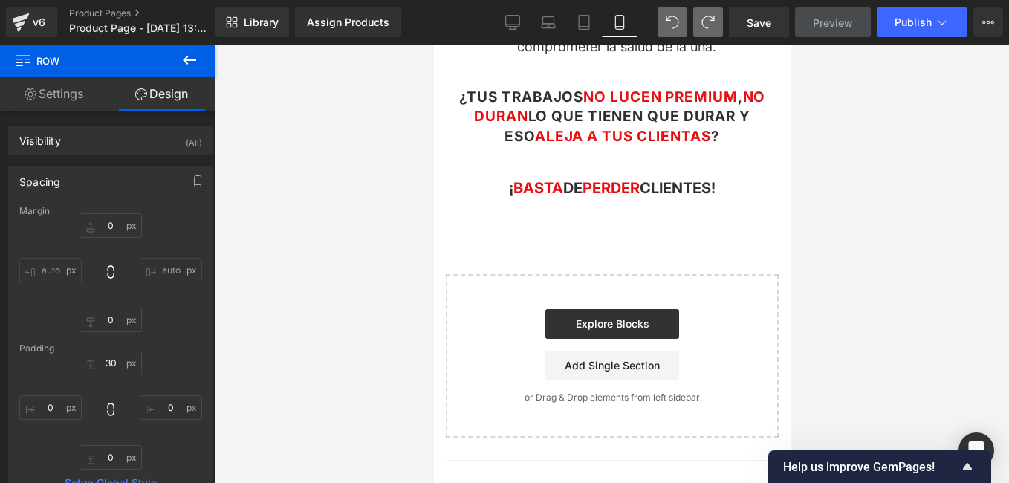
type input "0"
click at [527, 207] on div "Image Row Conviértete en una Manicura profesional Text Block Row Una guía práct…" at bounding box center [611, 19] width 357 height 836
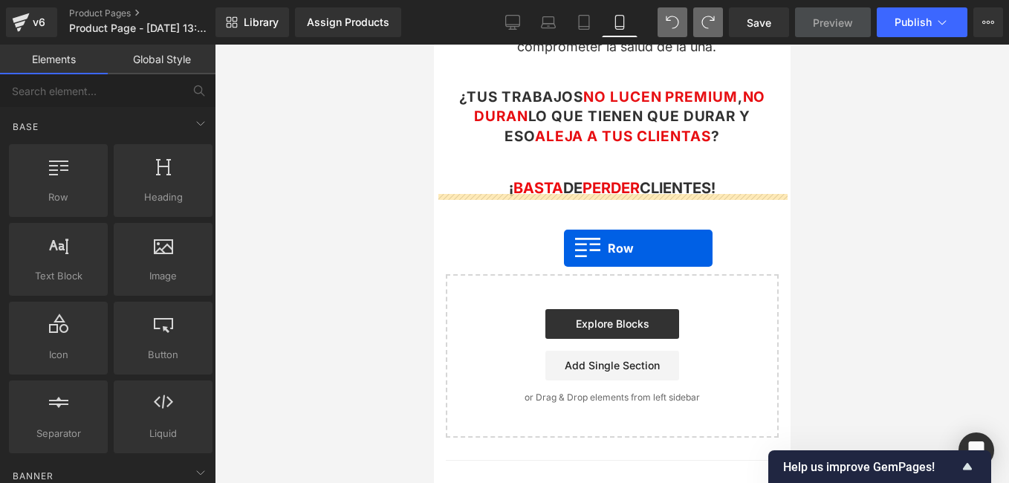
drag, startPoint x: 481, startPoint y: 230, endPoint x: 563, endPoint y: 248, distance: 83.8
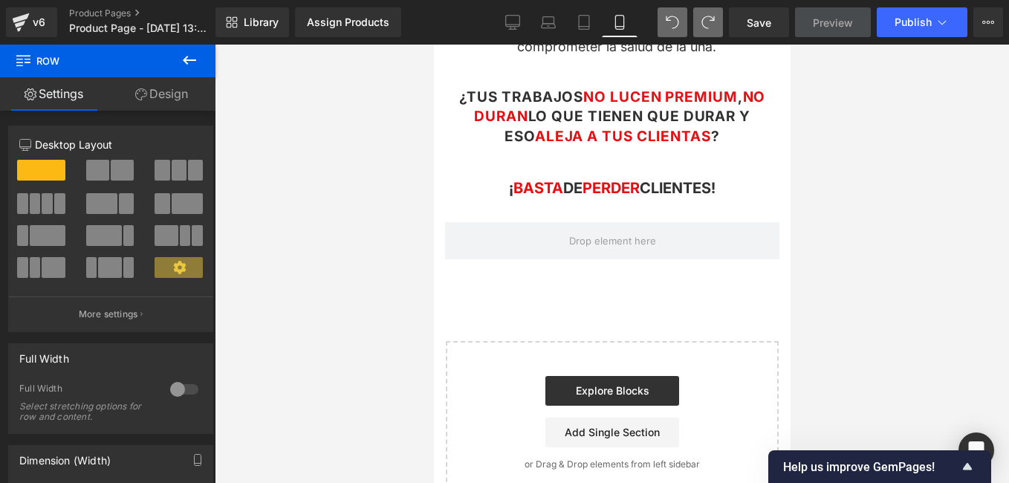
click at [200, 51] on button at bounding box center [189, 61] width 52 height 33
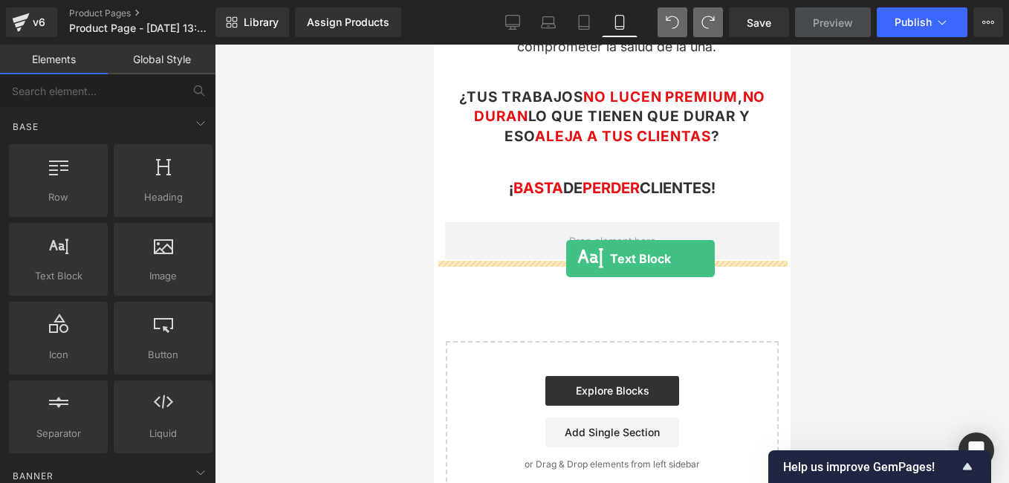
drag, startPoint x: 518, startPoint y: 322, endPoint x: 565, endPoint y: 258, distance: 79.2
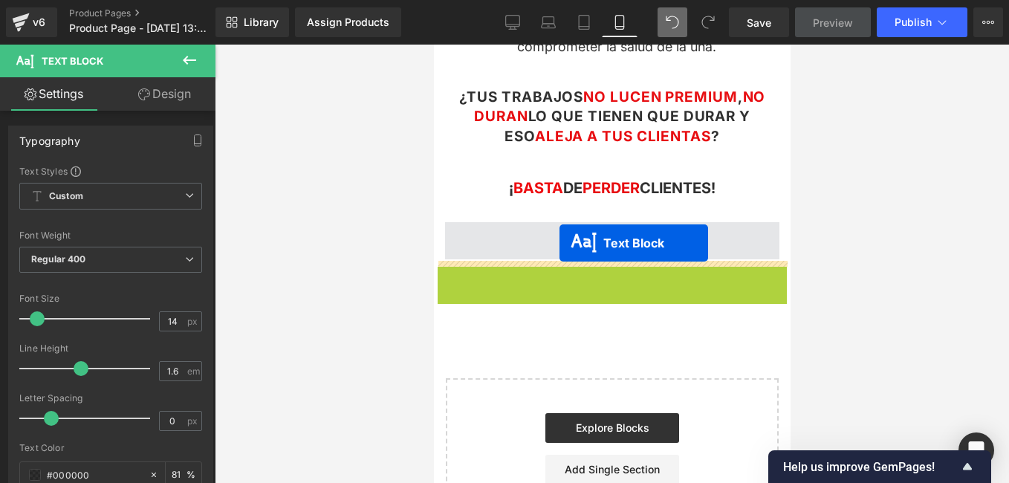
drag, startPoint x: 570, startPoint y: 324, endPoint x: 559, endPoint y: 243, distance: 81.7
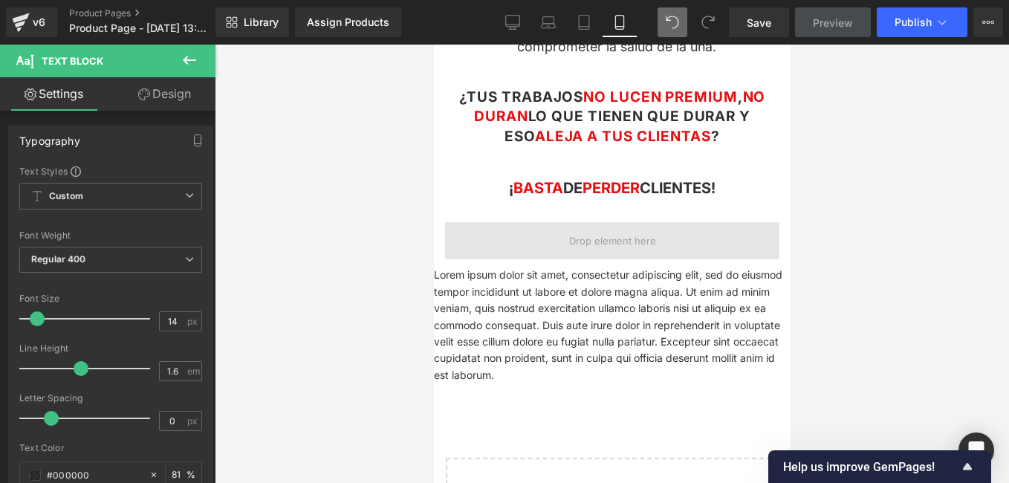
click at [540, 229] on span at bounding box center [611, 240] width 334 height 37
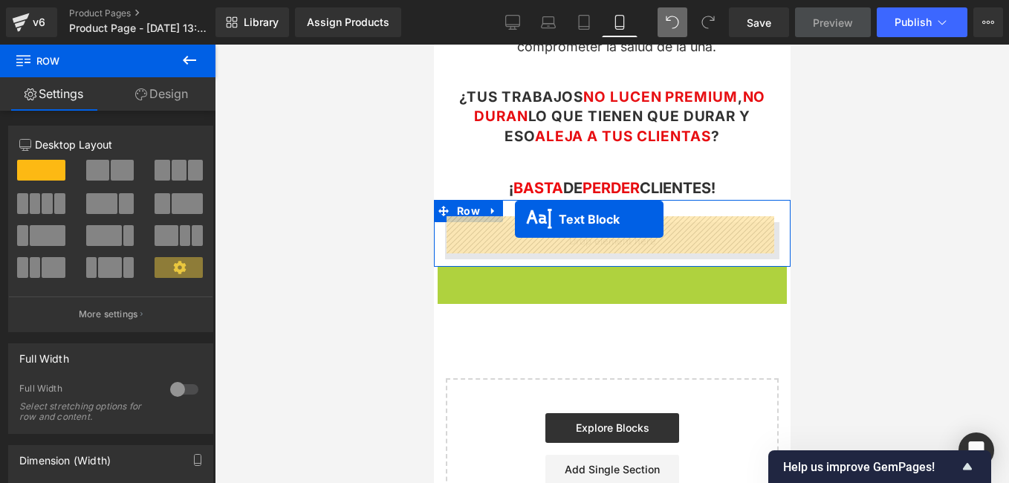
drag, startPoint x: 569, startPoint y: 321, endPoint x: 514, endPoint y: 219, distance: 115.7
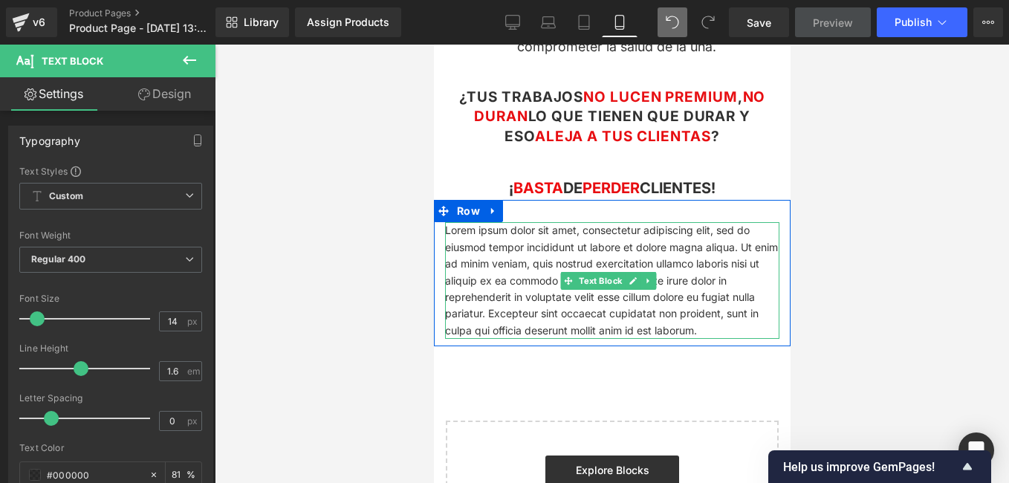
click at [661, 320] on p "Lorem ipsum dolor sit amet, consectetur adipiscing elit, sed do eiusmod tempor …" at bounding box center [611, 280] width 334 height 117
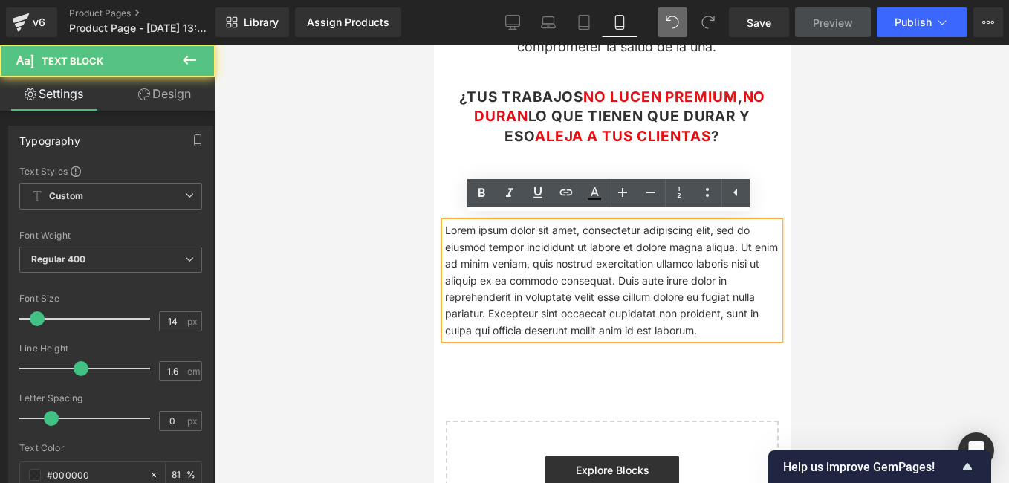
click at [661, 320] on p "Lorem ipsum dolor sit amet, consectetur adipiscing elit, sed do eiusmod tempor …" at bounding box center [611, 280] width 334 height 117
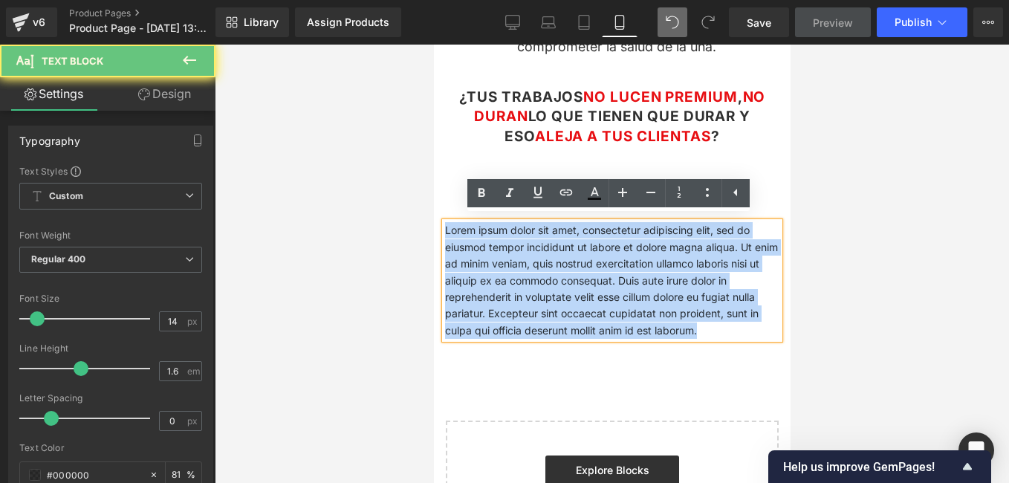
click at [661, 320] on p "Lorem ipsum dolor sit amet, consectetur adipiscing elit, sed do eiusmod tempor …" at bounding box center [611, 280] width 334 height 117
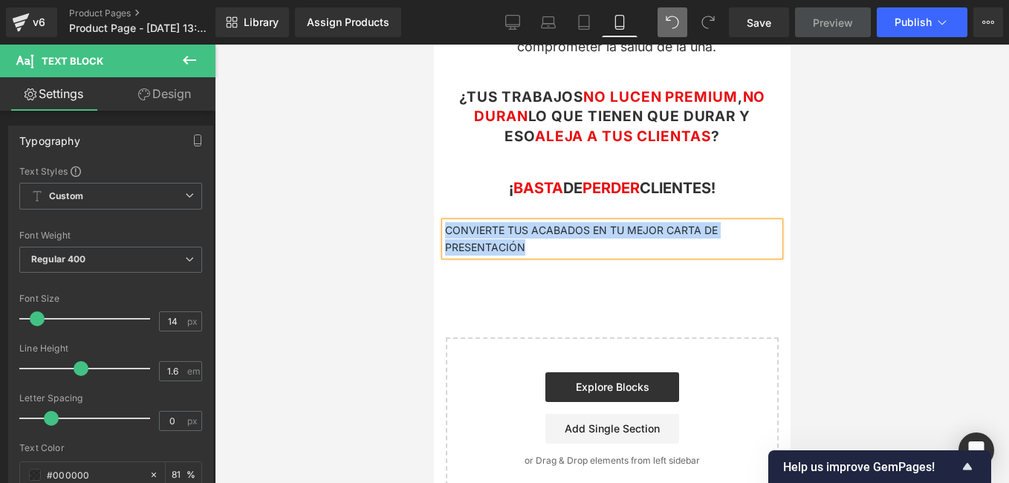
drag, startPoint x: 564, startPoint y: 234, endPoint x: 444, endPoint y: 221, distance: 121.0
click at [444, 222] on p "CONVIERTE TUS ACABADOS EN TU MEJOR CARTA DE PRESENTACIÓN" at bounding box center [611, 238] width 334 height 33
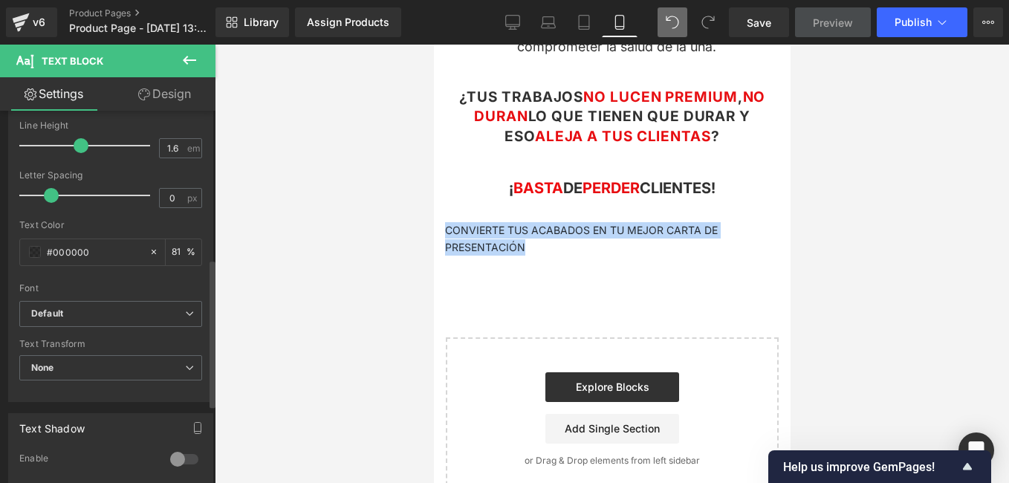
scroll to position [371, 0]
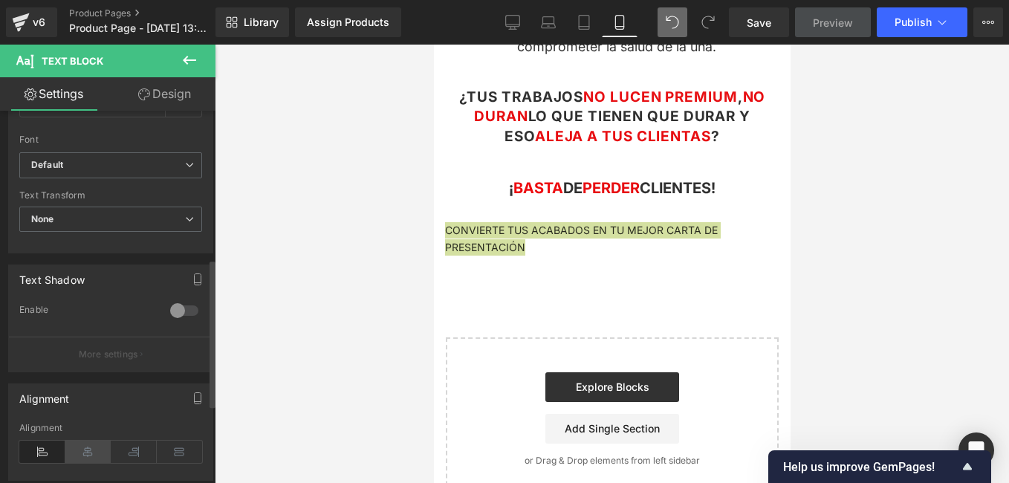
click at [88, 443] on icon at bounding box center [88, 451] width 46 height 22
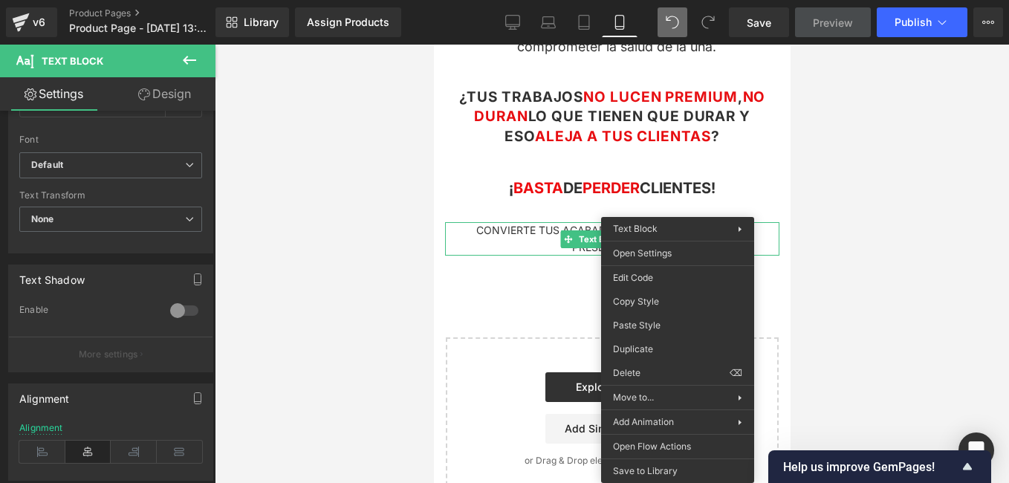
click at [466, 282] on div "Image Row Conviértete en una Manicura profesional Text Block Row Una guía práct…" at bounding box center [611, 50] width 357 height 899
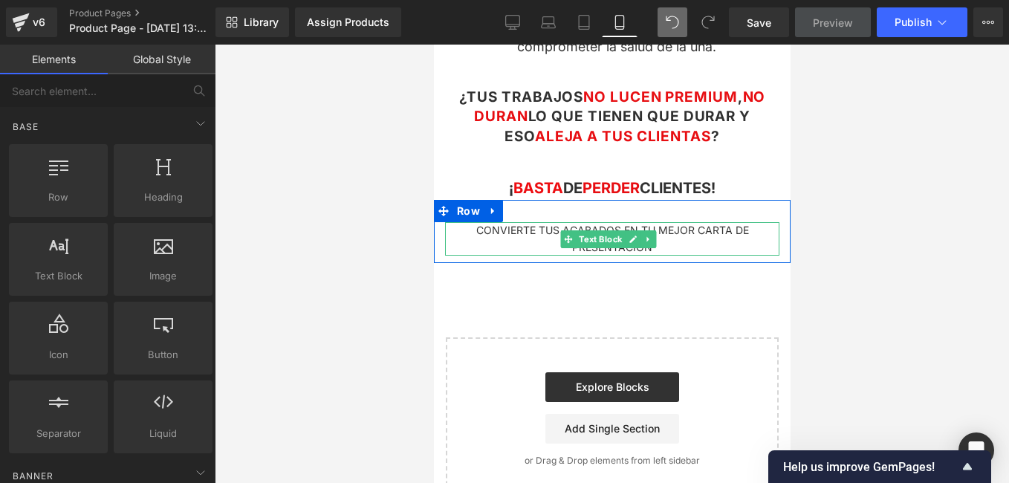
click at [536, 228] on p "CONVIERTE TUS ACABADOS EN TU MEJOR CARTA DE PRESENTACIÓN" at bounding box center [611, 238] width 334 height 33
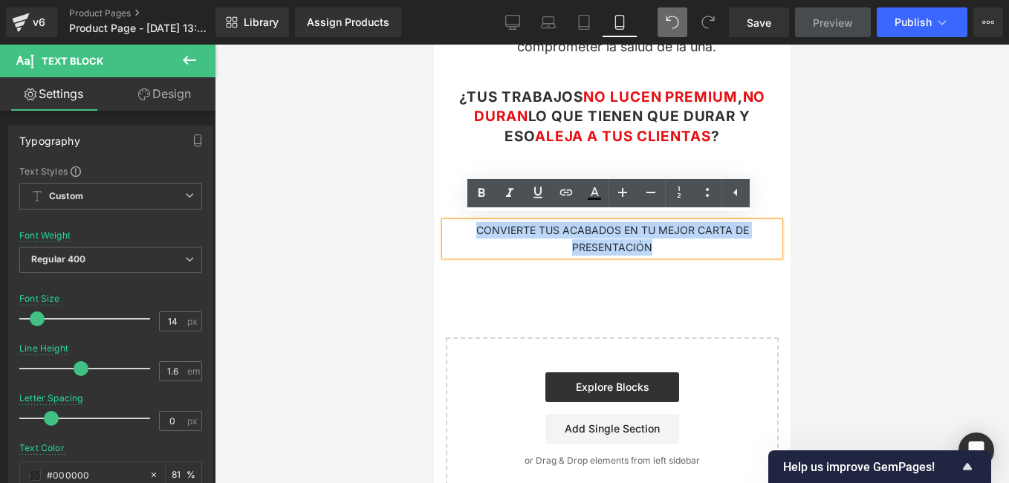
drag, startPoint x: 663, startPoint y: 242, endPoint x: 467, endPoint y: 219, distance: 197.4
click at [467, 222] on p "CONVIERTE TUS ACABADOS EN TU MEJOR CARTA DE PRESENTACIÓN" at bounding box center [611, 238] width 334 height 33
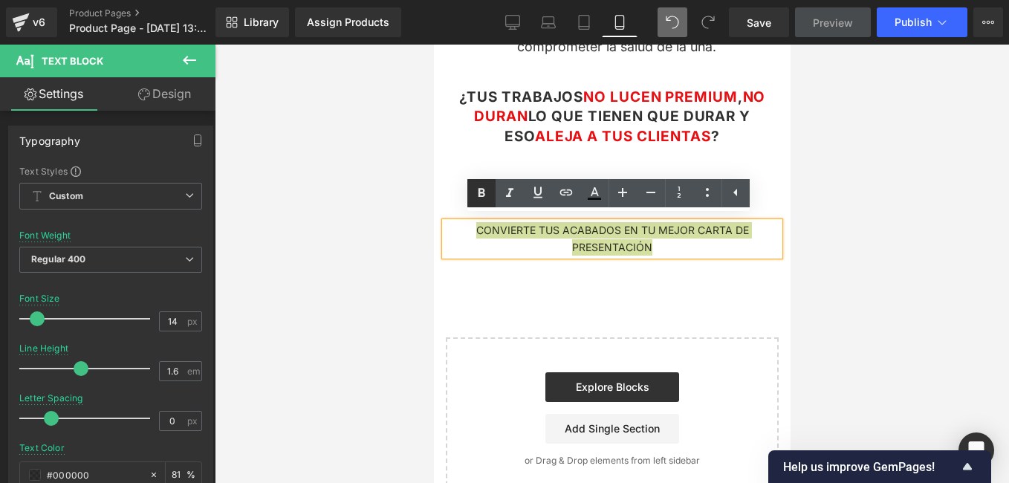
click at [491, 193] on link at bounding box center [481, 193] width 28 height 28
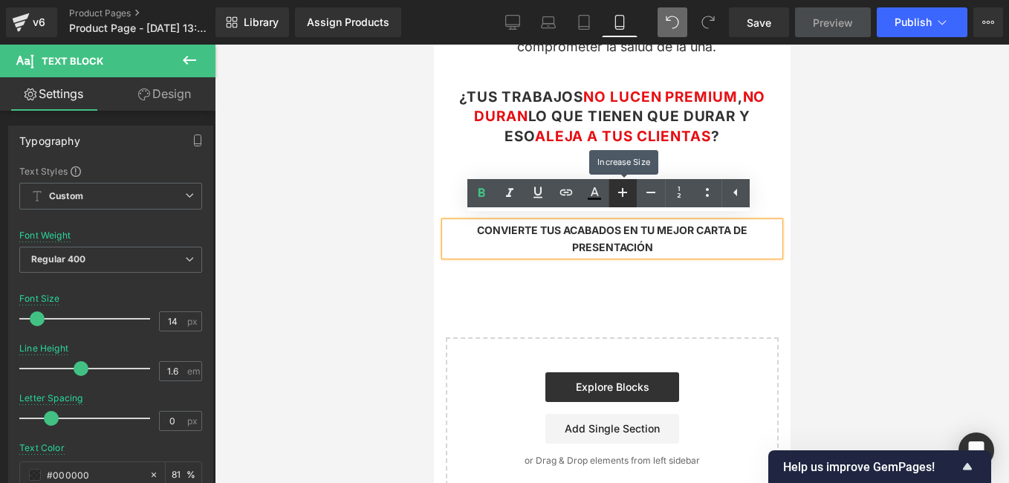
click at [625, 192] on icon at bounding box center [622, 192] width 9 height 9
type input "16"
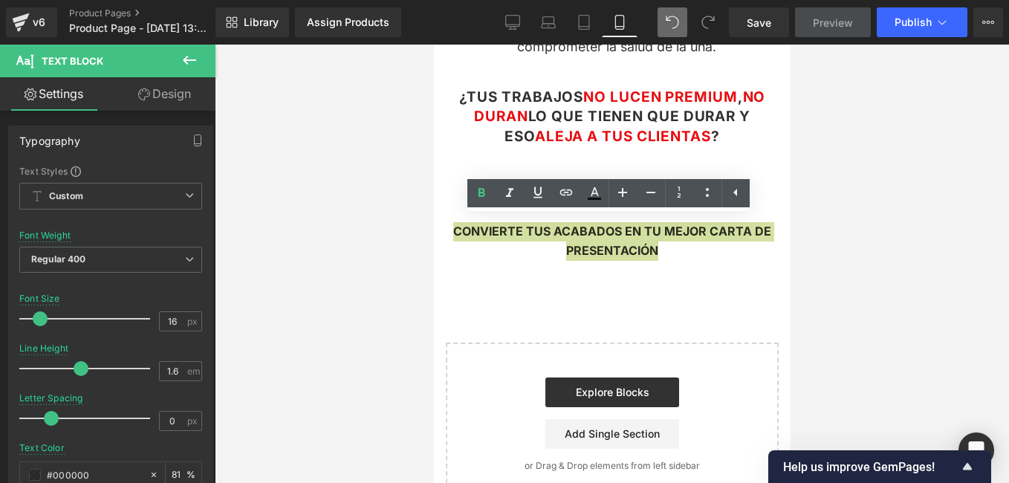
click at [413, 307] on div at bounding box center [612, 264] width 794 height 438
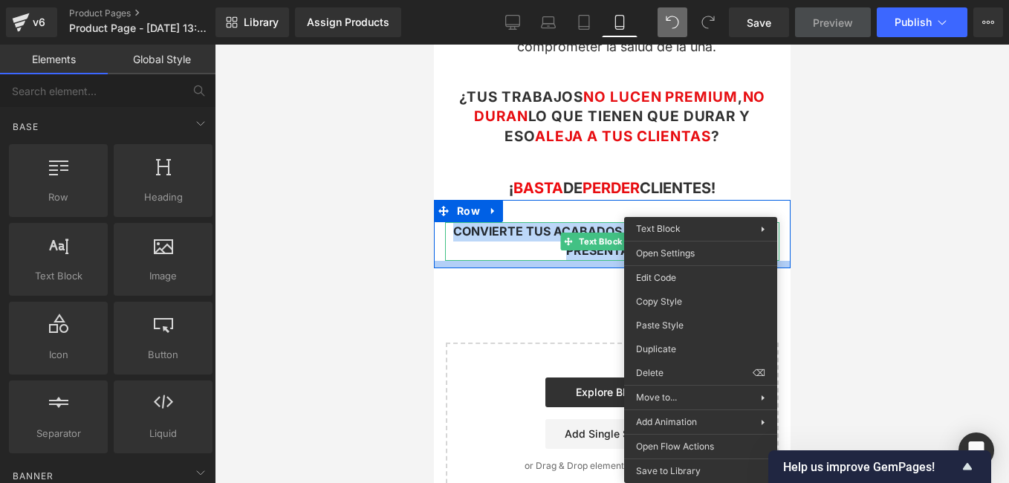
drag, startPoint x: 463, startPoint y: 260, endPoint x: 483, endPoint y: 231, distance: 34.8
click at [463, 261] on div at bounding box center [611, 264] width 357 height 7
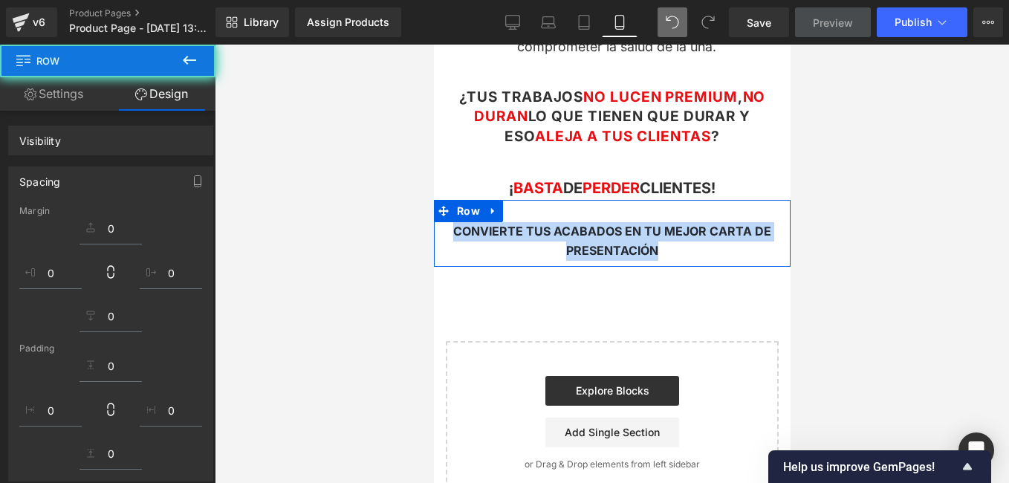
click at [483, 231] on span "CONVIERTE TUS ACABADOS EN TU MEJOR CARTA DE PRESENTACIÓN" at bounding box center [611, 241] width 318 height 34
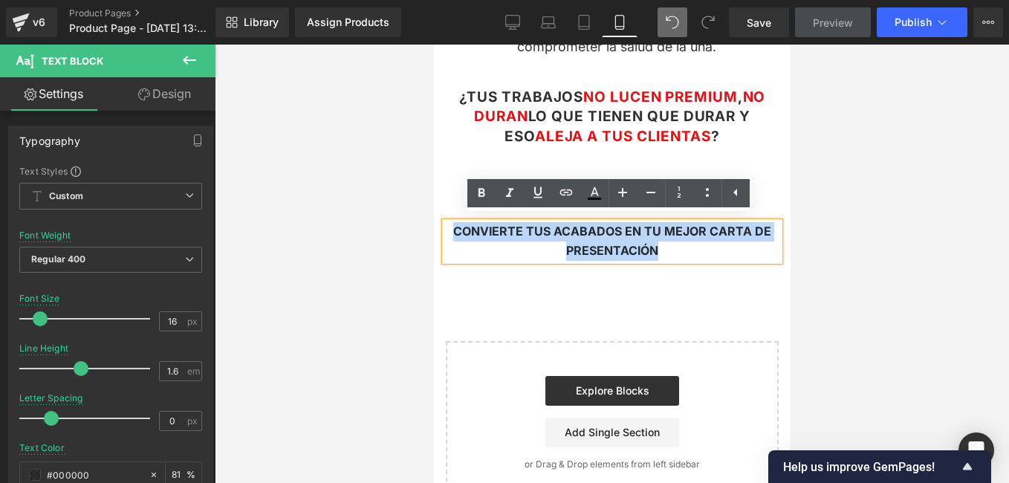
drag, startPoint x: 669, startPoint y: 245, endPoint x: 449, endPoint y: 220, distance: 222.0
click at [449, 222] on p "CONVIERTE TUS ACABADOS EN TU MEJOR CARTA DE PRESENTACIÓN" at bounding box center [611, 241] width 334 height 38
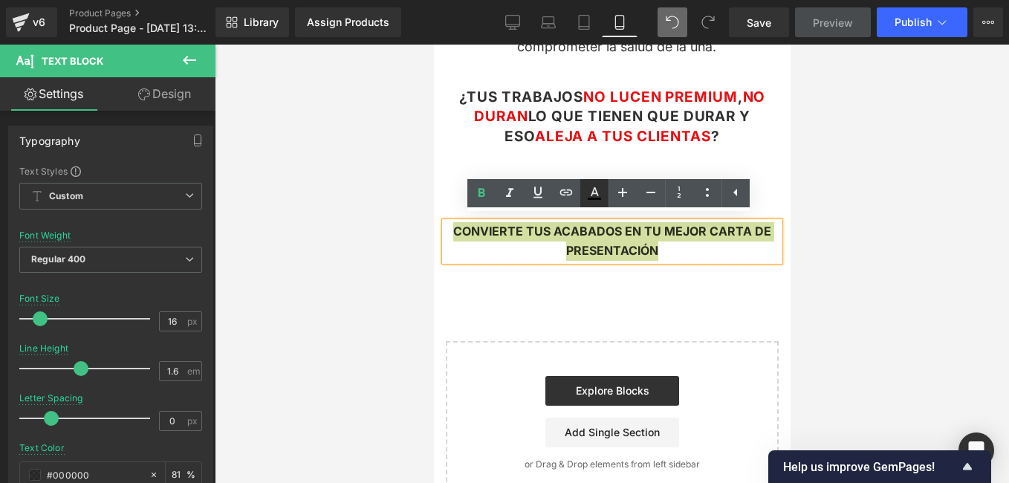
click at [596, 190] on icon at bounding box center [594, 193] width 18 height 18
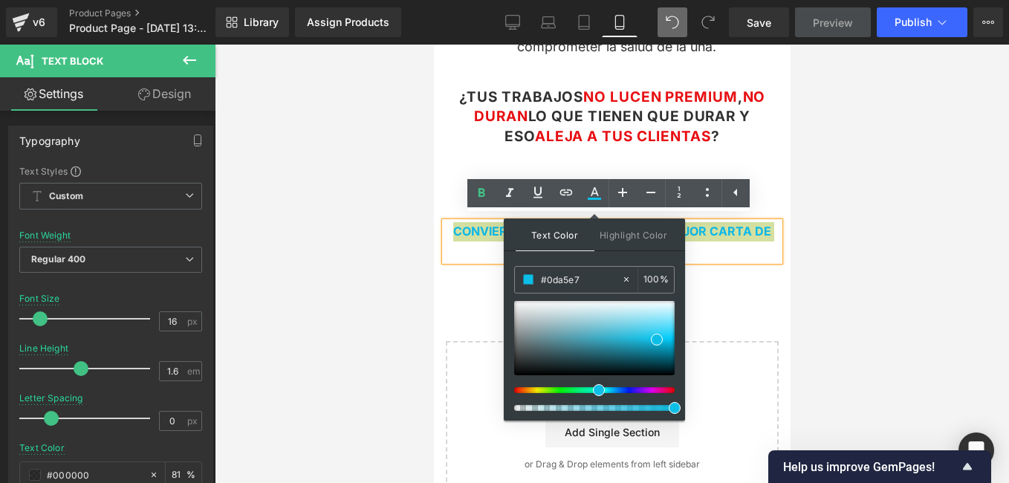
click at [596, 391] on div at bounding box center [588, 390] width 160 height 6
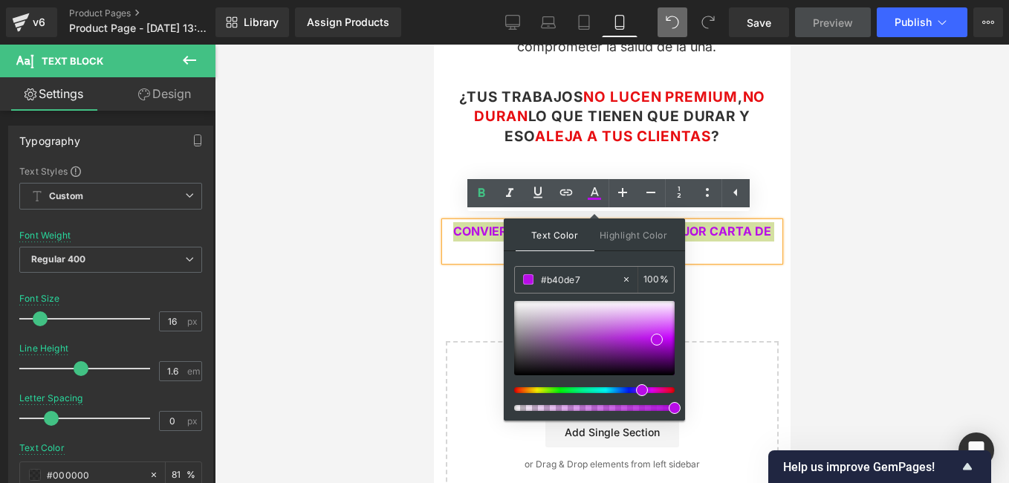
type input "#ad0de7"
drag, startPoint x: 604, startPoint y: 392, endPoint x: 637, endPoint y: 396, distance: 32.9
click at [637, 396] on div at bounding box center [594, 356] width 160 height 110
type input "69"
drag, startPoint x: 670, startPoint y: 407, endPoint x: 621, endPoint y: 409, distance: 49.0
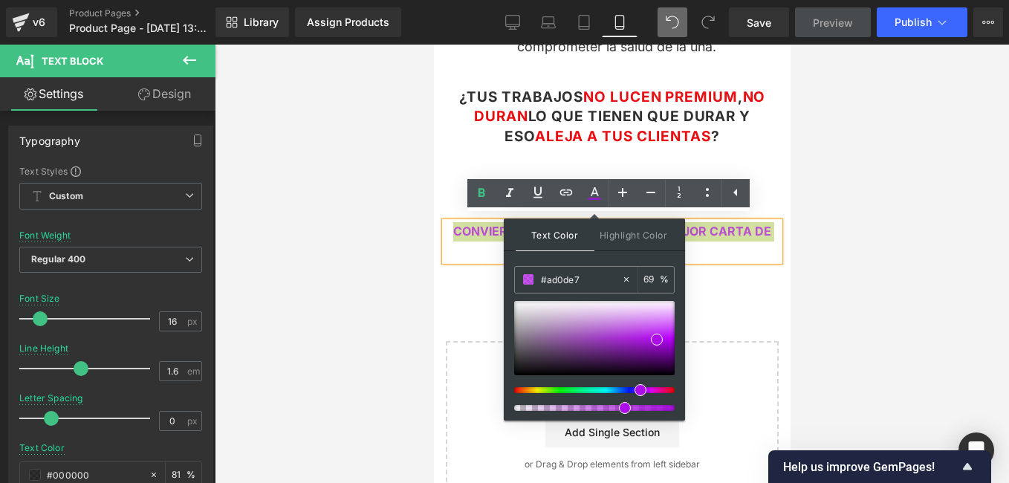
click at [621, 409] on span at bounding box center [625, 408] width 12 height 12
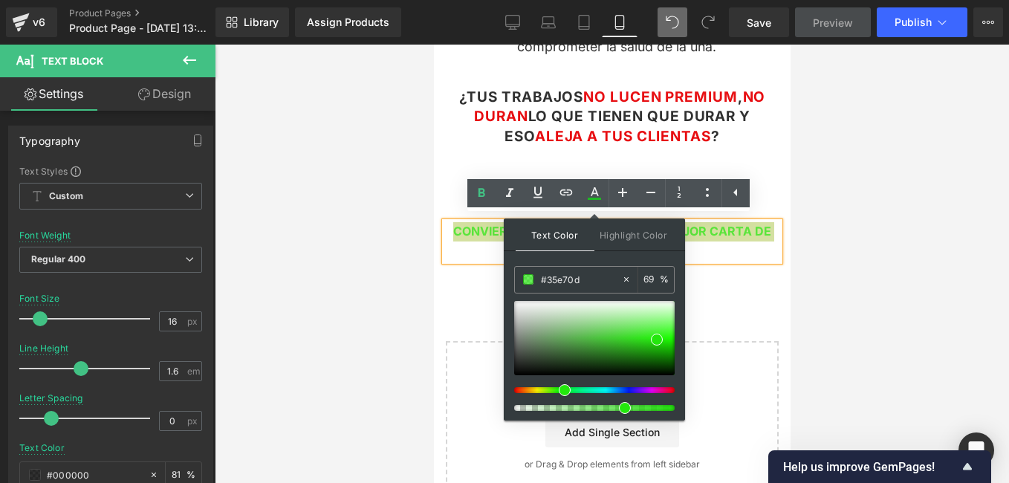
type input "#47e70d"
drag, startPoint x: 638, startPoint y: 387, endPoint x: 553, endPoint y: 386, distance: 85.4
click at [553, 387] on div at bounding box center [588, 390] width 160 height 6
type input "95"
drag, startPoint x: 1058, startPoint y: 451, endPoint x: 693, endPoint y: 403, distance: 368.5
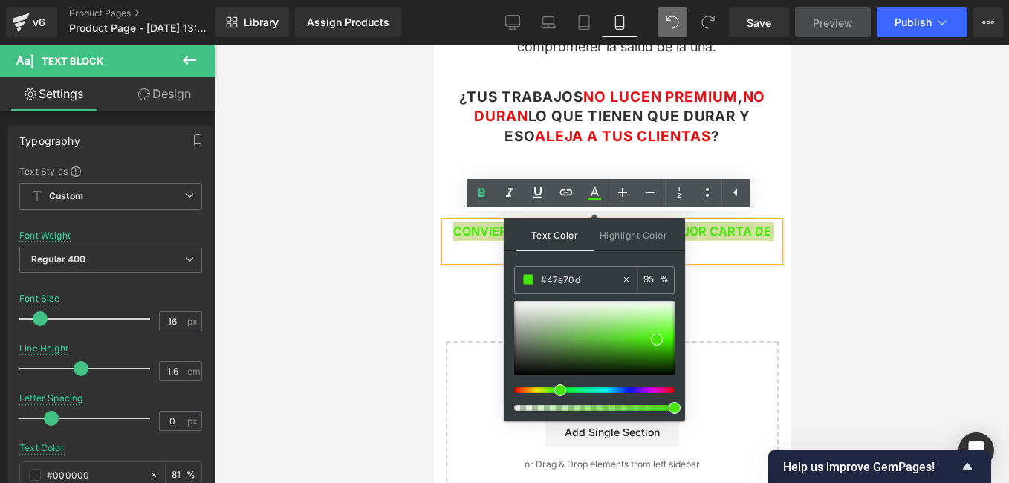
type input "#23e70d"
type input "100"
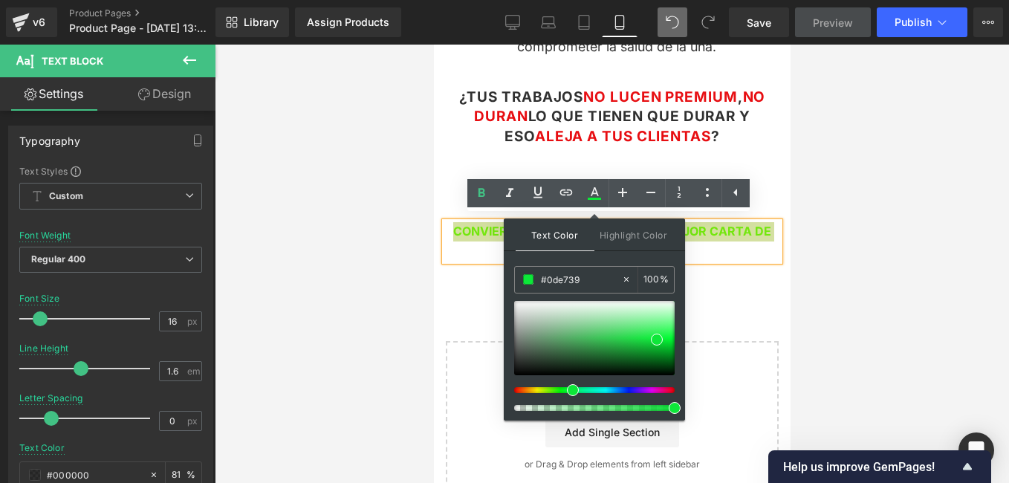
type input "#0de740"
drag, startPoint x: 564, startPoint y: 390, endPoint x: 573, endPoint y: 390, distance: 8.9
click at [573, 390] on span at bounding box center [574, 390] width 12 height 12
click at [456, 307] on div "Image Row Conviértete en una Manicura profesional Text Block Row Una guía práct…" at bounding box center [611, 52] width 357 height 903
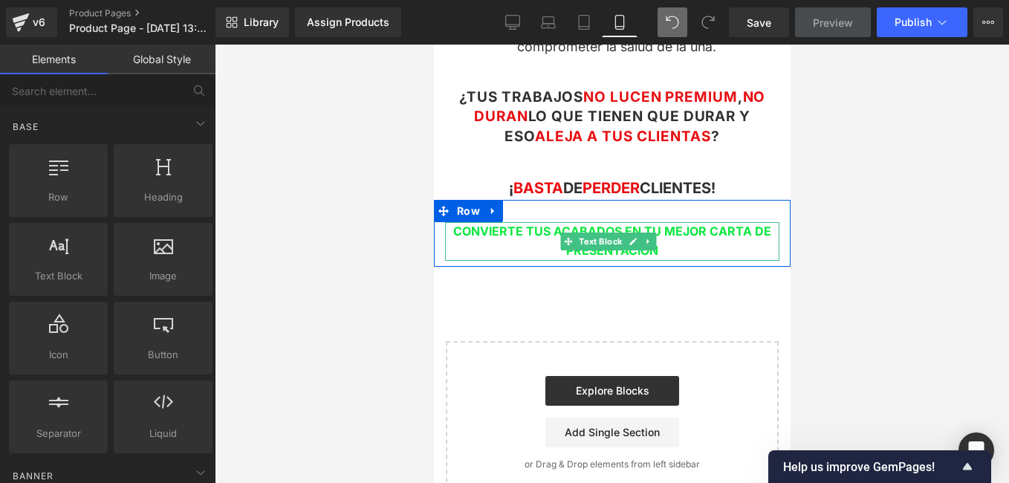
click at [674, 245] on p "CONVIERTE TUS ACABADOS EN TU MEJOR CARTA DE PRESENTACIÓN" at bounding box center [611, 241] width 334 height 38
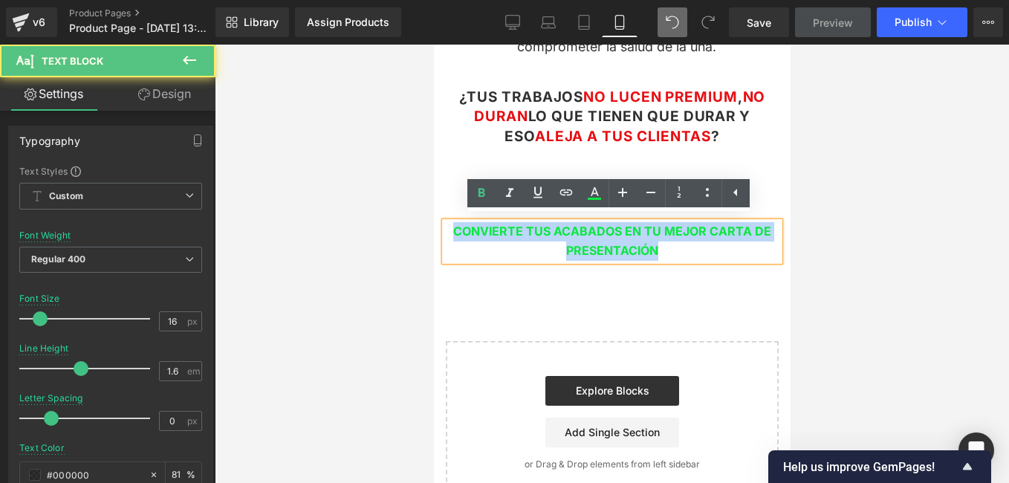
drag, startPoint x: 671, startPoint y: 244, endPoint x: 434, endPoint y: 221, distance: 238.1
click at [434, 222] on div "CONVIERTE TUS ACABADOS EN TU MEJOR CARTA DE PRESENTACIÓN Text Block" at bounding box center [611, 241] width 357 height 38
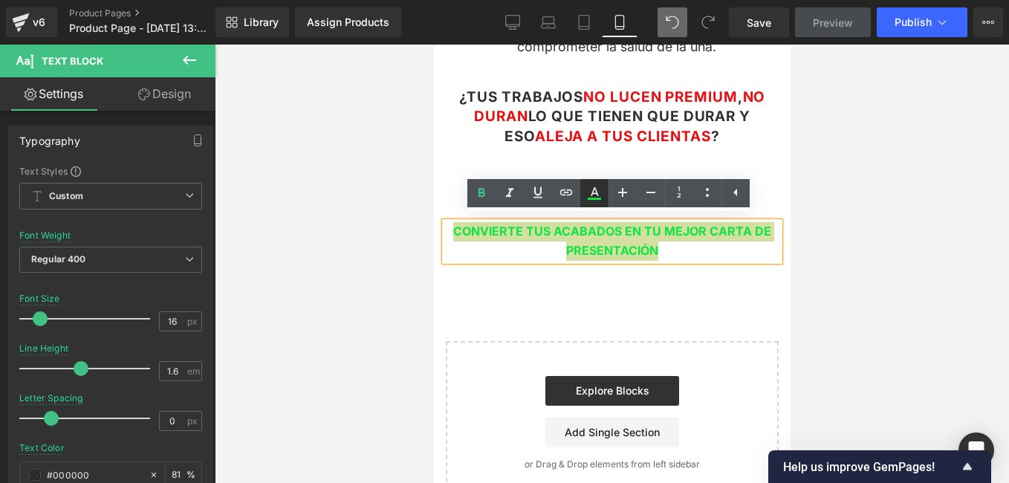
click at [596, 199] on icon at bounding box center [594, 193] width 18 height 18
type input "100"
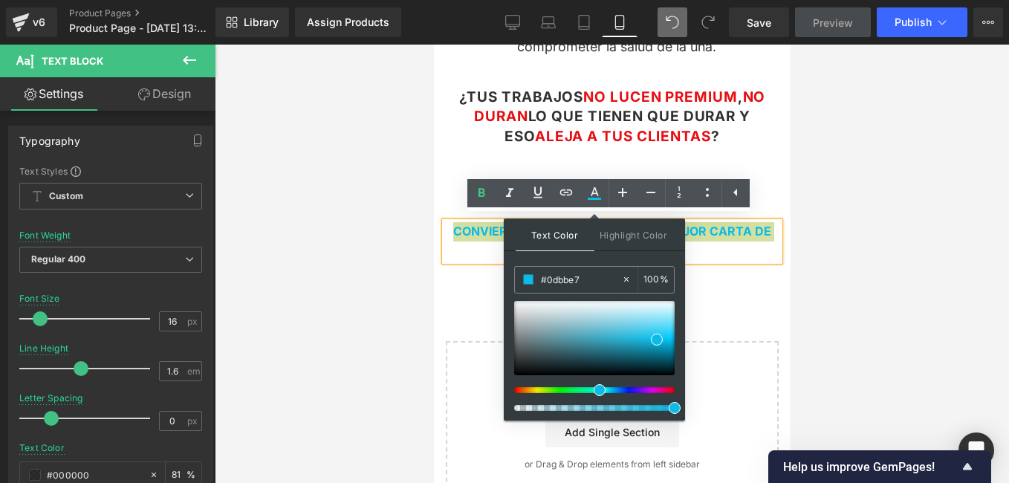
drag, startPoint x: 573, startPoint y: 389, endPoint x: 597, endPoint y: 389, distance: 23.8
click at [596, 391] on span at bounding box center [599, 390] width 12 height 12
type input "#0dade7"
click at [454, 282] on div "Image Row Conviértete en una Manicura profesional Text Block Row Una guía práct…" at bounding box center [611, 52] width 357 height 903
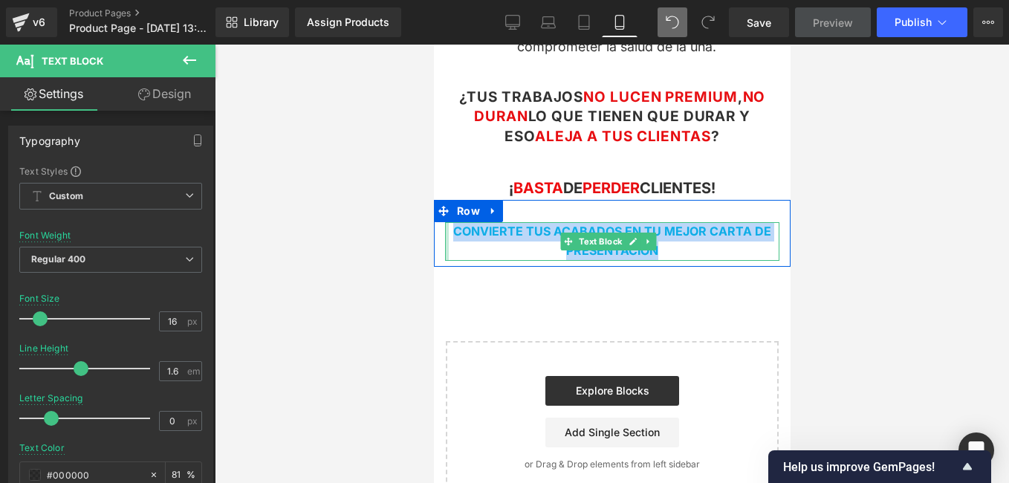
drag, startPoint x: 672, startPoint y: 248, endPoint x: 446, endPoint y: 222, distance: 227.3
click at [446, 223] on div "CONVIERTE TUS ACABADOS EN TU MEJOR CARTA DE PRESENTACIÓN Text Block" at bounding box center [611, 241] width 334 height 38
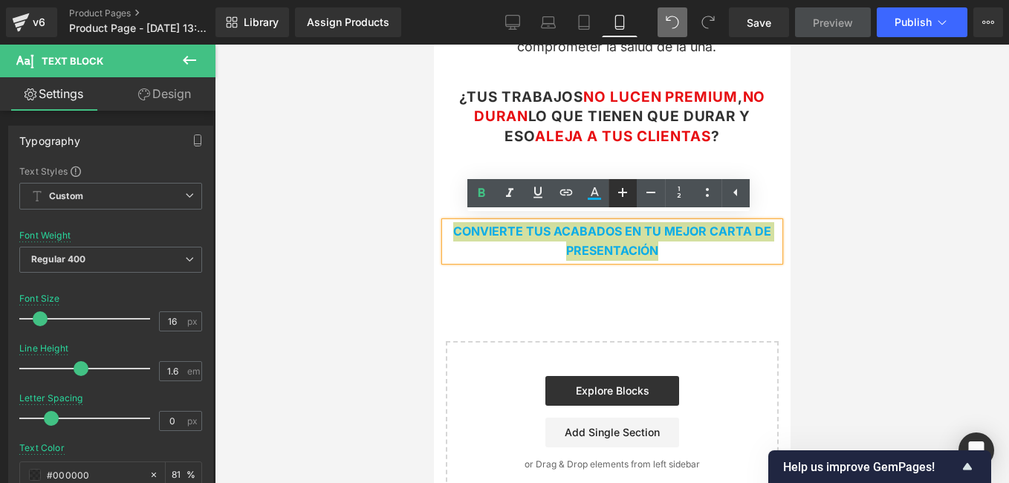
click at [624, 192] on icon at bounding box center [622, 192] width 9 height 9
type input "18"
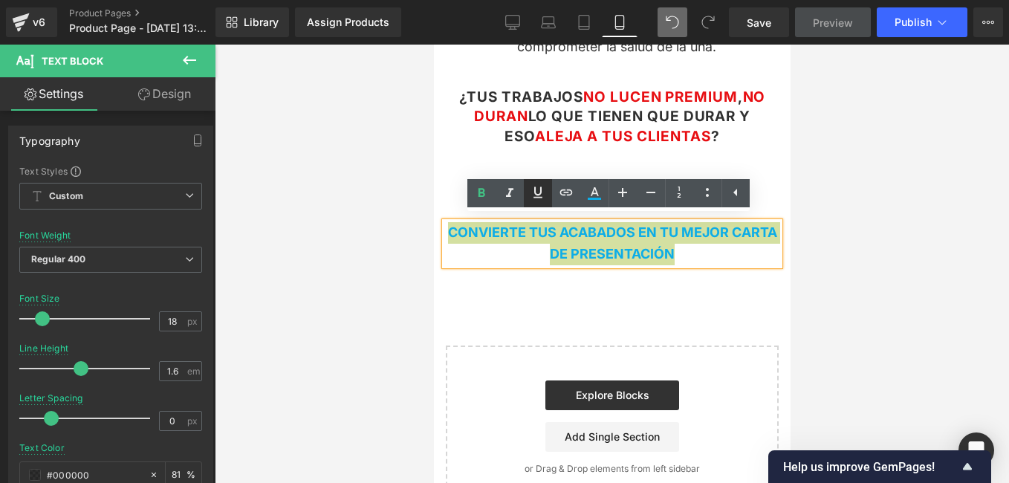
click at [534, 190] on icon at bounding box center [537, 191] width 9 height 11
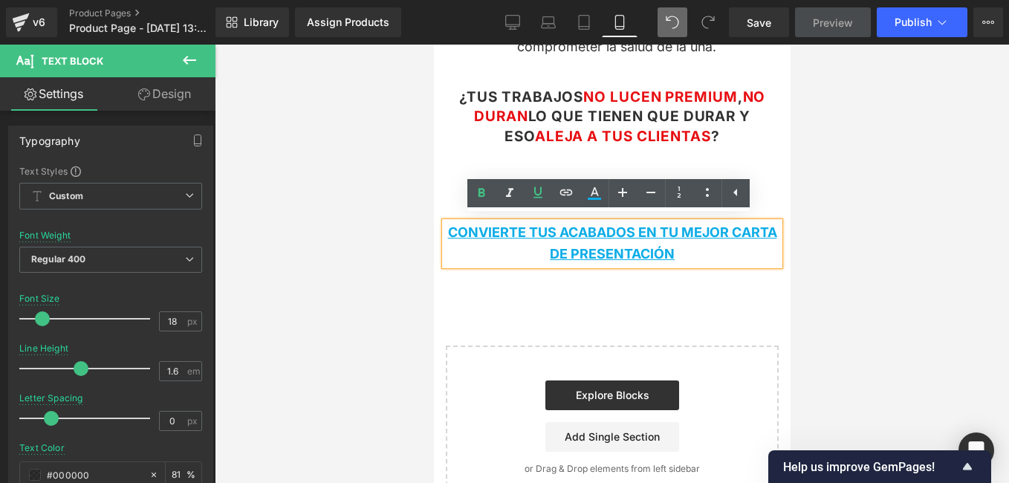
click at [720, 282] on div "Image Row Conviértete en una Manicura profesional Text Block Row Una guía práct…" at bounding box center [611, 55] width 357 height 908
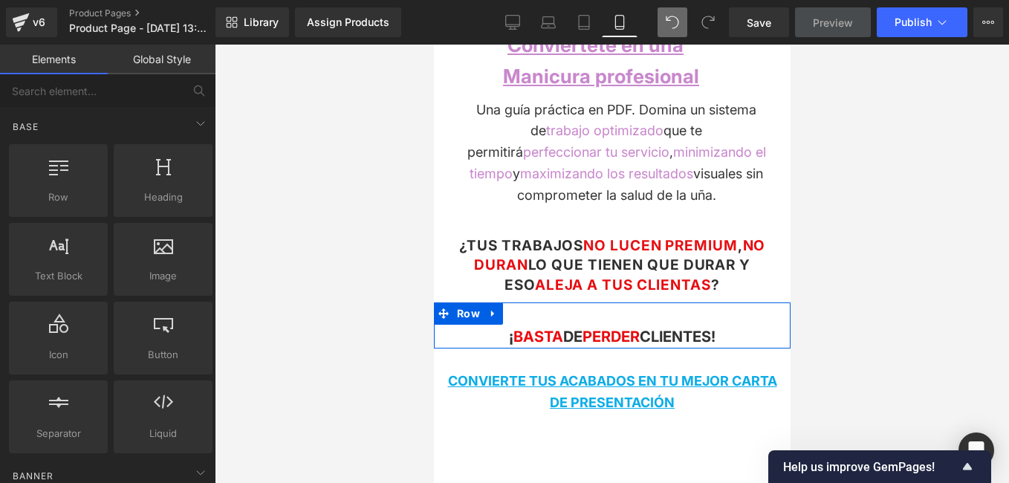
scroll to position [475, 0]
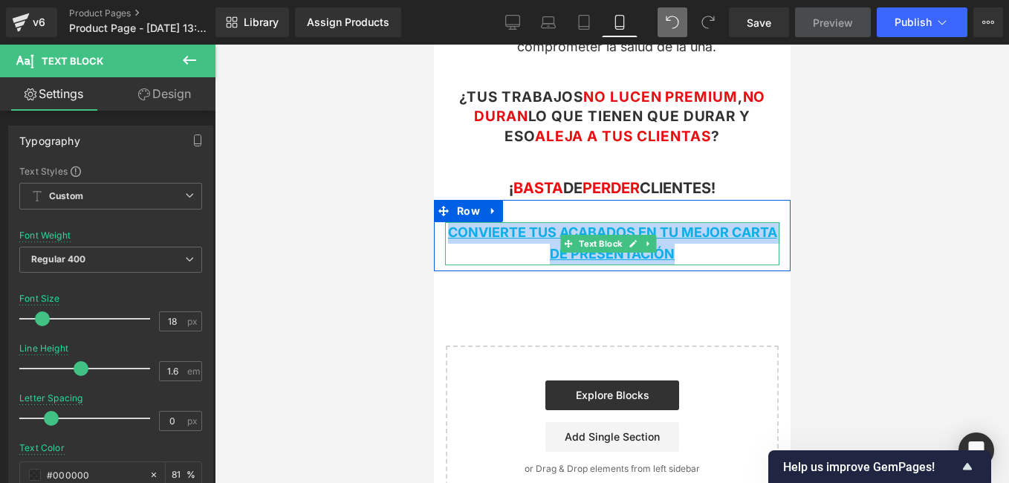
drag, startPoint x: 718, startPoint y: 252, endPoint x: 457, endPoint y: 227, distance: 261.9
click at [457, 227] on p "CONVIERTE TUS ACABADOS EN TU MEJOR CARTA DE PRESENTACIÓN" at bounding box center [611, 243] width 334 height 43
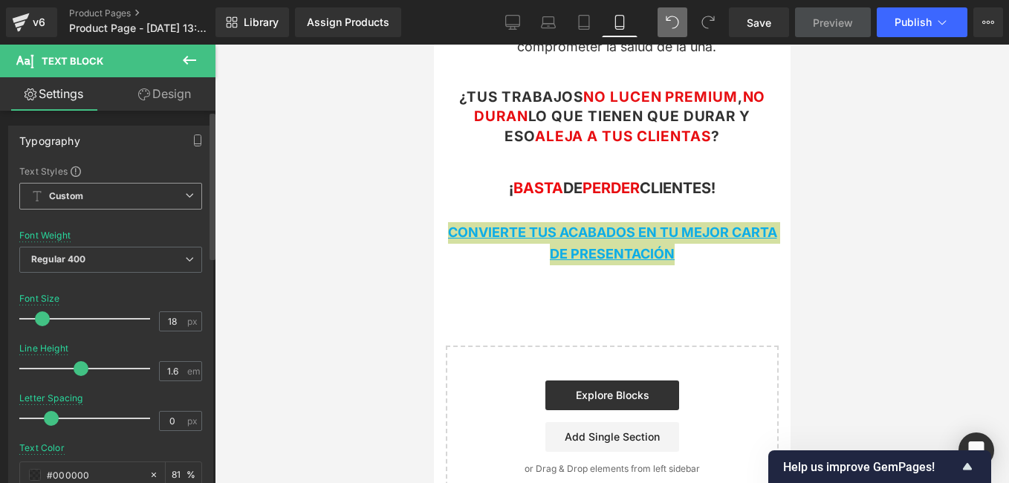
click at [185, 197] on icon at bounding box center [189, 195] width 9 height 9
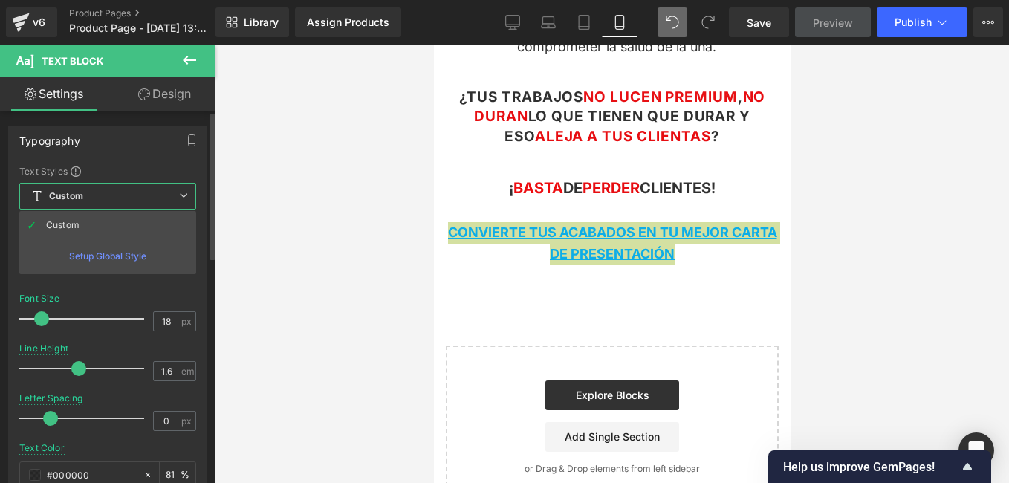
click at [184, 197] on icon at bounding box center [183, 195] width 9 height 9
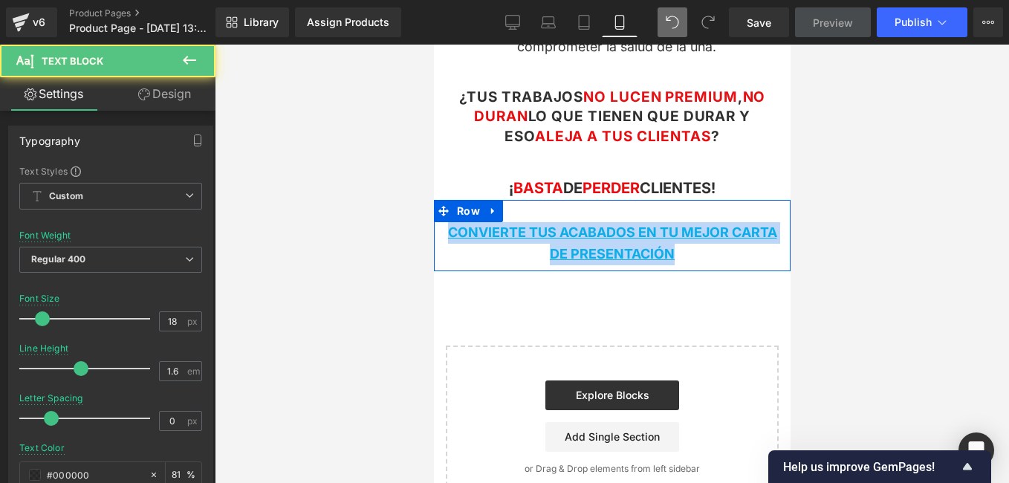
click at [511, 225] on span "CONVIERTE TUS ACABADOS EN TU MEJOR CARTA DE PRESENTACIÓN" at bounding box center [611, 242] width 329 height 37
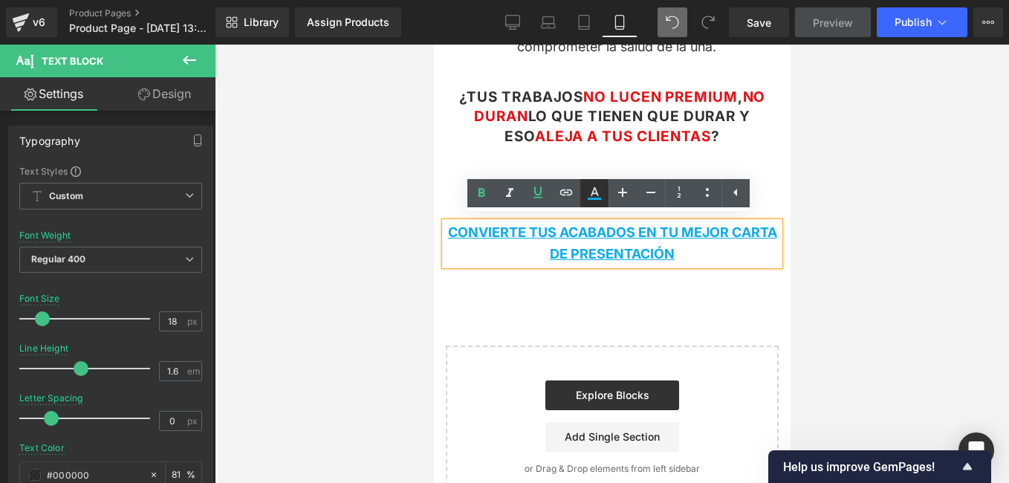
click at [593, 192] on icon at bounding box center [594, 193] width 18 height 18
type input "100"
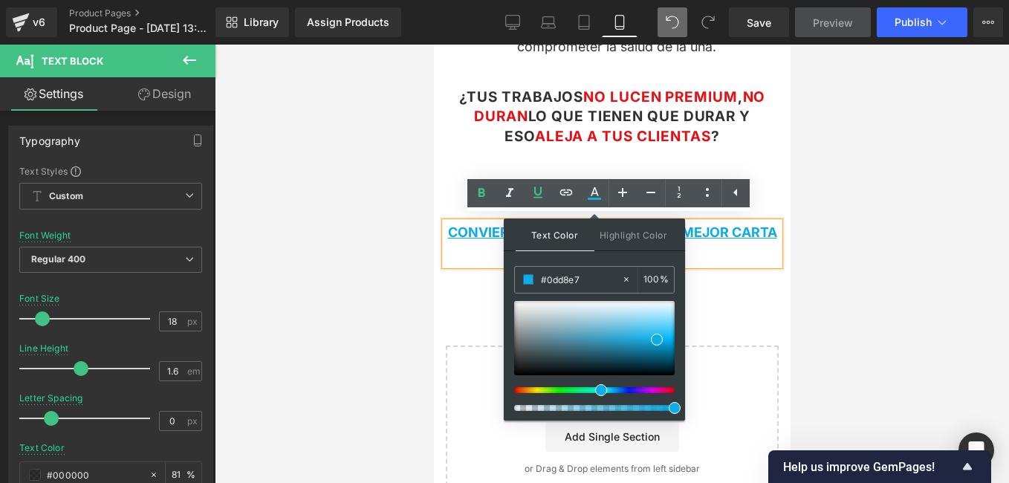
drag, startPoint x: 601, startPoint y: 390, endPoint x: 585, endPoint y: 390, distance: 15.6
click at [595, 390] on span at bounding box center [601, 390] width 12 height 12
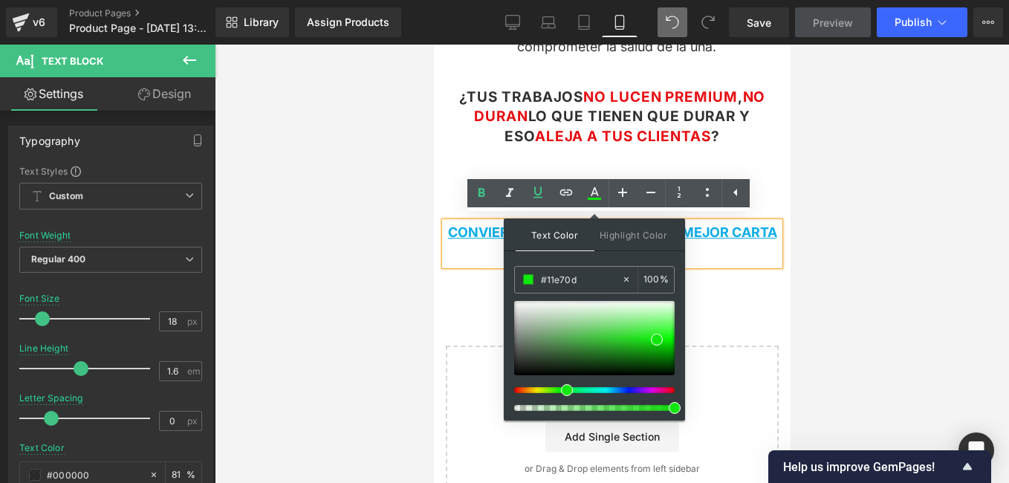
drag, startPoint x: 581, startPoint y: 390, endPoint x: 561, endPoint y: 394, distance: 20.4
click at [561, 394] on div at bounding box center [594, 356] width 160 height 110
drag, startPoint x: 655, startPoint y: 338, endPoint x: 652, endPoint y: 346, distance: 8.7
click at [652, 346] on span at bounding box center [654, 348] width 12 height 12
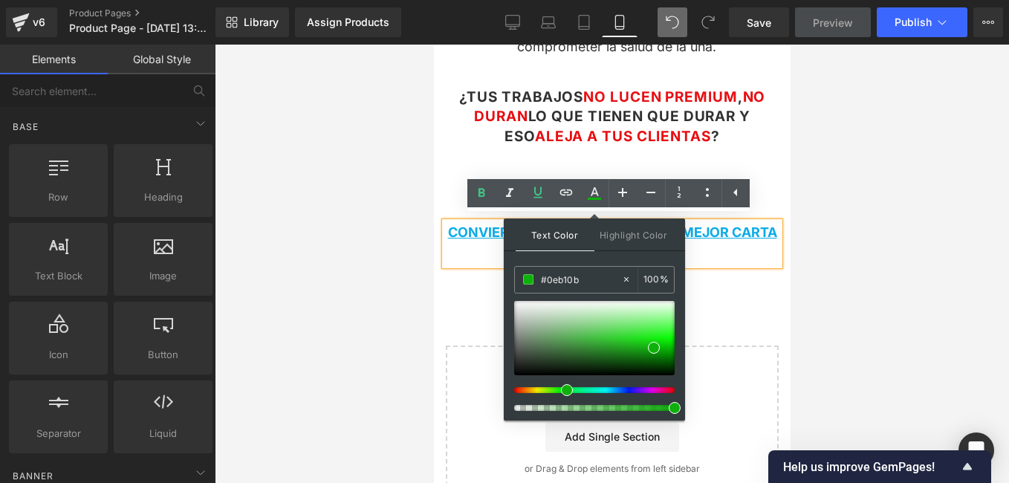
click at [723, 325] on div "Image Row Conviértete en una Manicura profesional Text Block Row Una guía práct…" at bounding box center [611, 55] width 357 height 908
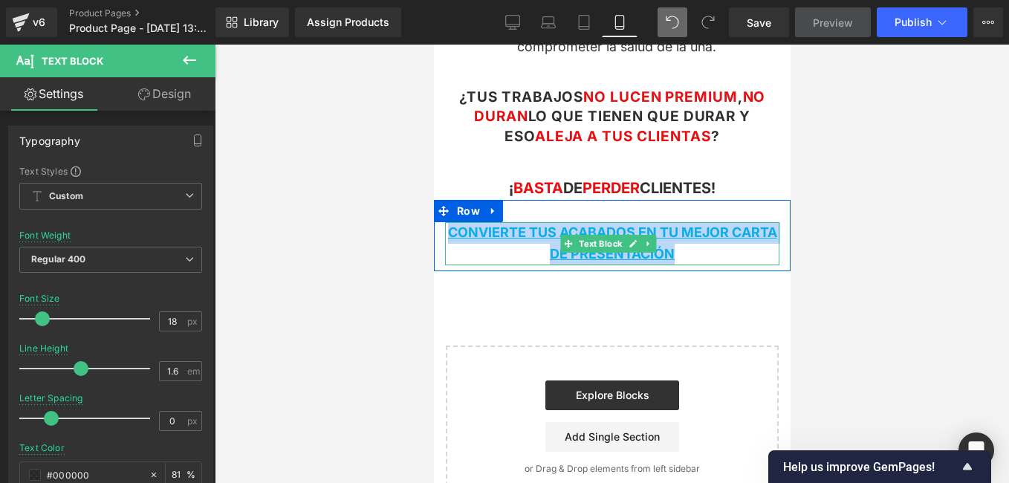
drag, startPoint x: 711, startPoint y: 254, endPoint x: 466, endPoint y: 233, distance: 245.3
click at [466, 233] on p "CONVIERTE TUS ACABADOS EN TU MEJOR CARTA DE PRESENTACIÓN" at bounding box center [611, 243] width 334 height 43
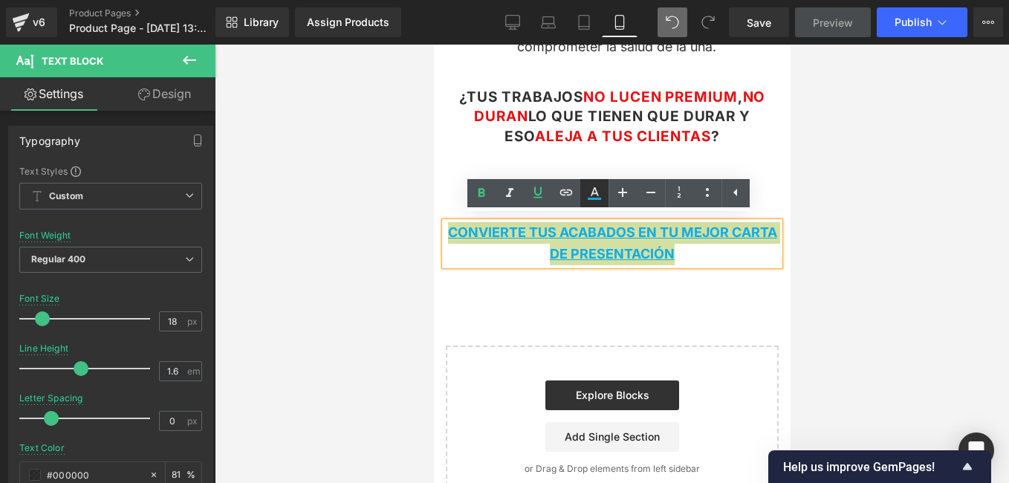
click at [596, 195] on icon at bounding box center [594, 193] width 18 height 18
type input "#0dade7"
type input "100"
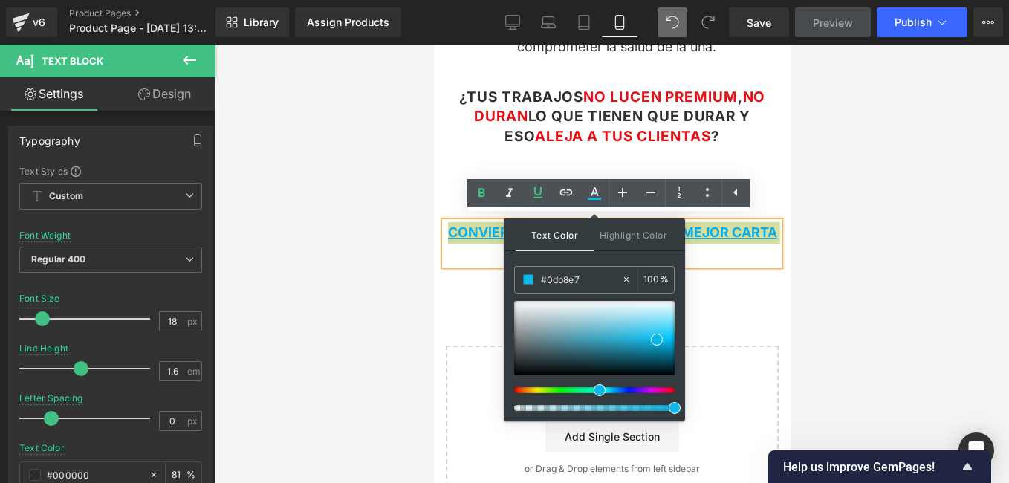
drag, startPoint x: 600, startPoint y: 390, endPoint x: 585, endPoint y: 391, distance: 15.7
click at [593, 391] on span at bounding box center [599, 390] width 12 height 12
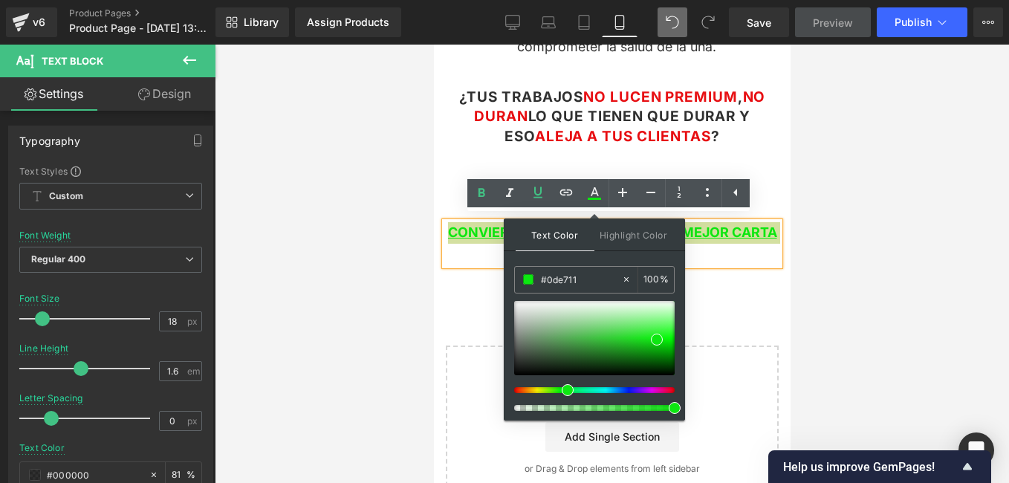
drag, startPoint x: 585, startPoint y: 391, endPoint x: 562, endPoint y: 388, distance: 23.2
click at [562, 388] on div at bounding box center [588, 390] width 160 height 6
drag, startPoint x: 654, startPoint y: 339, endPoint x: 631, endPoint y: 345, distance: 23.8
click at [631, 345] on span at bounding box center [634, 345] width 12 height 12
type input "#19bc1c"
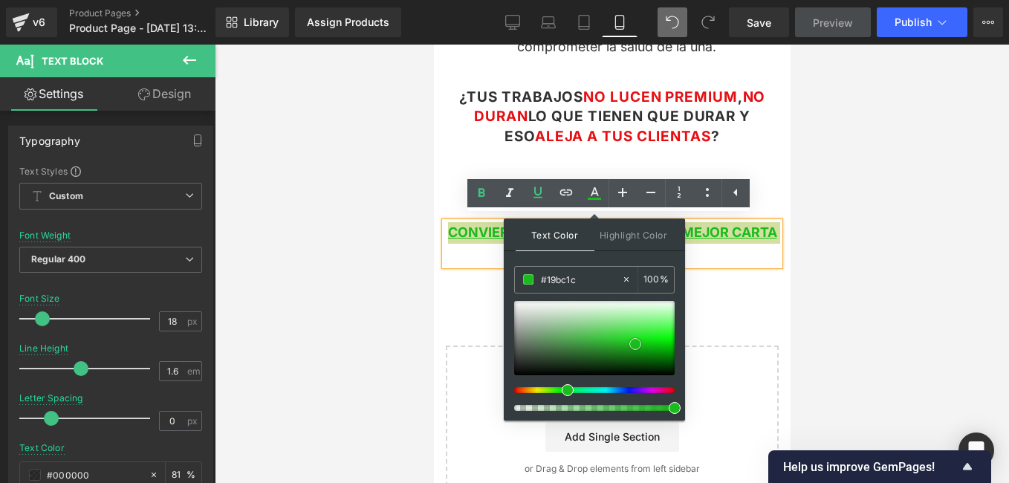
click at [633, 344] on span at bounding box center [635, 344] width 12 height 12
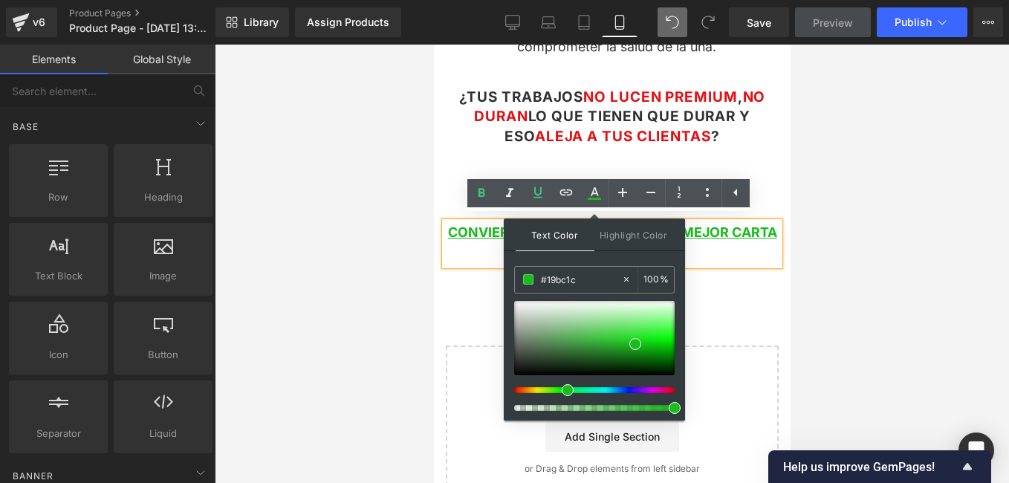
click at [727, 324] on div "Image Row Conviértete en una Manicura profesional Text Block Row Una guía práct…" at bounding box center [611, 55] width 357 height 908
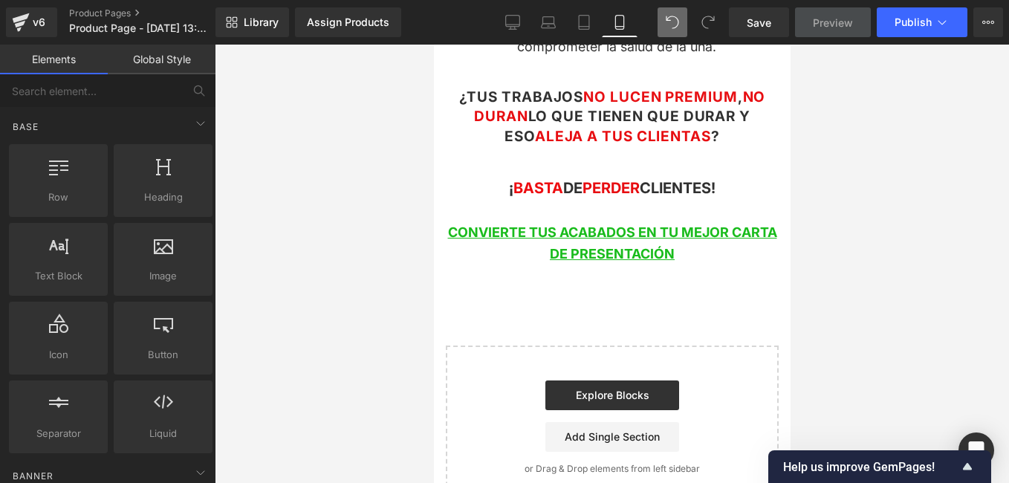
click at [727, 324] on div "Image Row Conviértete en una Manicura profesional Text Block Row Una guía práct…" at bounding box center [611, 55] width 357 height 908
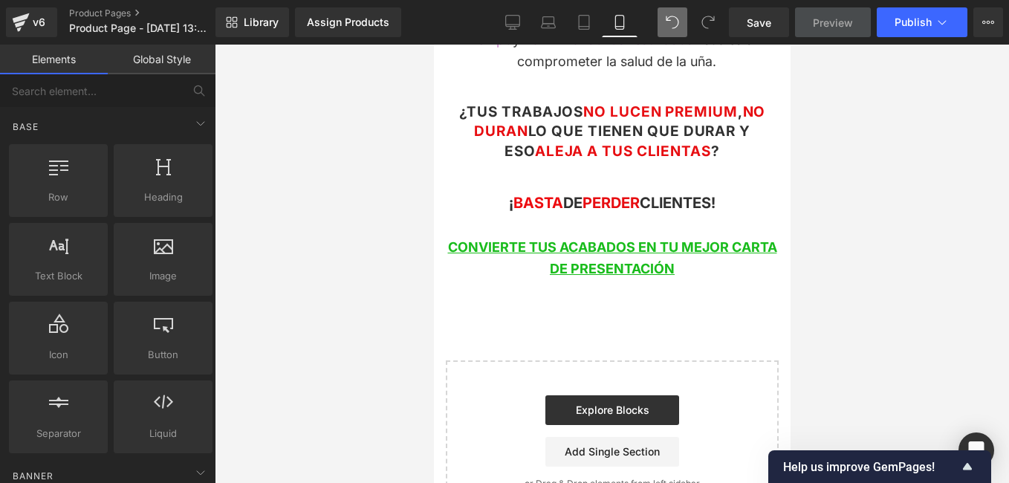
scroll to position [467, 0]
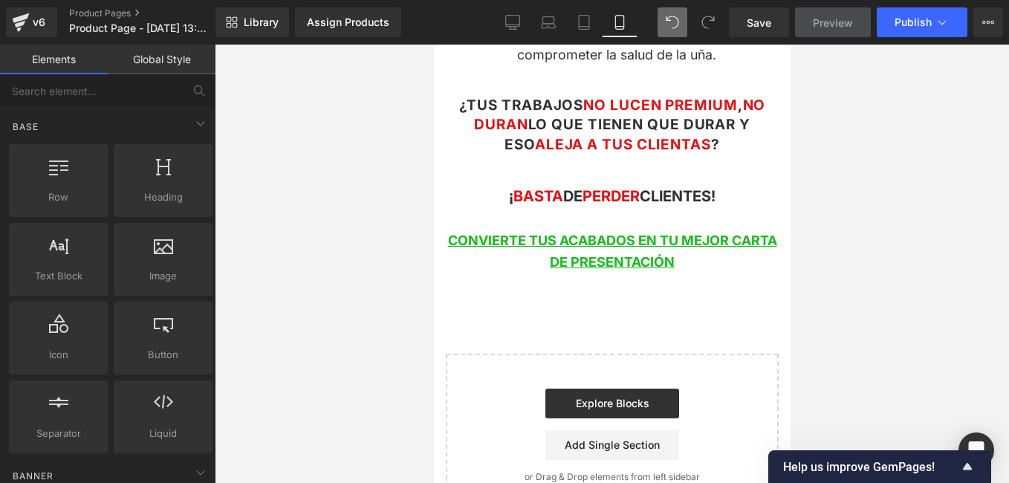
drag, startPoint x: 787, startPoint y: 330, endPoint x: 1226, endPoint y: 371, distance: 440.9
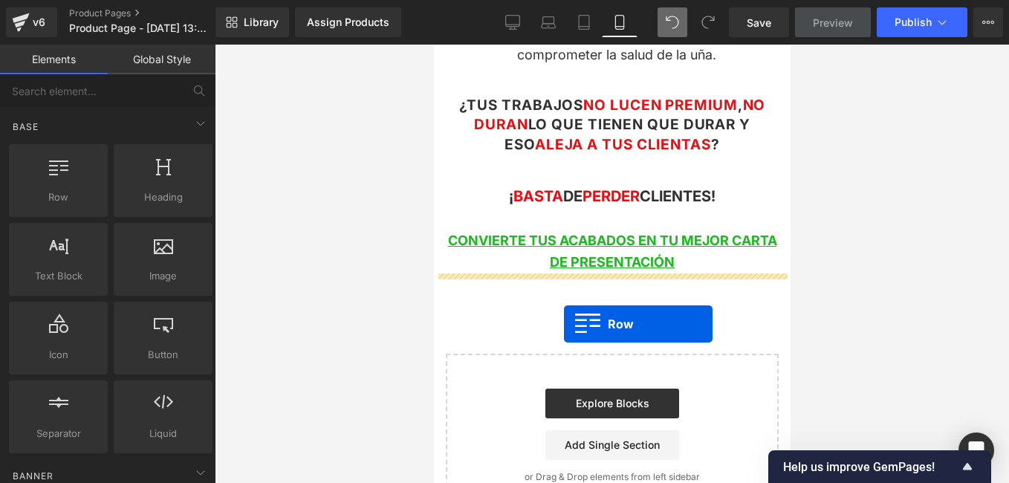
drag, startPoint x: 481, startPoint y: 232, endPoint x: 563, endPoint y: 324, distance: 122.6
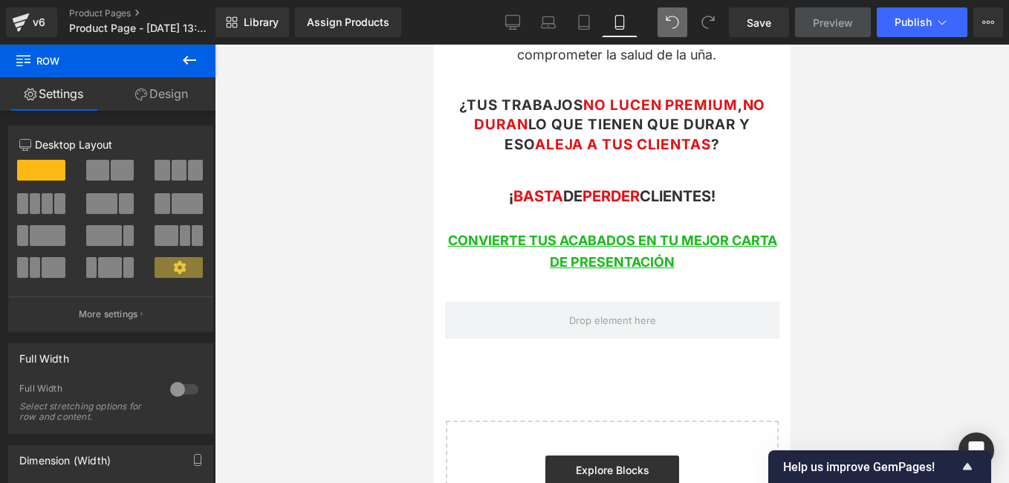
click at [186, 61] on icon at bounding box center [189, 60] width 13 height 9
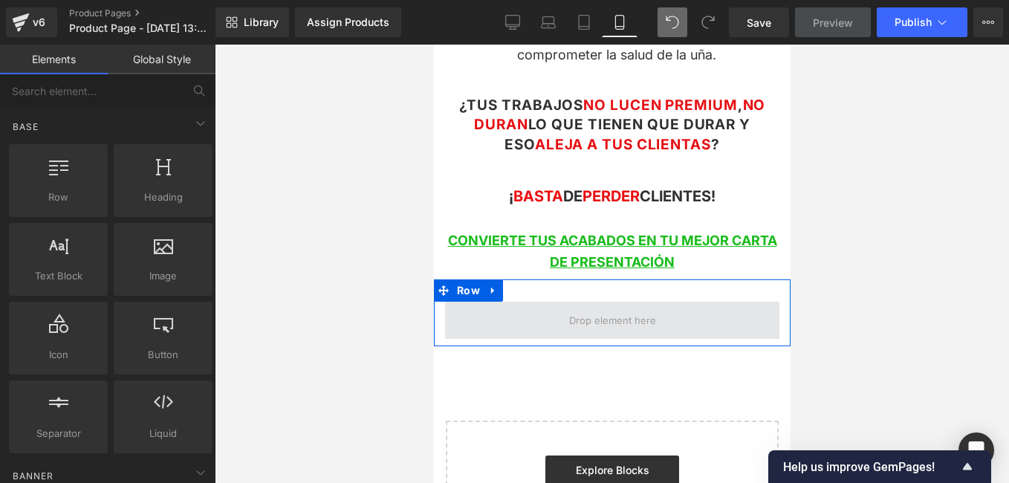
click at [726, 302] on span at bounding box center [611, 320] width 334 height 37
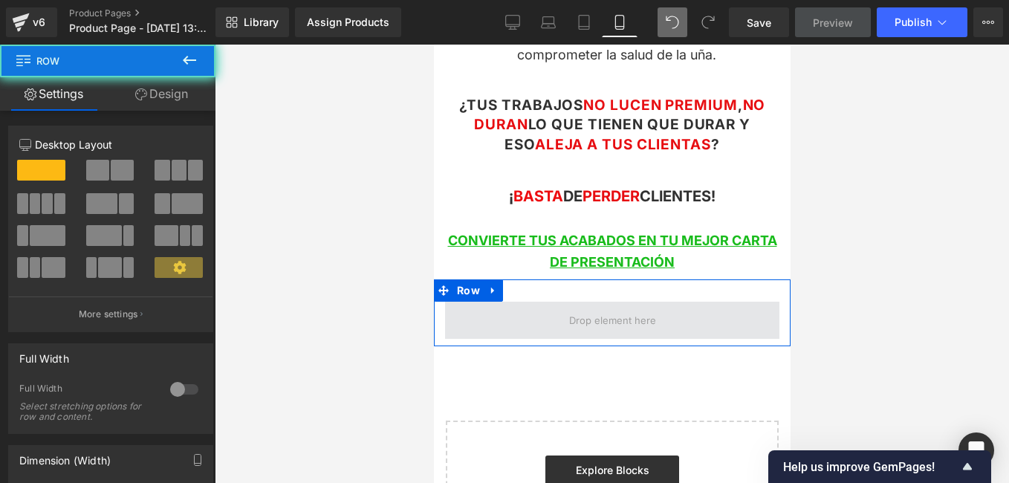
click at [694, 313] on span at bounding box center [611, 320] width 334 height 37
click at [697, 309] on span at bounding box center [611, 320] width 334 height 37
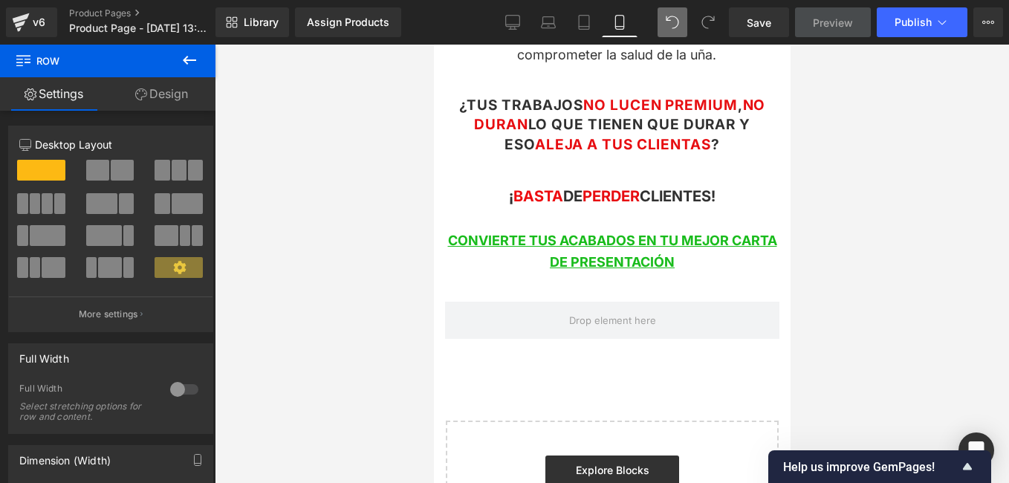
click at [176, 62] on button at bounding box center [189, 61] width 52 height 33
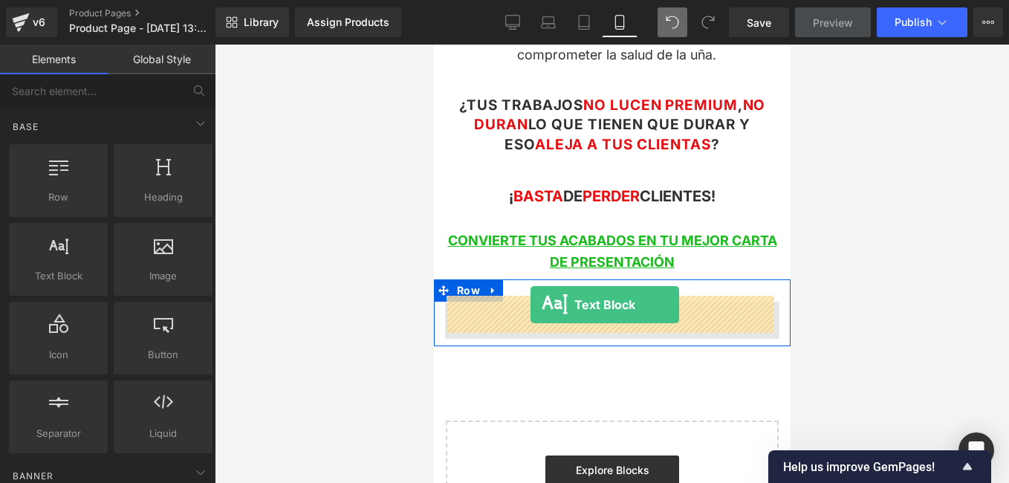
drag, startPoint x: 495, startPoint y: 313, endPoint x: 530, endPoint y: 305, distance: 36.0
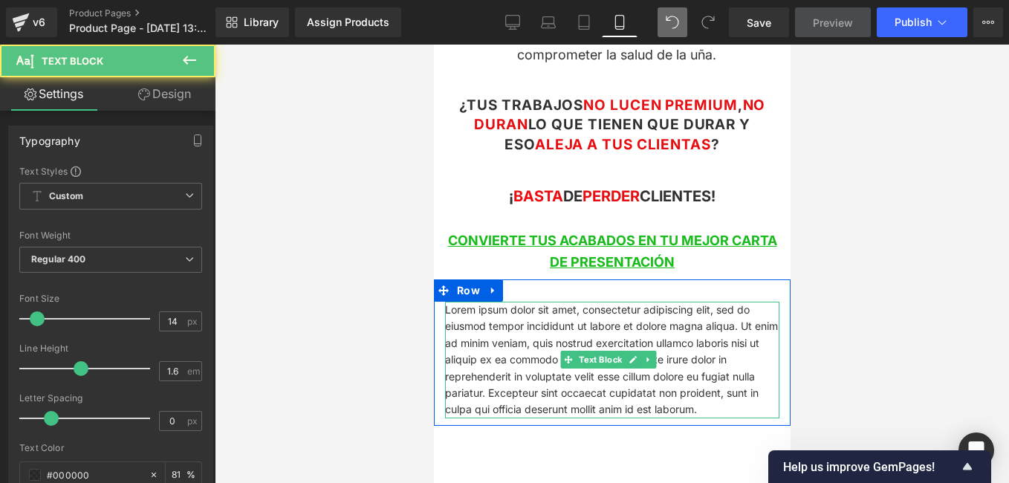
click at [682, 399] on p "Lorem ipsum dolor sit amet, consectetur adipiscing elit, sed do eiusmod tempor …" at bounding box center [611, 360] width 334 height 117
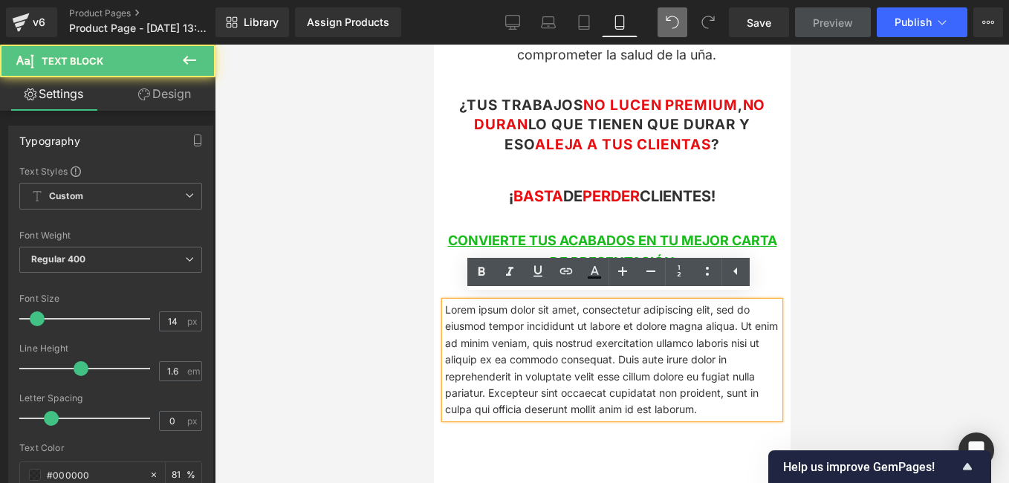
click at [682, 398] on p "Lorem ipsum dolor sit amet, consectetur adipiscing elit, sed do eiusmod tempor …" at bounding box center [611, 360] width 334 height 117
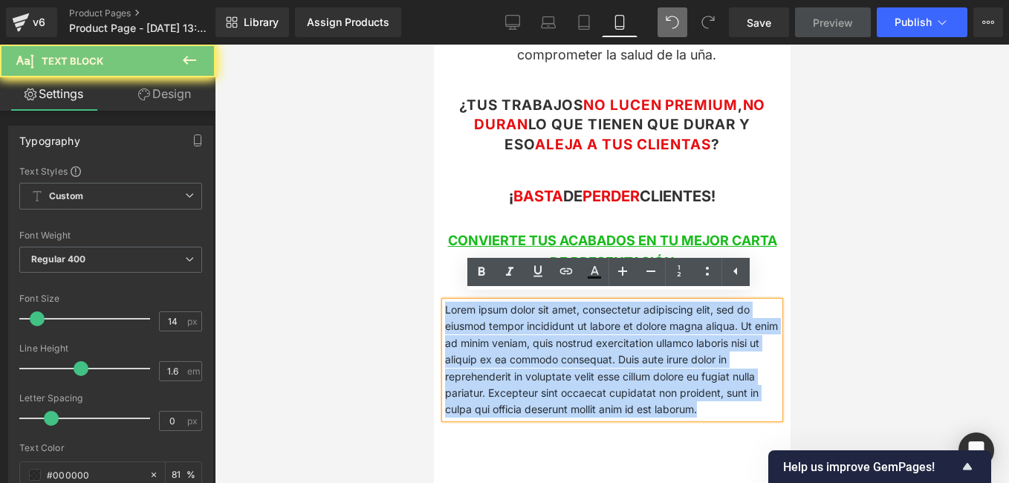
click at [682, 398] on p "Lorem ipsum dolor sit amet, consectetur adipiscing elit, sed do eiusmod tempor …" at bounding box center [611, 360] width 334 height 117
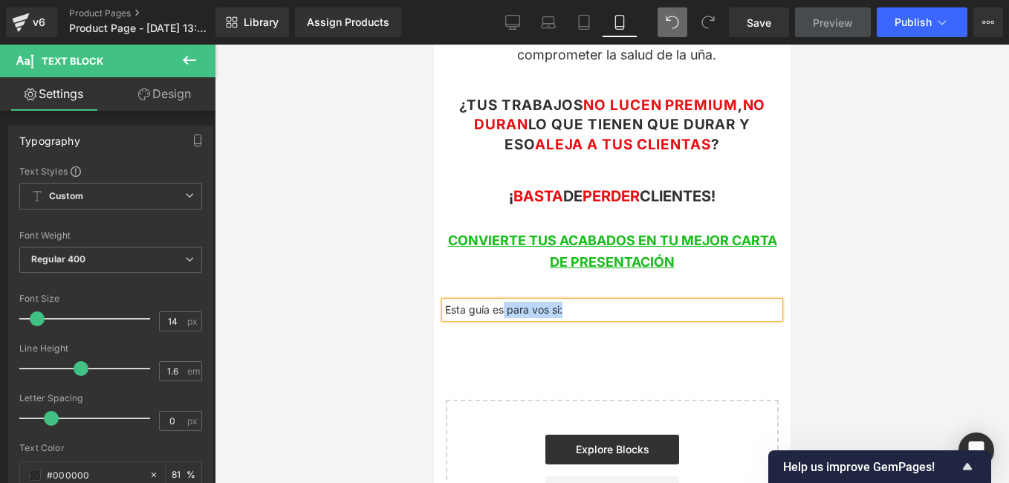
drag, startPoint x: 576, startPoint y: 301, endPoint x: 472, endPoint y: 305, distance: 104.8
click at [475, 305] on p "Esta guía es para vos si:" at bounding box center [611, 310] width 334 height 16
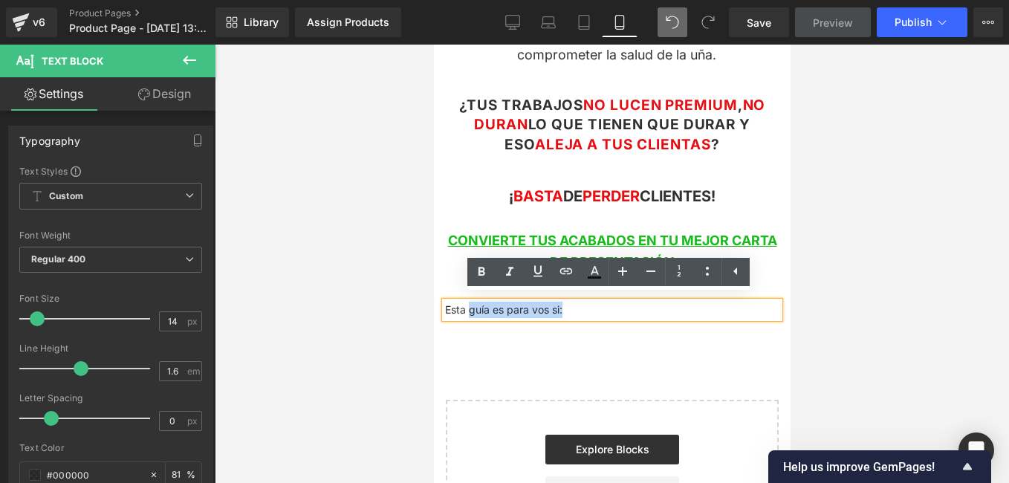
drag, startPoint x: 451, startPoint y: 305, endPoint x: 440, endPoint y: 305, distance: 10.4
click at [444, 305] on div "Esta guía es para vos si:" at bounding box center [611, 310] width 334 height 16
click at [588, 307] on p "Esta guía es para vos si:" at bounding box center [611, 310] width 334 height 16
drag, startPoint x: 588, startPoint y: 307, endPoint x: 445, endPoint y: 306, distance: 143.4
click at [445, 306] on p "Esta guía es para vos si:" at bounding box center [611, 310] width 334 height 16
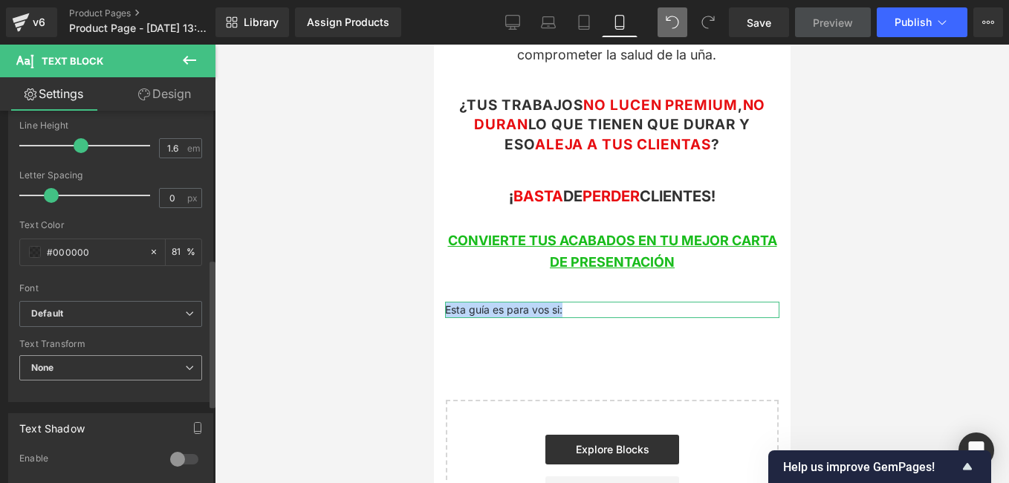
scroll to position [371, 0]
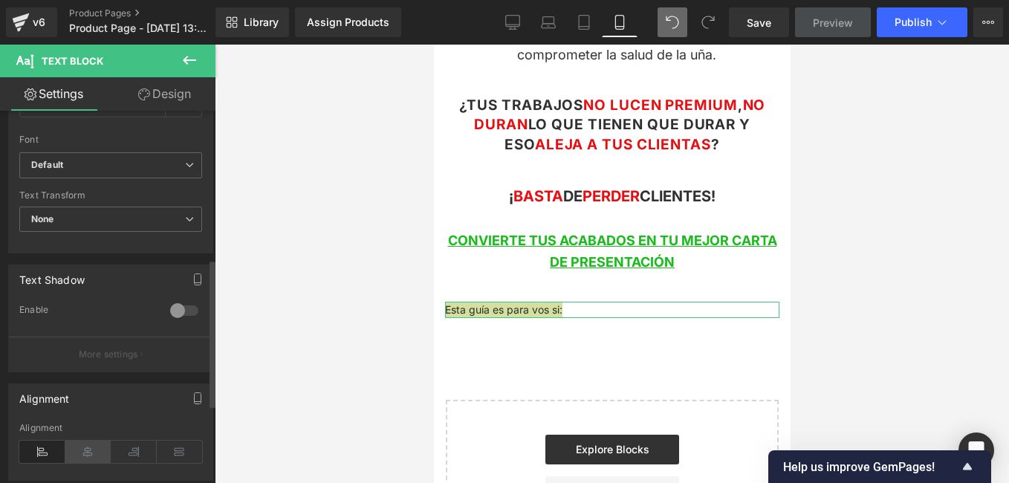
click at [100, 449] on icon at bounding box center [88, 451] width 46 height 22
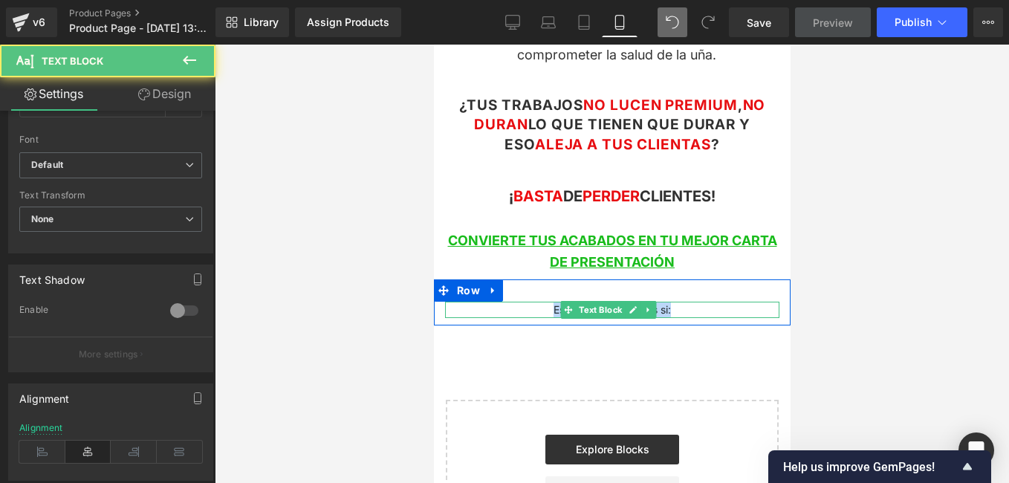
click at [672, 305] on p "Esta guía es para vos si:" at bounding box center [611, 310] width 334 height 16
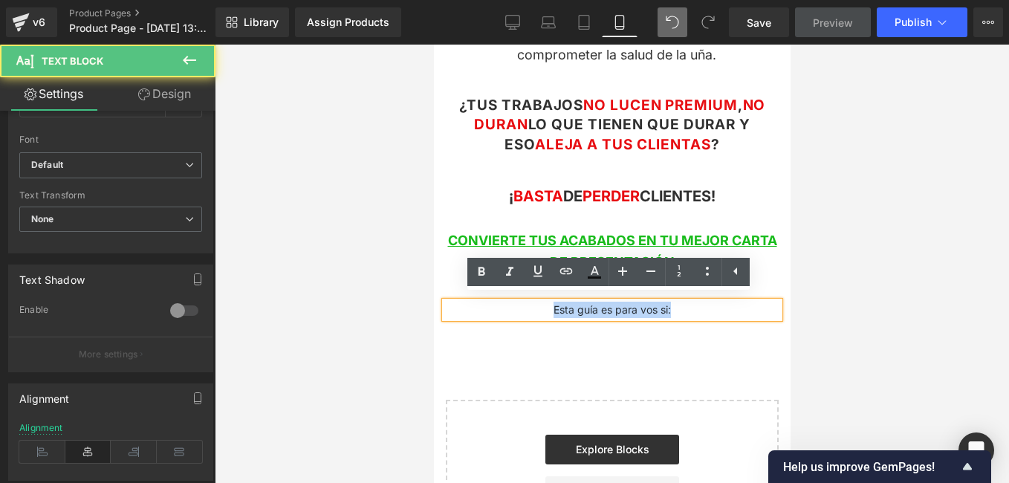
drag, startPoint x: 672, startPoint y: 305, endPoint x: 540, endPoint y: 305, distance: 132.2
click at [540, 305] on p "Esta guía es para vos si:" at bounding box center [611, 310] width 334 height 16
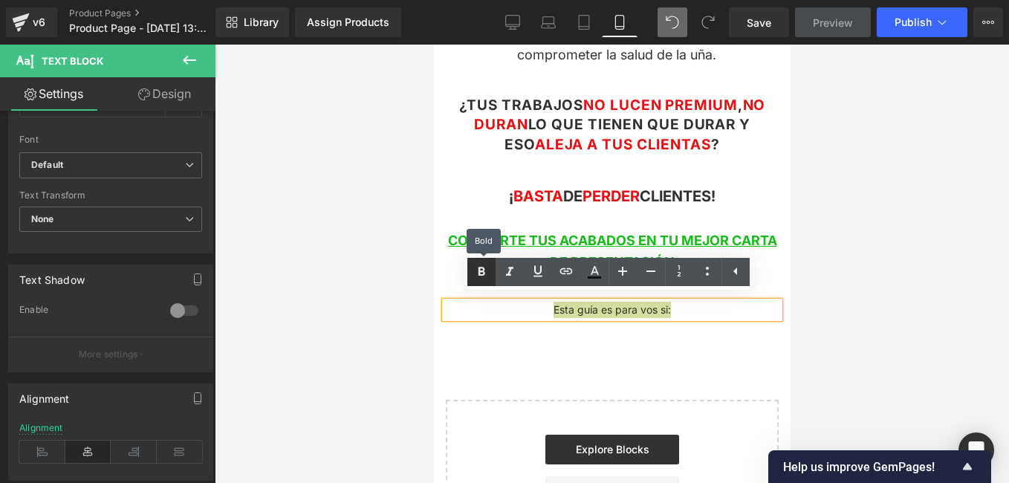
click at [476, 268] on icon at bounding box center [481, 272] width 18 height 18
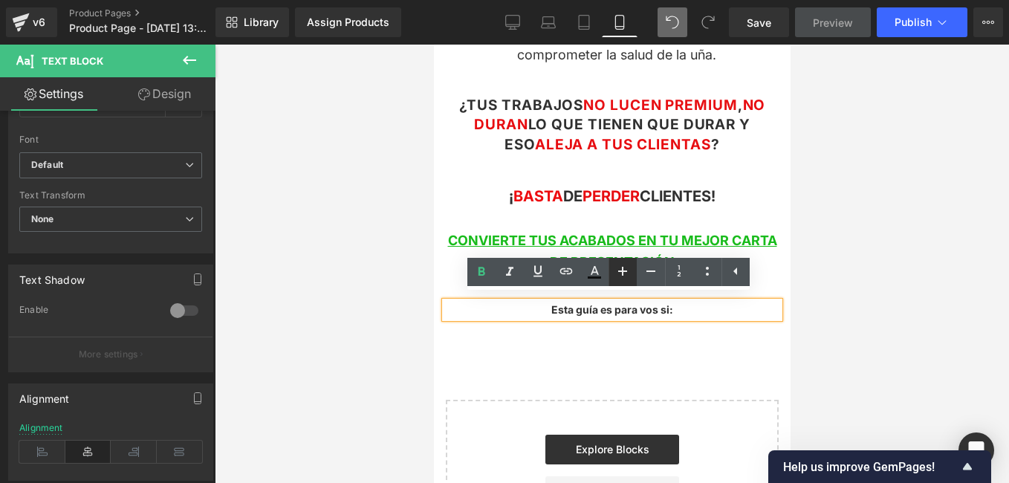
click at [628, 270] on icon at bounding box center [623, 271] width 18 height 18
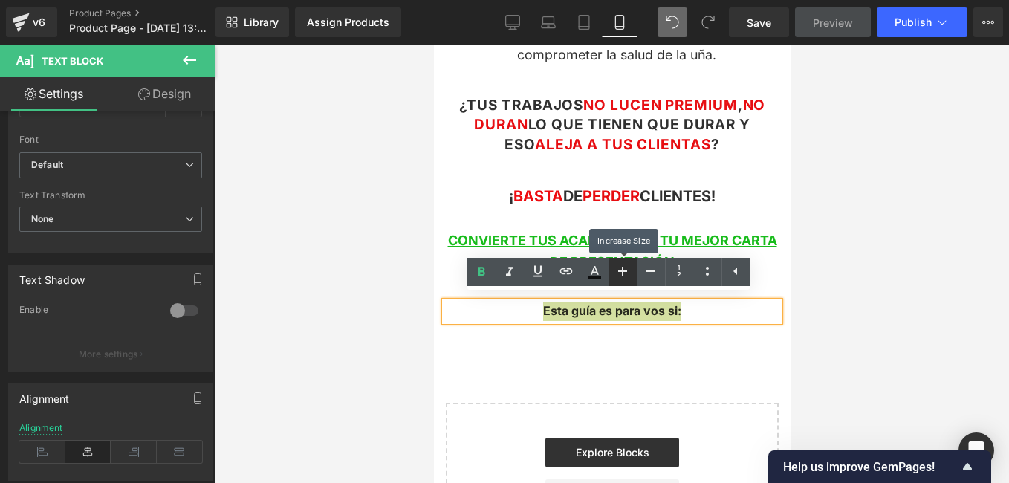
click at [628, 270] on icon at bounding box center [623, 271] width 18 height 18
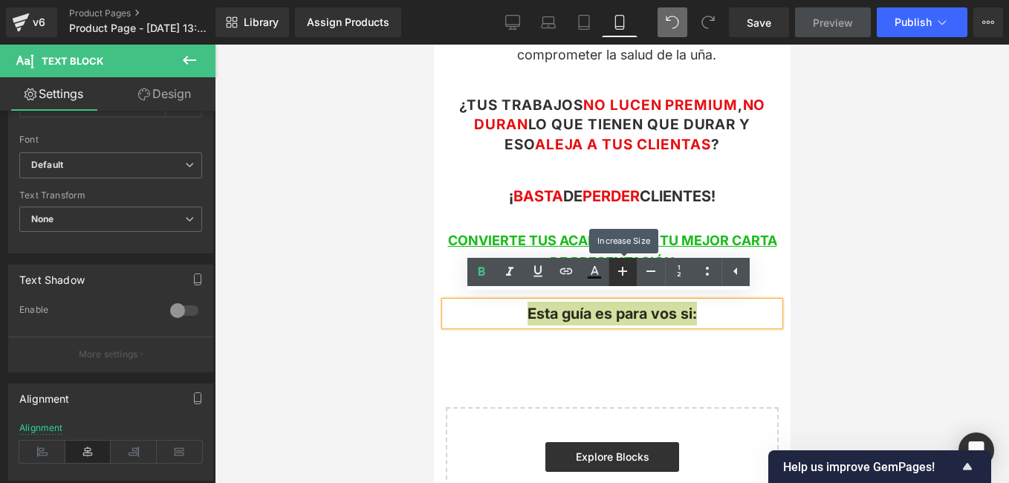
click at [628, 270] on icon at bounding box center [623, 271] width 18 height 18
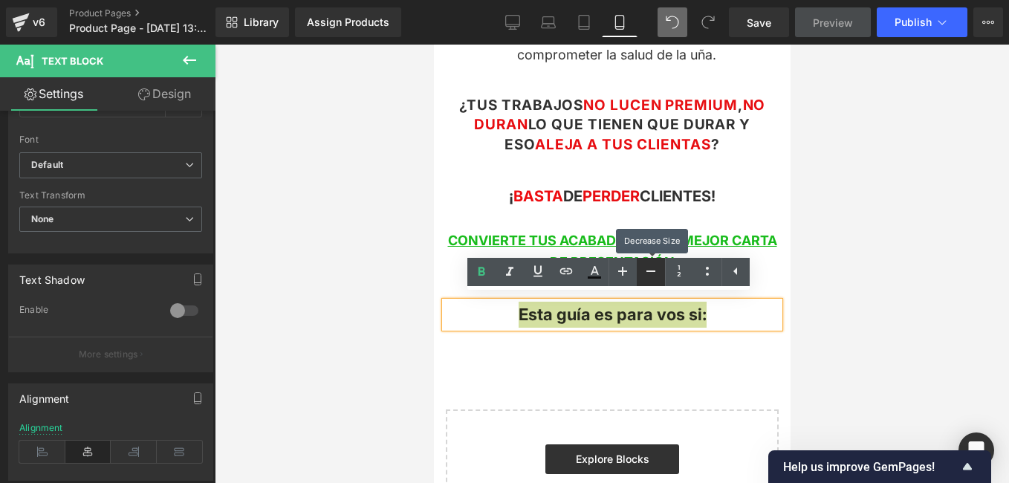
click at [645, 266] on icon at bounding box center [651, 271] width 18 height 18
type input "20"
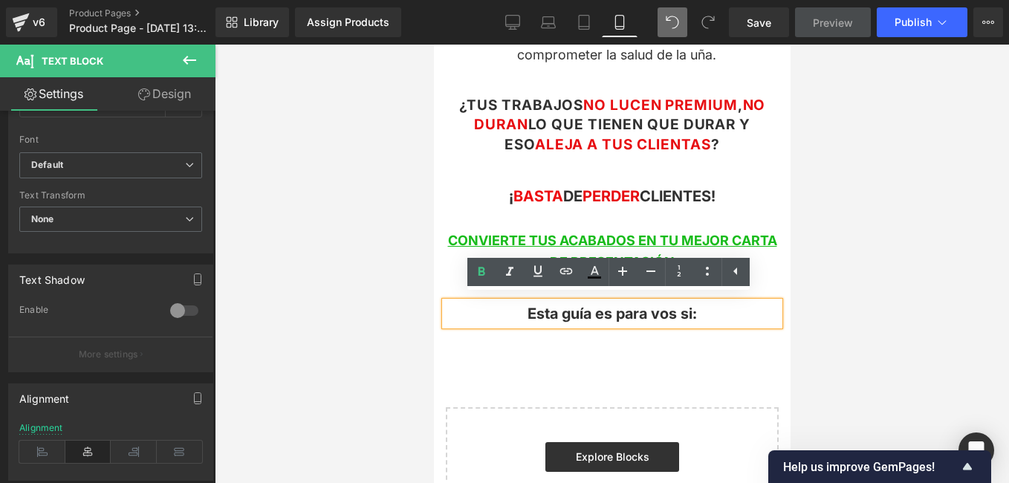
click at [576, 375] on div "Image Row Conviértete en una Manicura profesional Text Block Row Una guía práct…" at bounding box center [611, 89] width 357 height 961
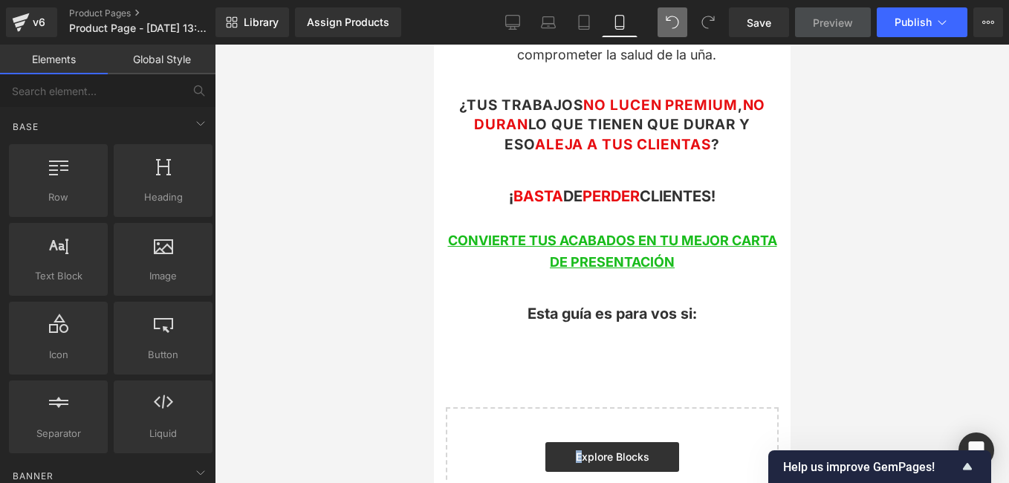
drag, startPoint x: 578, startPoint y: 374, endPoint x: 561, endPoint y: 311, distance: 65.4
click at [553, 319] on div "Esta guía es para vos si: Text Block Row" at bounding box center [611, 305] width 357 height 53
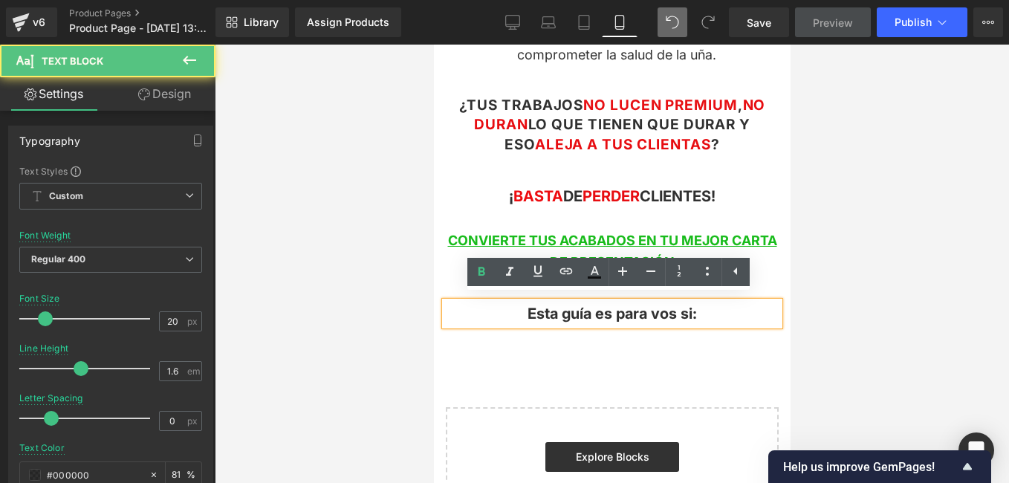
click at [561, 308] on span "Esta guía es para vos si:" at bounding box center [611, 314] width 169 height 18
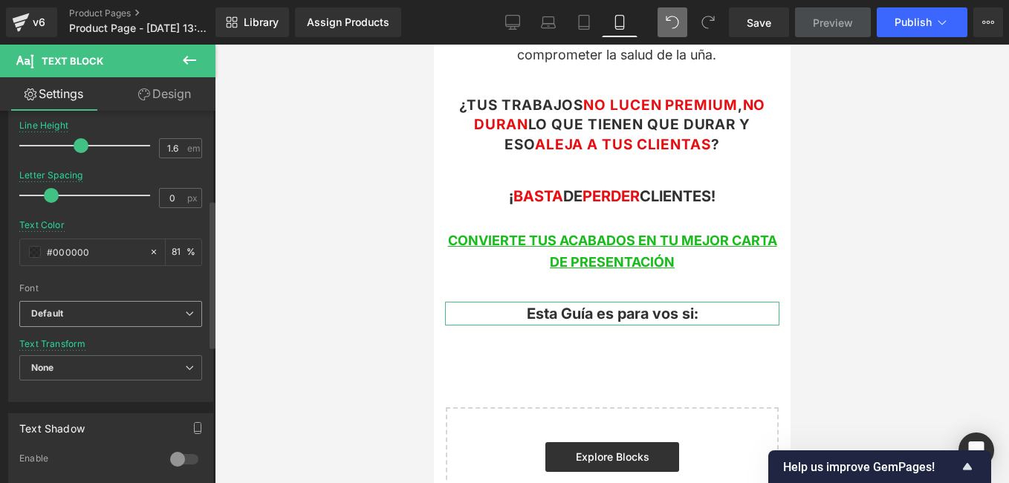
scroll to position [149, 0]
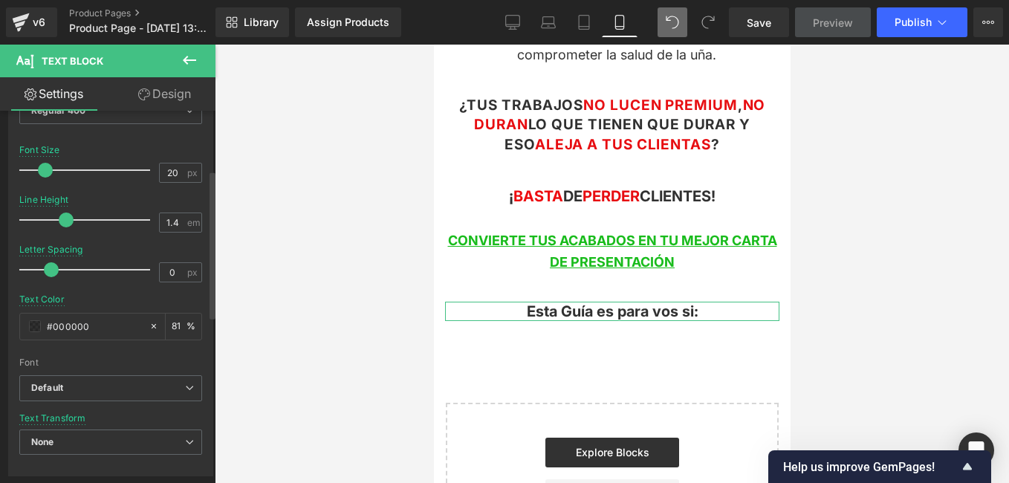
type input "1.5"
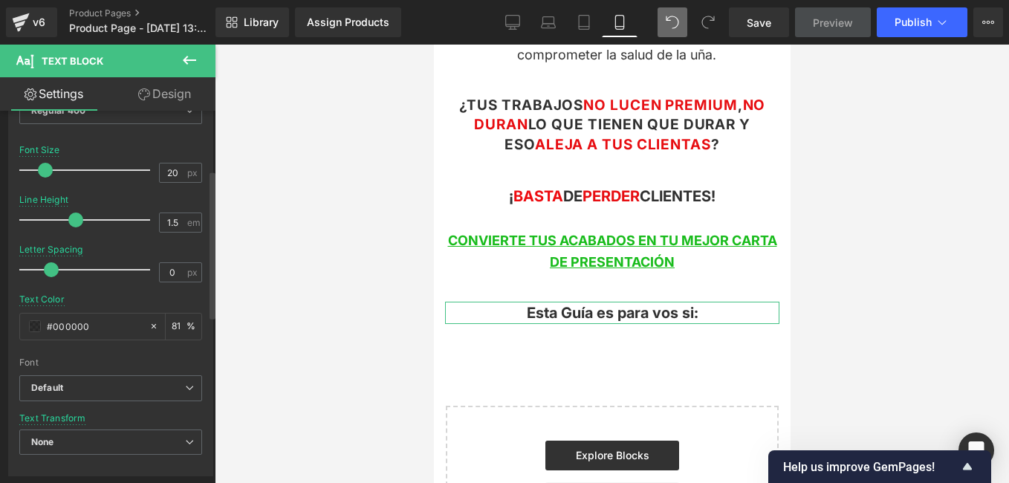
click at [74, 218] on span at bounding box center [75, 219] width 15 height 15
type input "1.6"
drag, startPoint x: 52, startPoint y: 270, endPoint x: 89, endPoint y: 261, distance: 38.2
click at [89, 261] on div at bounding box center [88, 270] width 123 height 30
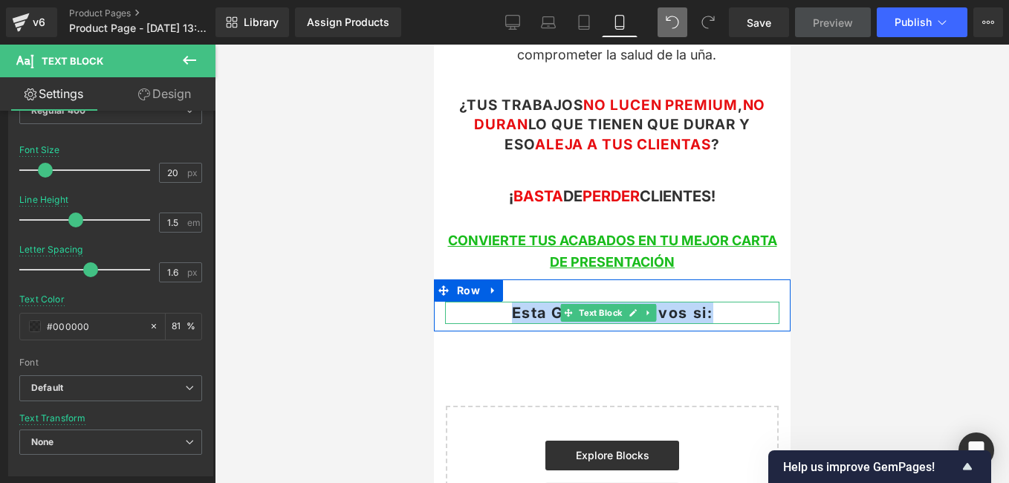
drag, startPoint x: 717, startPoint y: 308, endPoint x: 502, endPoint y: 308, distance: 214.7
click at [502, 308] on p "Esta Guía es para vos si:" at bounding box center [611, 313] width 334 height 22
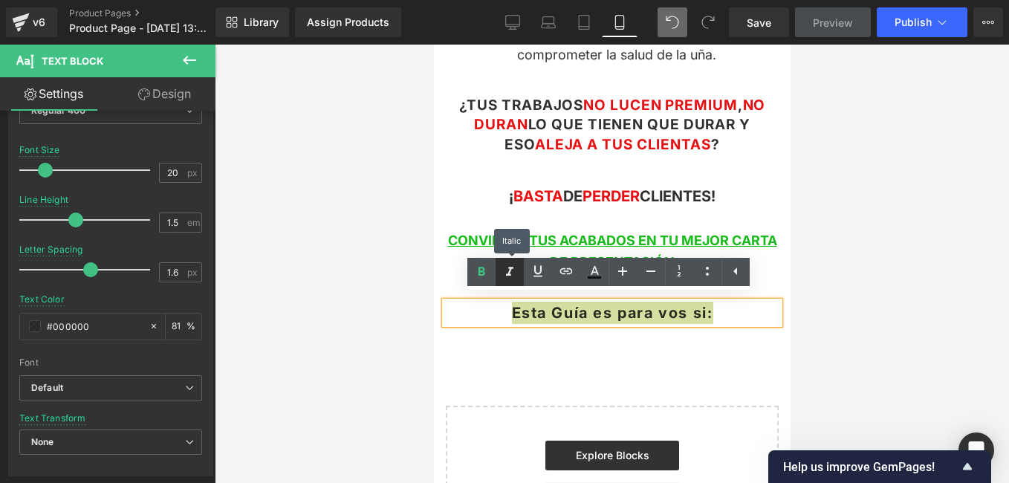
click at [513, 282] on link at bounding box center [509, 272] width 28 height 28
click at [507, 276] on icon at bounding box center [509, 271] width 7 height 9
click at [625, 271] on icon at bounding box center [622, 271] width 9 height 9
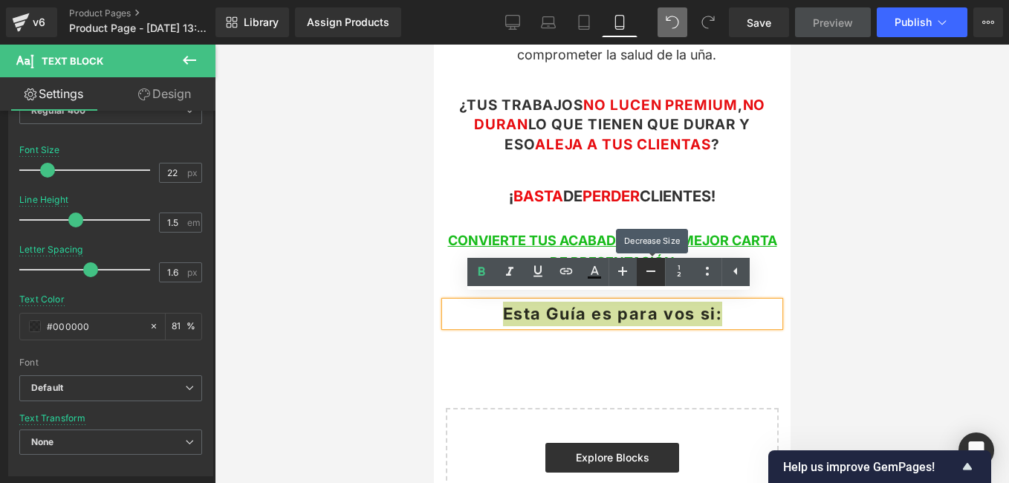
click at [651, 276] on icon at bounding box center [651, 271] width 18 height 18
type input "20"
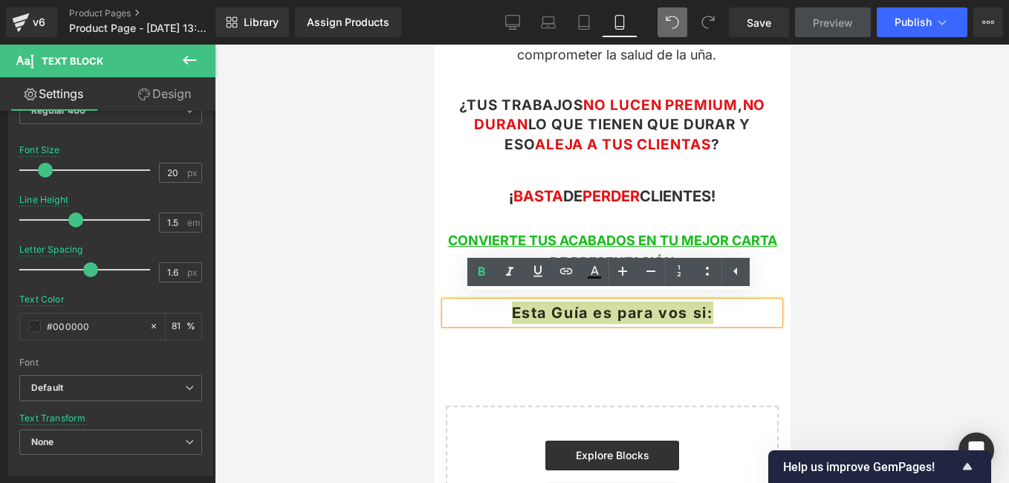
click at [316, 304] on div at bounding box center [612, 264] width 794 height 438
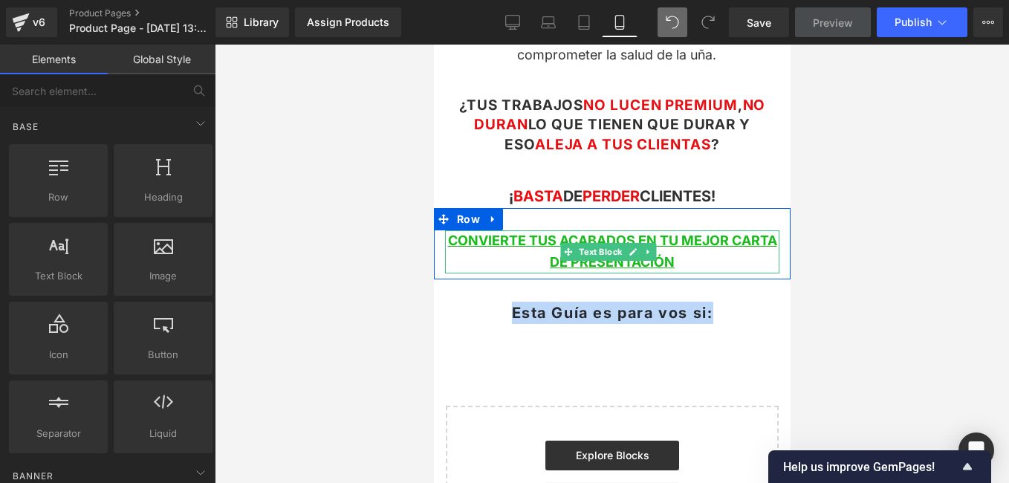
click at [766, 248] on p "CONVIERTE TUS ACABADOS EN TU MEJOR CARTA DE PRESENTACIÓN" at bounding box center [611, 251] width 334 height 43
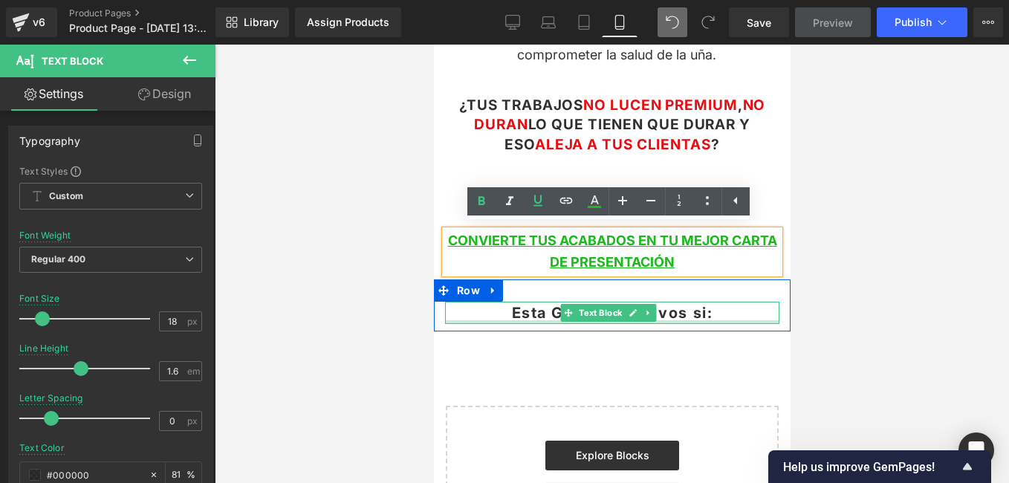
click at [746, 308] on p "Esta Guía es para vos si:" at bounding box center [611, 313] width 334 height 22
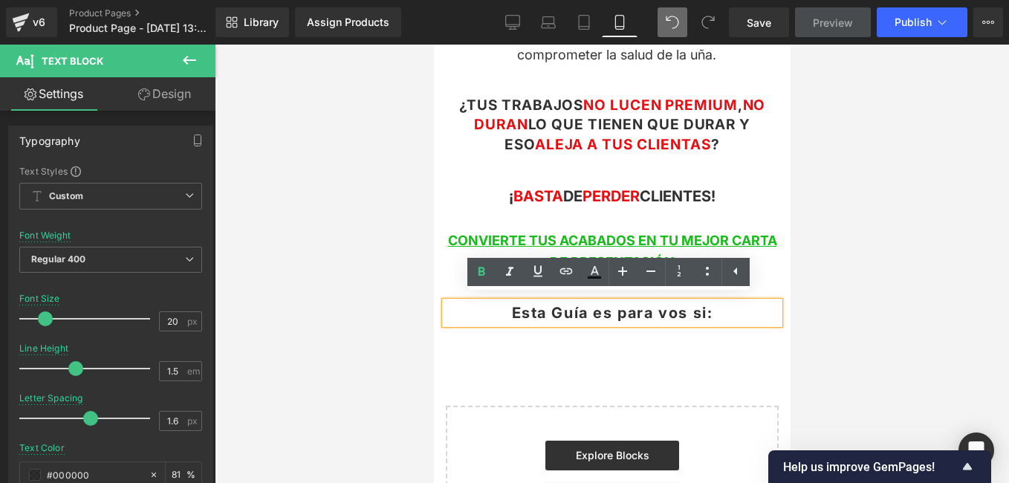
click at [339, 259] on div at bounding box center [612, 264] width 794 height 438
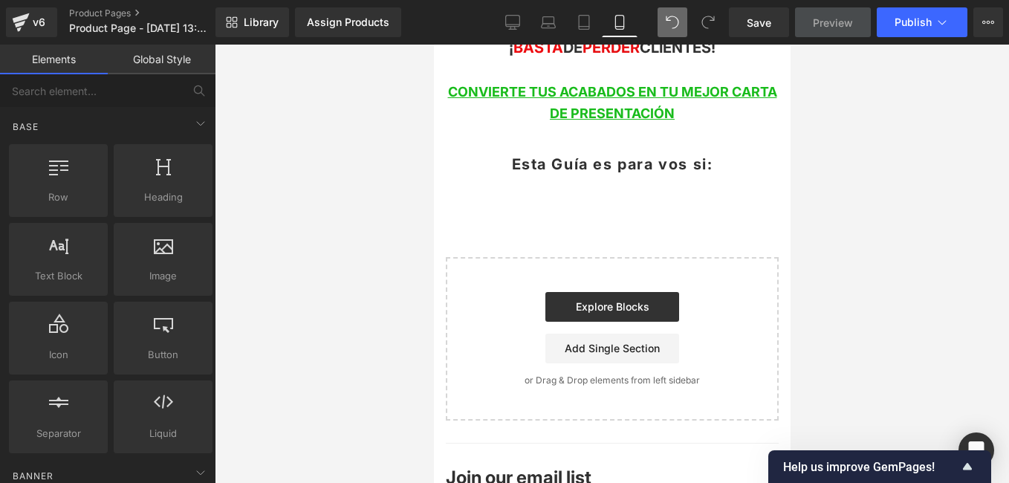
scroll to position [467, 0]
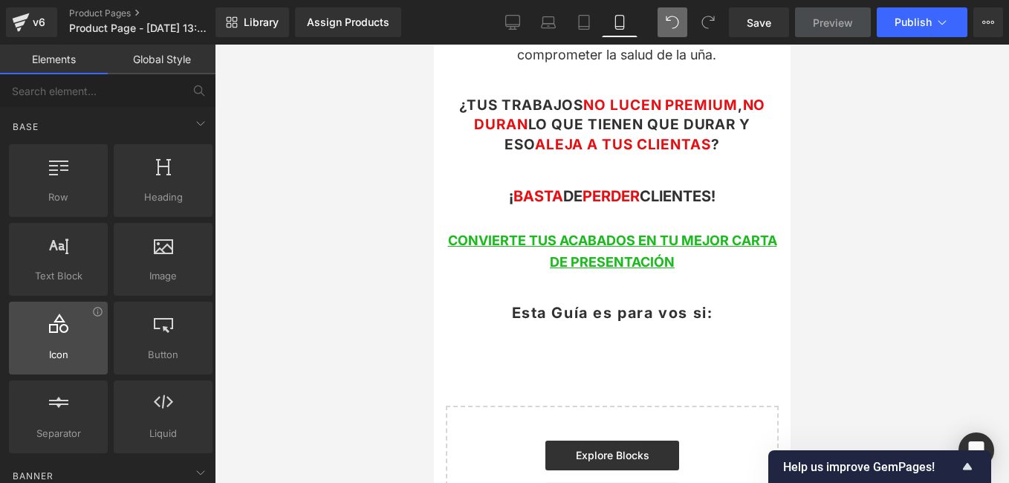
click at [53, 347] on span "Icon" at bounding box center [58, 355] width 90 height 16
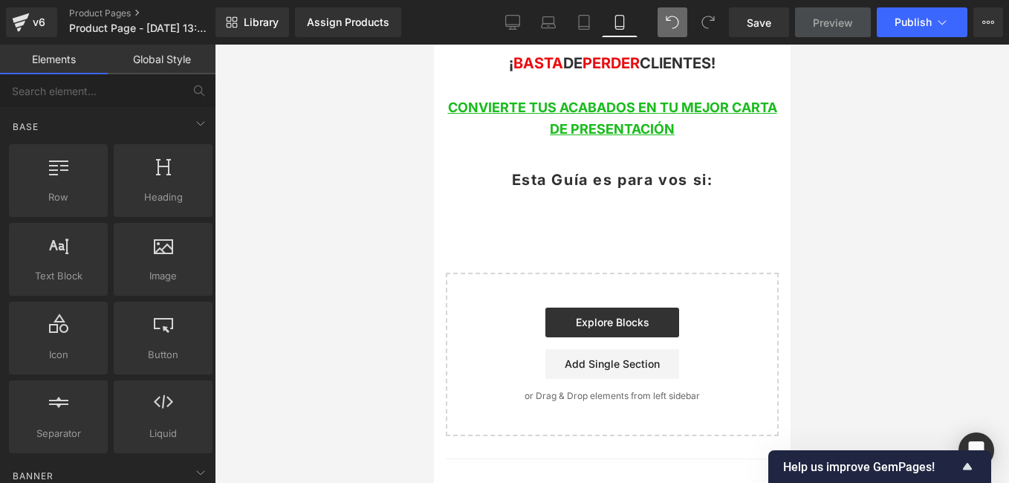
scroll to position [602, 0]
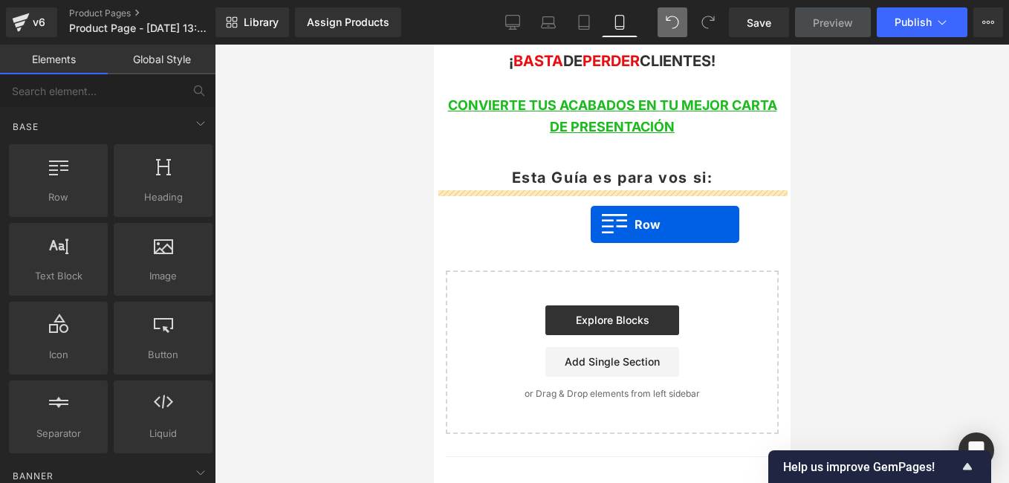
drag, startPoint x: 507, startPoint y: 238, endPoint x: 590, endPoint y: 224, distance: 84.4
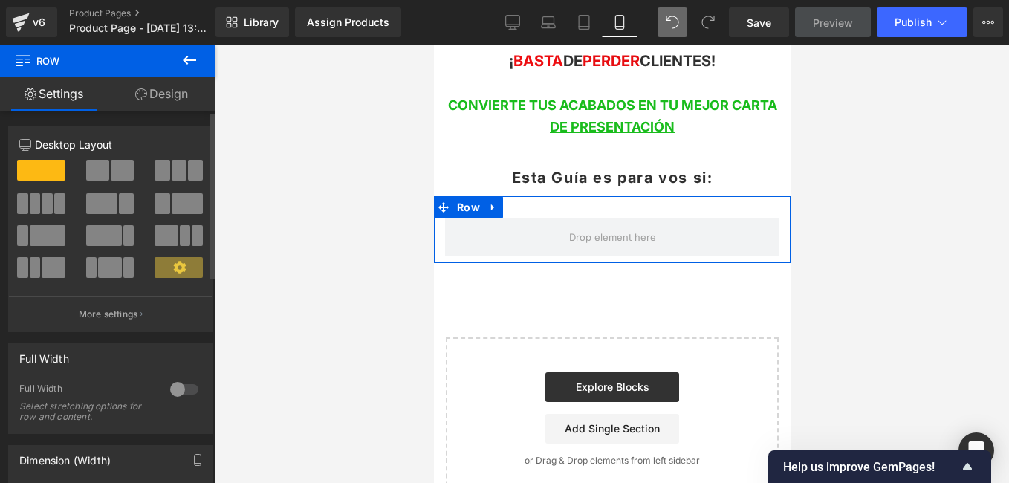
click at [112, 171] on span at bounding box center [122, 170] width 23 height 21
type input "1200"
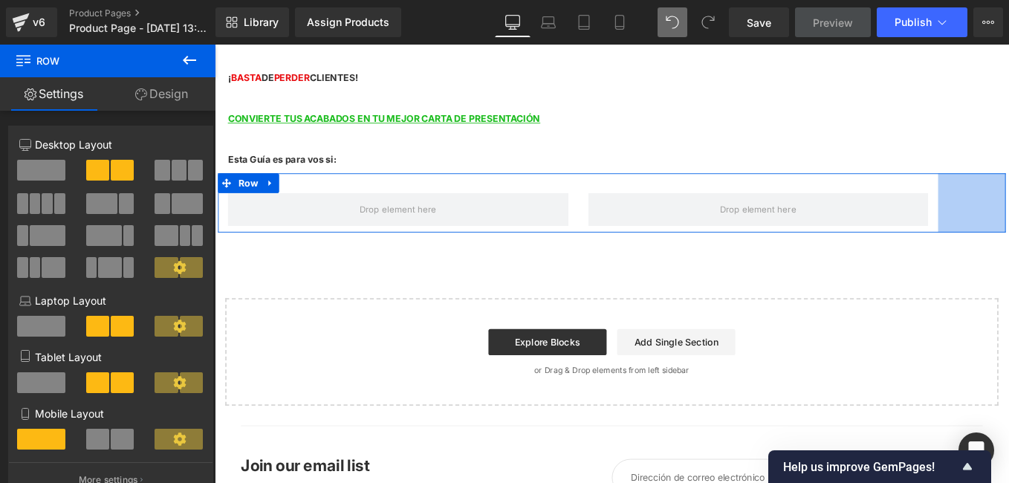
drag, startPoint x: 1102, startPoint y: 227, endPoint x: 1026, endPoint y: 238, distance: 77.4
click at [1008, 238] on div "Row 103px" at bounding box center [663, 223] width 891 height 67
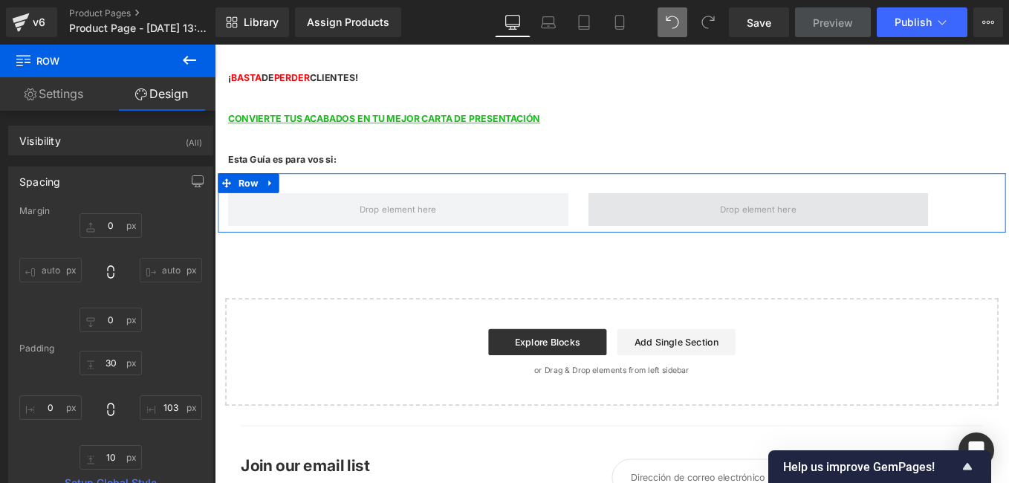
click at [809, 221] on span at bounding box center [829, 231] width 97 height 23
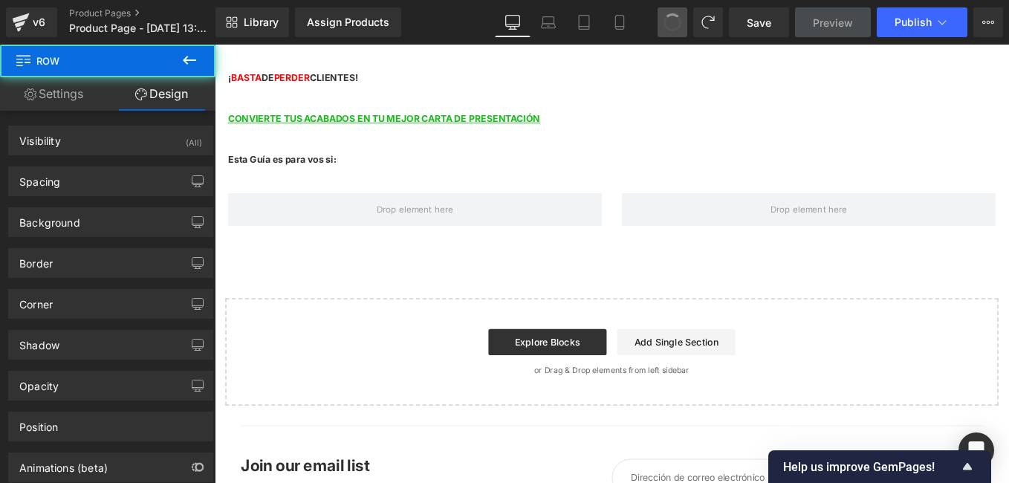
click at [683, 25] on button at bounding box center [672, 22] width 30 height 30
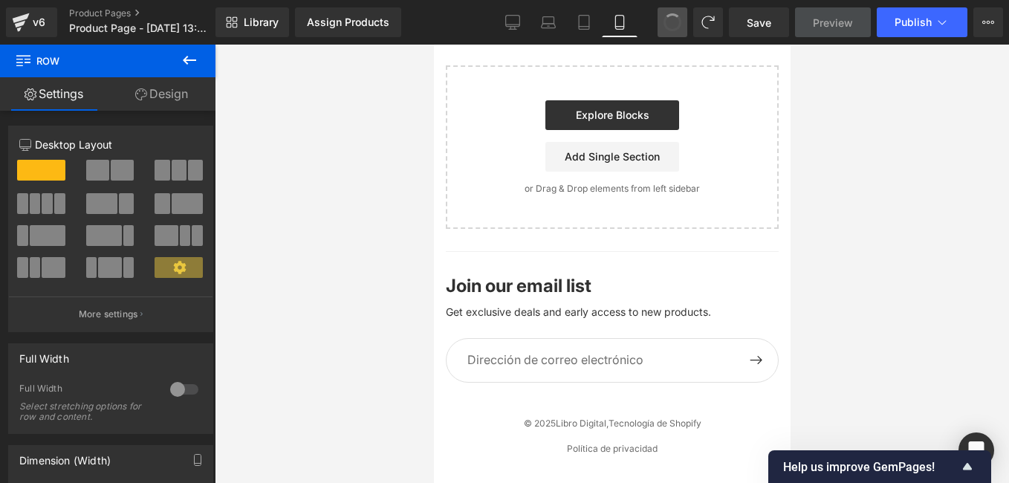
scroll to position [602, 0]
